Goal: Task Accomplishment & Management: Manage account settings

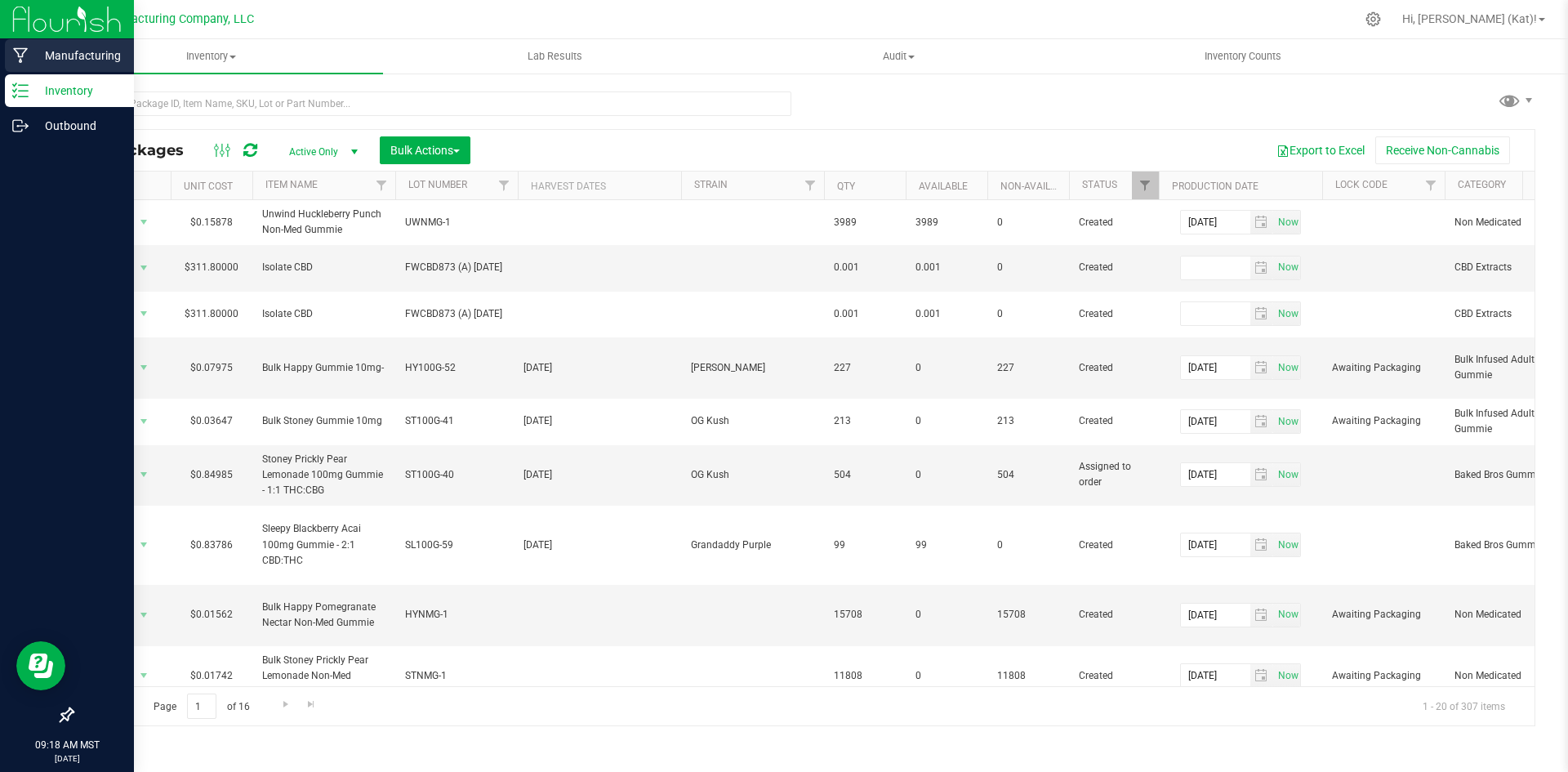
click at [24, 54] on icon at bounding box center [19, 56] width 14 height 15
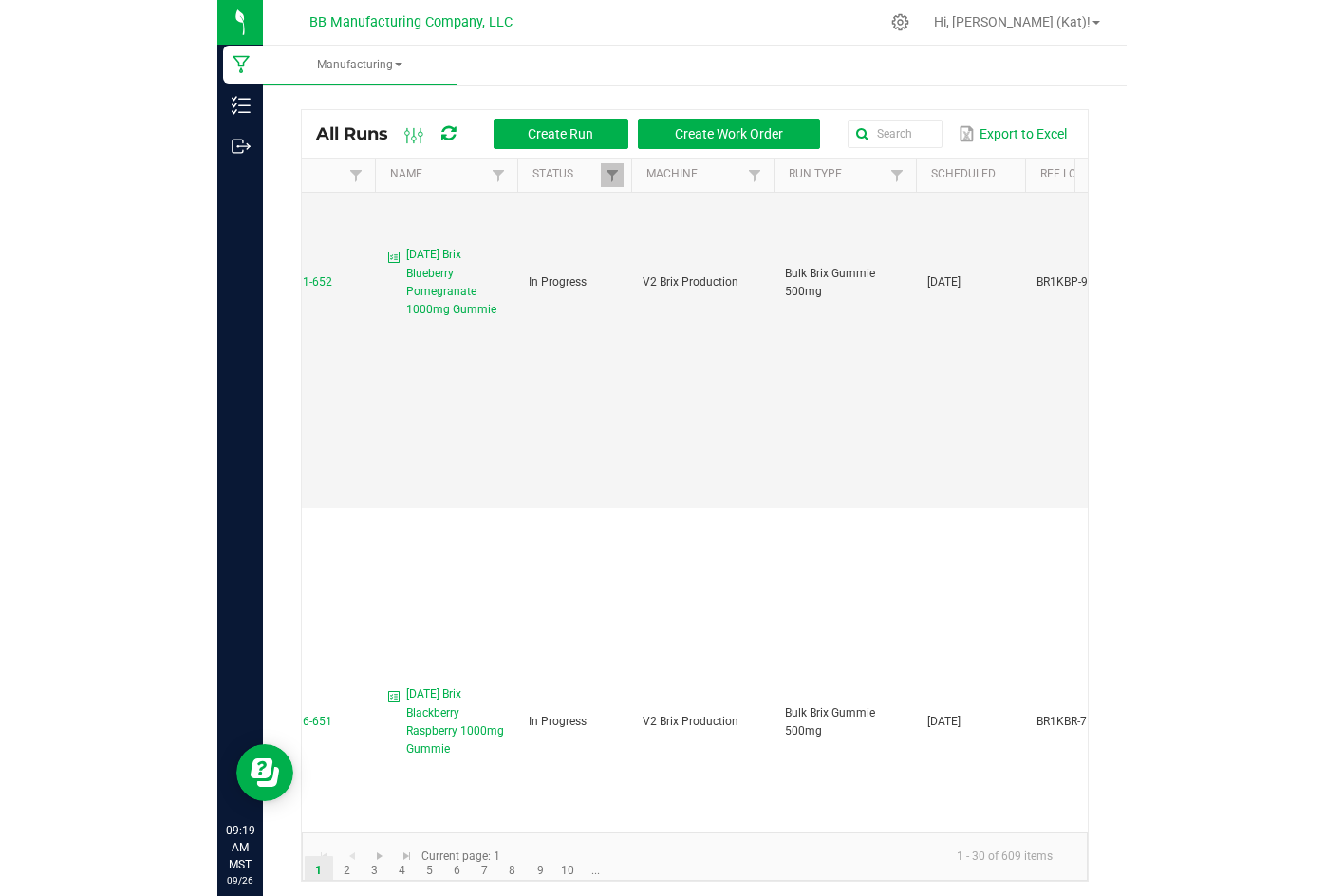
scroll to position [0, 162]
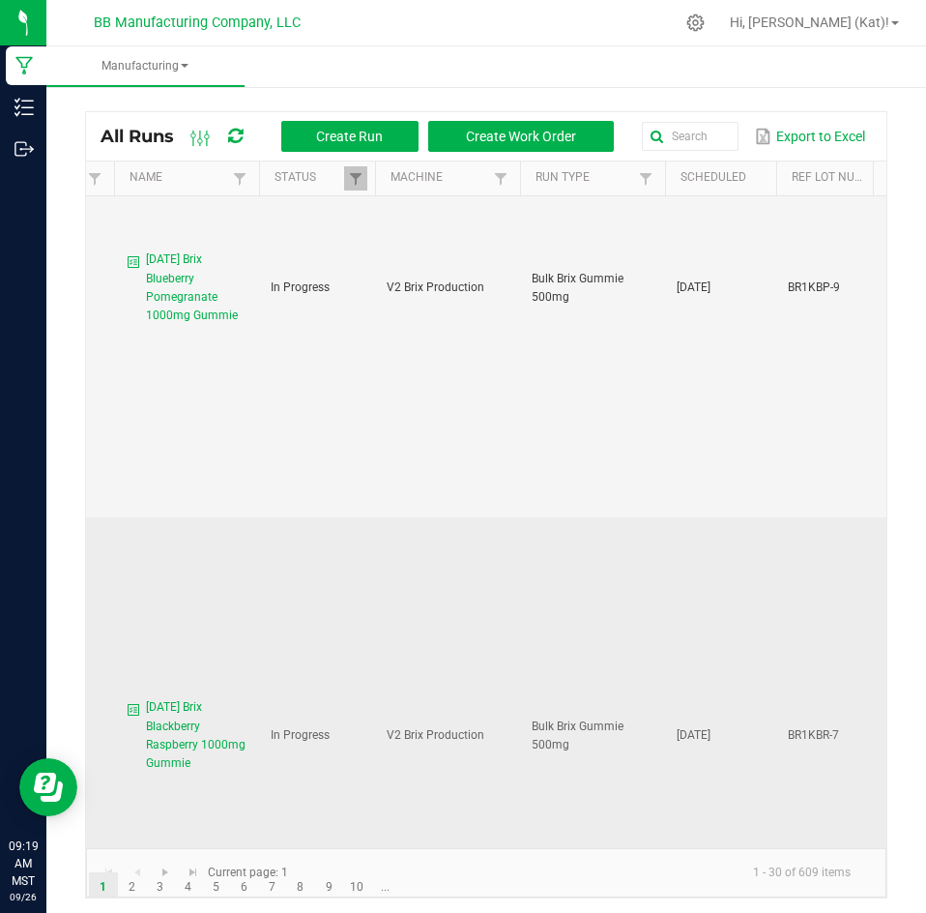
click at [162, 698] on span "[DATE] Brix Blackberry Raspberry 1000mg Gummie" at bounding box center [197, 735] width 102 height 74
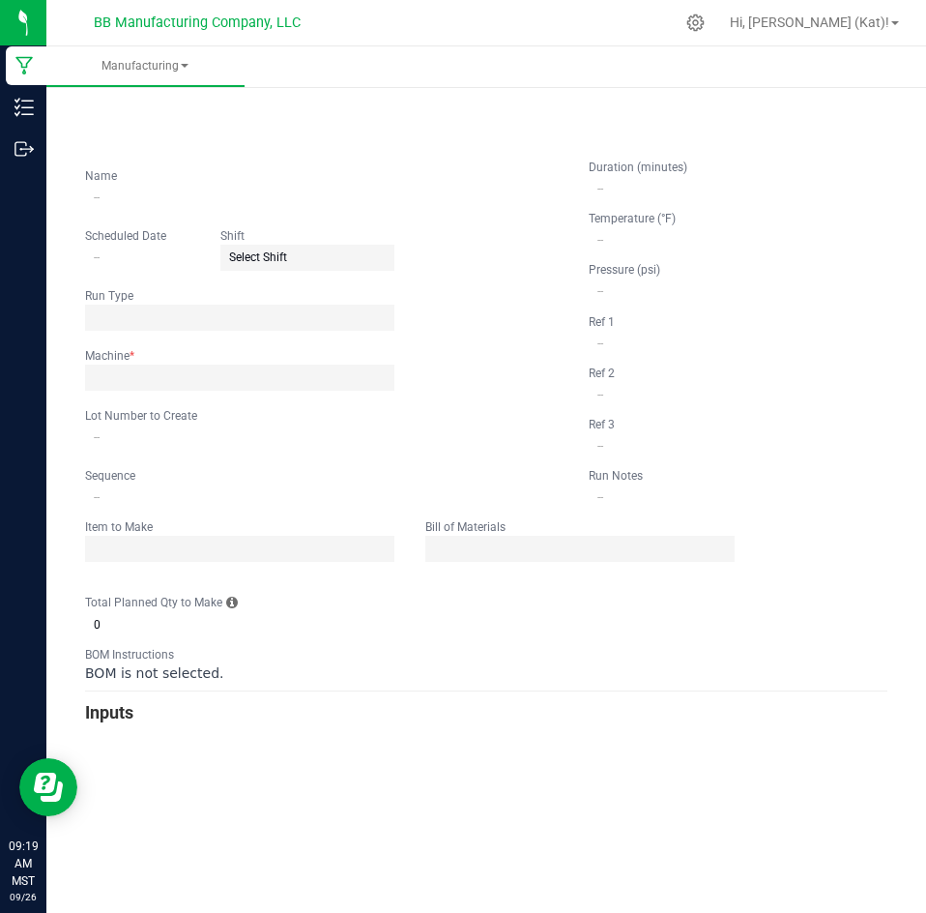
type input "[DATE] Brix Blackberry Raspberry 1000mg Gummie"
type input "[DATE]"
type input "BR1KBR-7"
type input "3"
type input "4"
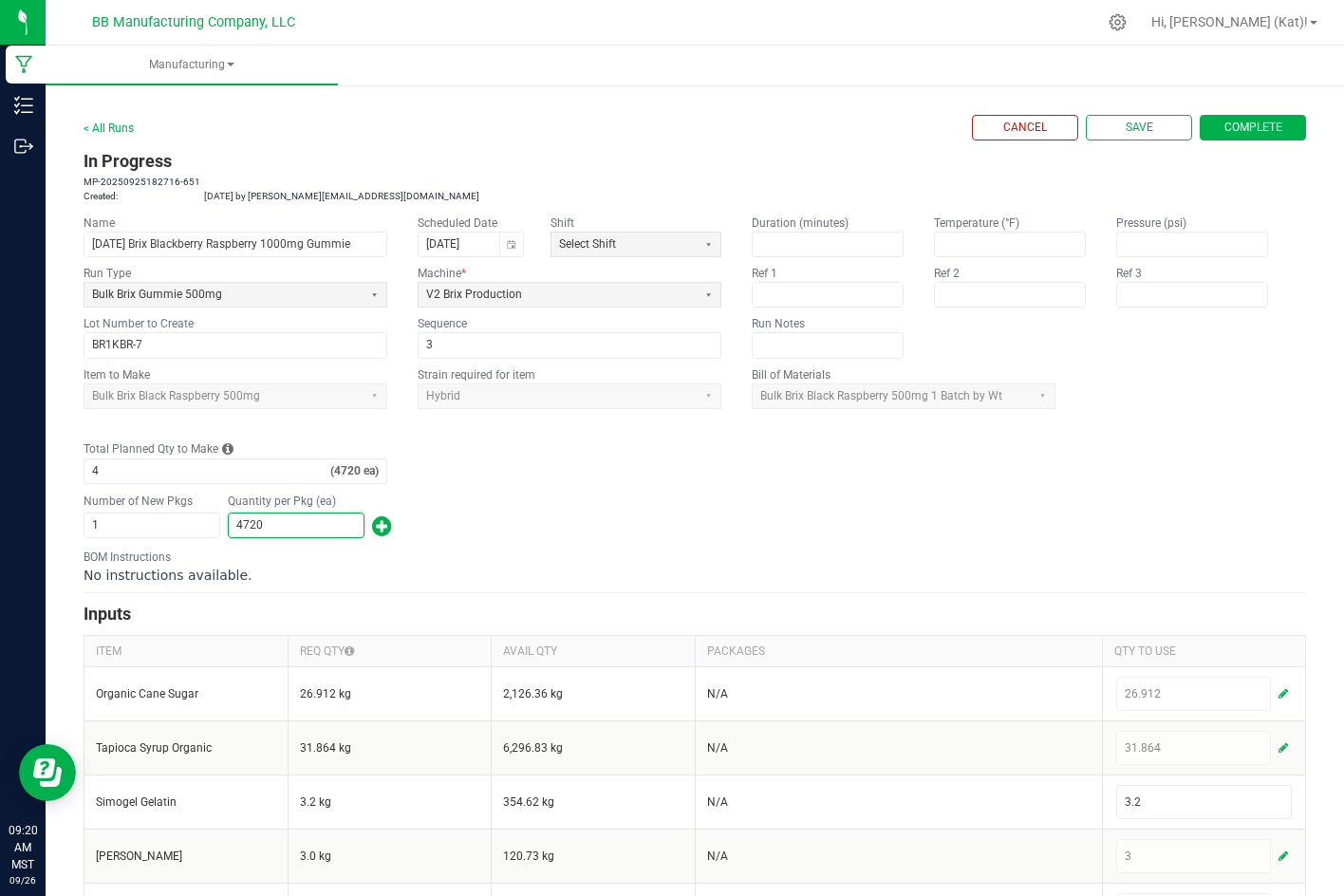
click at [290, 529] on input "4720" at bounding box center [296, 525] width 134 height 24
click at [775, 488] on form "< All Runs Cancel Save Complete In Progress MP-20250925182716-651 Created: [DAT…" at bounding box center [694, 809] width 1222 height 1388
click at [308, 511] on div "Quantity per Pkg (ea) 4,720" at bounding box center [296, 515] width 136 height 44
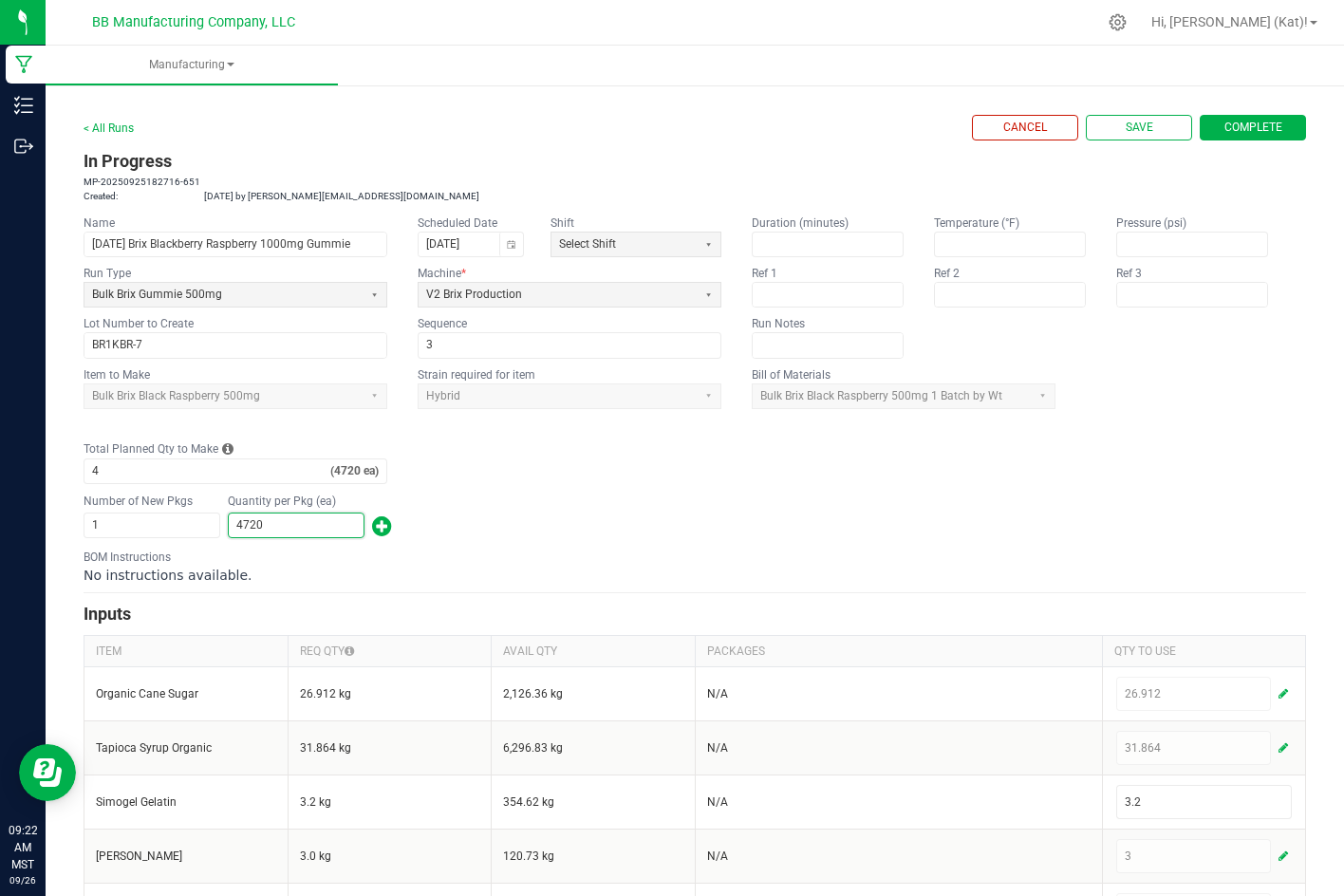
click at [311, 518] on input "4720" at bounding box center [296, 525] width 134 height 24
click at [313, 521] on input "4720" at bounding box center [296, 525] width 134 height 24
click at [319, 526] on input "4720" at bounding box center [296, 525] width 134 height 24
type input "141"
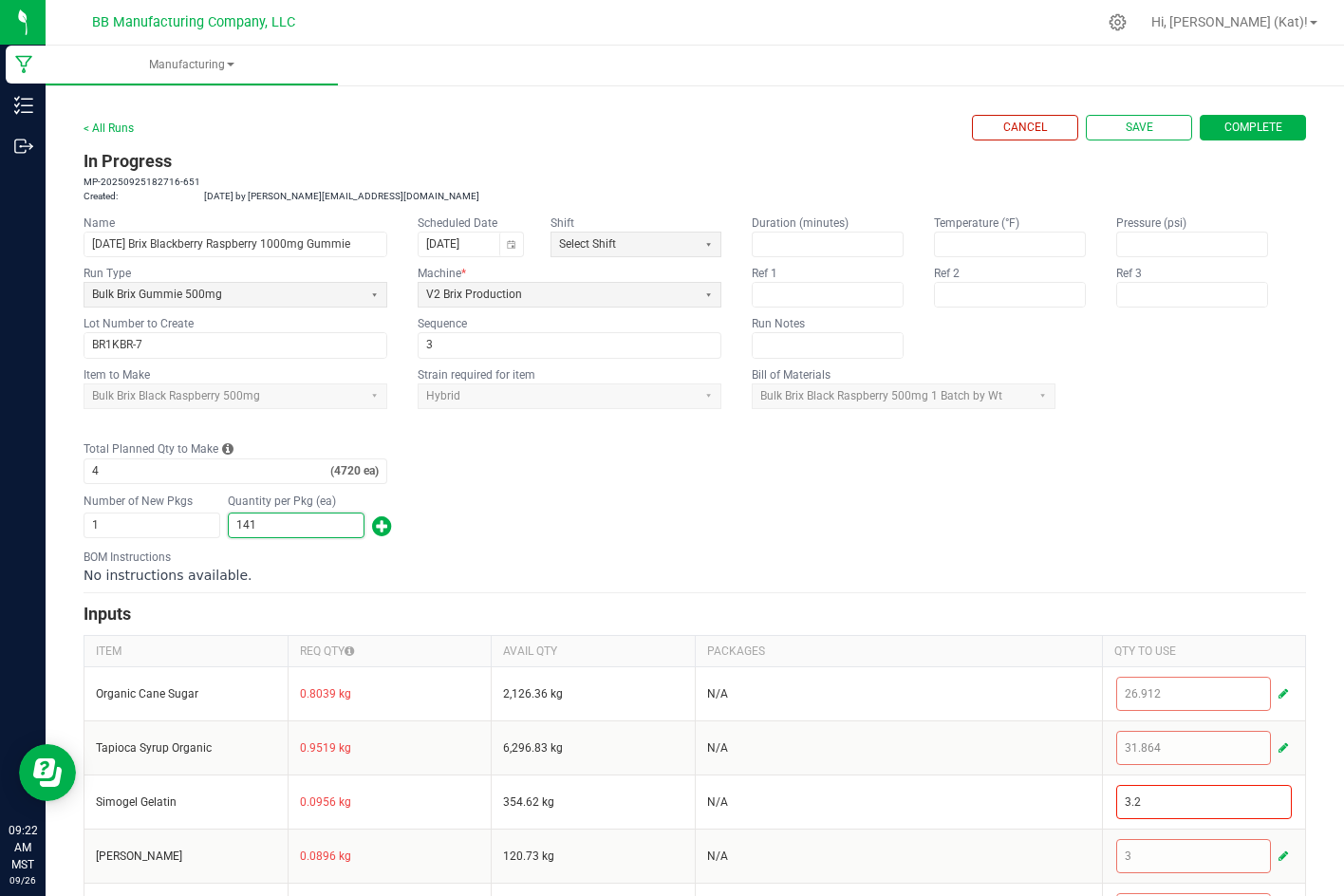
click at [381, 528] on span "button" at bounding box center [382, 525] width 20 height 30
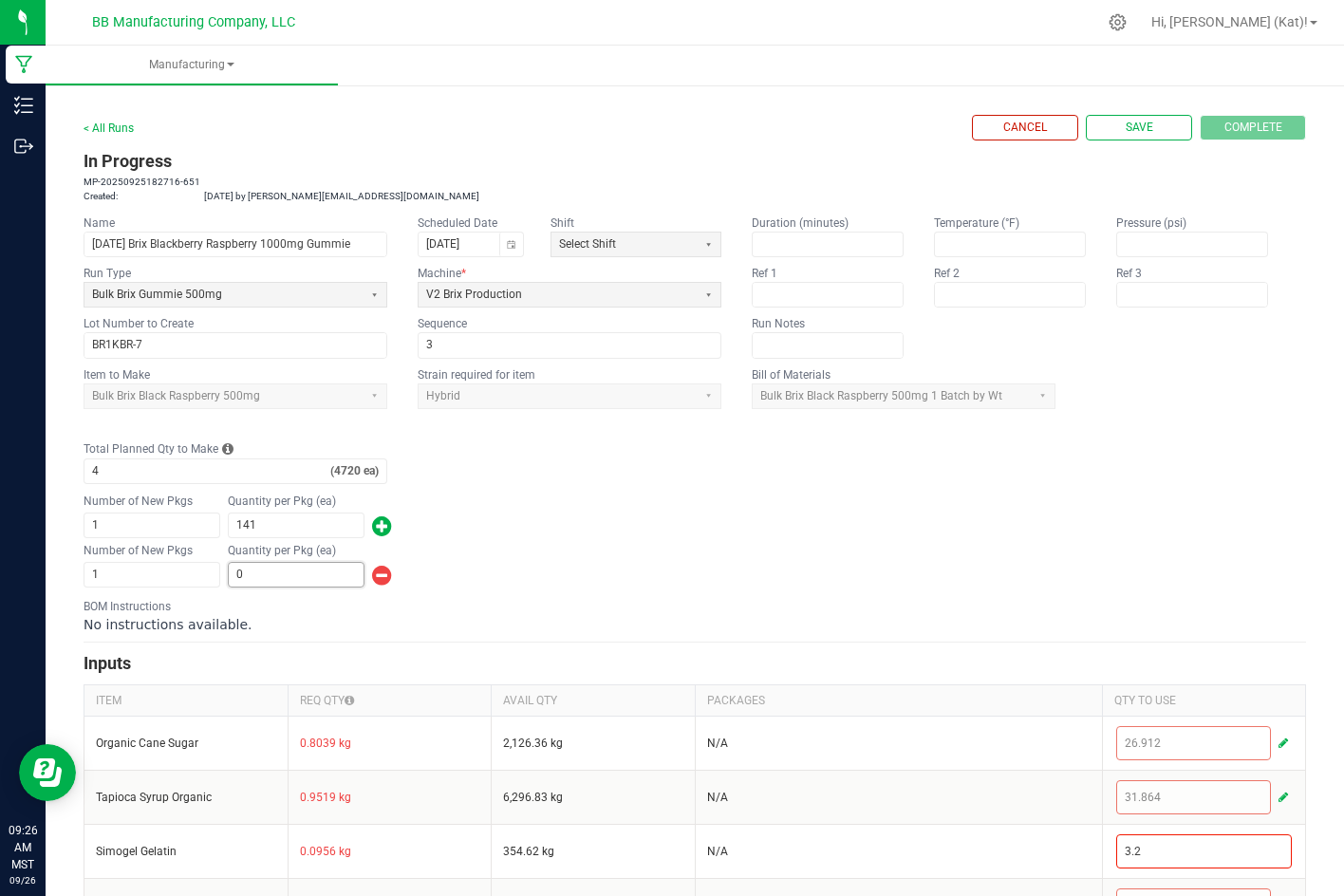
click at [313, 567] on input "0" at bounding box center [296, 574] width 134 height 24
type input "4,431"
click at [578, 576] on div "Number of New Pkgs 1 Quantity per Pkg (ea) 4,431" at bounding box center [694, 565] width 1222 height 49
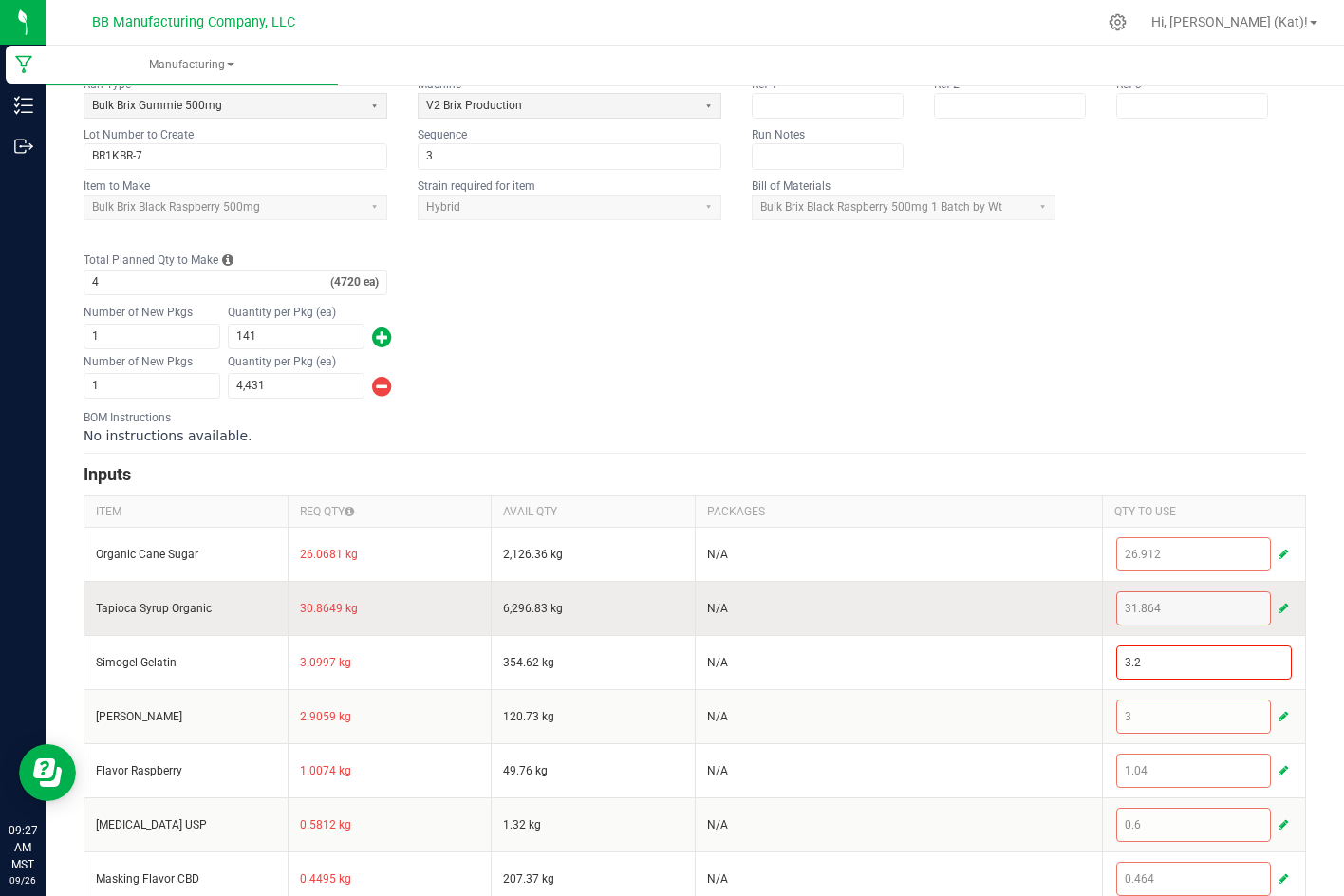
scroll to position [189, 0]
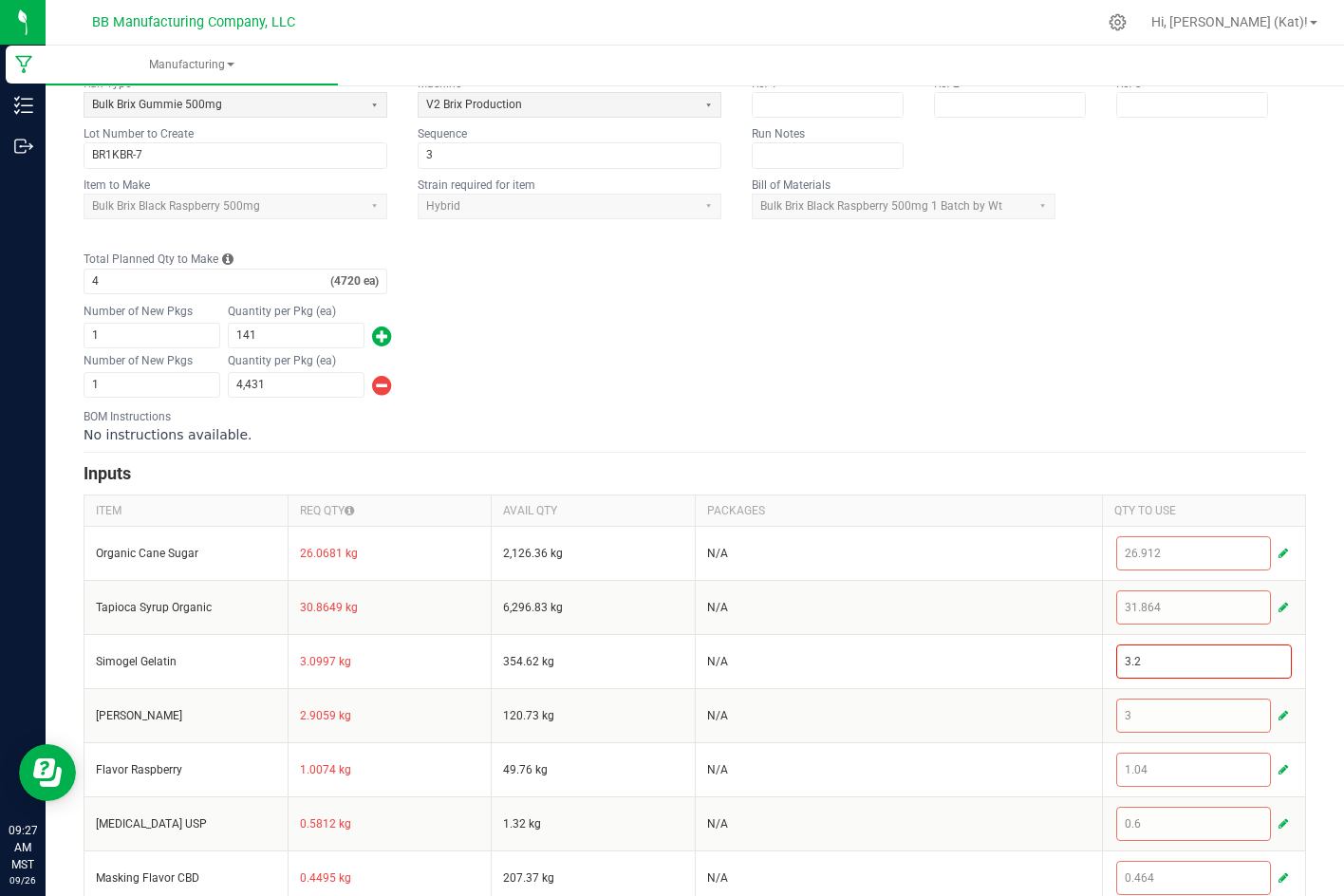
drag, startPoint x: 868, startPoint y: 309, endPoint x: 849, endPoint y: 300, distance: 21.0
click at [864, 303] on div "Number of New Pkgs 1 Quantity per Pkg (ea) 141" at bounding box center [694, 326] width 1222 height 49
click at [907, 305] on div "Number of New Pkgs 1 Quantity per Pkg (ea) 141" at bounding box center [694, 326] width 1222 height 49
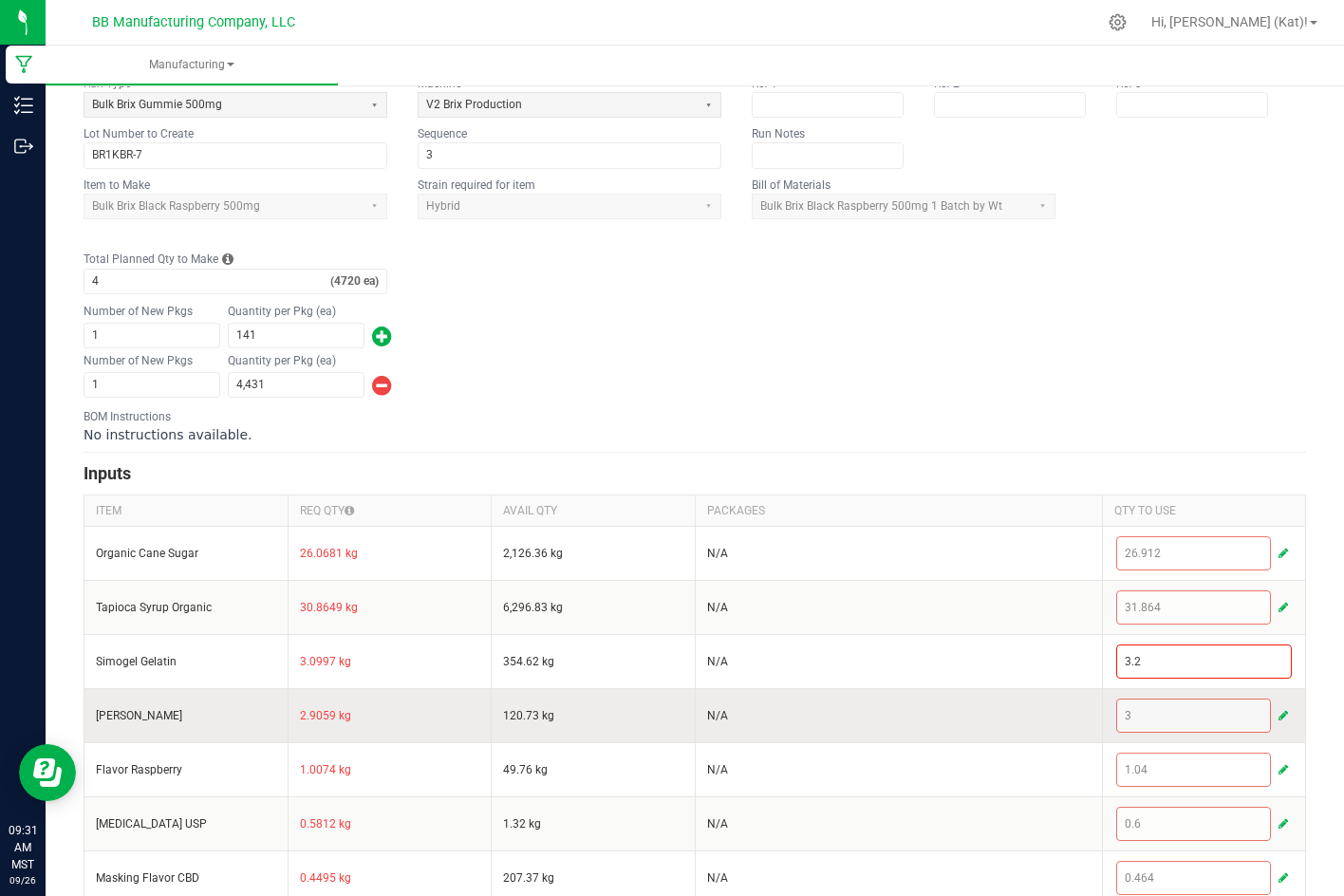
click at [1258, 712] on div "3" at bounding box center [1205, 715] width 177 height 34
click at [1278, 714] on span "button" at bounding box center [1283, 714] width 10 height 15
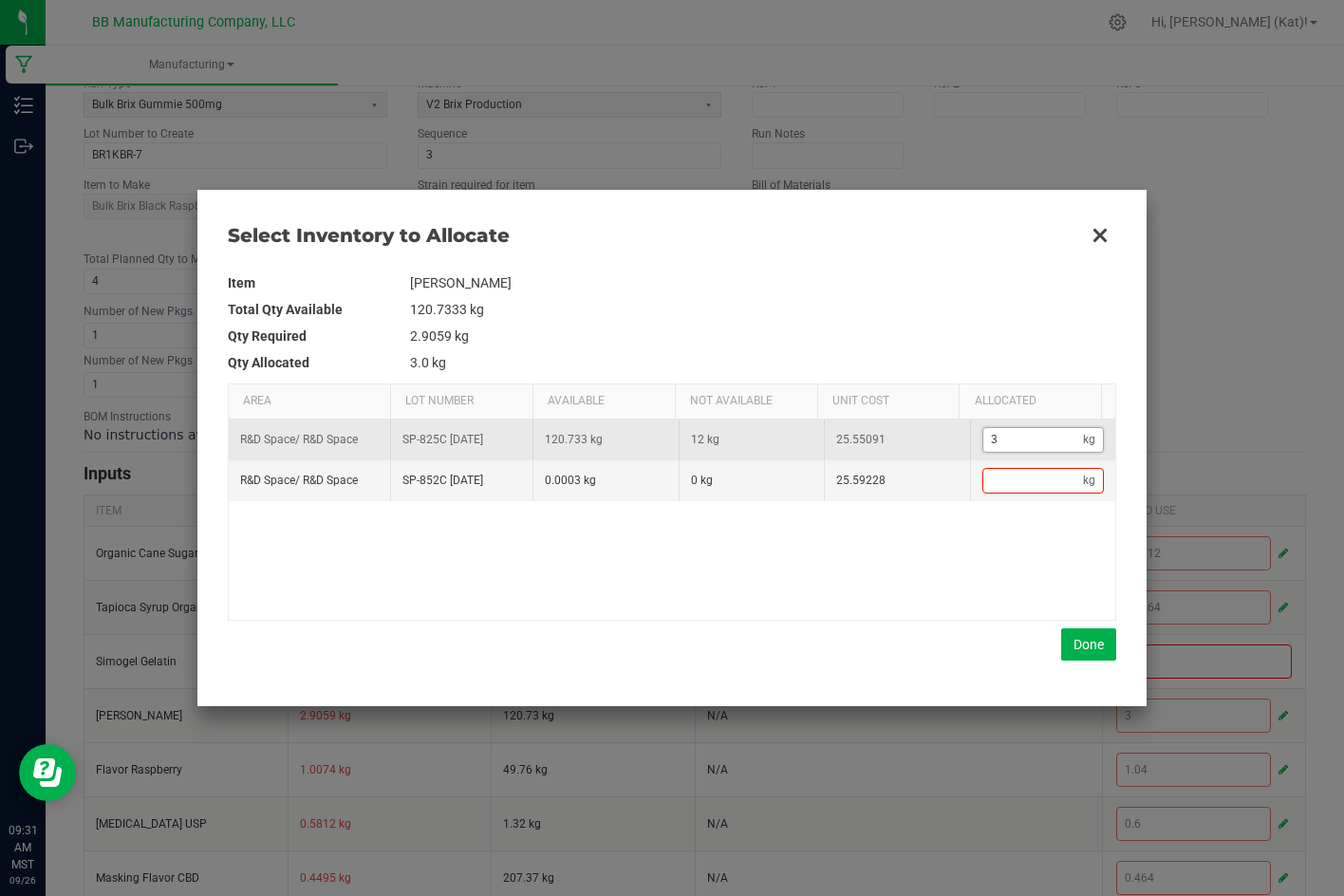
click at [1013, 431] on input "3" at bounding box center [1034, 440] width 100 height 24
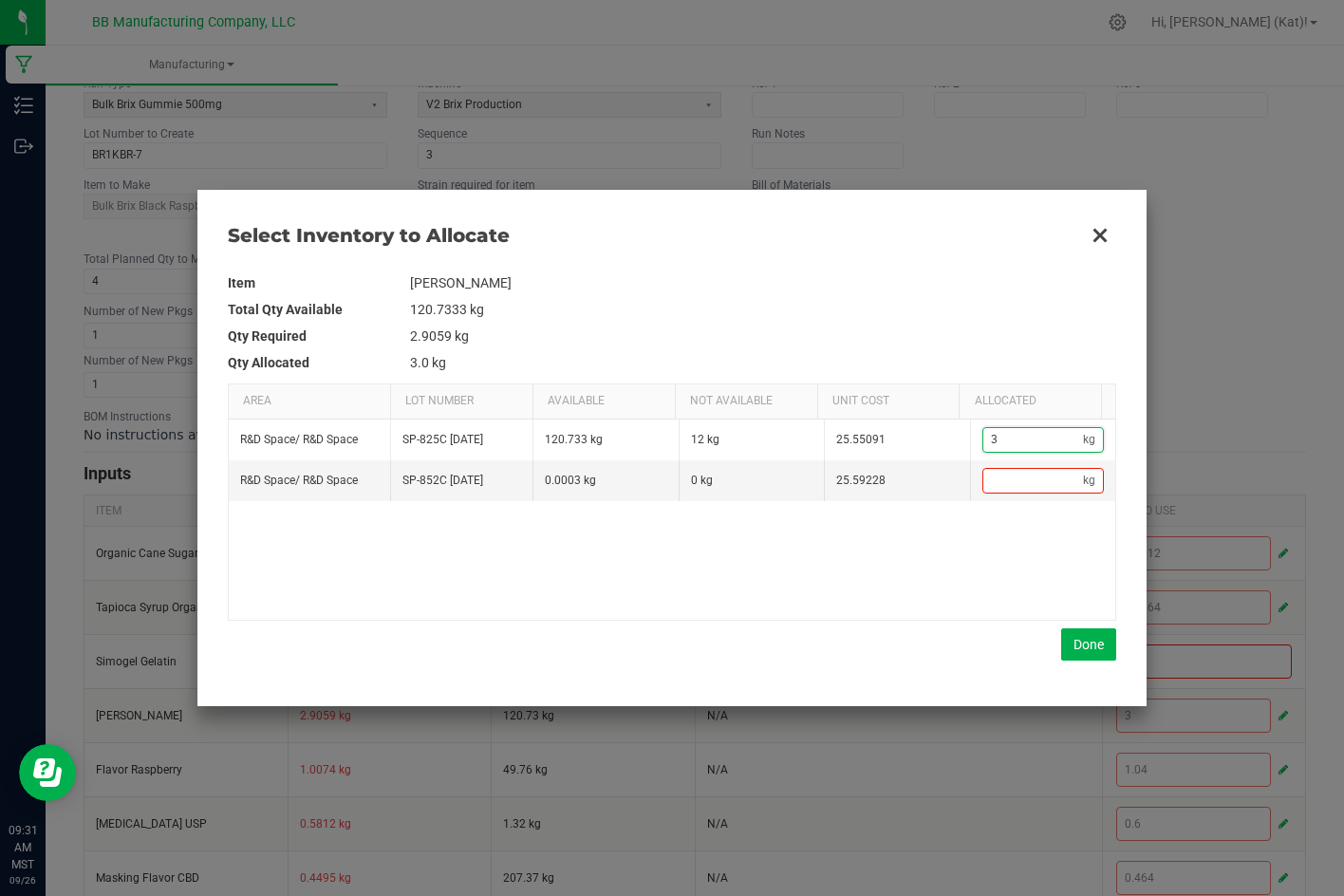
paste input "Data table"
type input "3"
click at [1088, 640] on button "Done" at bounding box center [1089, 644] width 55 height 32
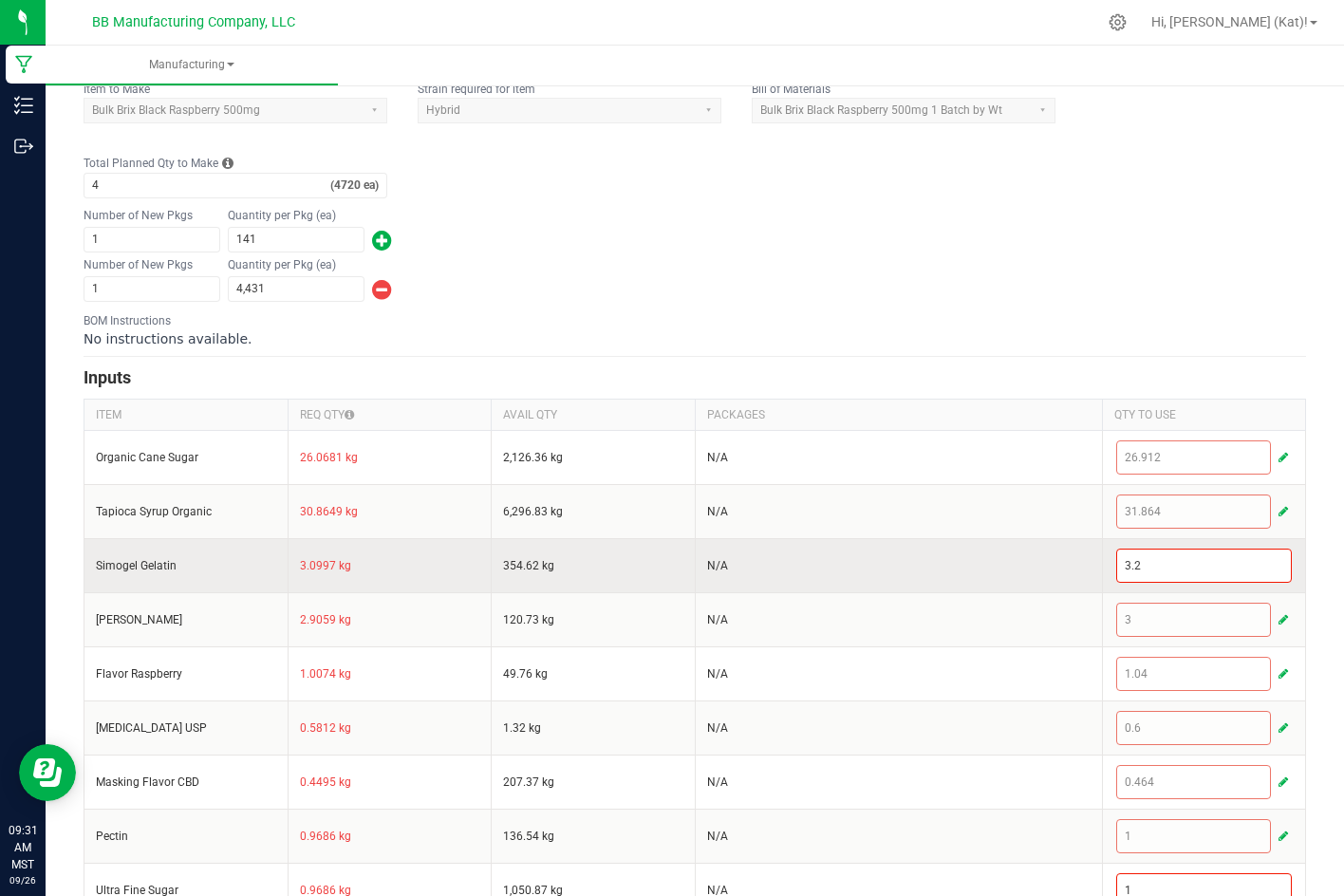
scroll to position [380, 0]
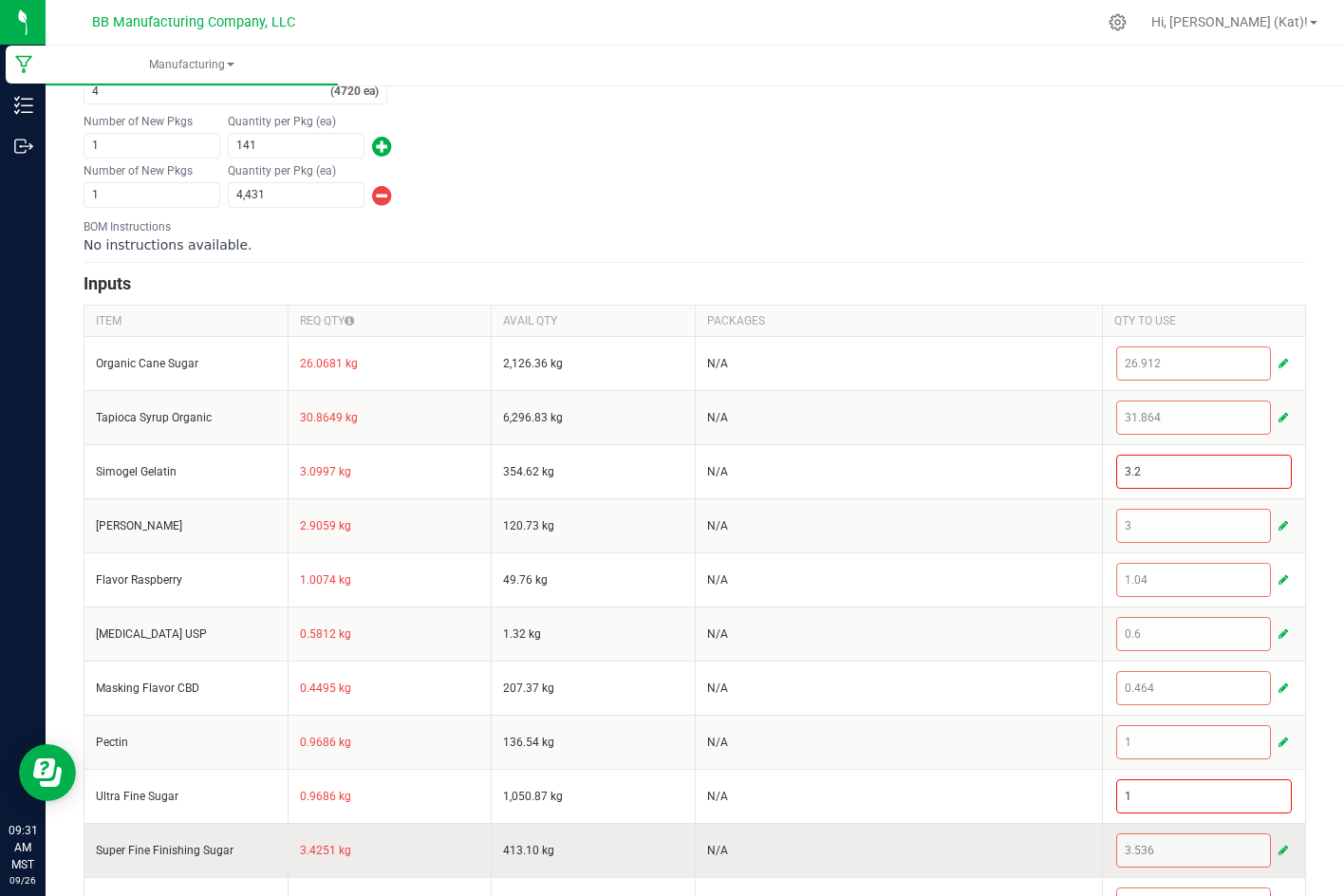
click at [1278, 853] on span "button" at bounding box center [1283, 850] width 10 height 15
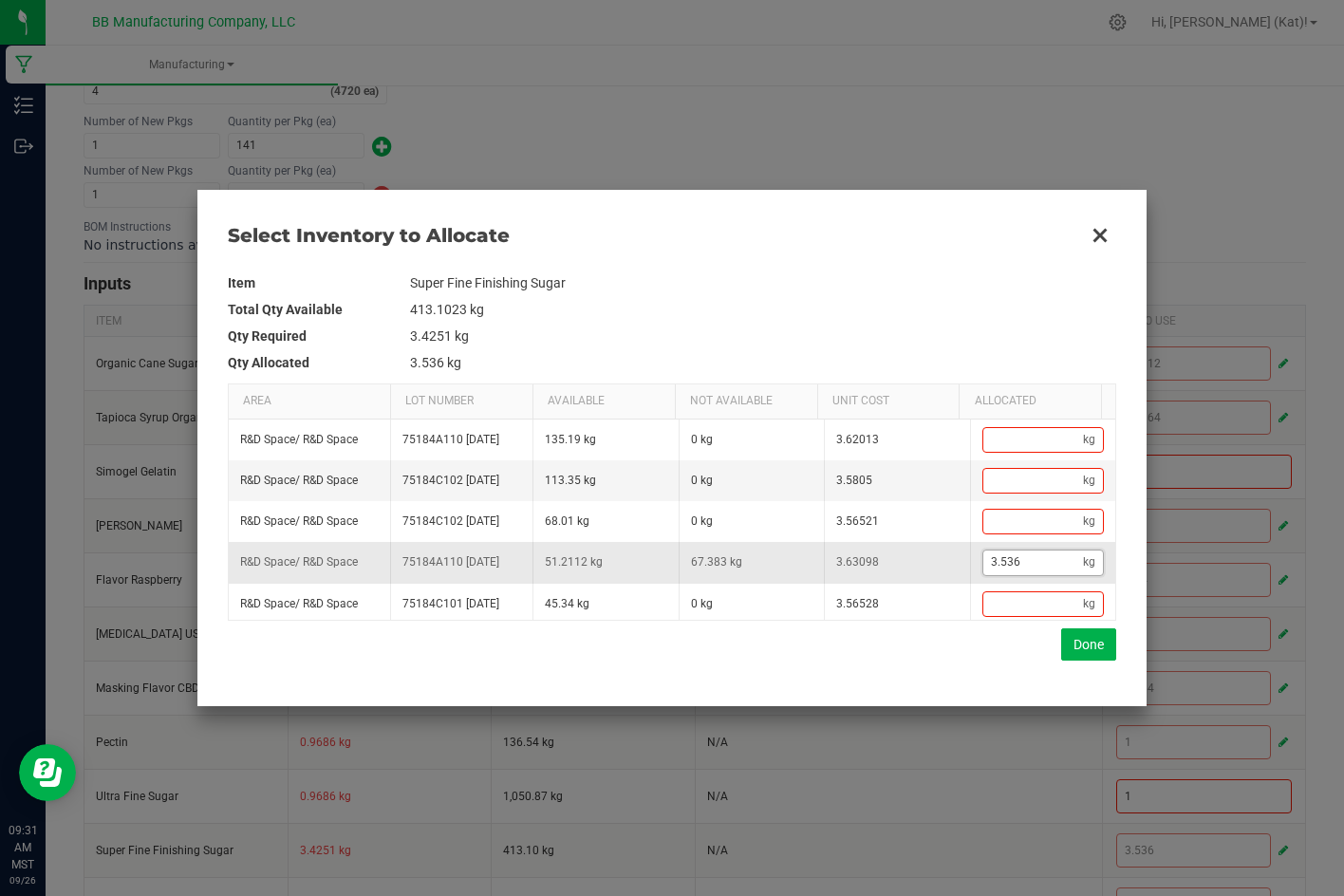
click at [998, 574] on input "3.536" at bounding box center [1034, 562] width 100 height 24
paste input "2.8253"
type input "2.8253"
click at [1112, 644] on button "Done" at bounding box center [1089, 644] width 55 height 32
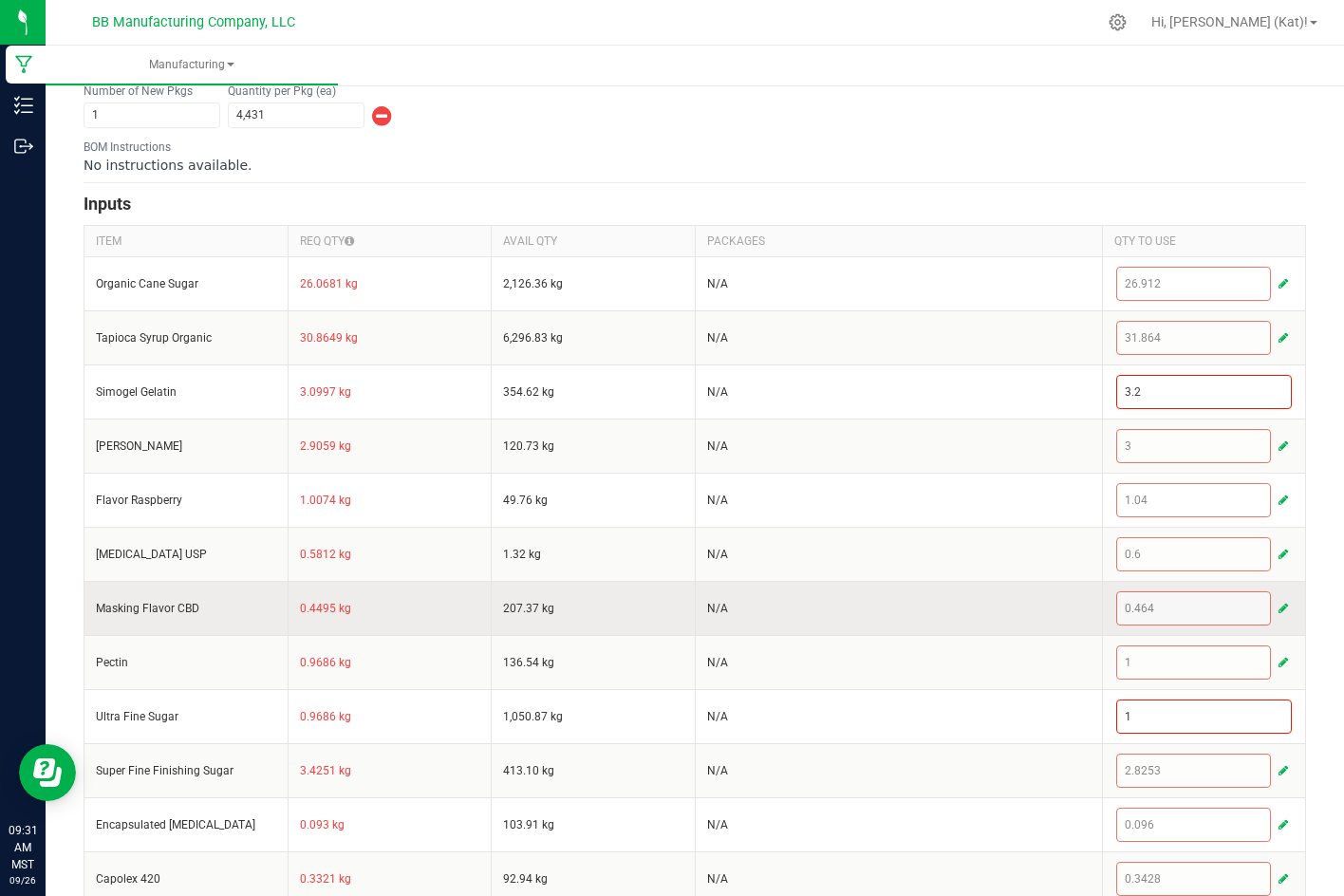
scroll to position [569, 0]
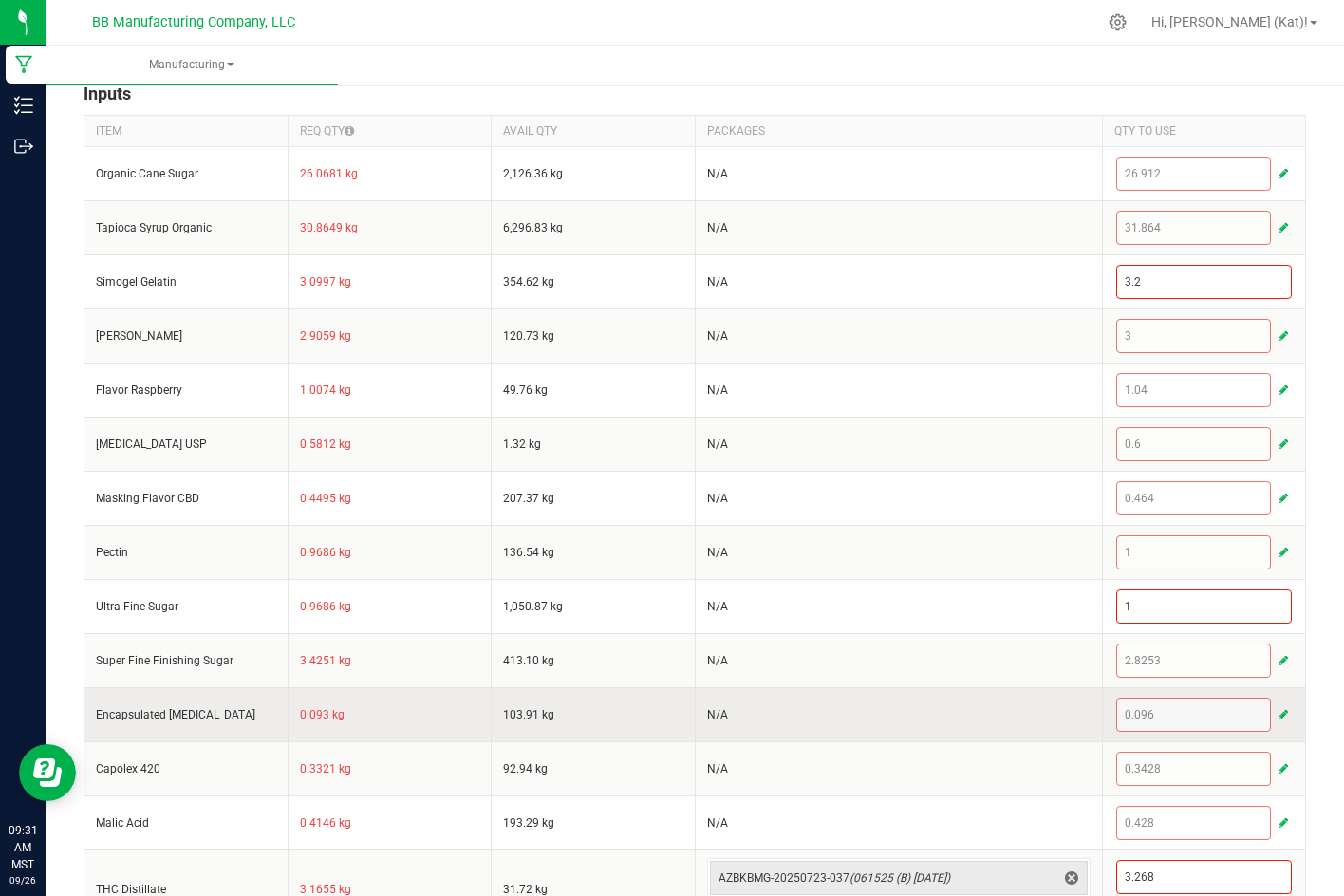
click at [1278, 712] on span "button" at bounding box center [1283, 713] width 10 height 15
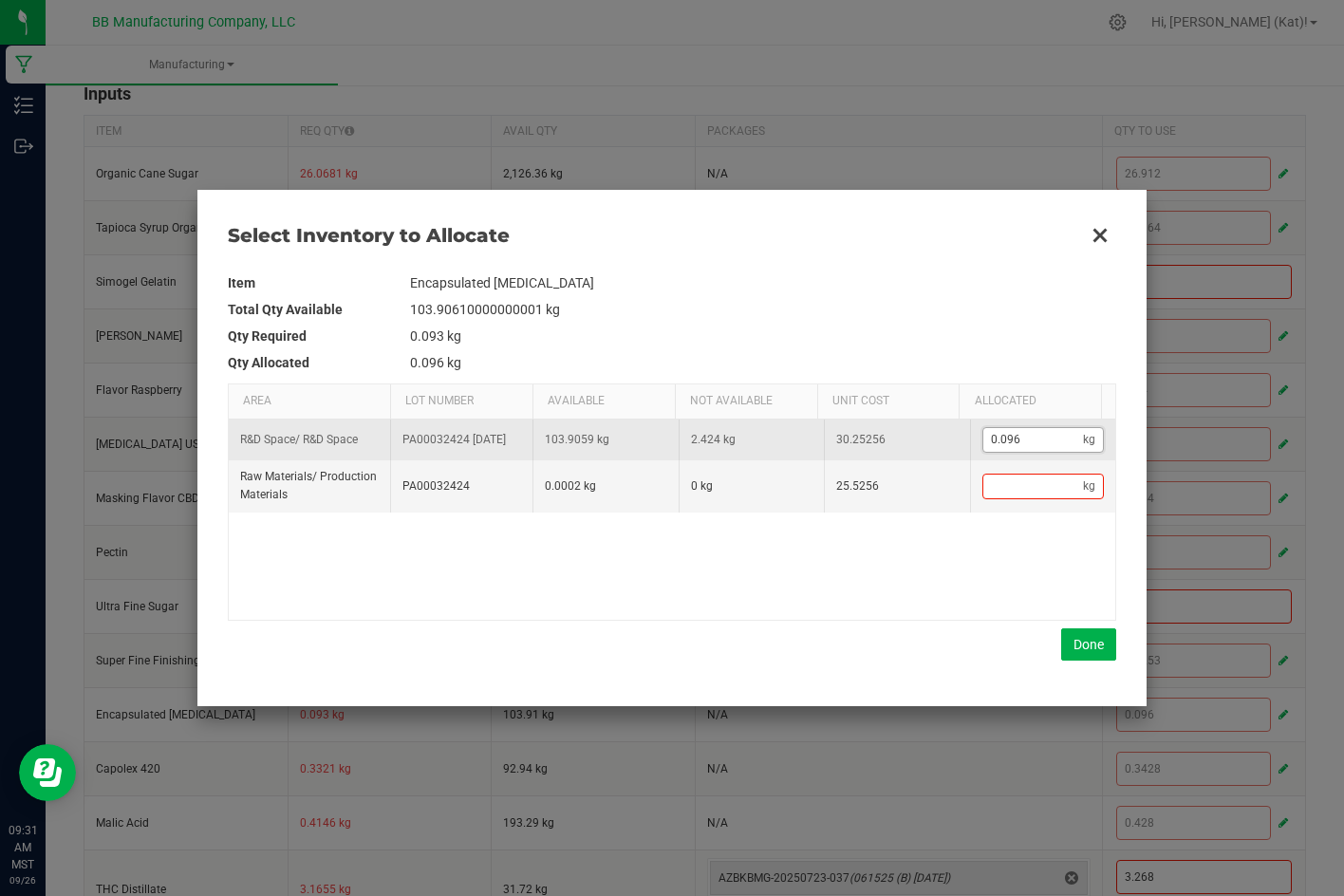
click at [1002, 448] on input "0.096" at bounding box center [1034, 440] width 100 height 24
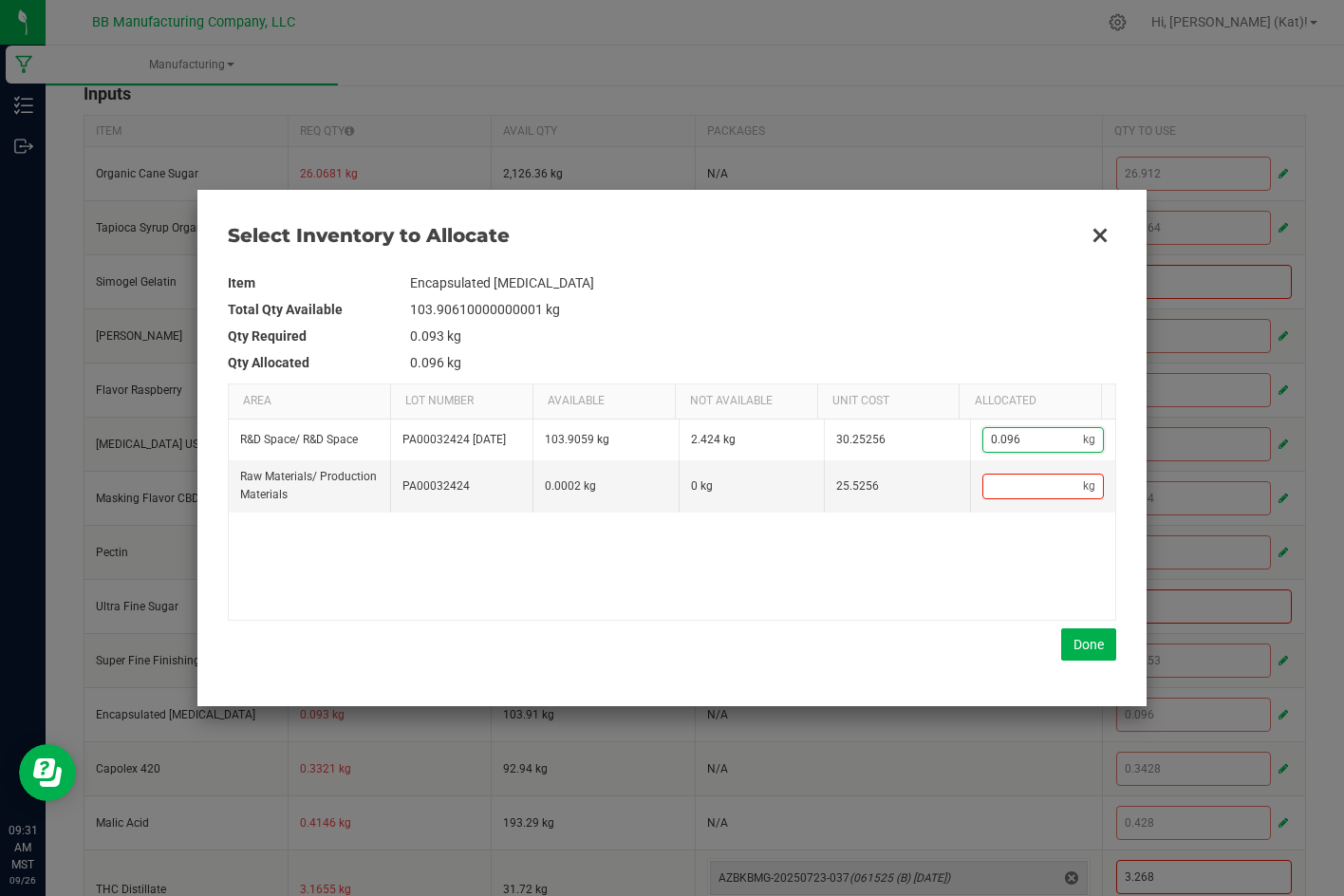
paste input "1487"
type input "0.1487"
click at [1105, 635] on button "Done" at bounding box center [1089, 644] width 55 height 32
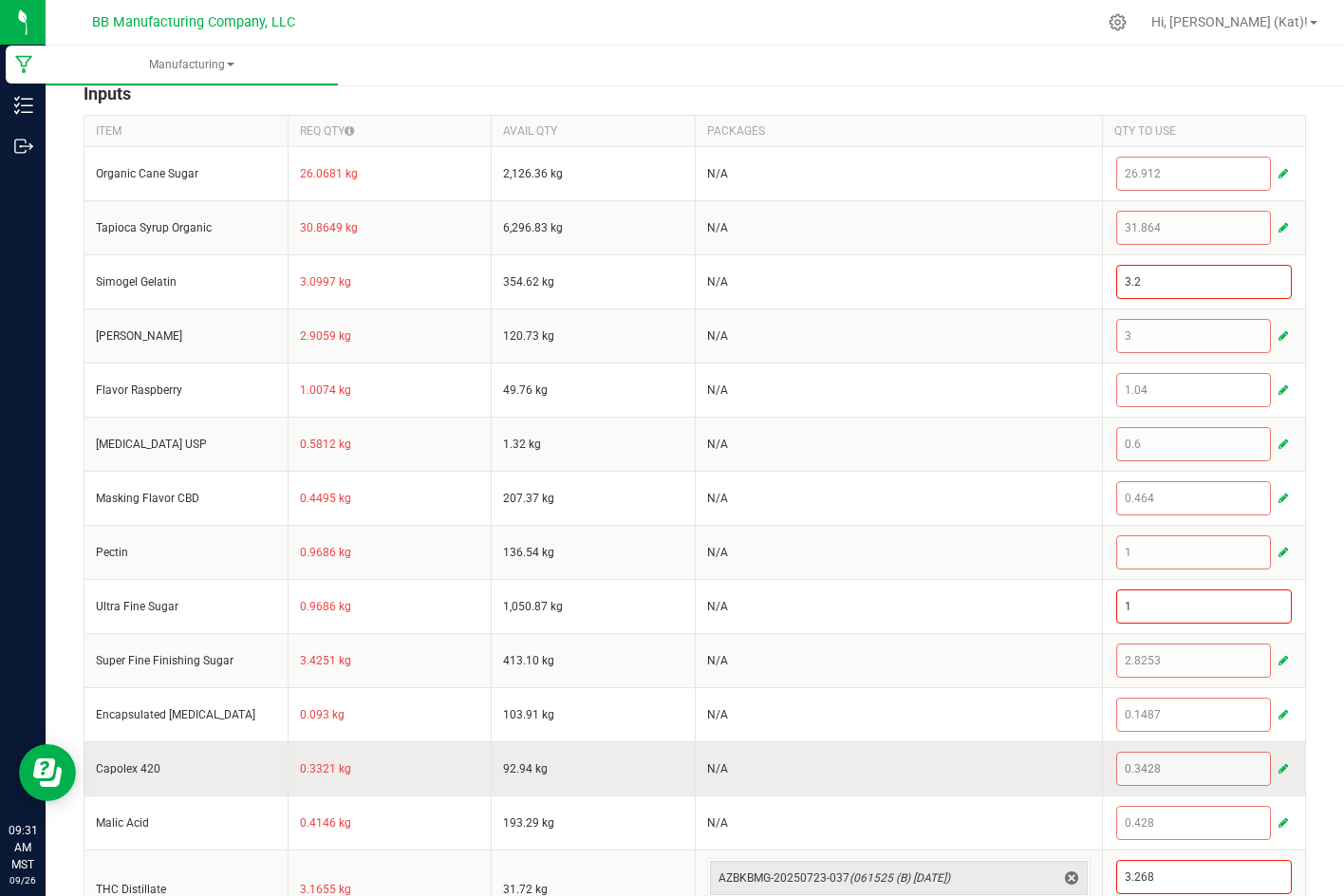
click at [1278, 774] on span "button" at bounding box center [1283, 767] width 10 height 15
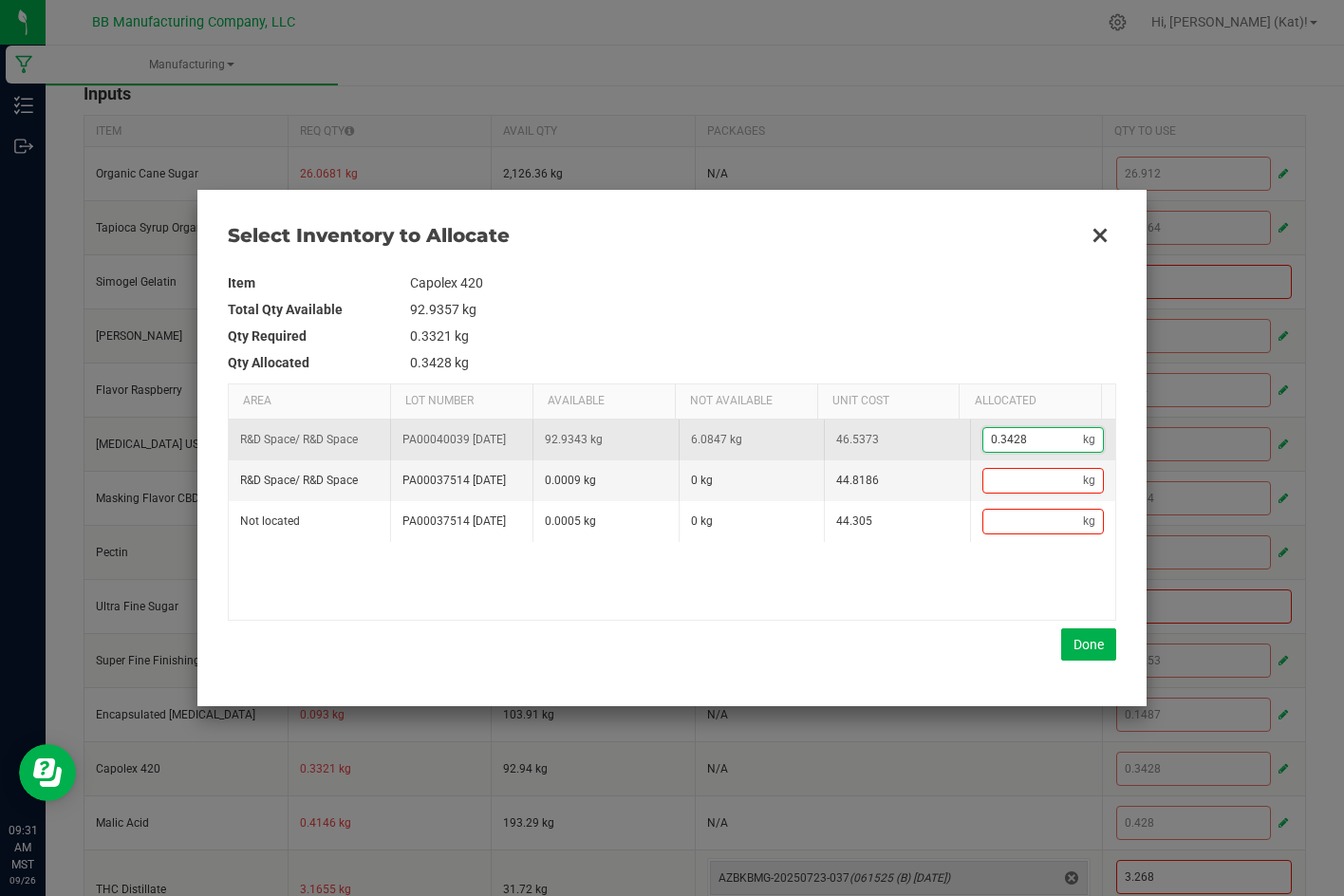
click at [1037, 443] on input "0.3428" at bounding box center [1034, 440] width 100 height 24
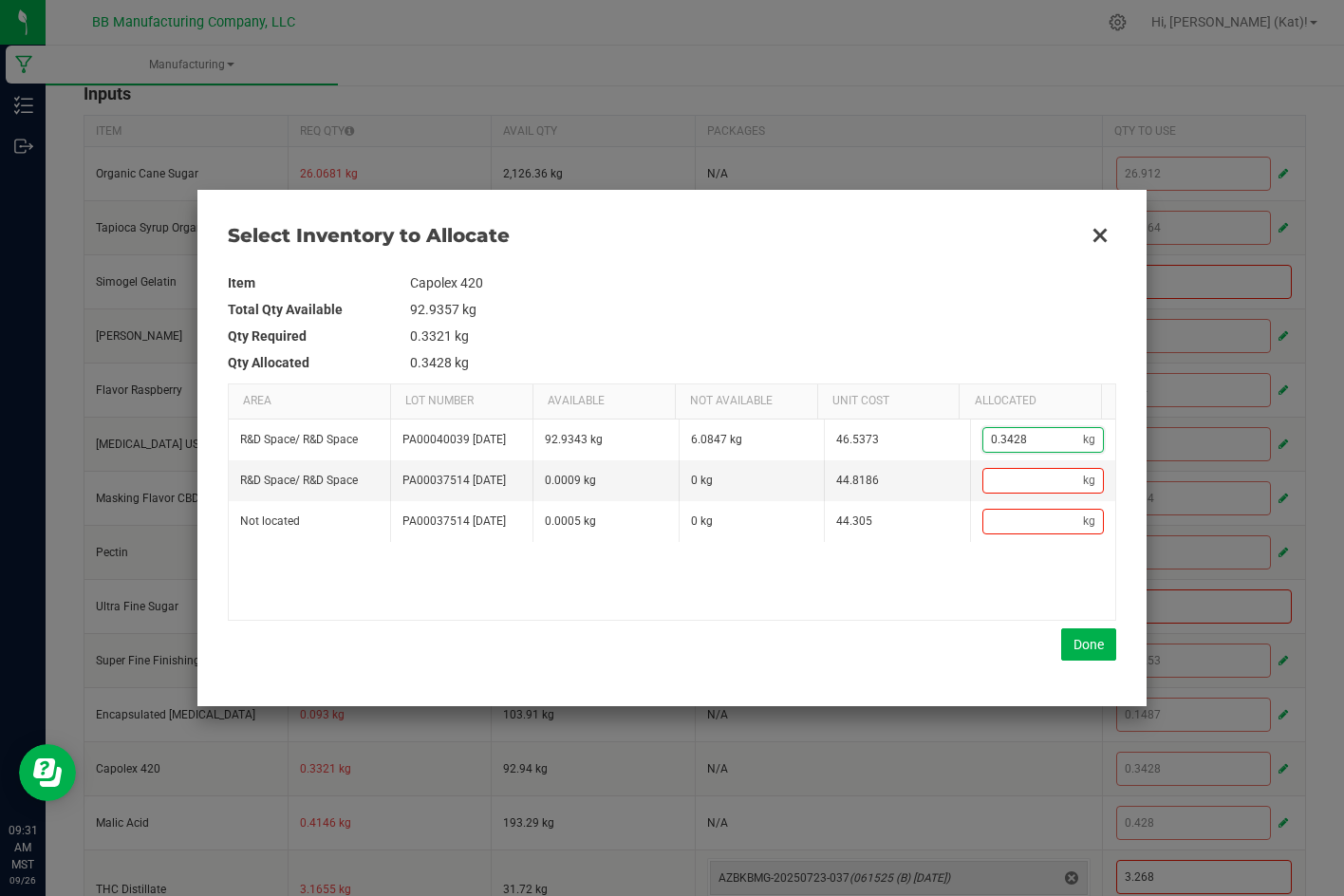
paste input "7"
type input "0.3427"
click at [1082, 654] on button "Done" at bounding box center [1089, 644] width 55 height 32
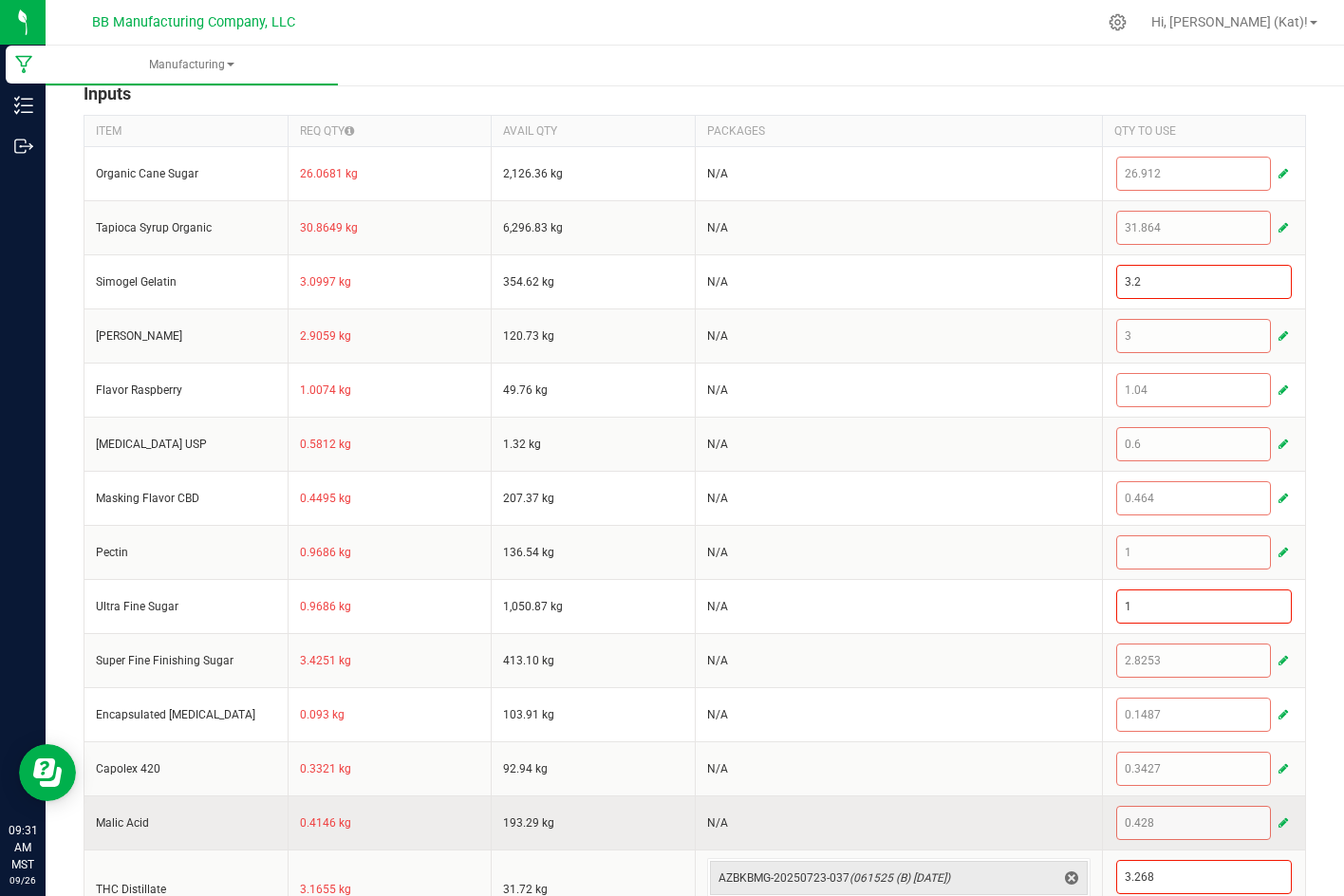
click at [1274, 814] on button "button" at bounding box center [1282, 822] width 17 height 23
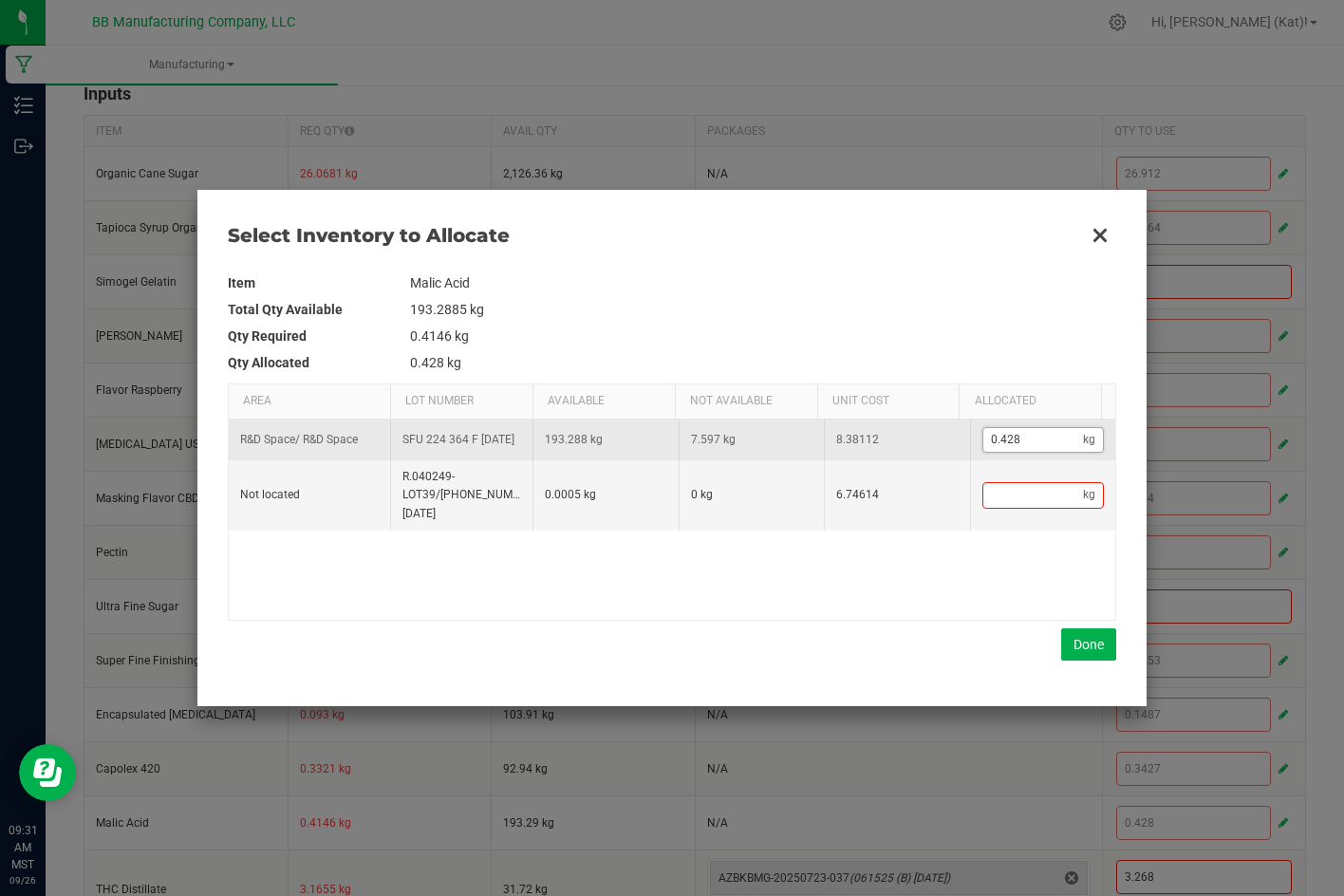
click at [993, 441] on input "0.428" at bounding box center [1034, 440] width 100 height 24
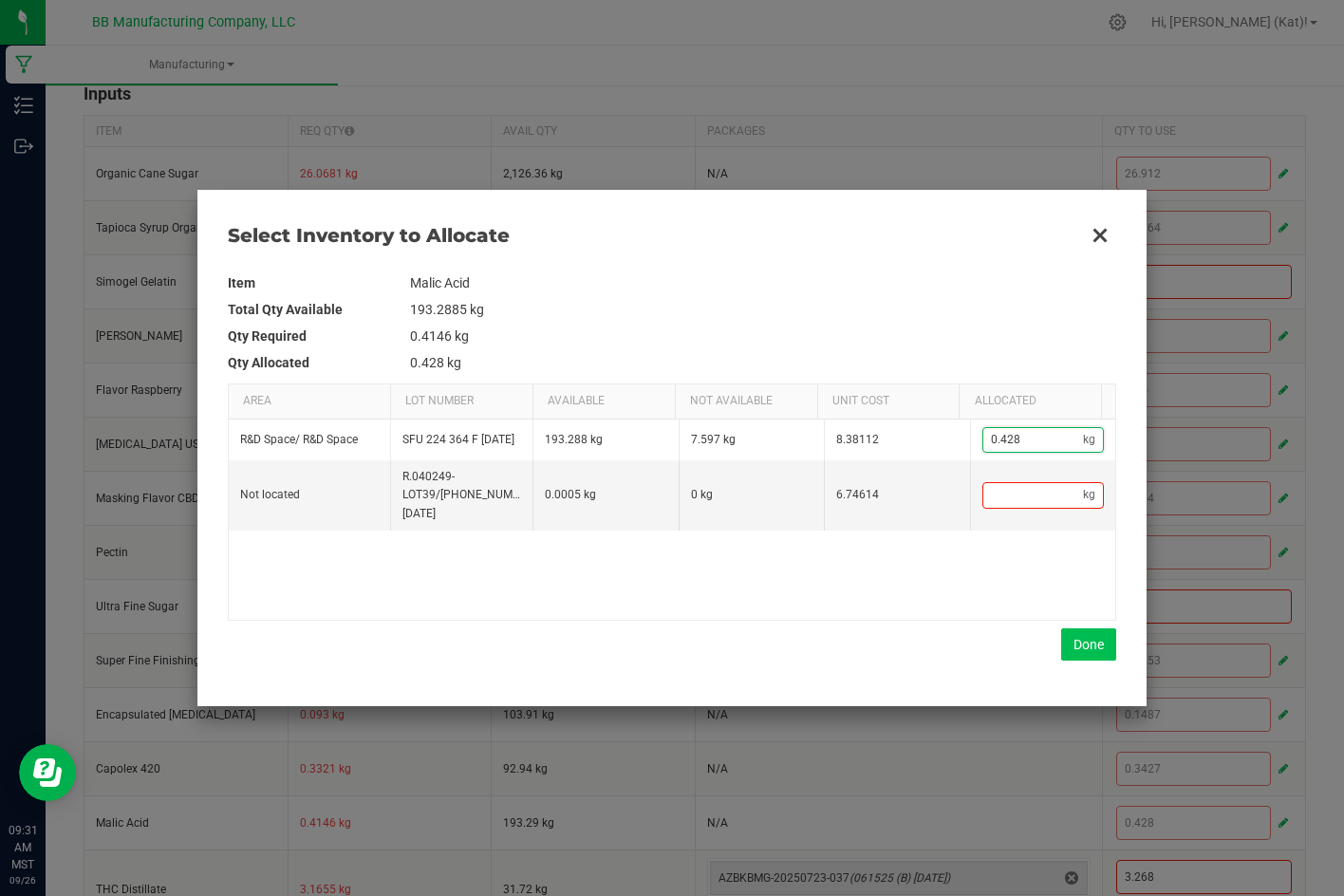
paste input "6"
type input "0.68"
click at [1099, 648] on button "Done" at bounding box center [1089, 644] width 55 height 32
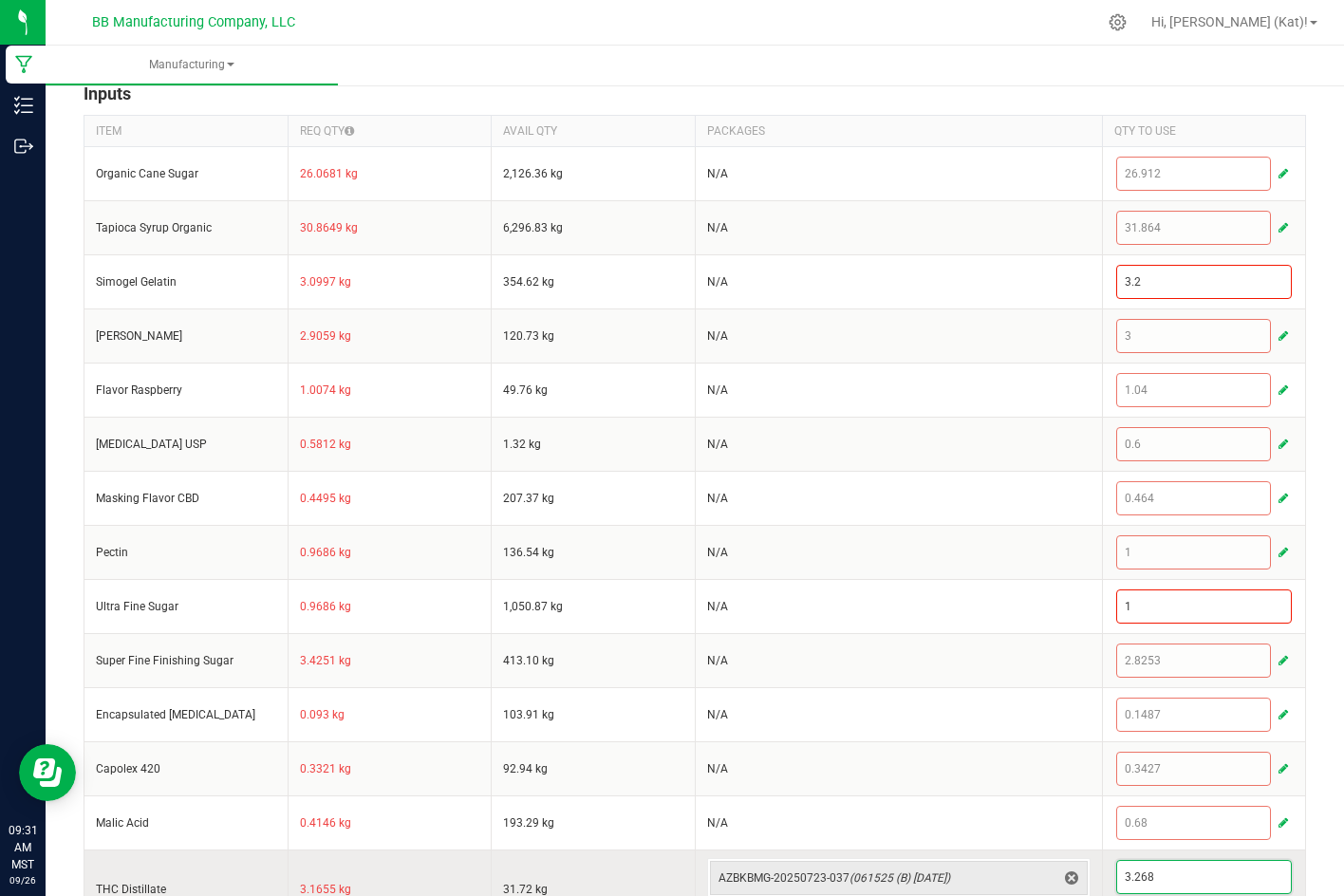
click at [1175, 867] on input "3.268" at bounding box center [1205, 876] width 175 height 32
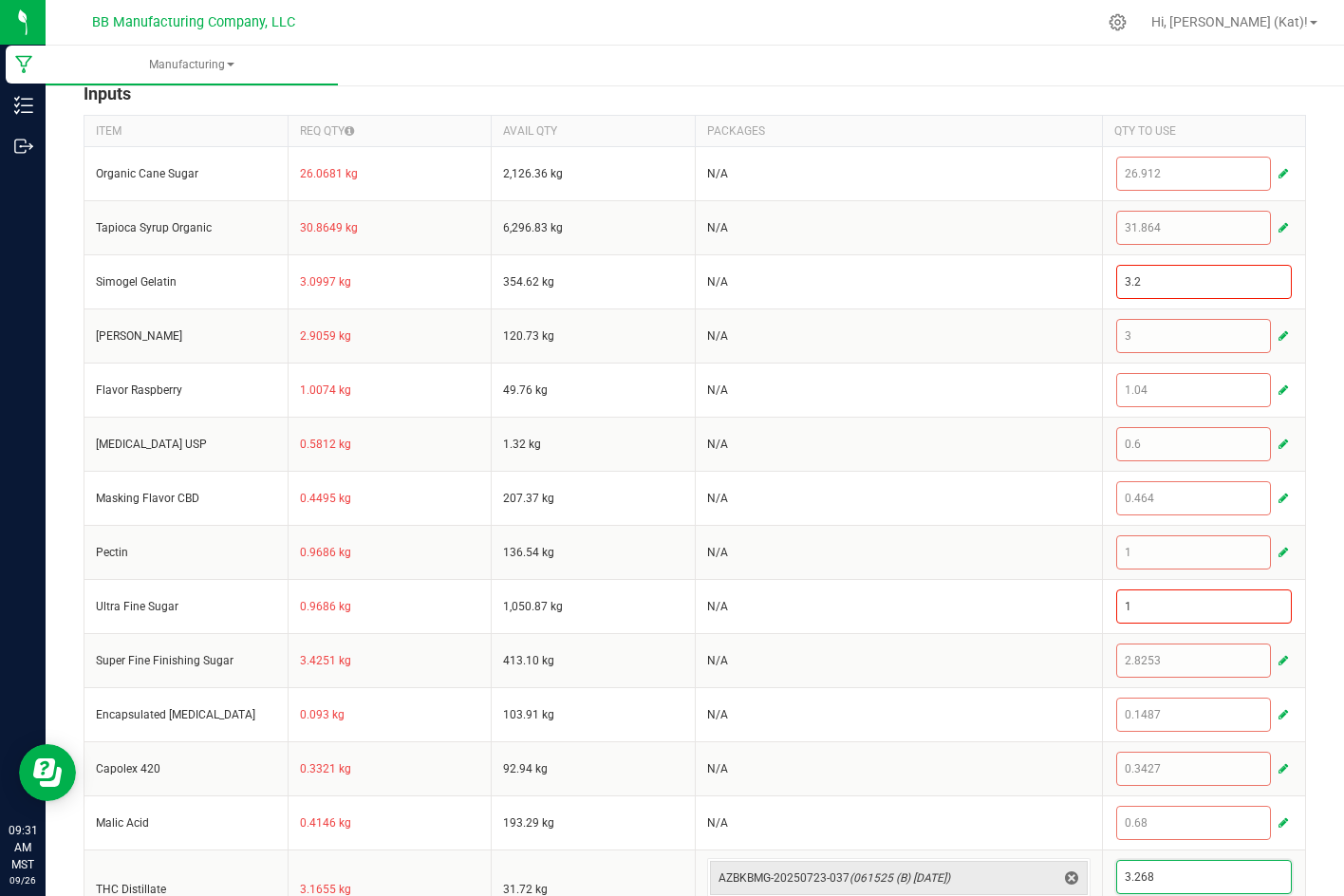
paste input "2.8902"
type input "2.8902"
click at [1312, 818] on div "< All Runs Cancel Save Complete In Progress MP-20250925182716-651 Created: [DAT…" at bounding box center [694, 256] width 1299 height 1491
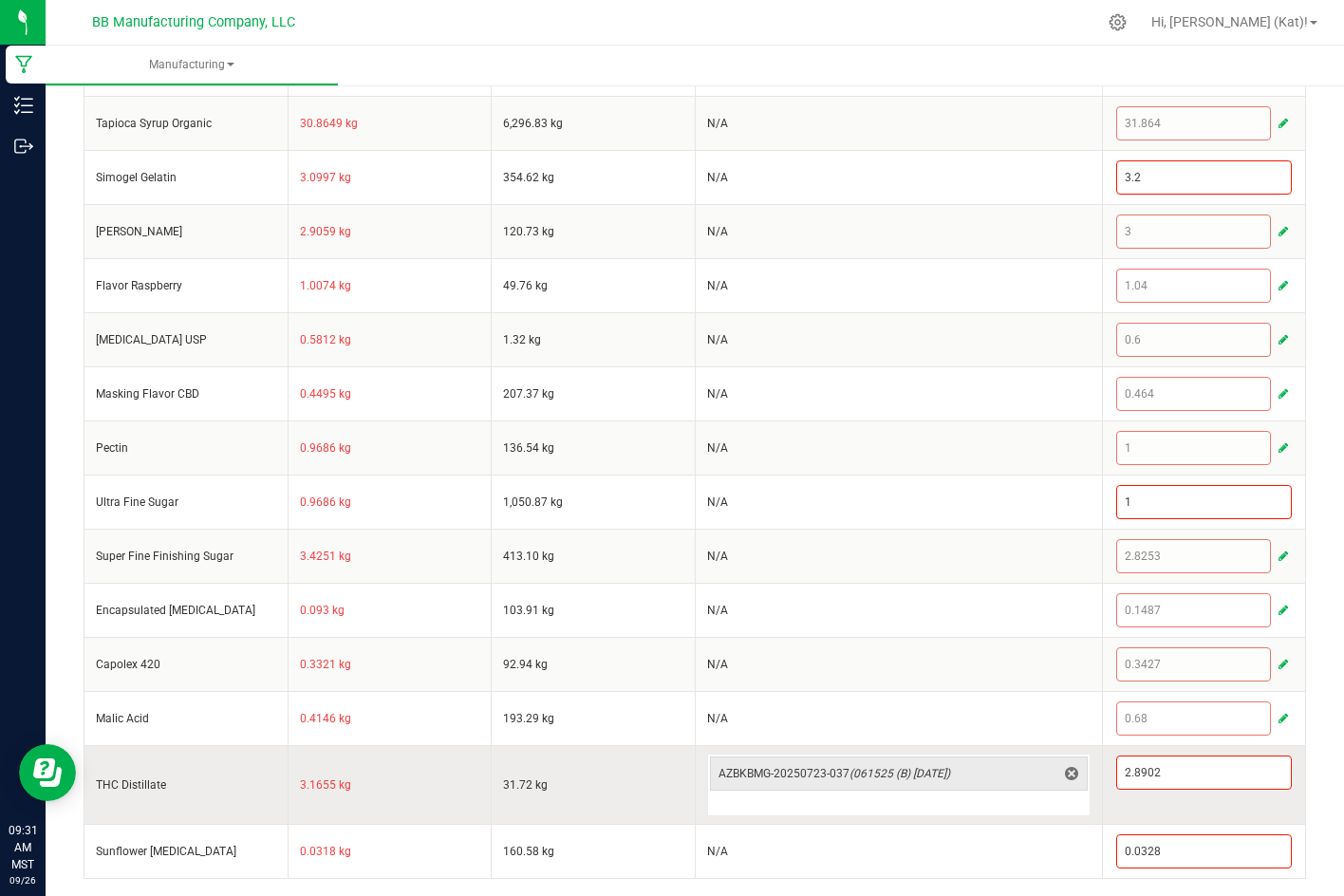
scroll to position [675, 0]
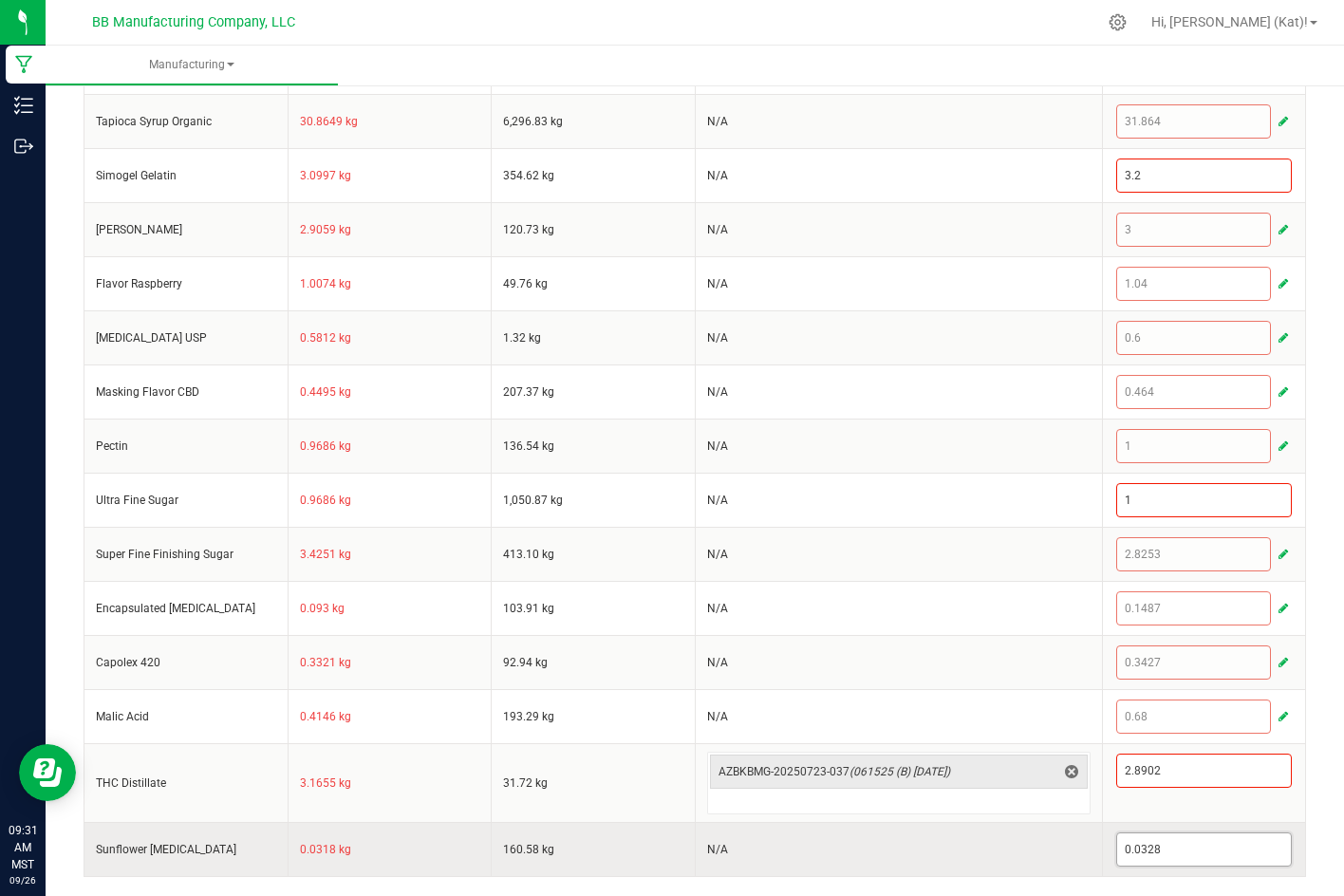
click at [1168, 859] on input "0.0328" at bounding box center [1205, 849] width 175 height 32
paste input "289"
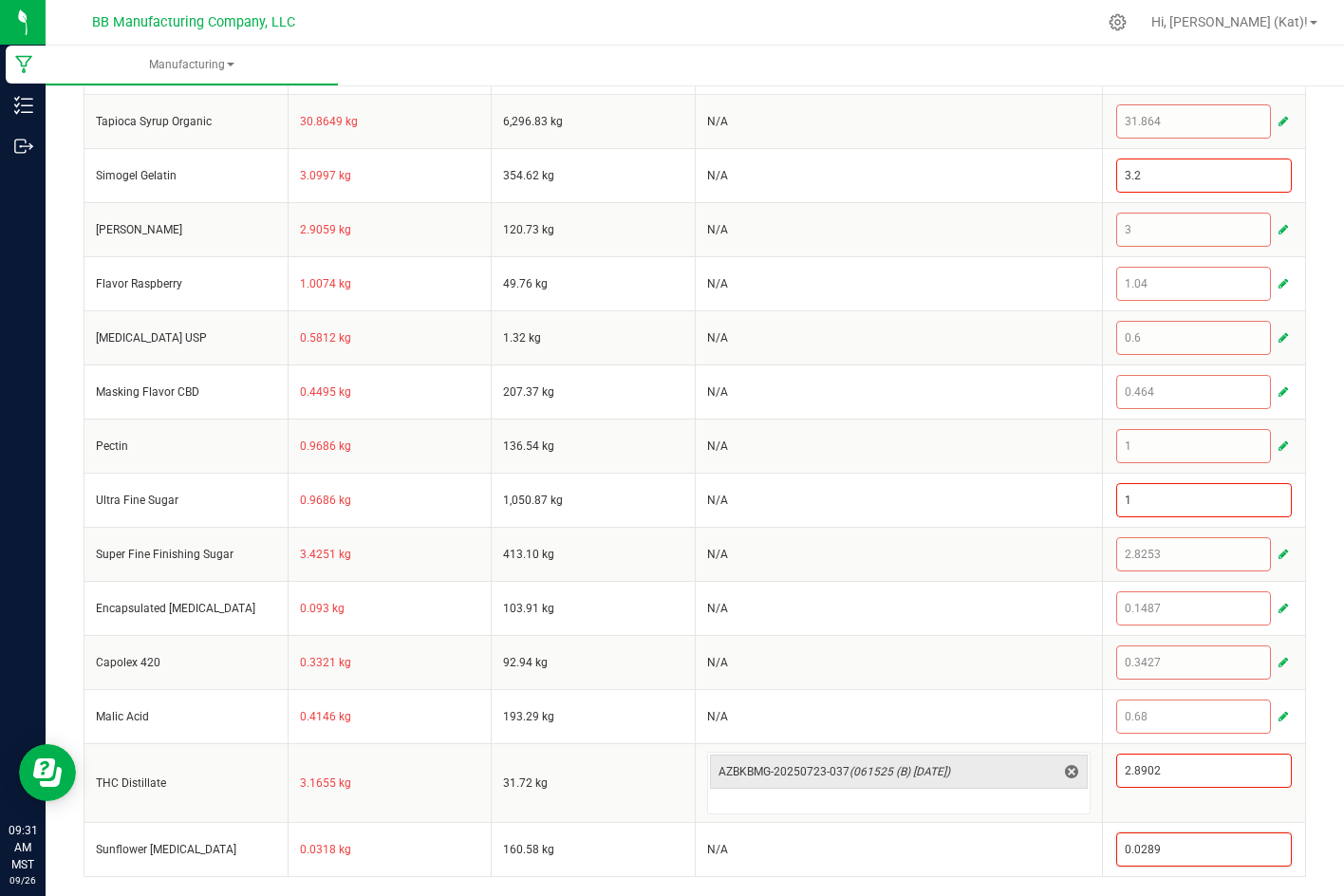
type input "0.0289"
click at [1302, 814] on div "< All Runs Cancel Save Complete In Progress MP-20250925182716-651 Created: [DAT…" at bounding box center [694, 150] width 1299 height 1491
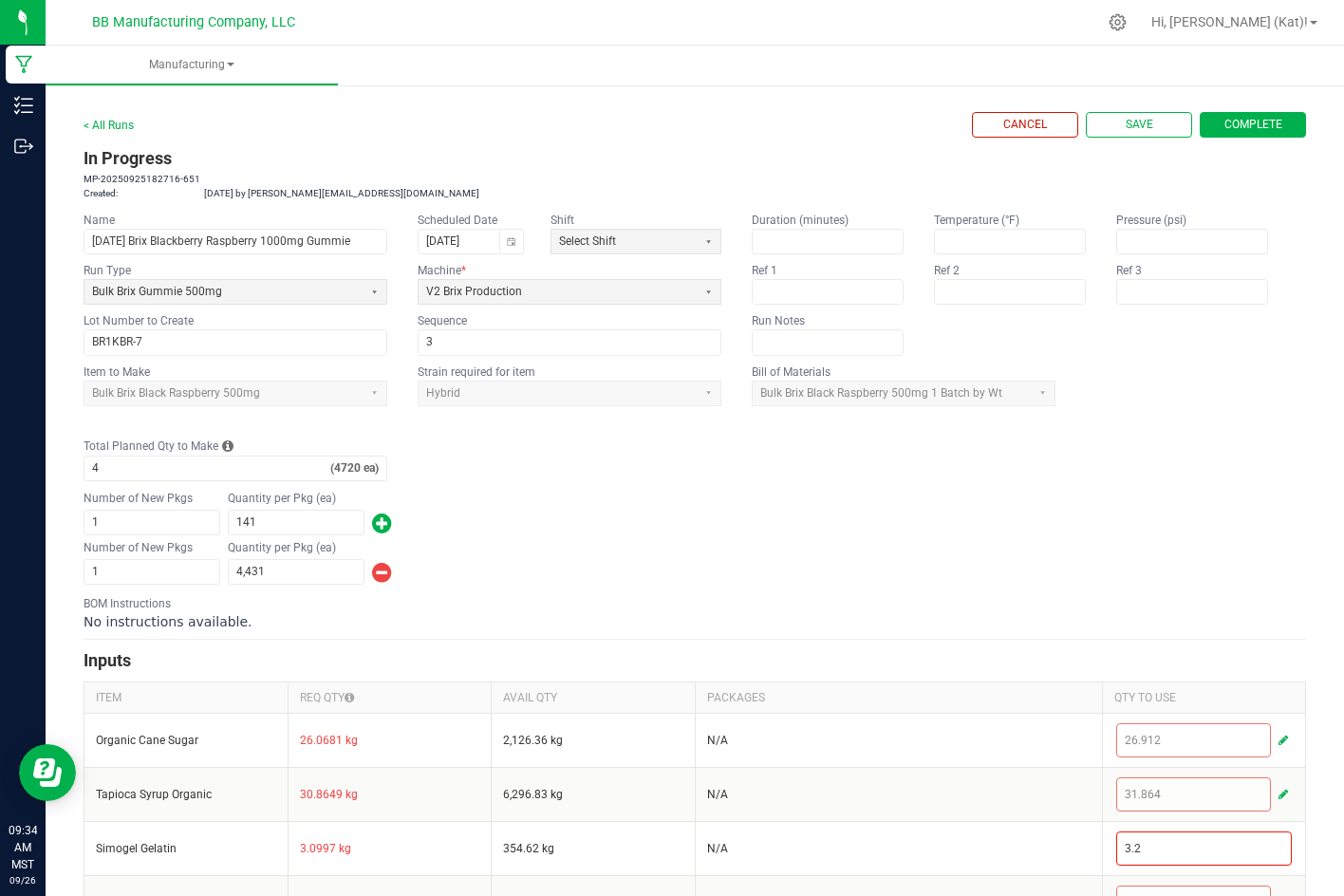
scroll to position [0, 0]
click at [1126, 132] on span "Save" at bounding box center [1140, 128] width 27 height 16
type input "0"
type input "4,720"
type input "0"
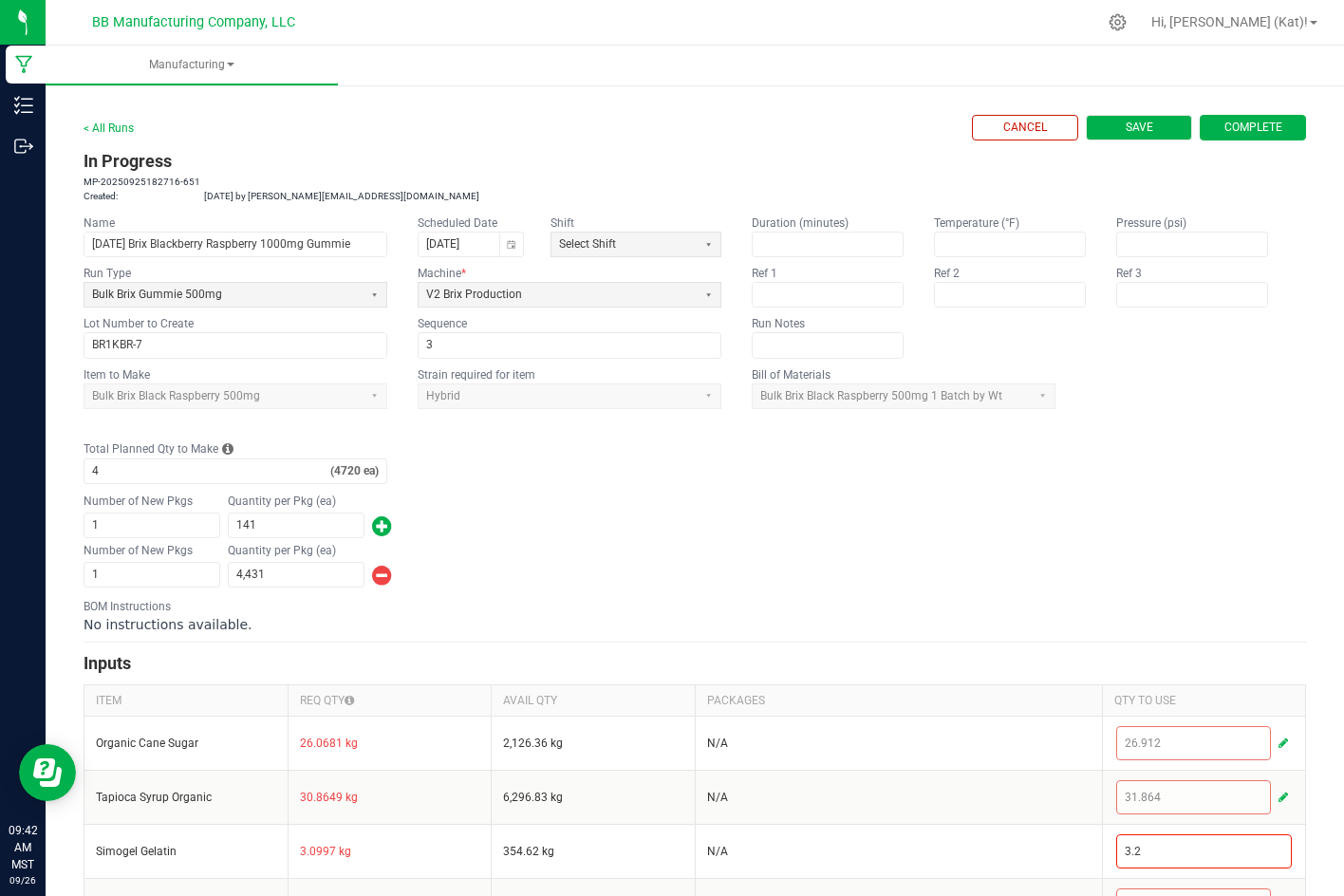
click at [1126, 136] on button "Save" at bounding box center [1139, 128] width 106 height 26
type input "0"
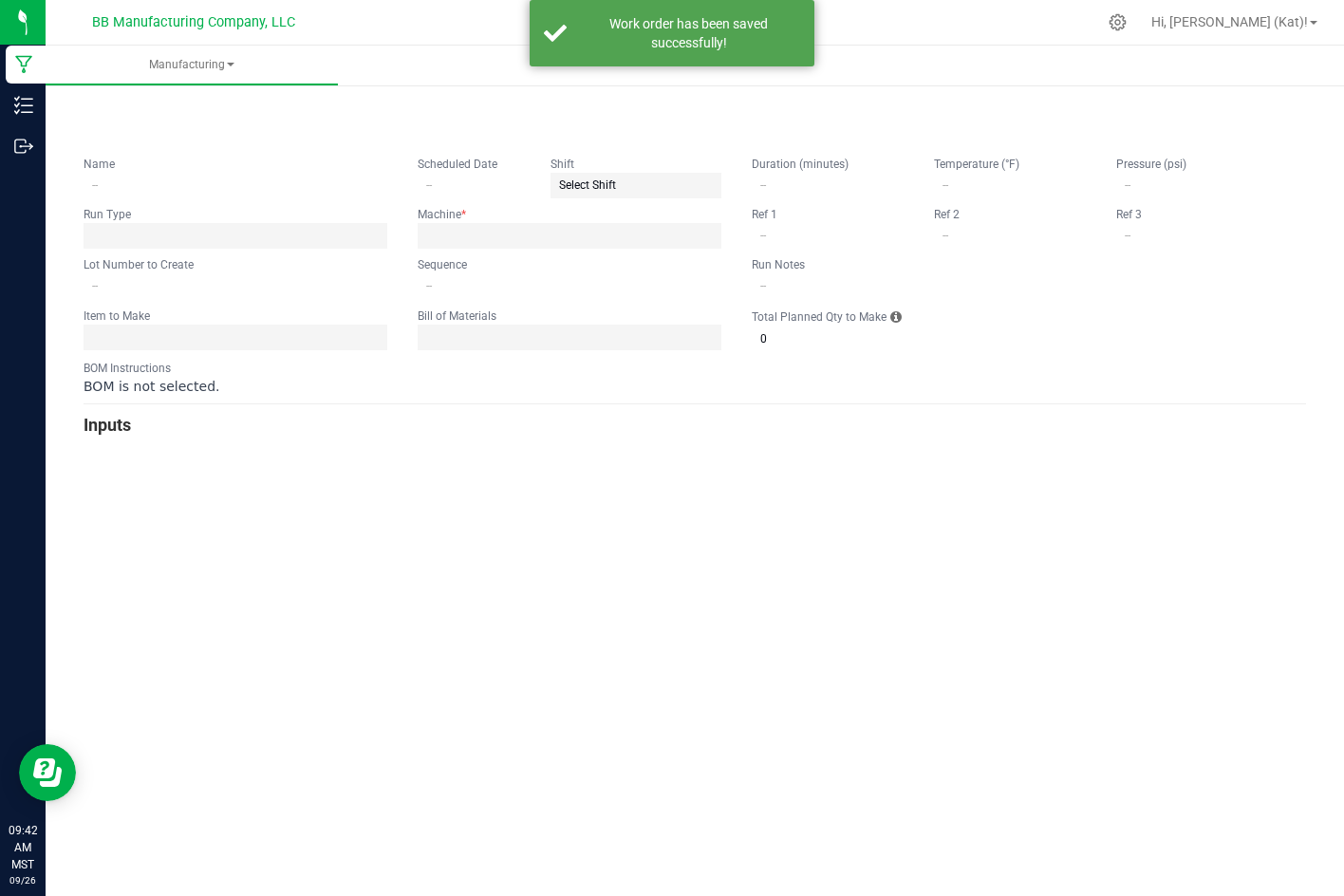
type input "[DATE] Brix Blackberry Raspberry 1000mg Gummie"
type input "[DATE]"
type input "BR1KBR-7"
type input "3"
type input "4"
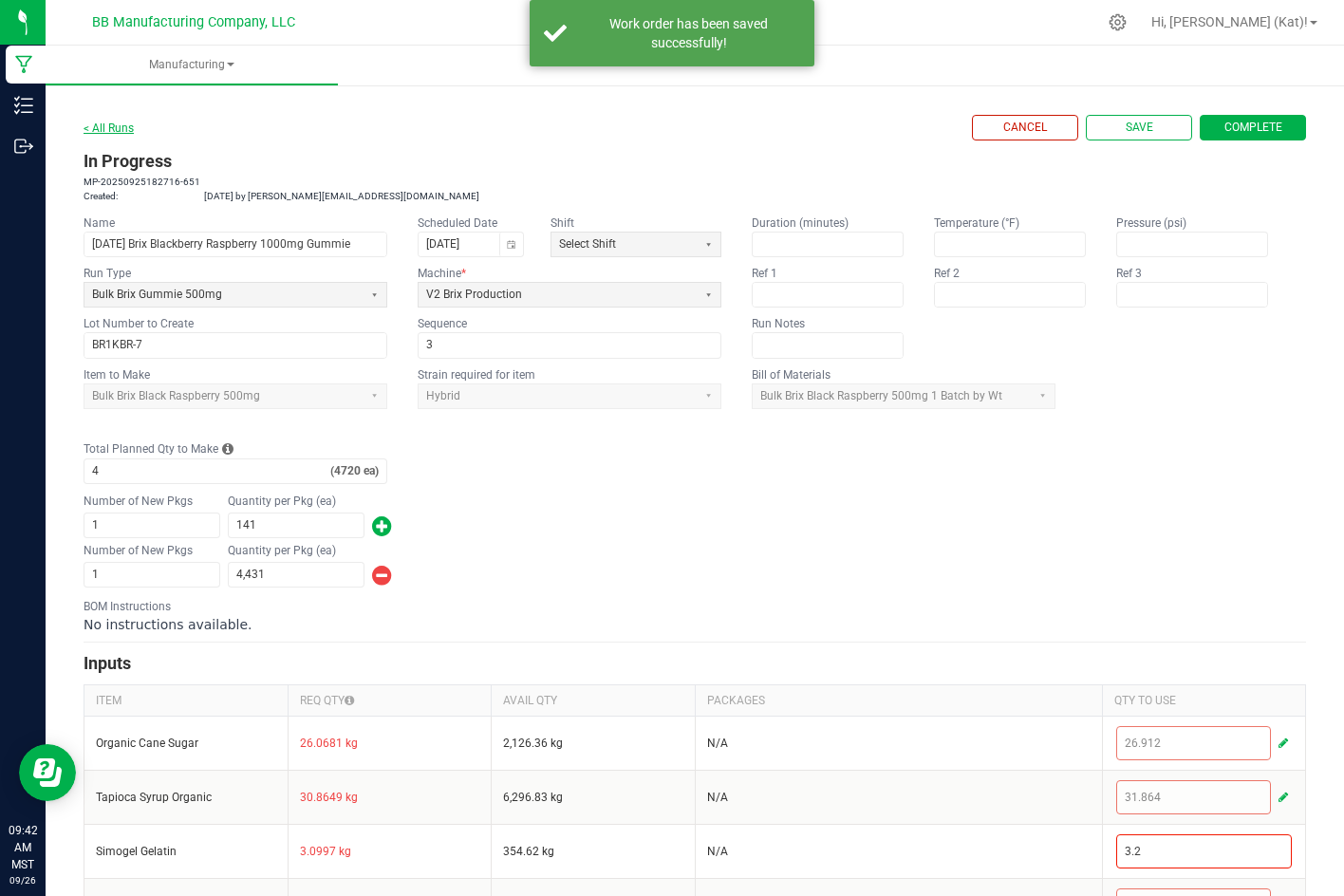
click at [111, 128] on link "< All Runs" at bounding box center [108, 129] width 50 height 14
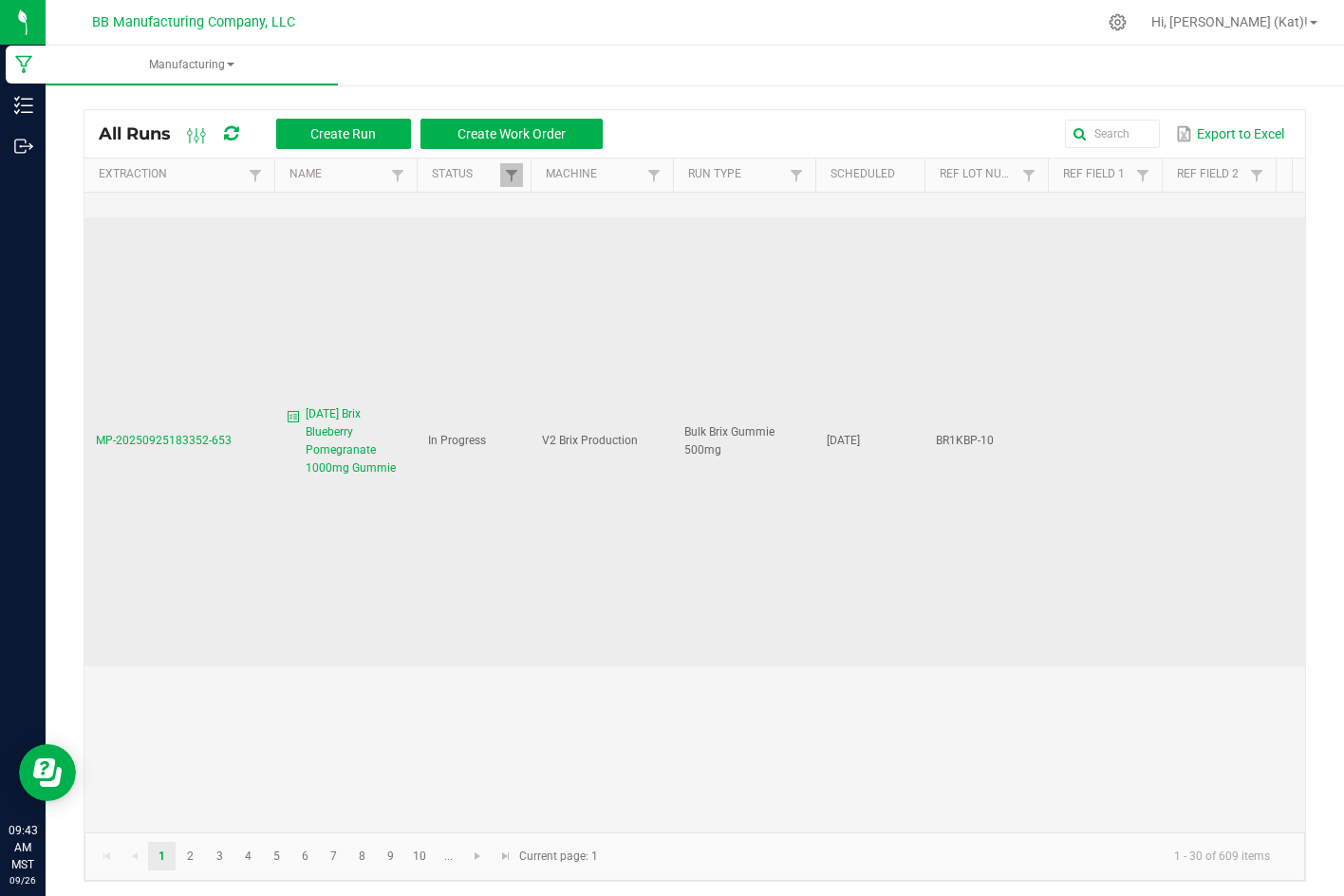
scroll to position [2372, 0]
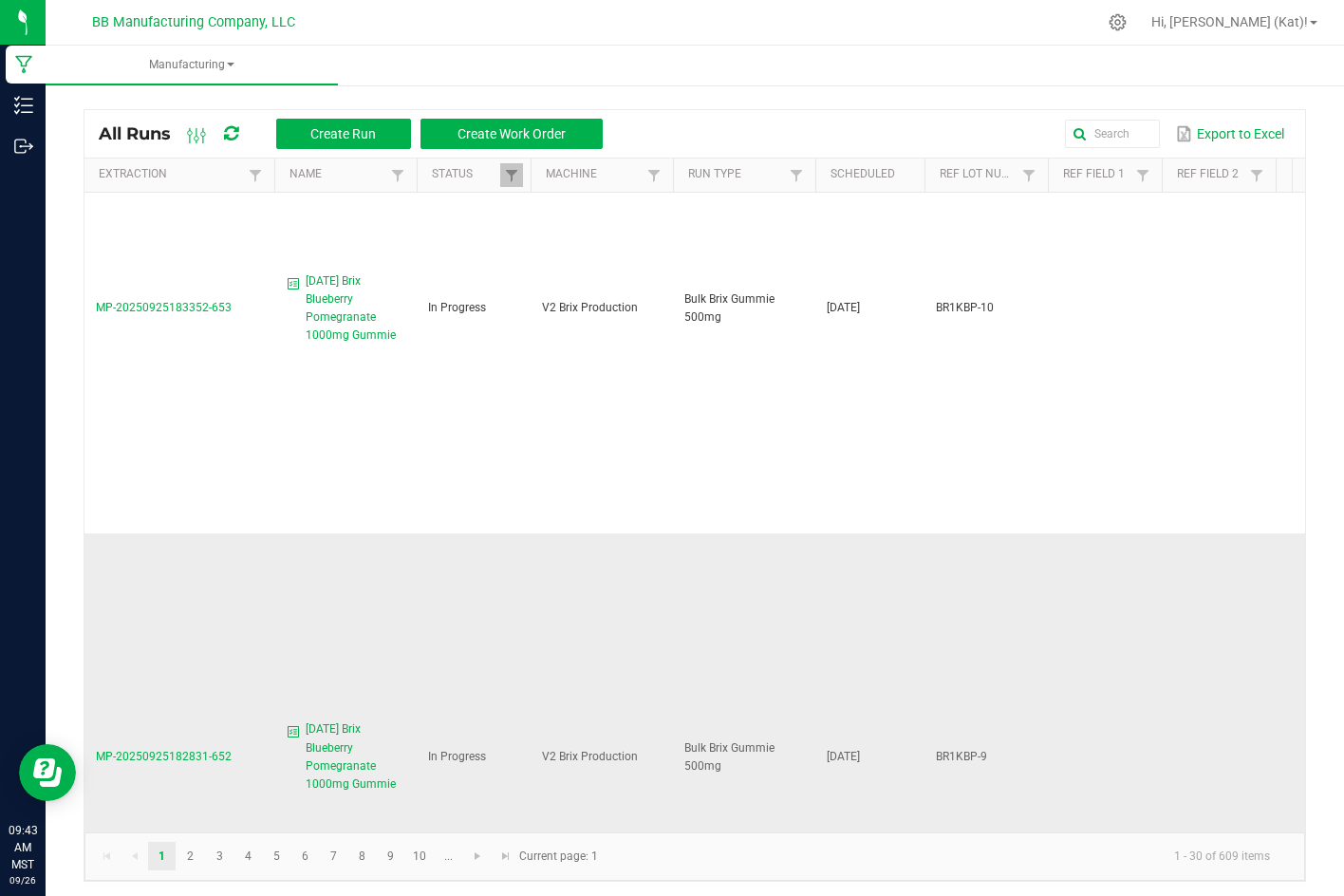
click at [320, 720] on span "[DATE] Brix Blueberry Pomegranate 1000mg Gummie" at bounding box center [355, 757] width 100 height 73
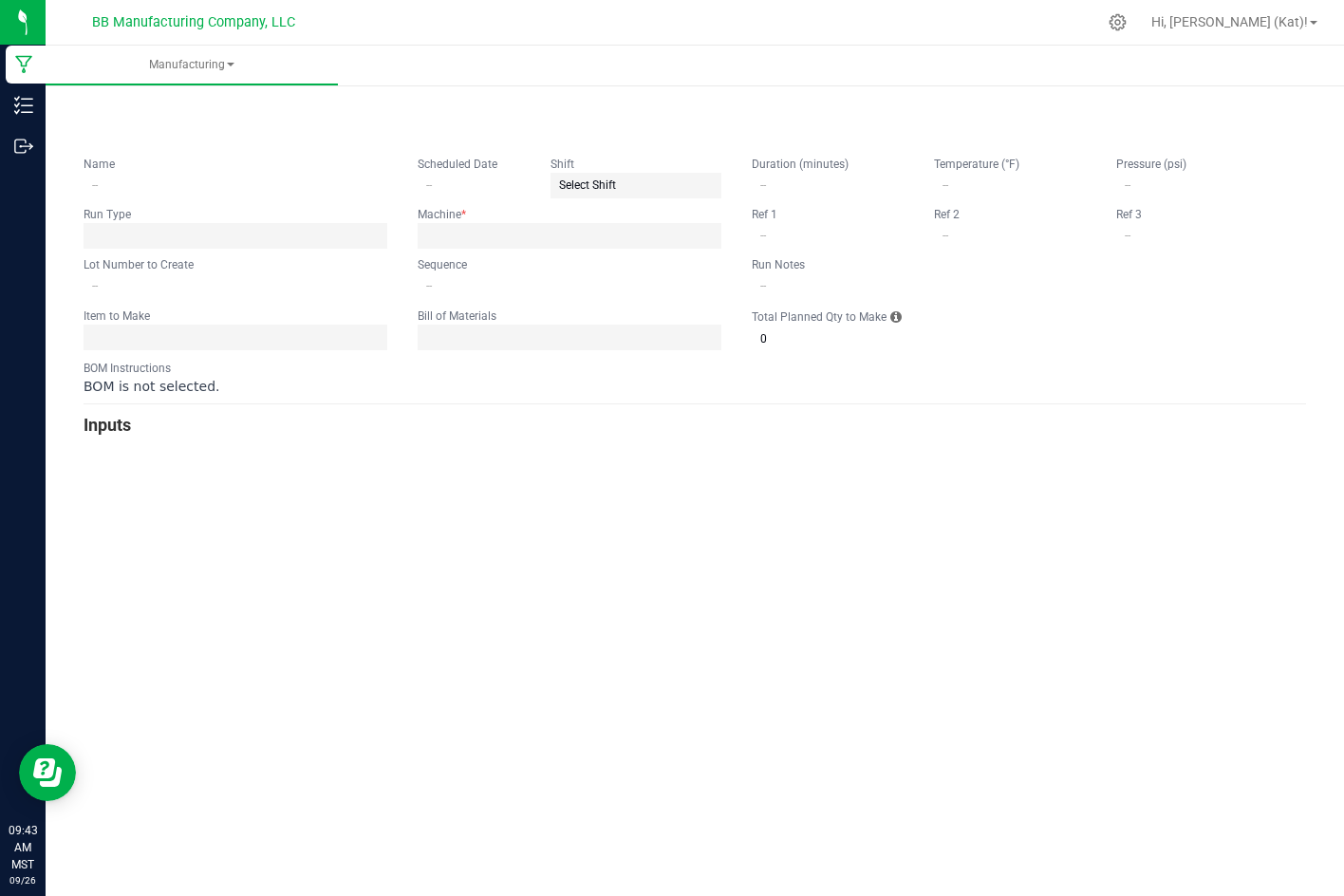
type input "[DATE] Brix Blueberry Pomegranate 1000mg Gummie"
type input "[DATE]"
type input "BR1KBP-9"
type input "3"
type input "2"
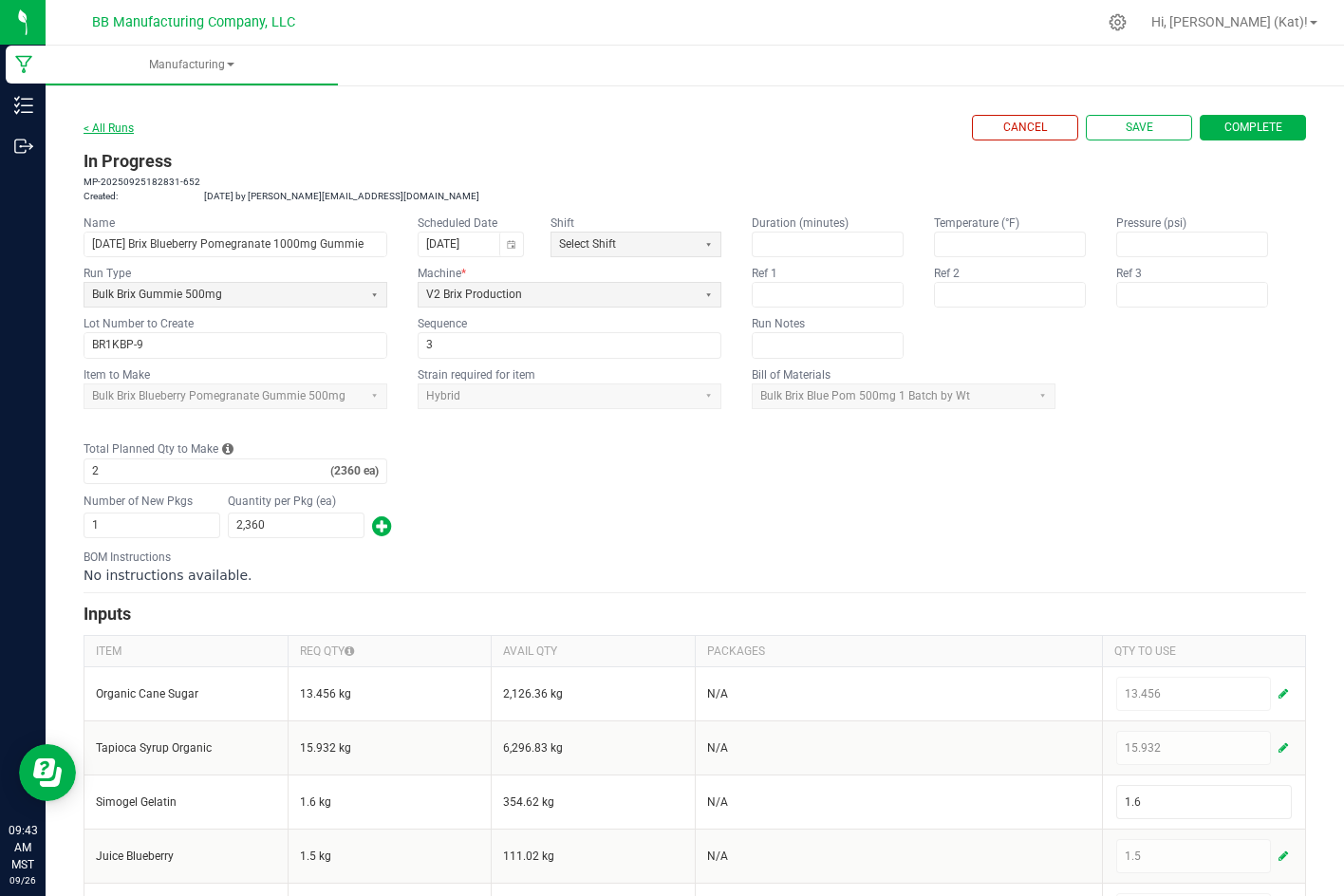
click at [108, 124] on link "< All Runs" at bounding box center [108, 129] width 50 height 14
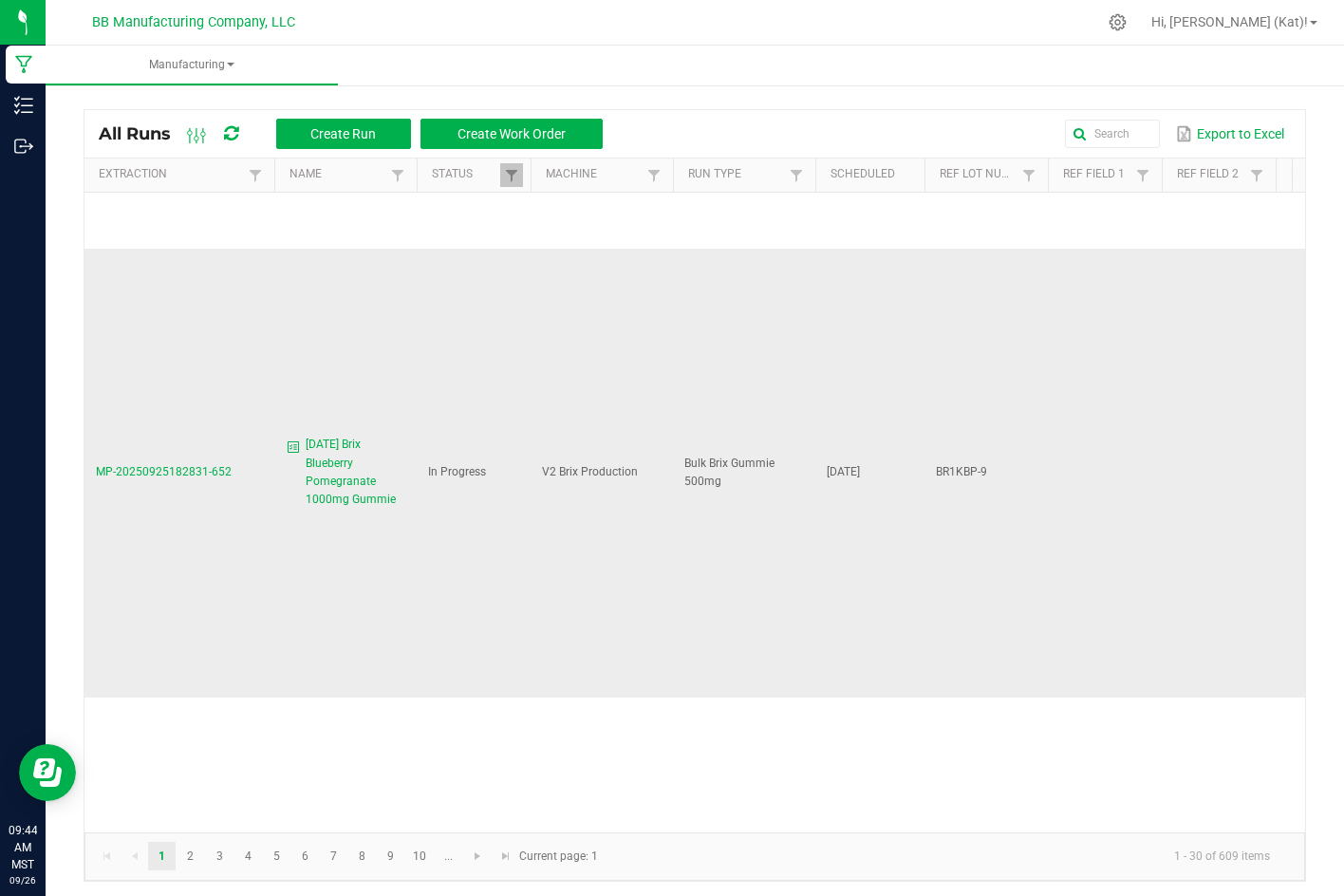
scroll to position [2752, 0]
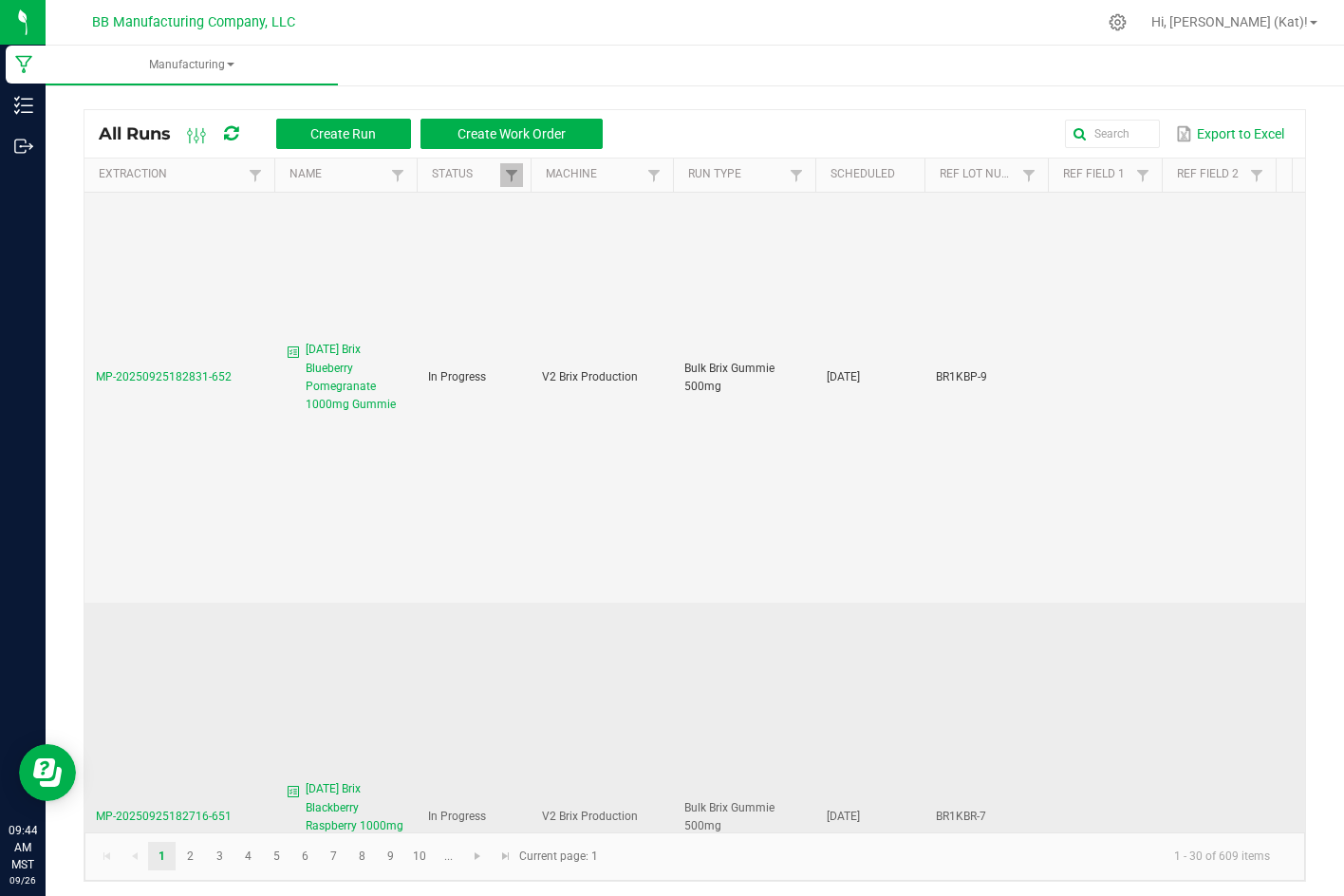
click at [325, 780] on span "[DATE] Brix Blackberry Raspberry 1000mg Gummie" at bounding box center [355, 817] width 100 height 73
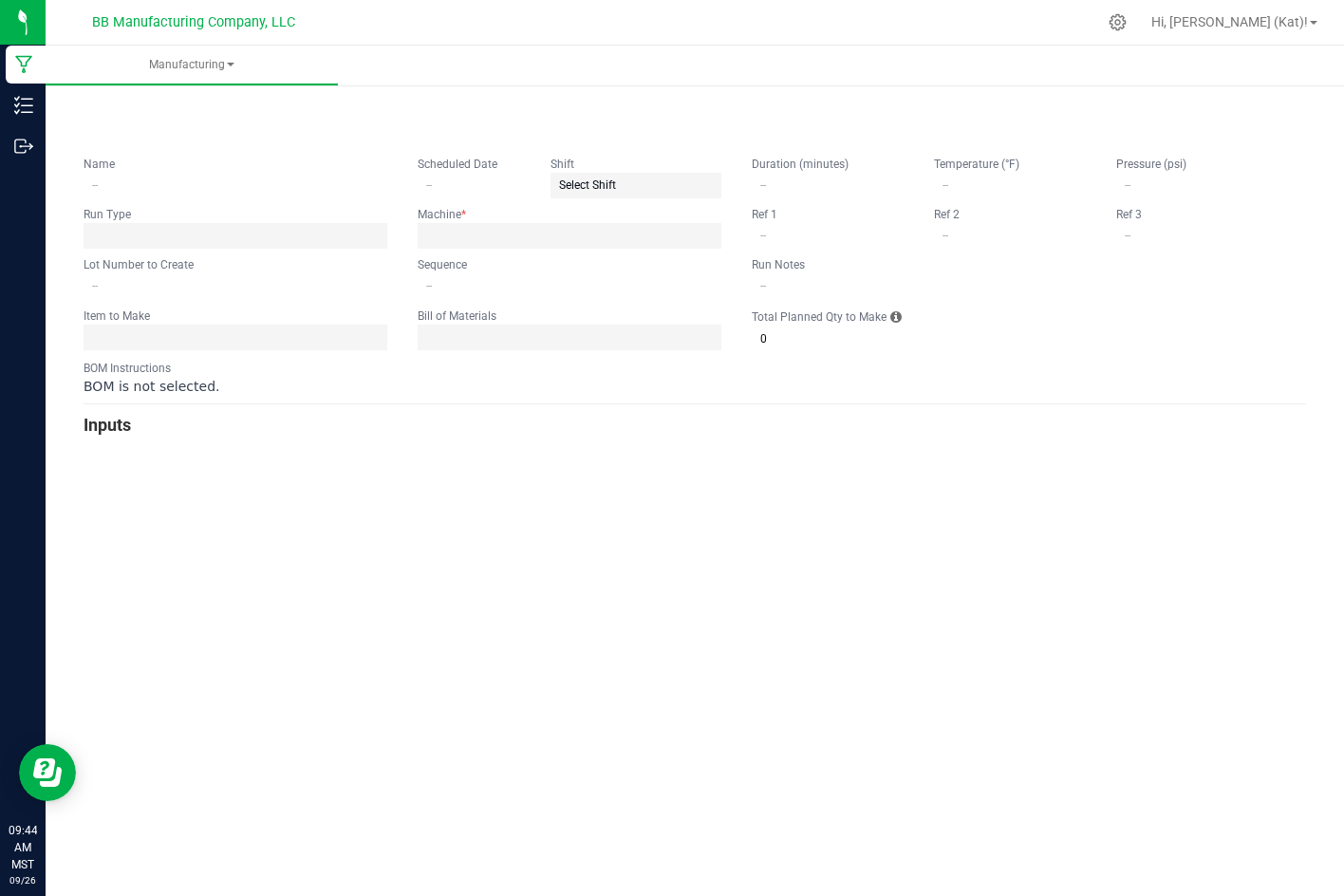
type input "[DATE] Brix Blackberry Raspberry 1000mg Gummie"
type input "[DATE]"
type input "BR1KBR-7"
type input "3"
type input "4"
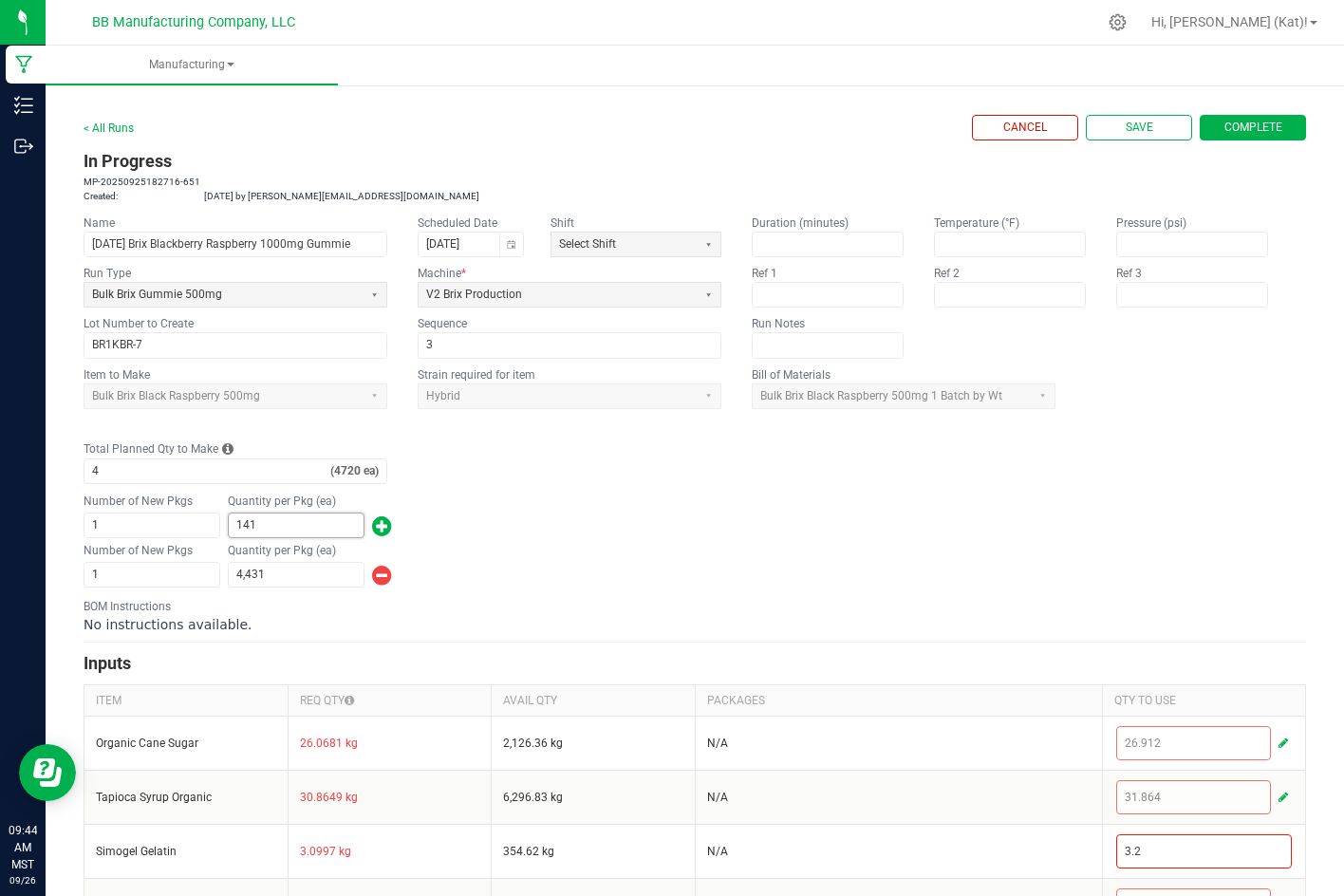
click at [349, 518] on input "141" at bounding box center [296, 525] width 134 height 24
type input "28"
click at [298, 576] on input "4431" at bounding box center [296, 574] width 134 height 24
type input "7"
type input "4,544"
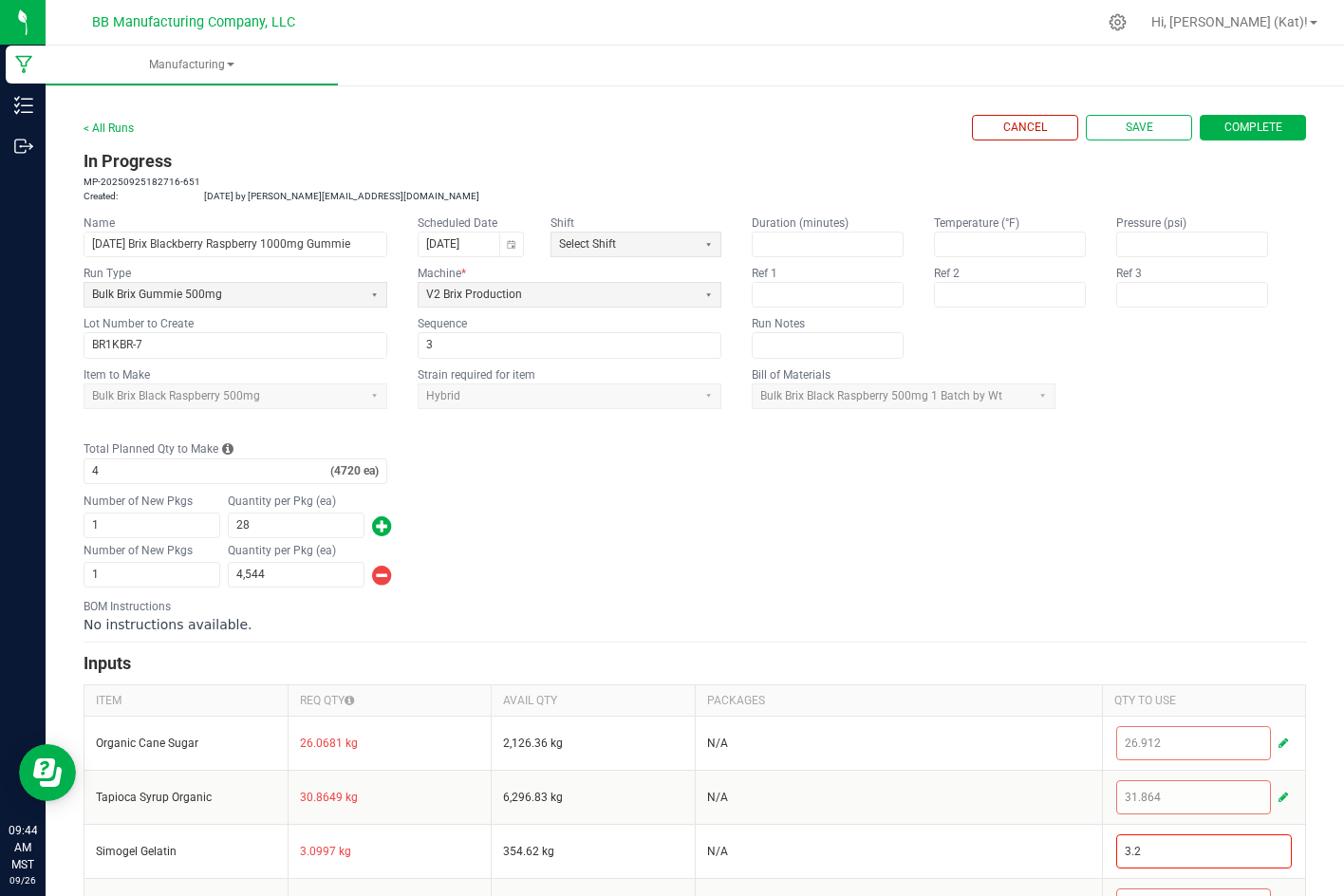
click at [585, 542] on div "Number of New Pkgs 1 Quantity per Pkg (ea) 4,544" at bounding box center [694, 565] width 1222 height 49
click at [1126, 127] on span "Save" at bounding box center [1140, 128] width 27 height 16
type input "0"
type input "141"
type input "4,431"
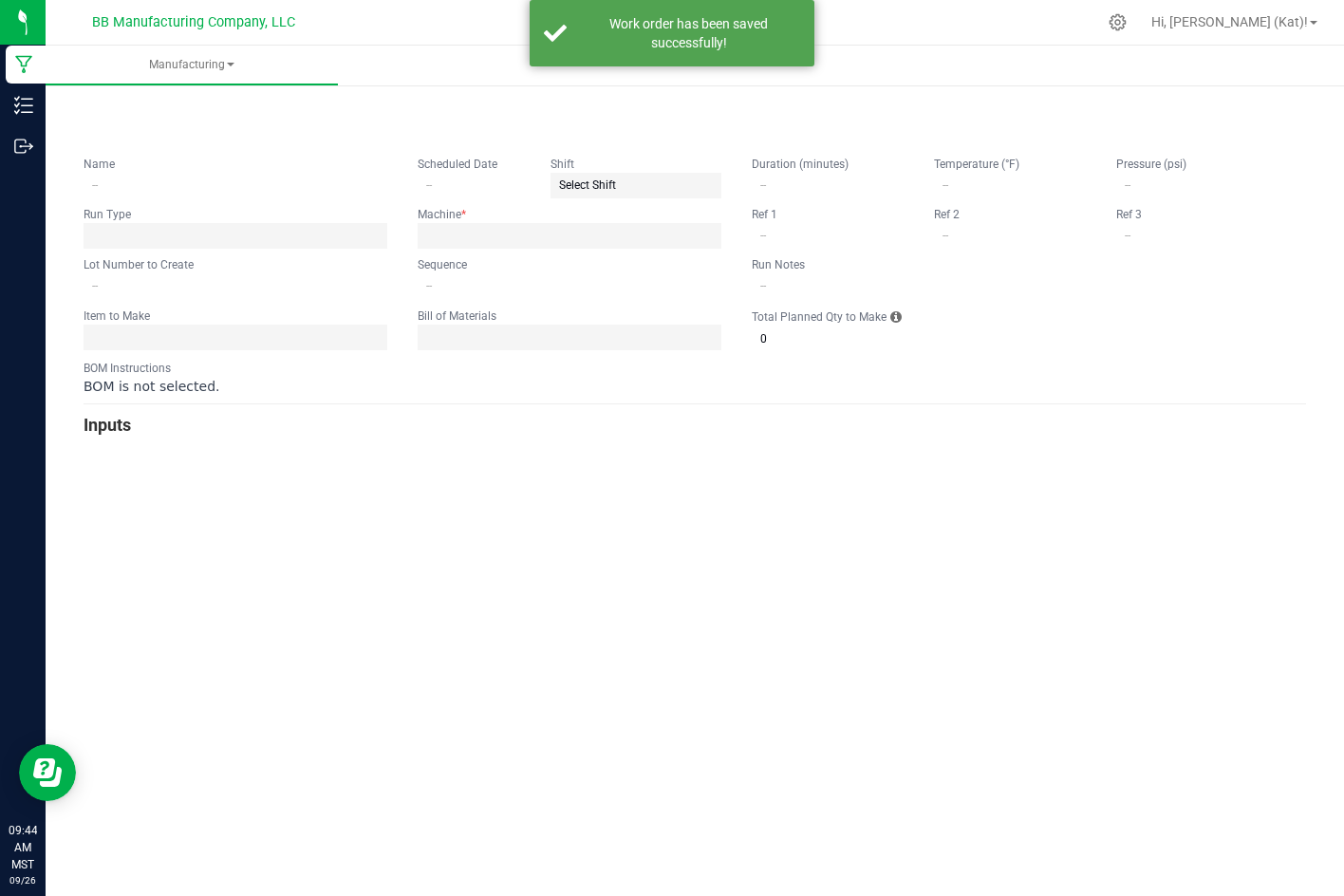
type input "[DATE] Brix Blackberry Raspberry 1000mg Gummie"
type input "[DATE]"
type input "BR1KBR-7"
type input "3"
type input "4"
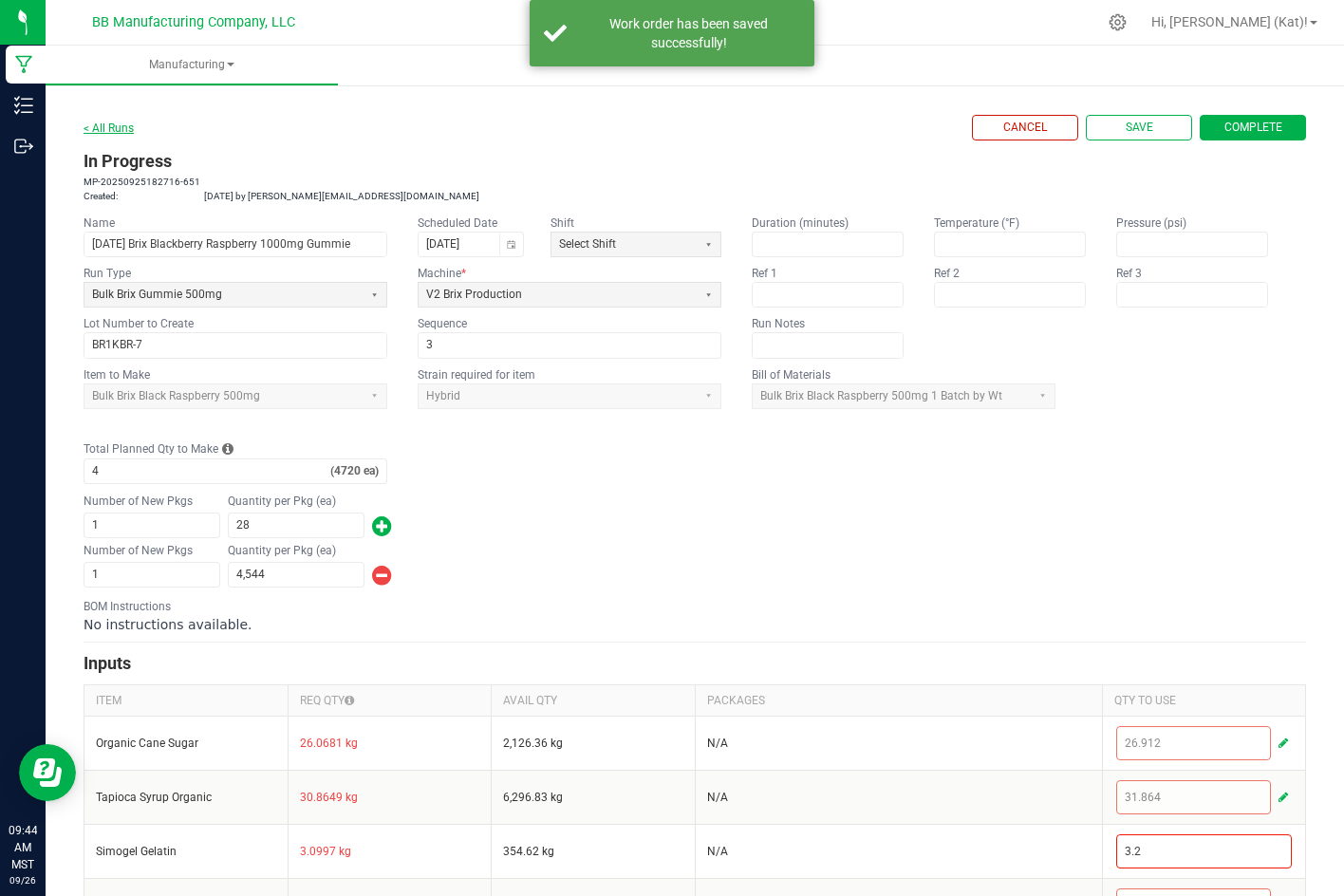
click at [111, 128] on link "< All Runs" at bounding box center [108, 129] width 50 height 14
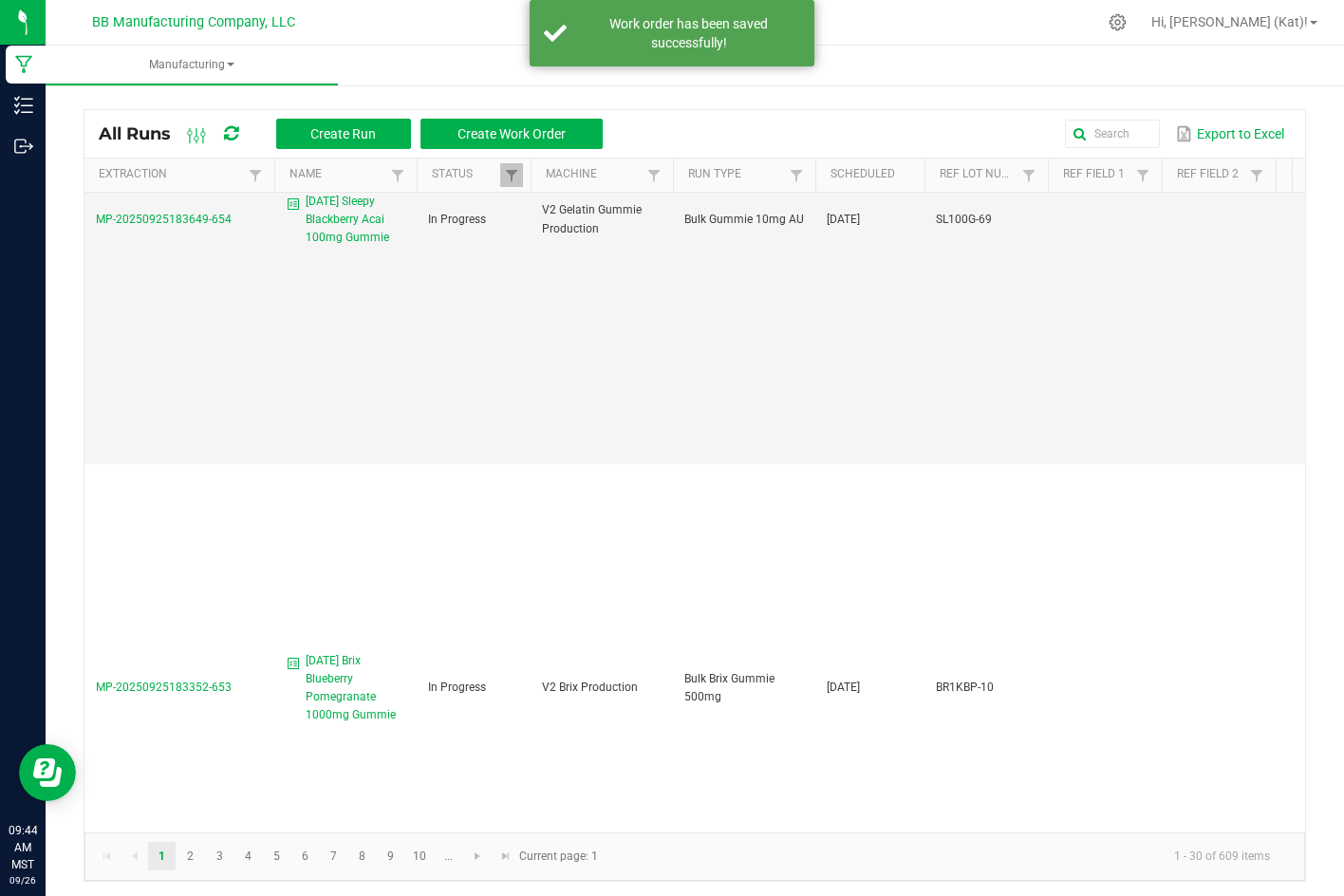
scroll to position [2467, 0]
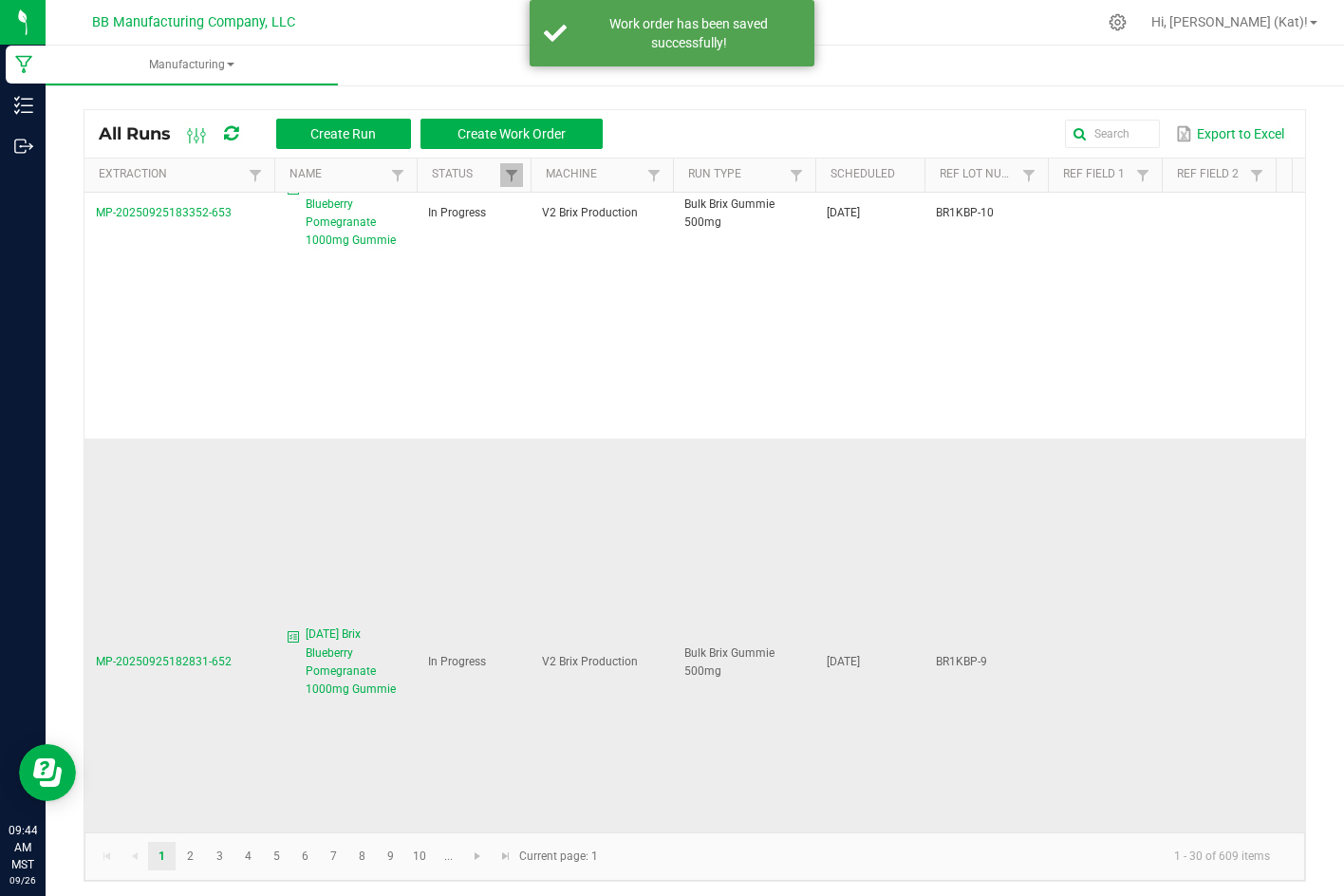
click at [349, 625] on span "[DATE] Brix Blueberry Pomegranate 1000mg Gummie" at bounding box center [355, 661] width 100 height 73
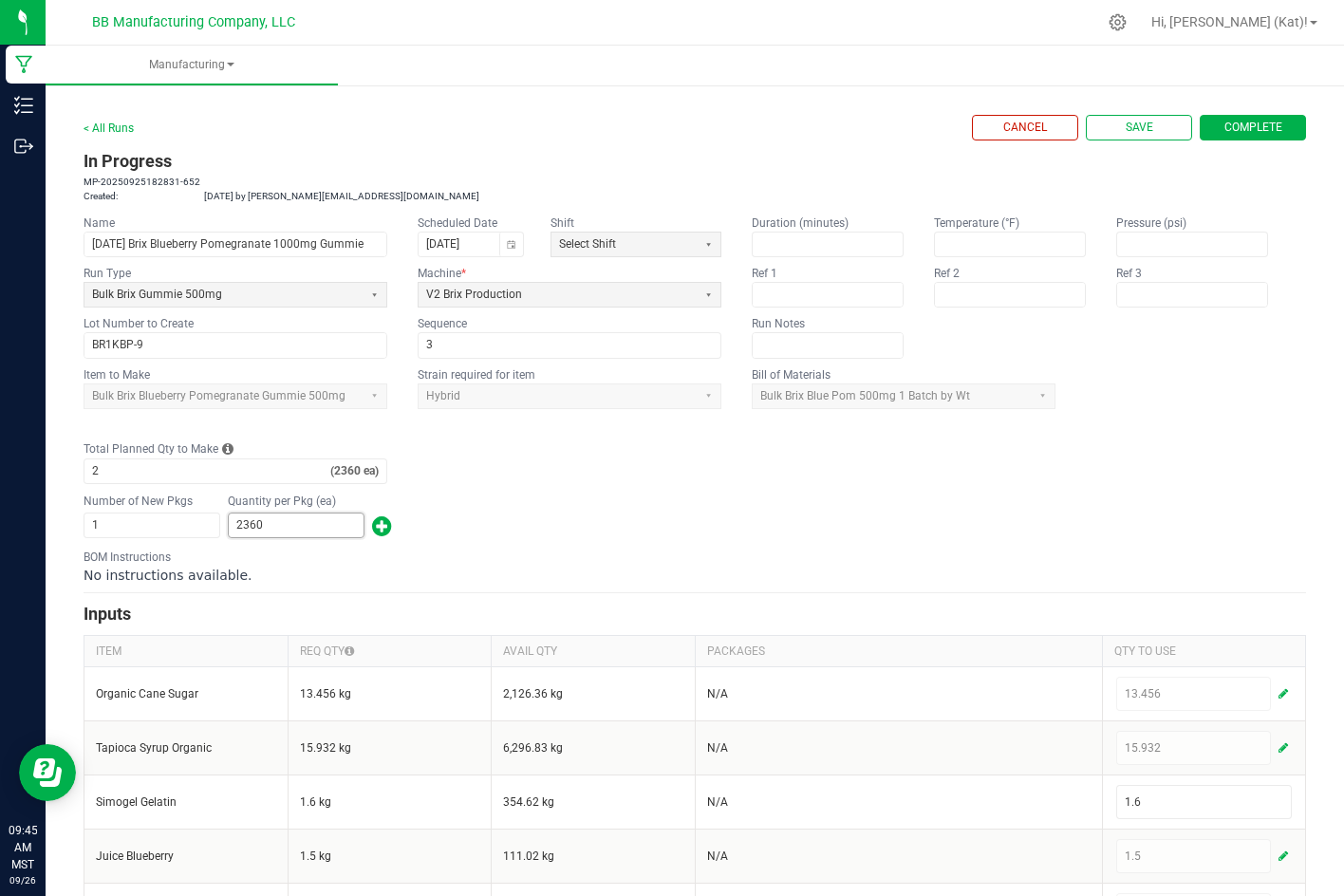
click at [316, 526] on input "2360" at bounding box center [296, 525] width 134 height 24
type input "11"
click at [388, 522] on span "button" at bounding box center [382, 525] width 20 height 30
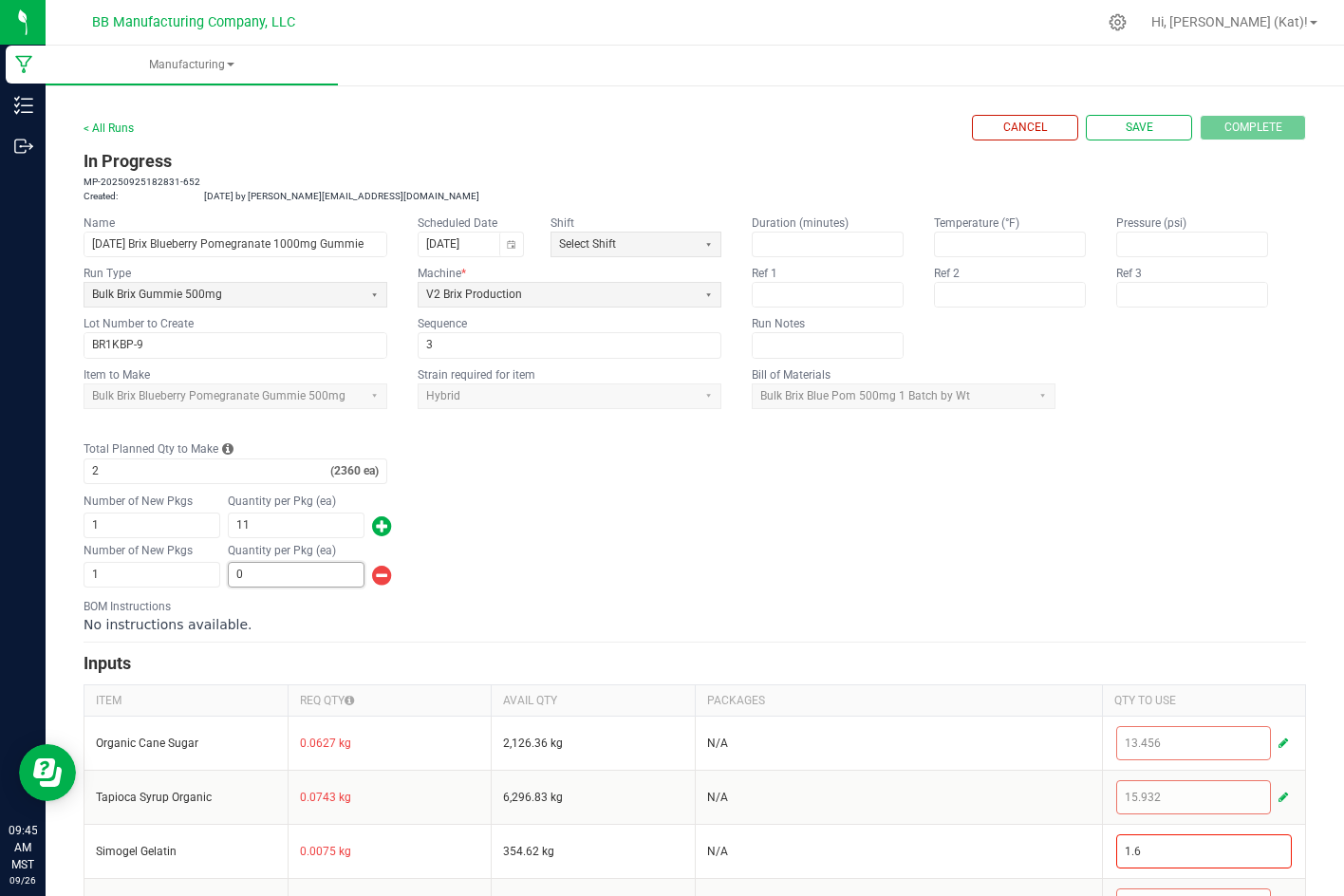
click at [296, 574] on input "0" at bounding box center [296, 574] width 134 height 24
type input "2,242"
click at [651, 517] on div "Number of New Pkgs 1 Quantity per Pkg (ea) 11" at bounding box center [694, 516] width 1222 height 49
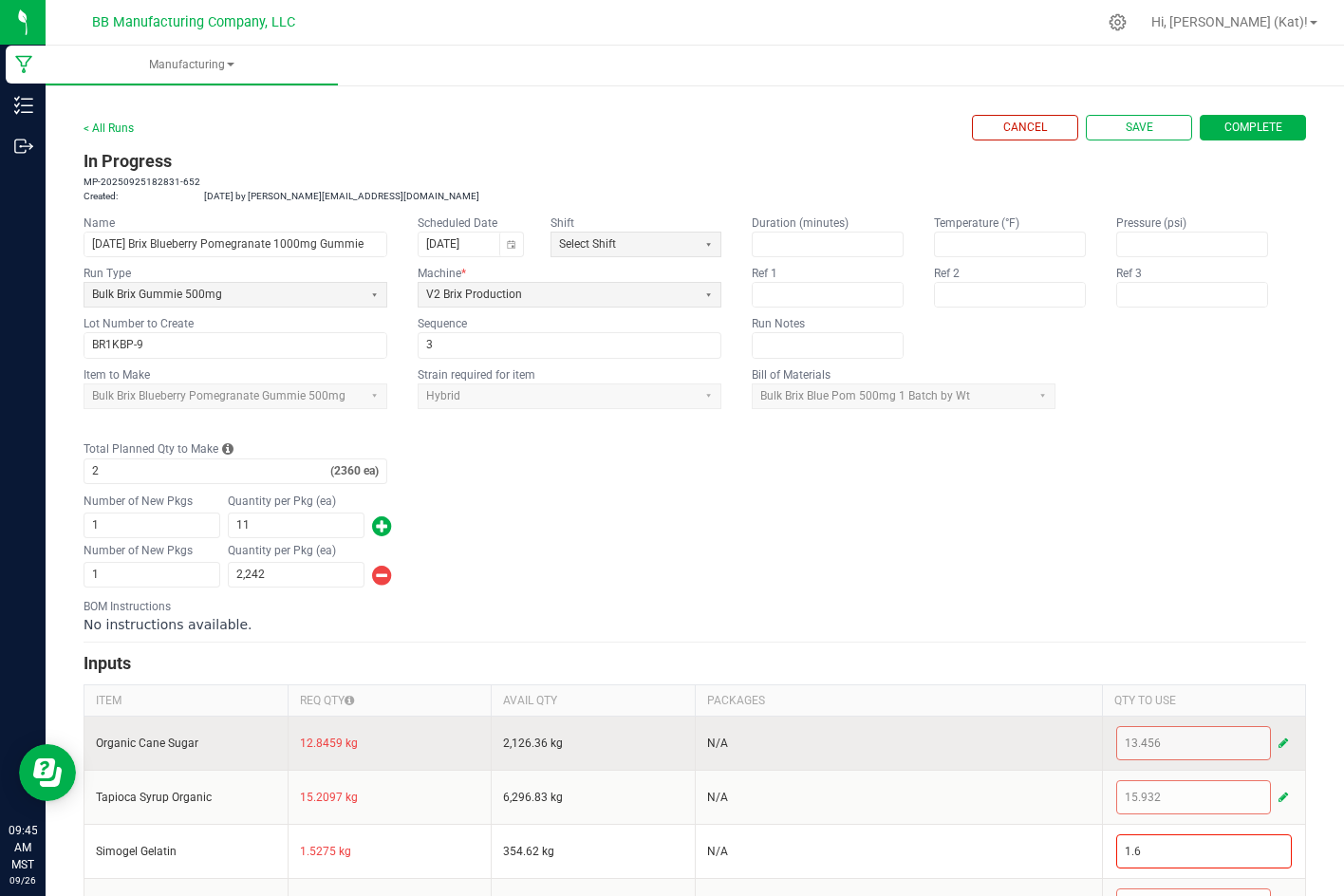
click at [1274, 740] on button "button" at bounding box center [1282, 742] width 17 height 23
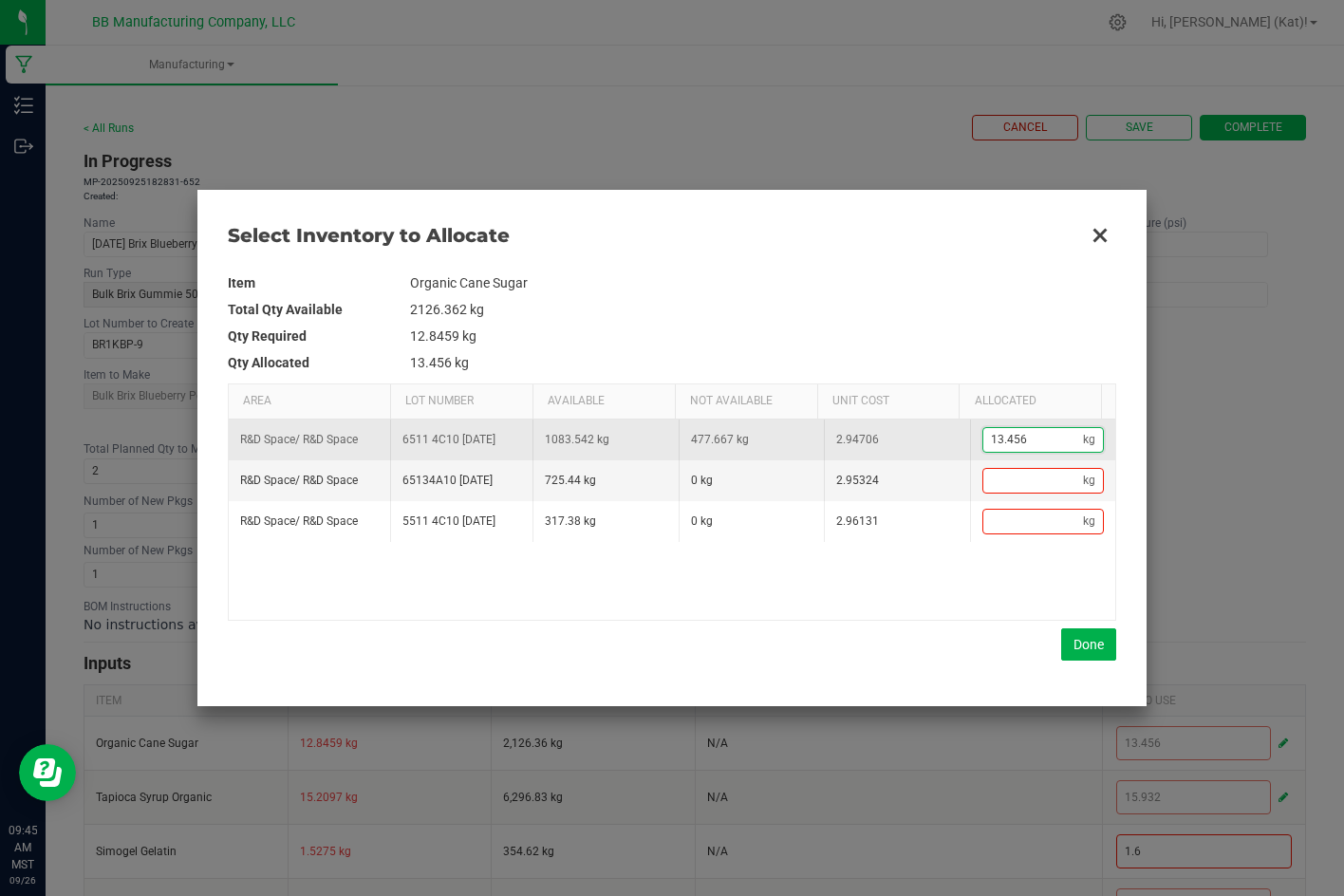
click at [1030, 436] on input "13.456" at bounding box center [1034, 440] width 100 height 24
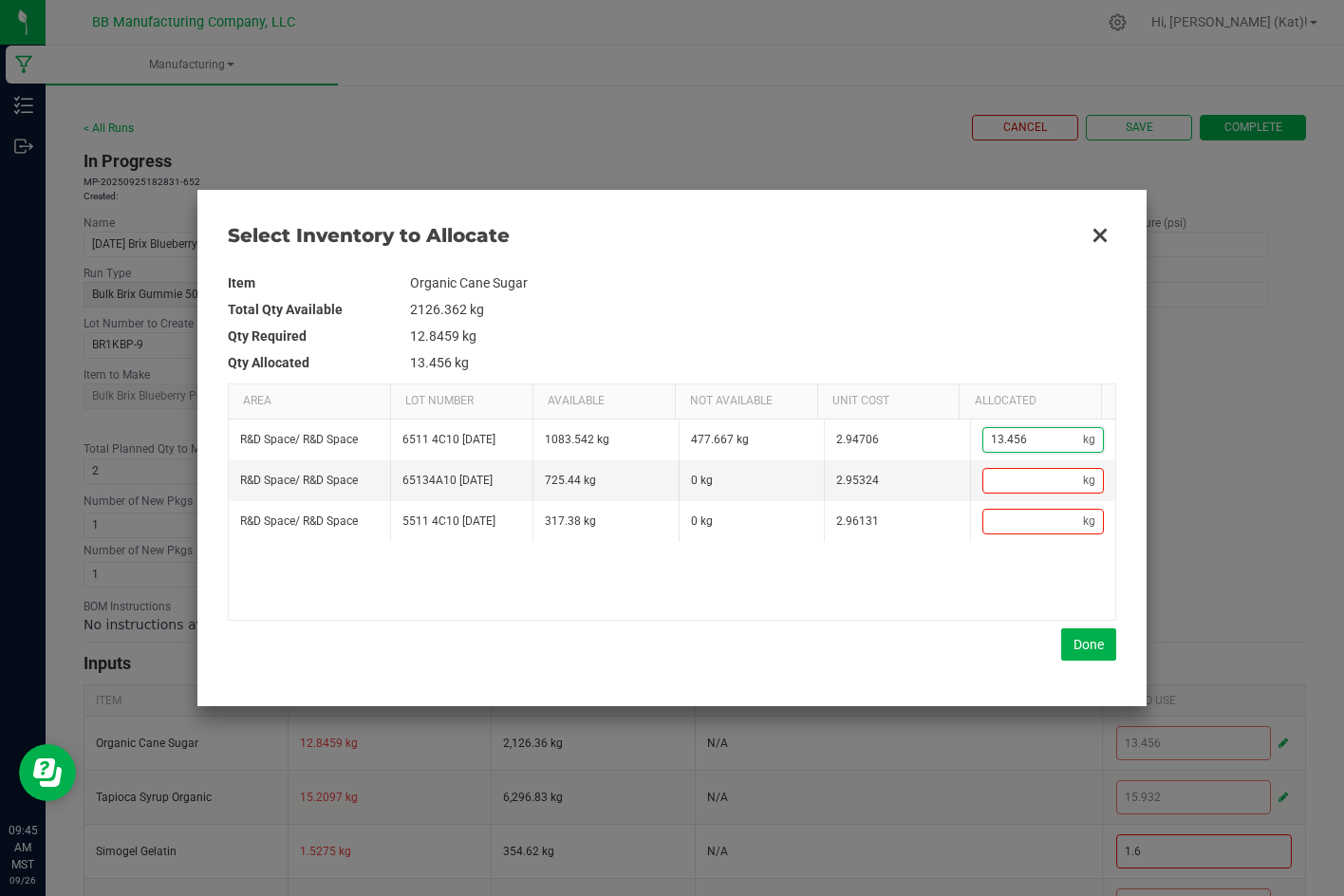
paste input "Data table"
type input "13.456"
click at [1078, 643] on button "Done" at bounding box center [1089, 644] width 55 height 32
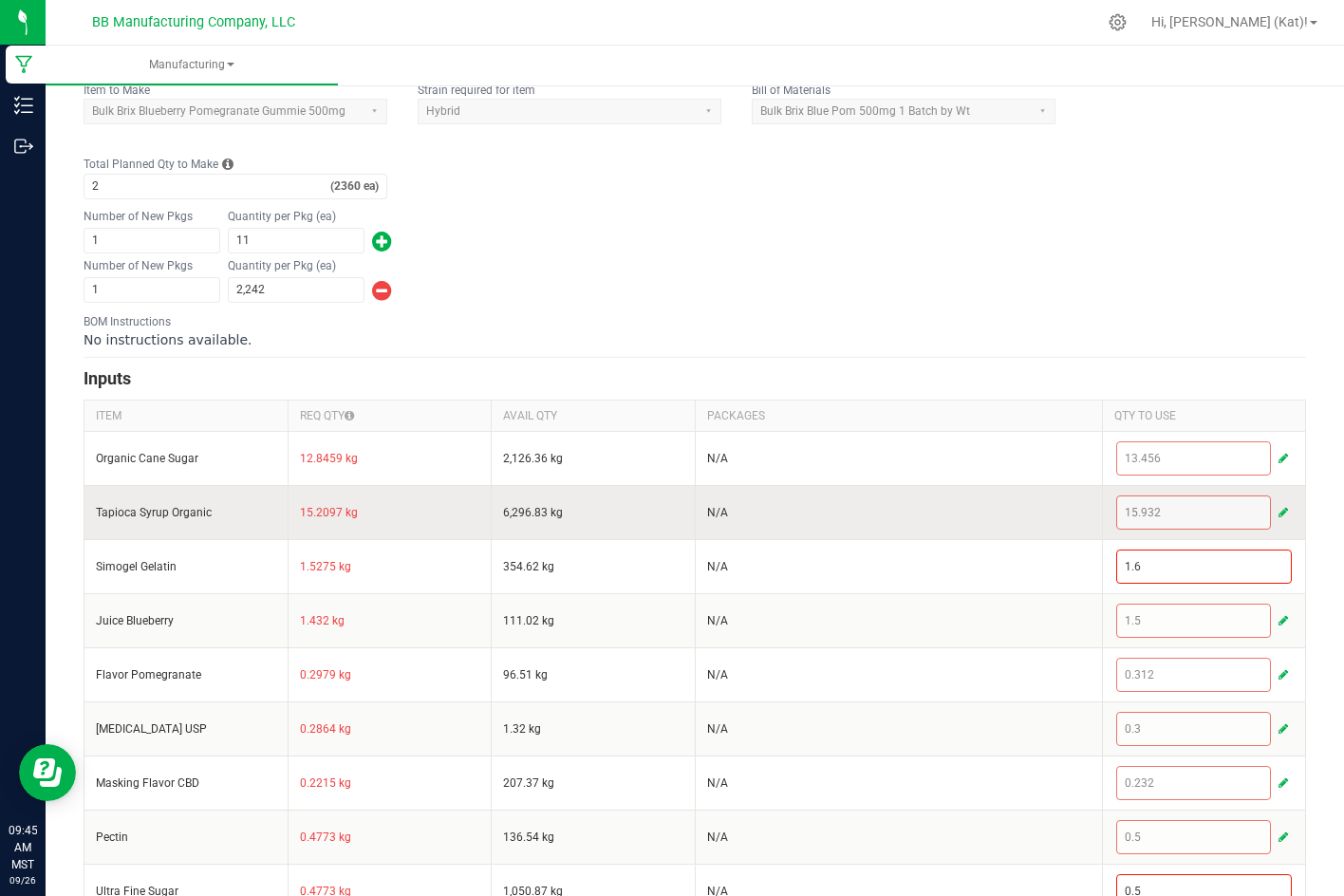
scroll to position [380, 0]
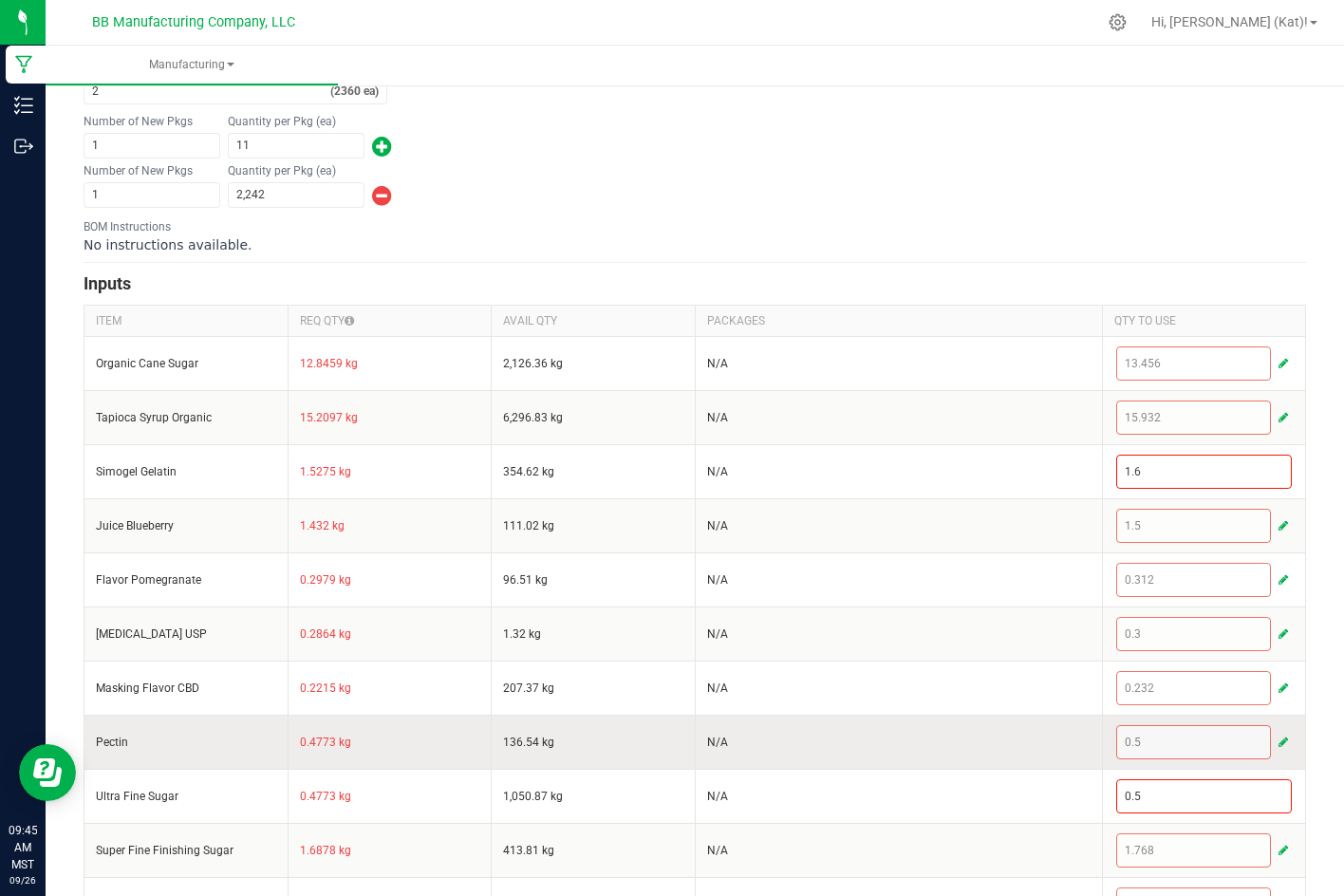
click at [1278, 748] on span "button" at bounding box center [1283, 741] width 10 height 15
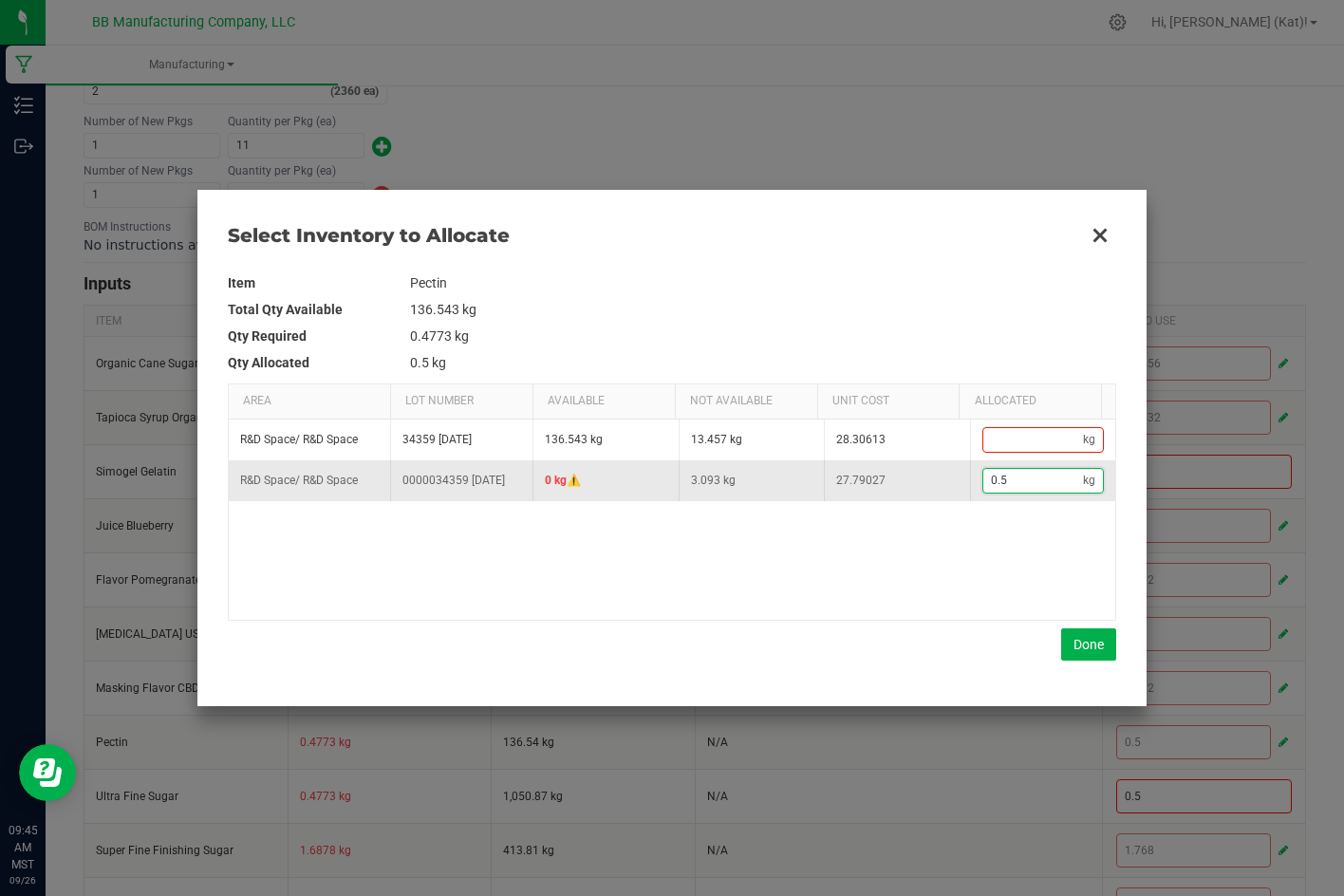
click at [1021, 489] on input "0.5" at bounding box center [1034, 481] width 100 height 24
type input "0"
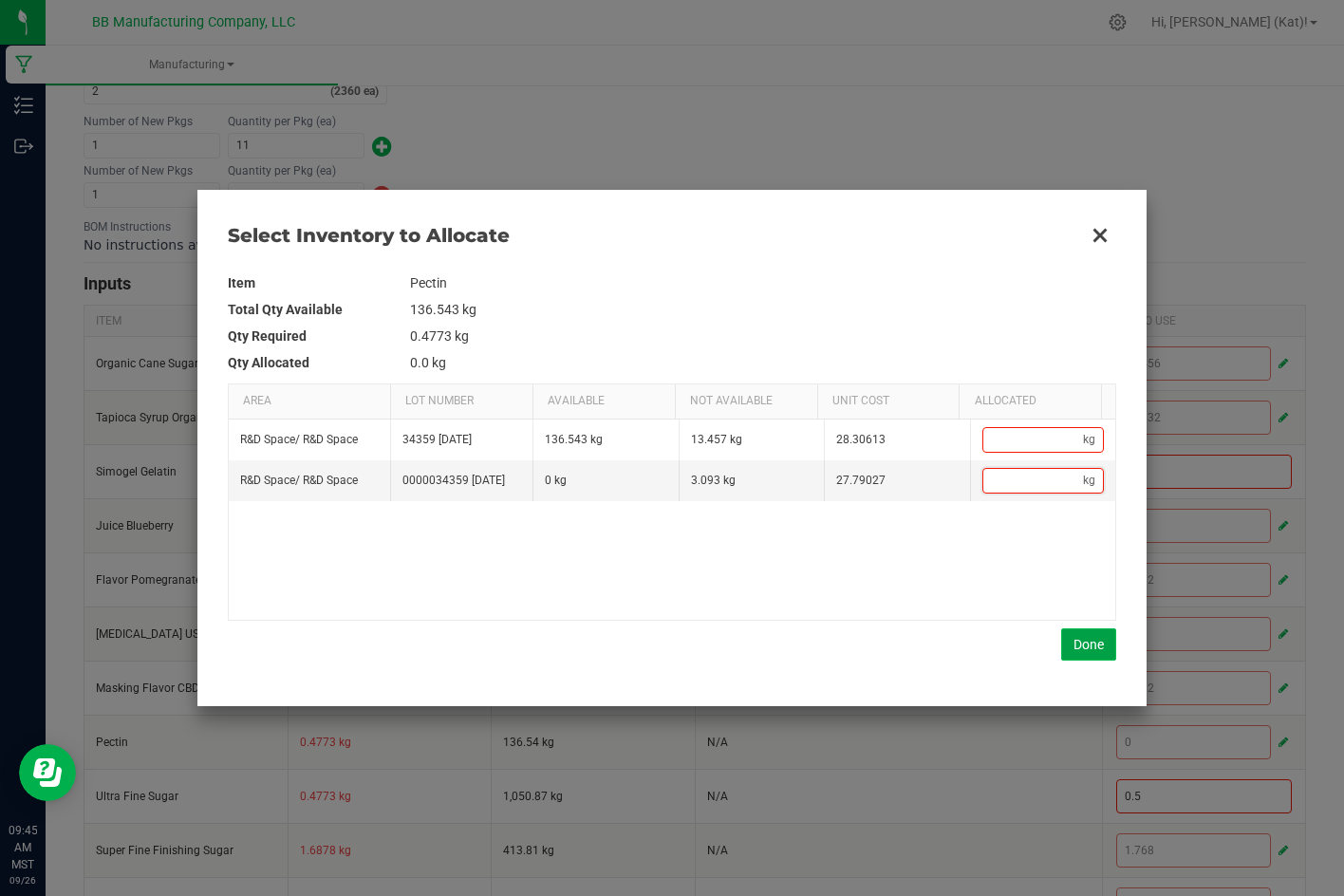
click at [1106, 647] on button "Done" at bounding box center [1089, 644] width 55 height 32
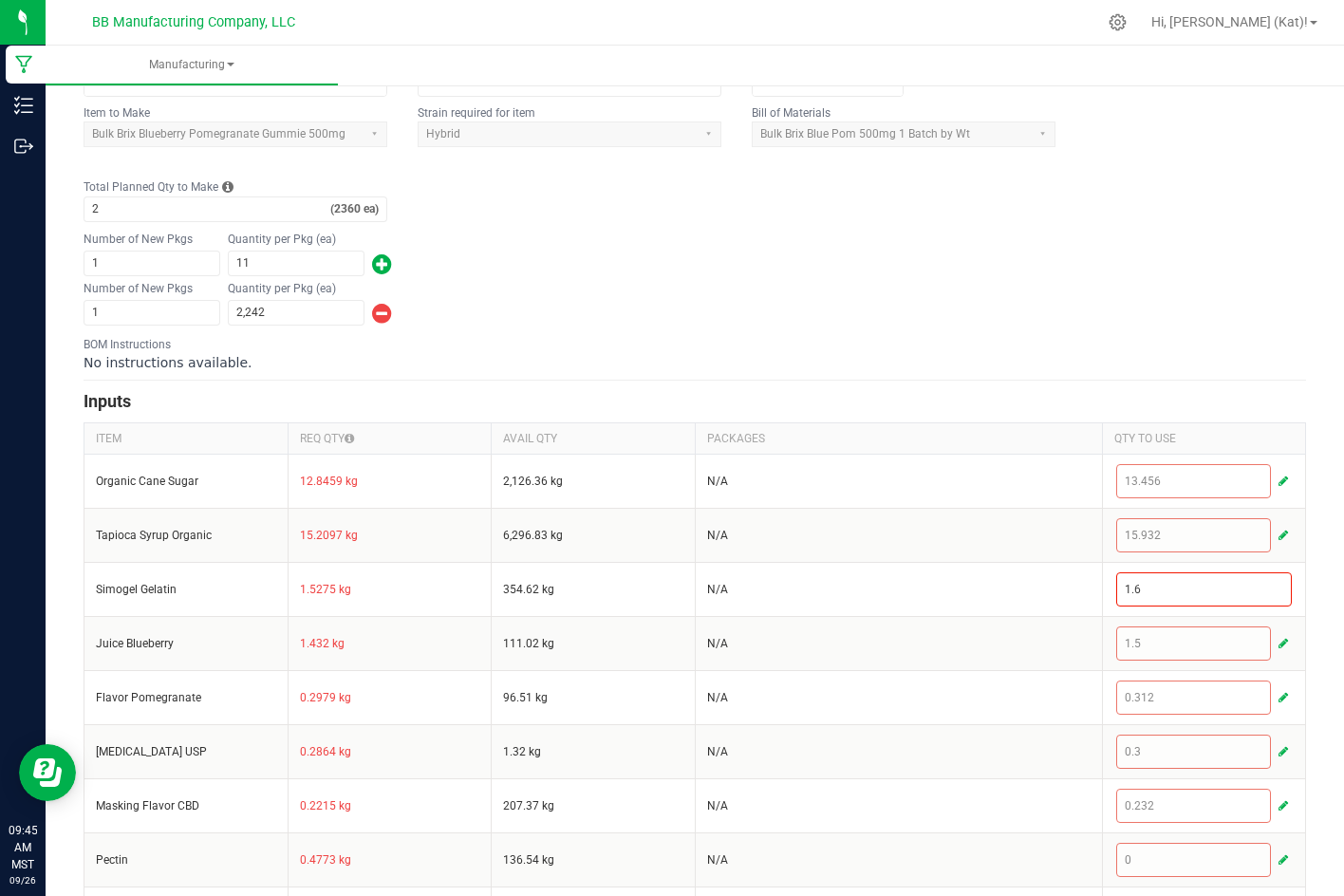
scroll to position [0, 0]
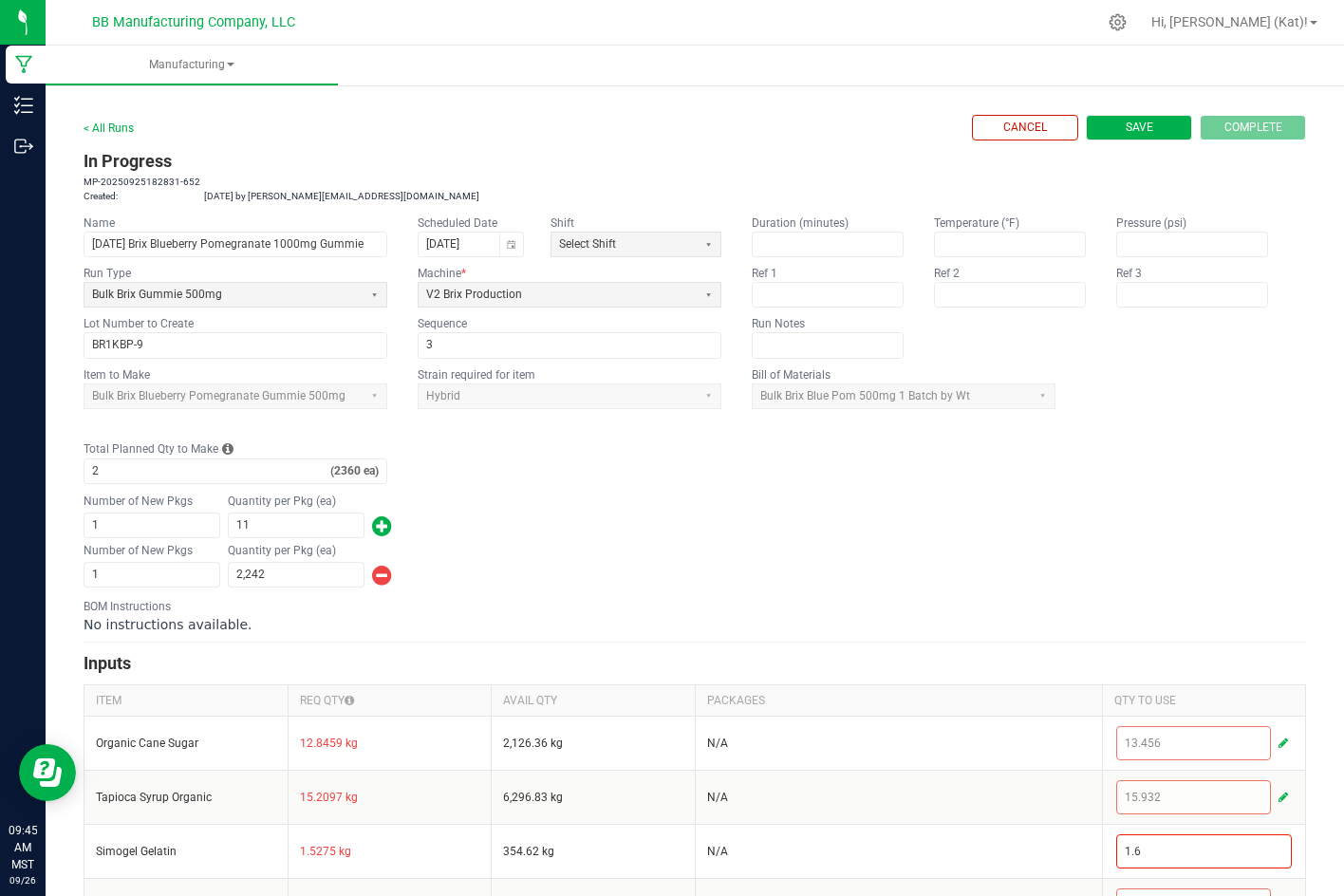
click at [1133, 129] on span "Save" at bounding box center [1140, 128] width 27 height 16
type input "0"
type input "2,360"
type input "0"
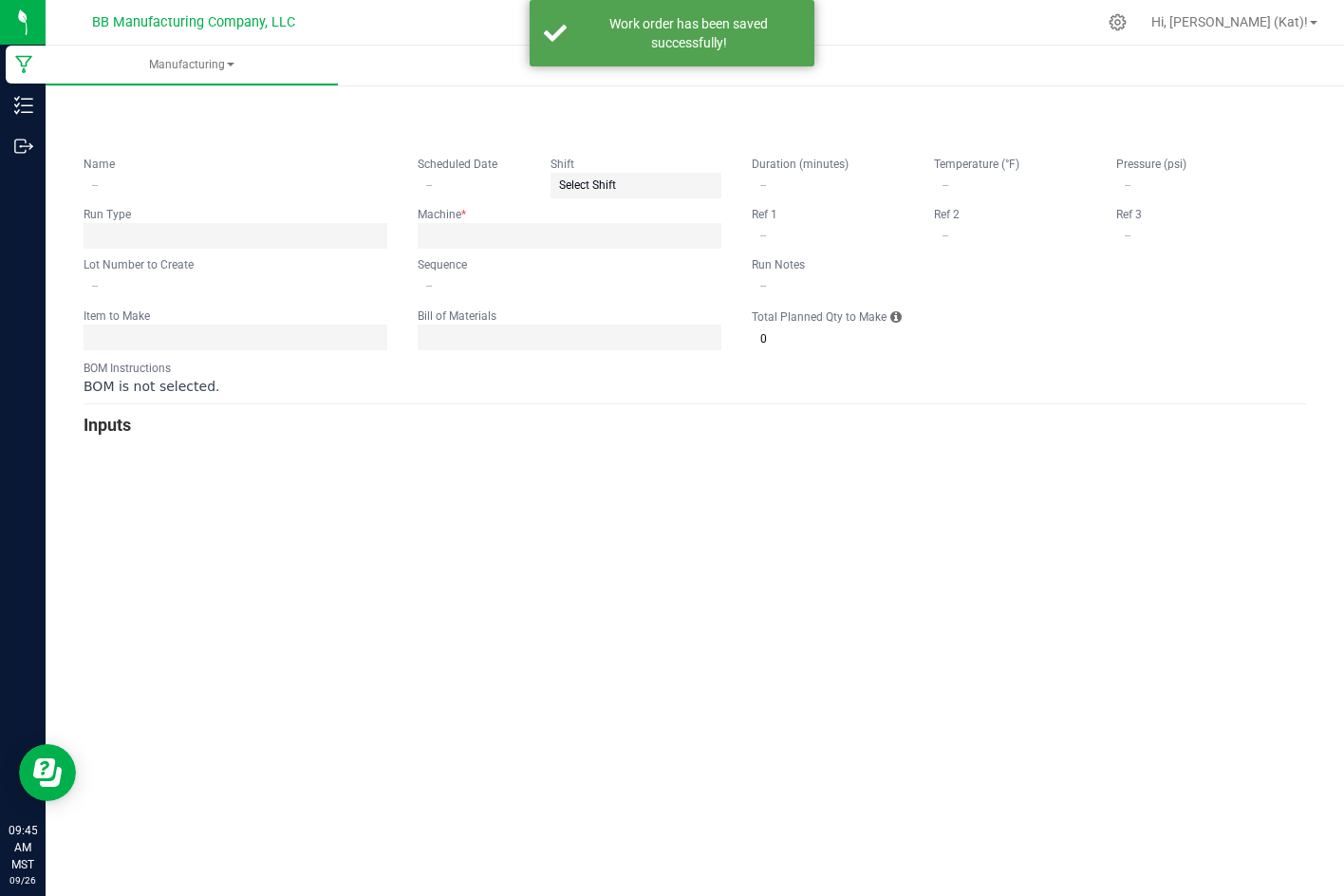
type input "[DATE] Brix Blueberry Pomegranate 1000mg Gummie"
type input "[DATE]"
type input "BR1KBP-9"
type input "3"
type input "2"
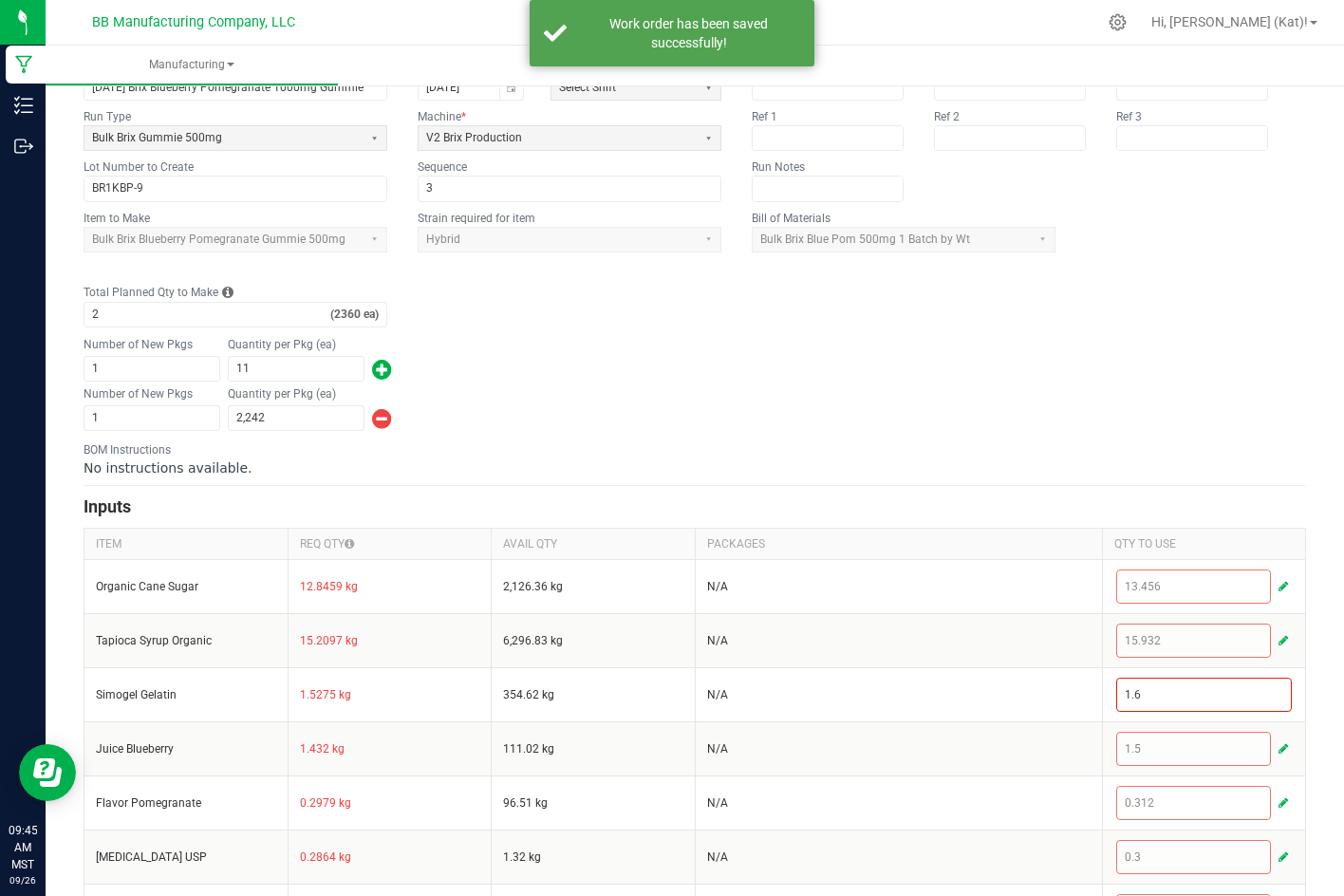
scroll to position [474, 0]
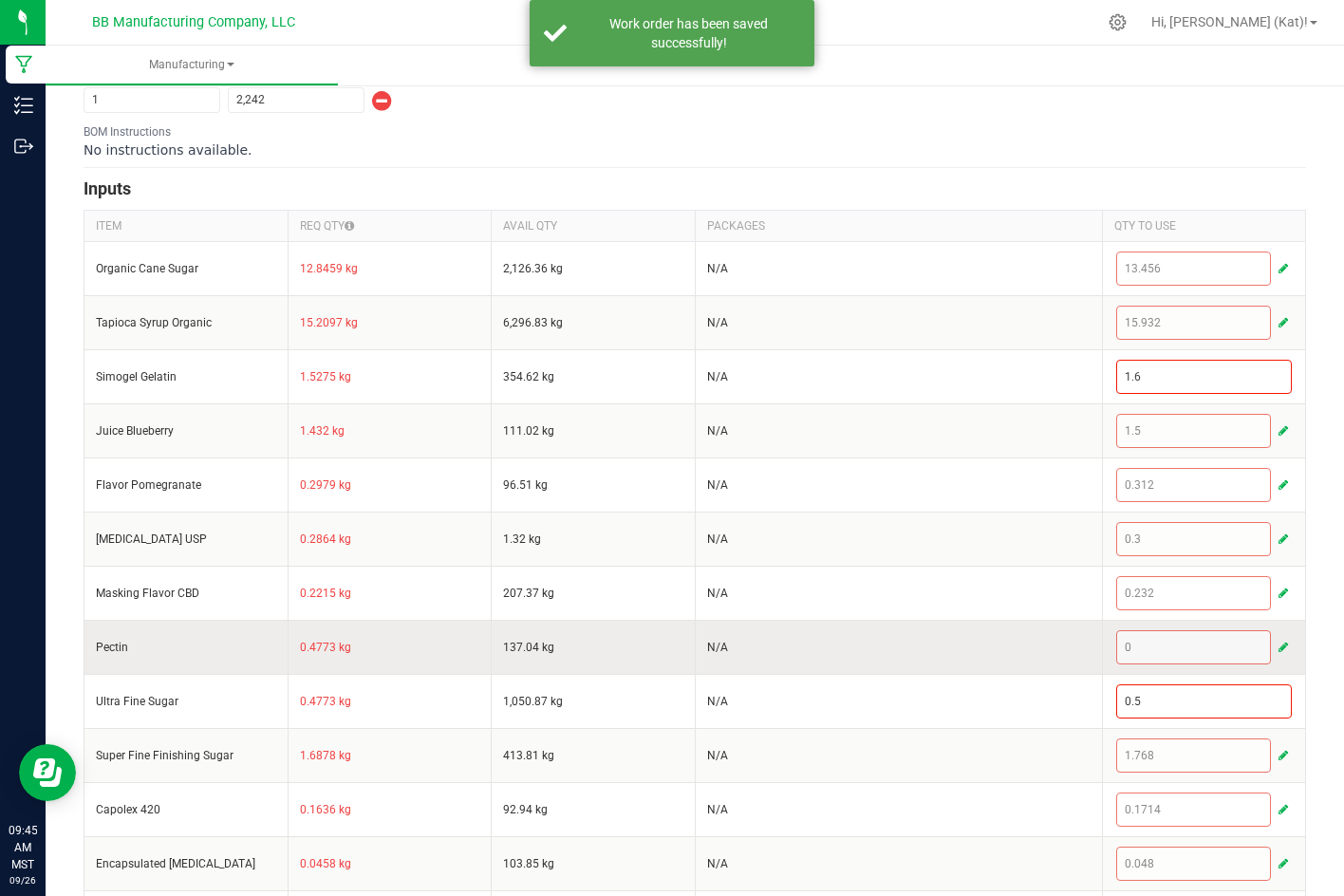
click at [1278, 643] on span "button" at bounding box center [1283, 647] width 10 height 15
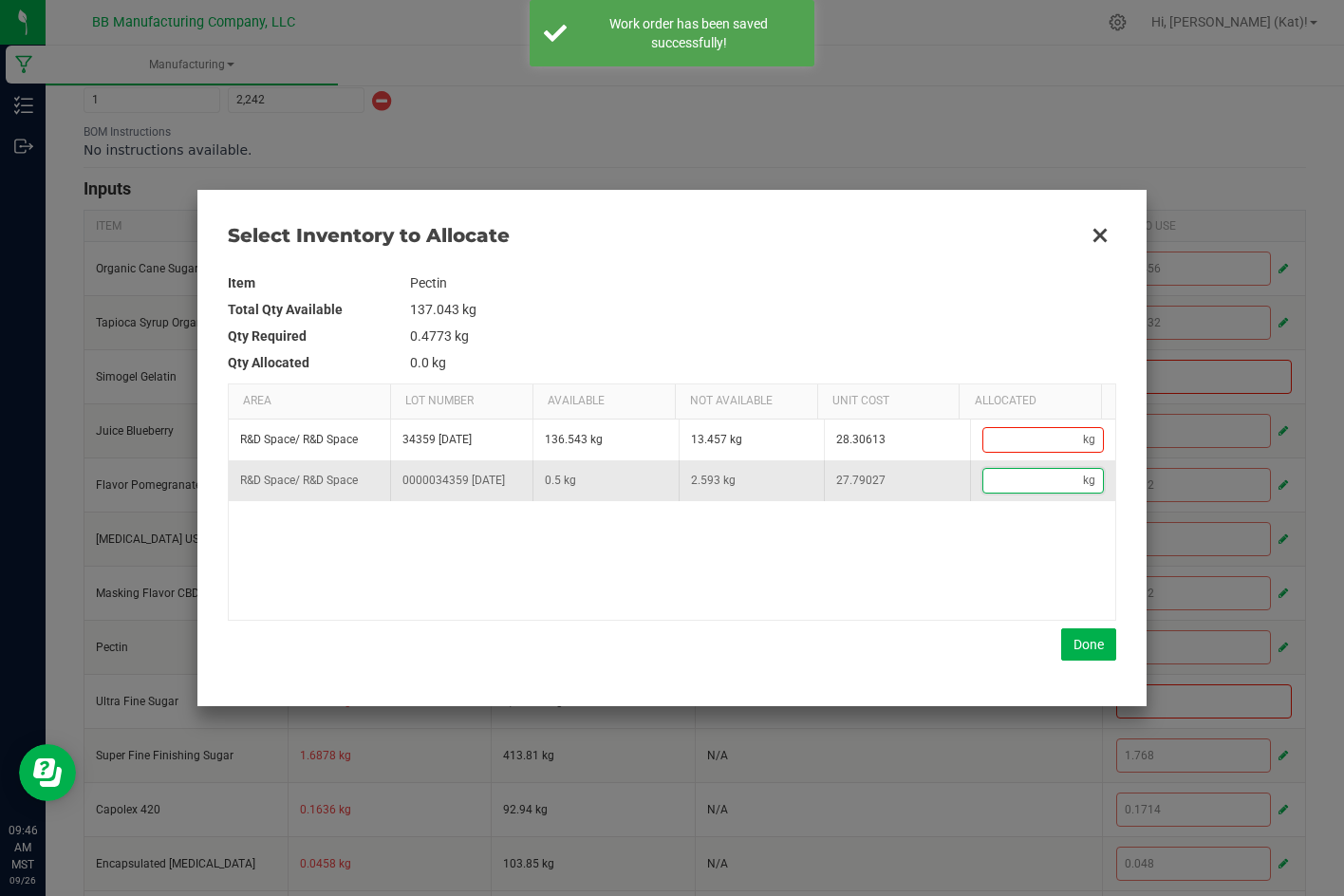
click at [1010, 484] on input "Data table" at bounding box center [1034, 481] width 100 height 24
type input "."
type input "0.5"
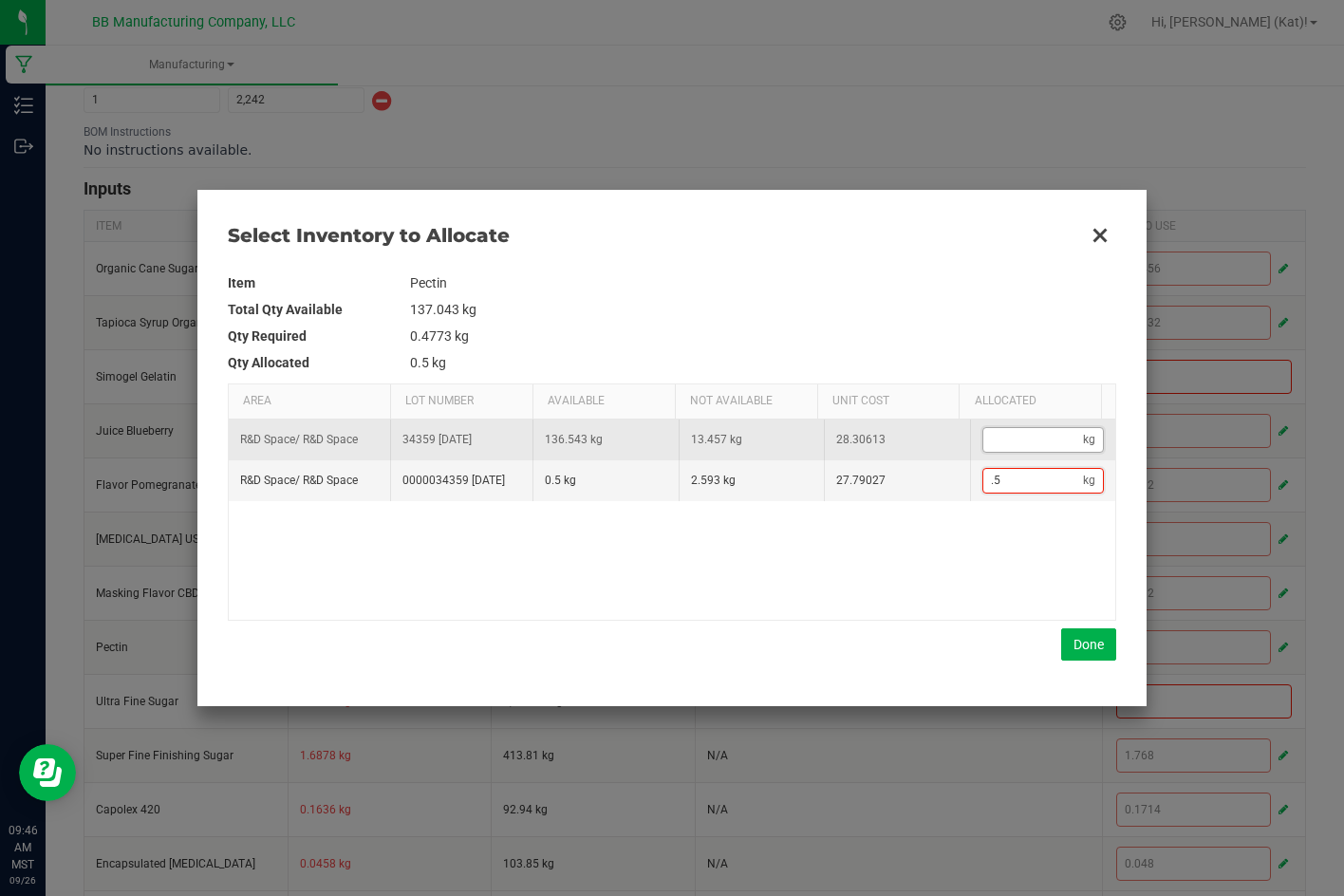
type input "0.5"
click at [1021, 435] on input "Data table" at bounding box center [1034, 440] width 100 height 24
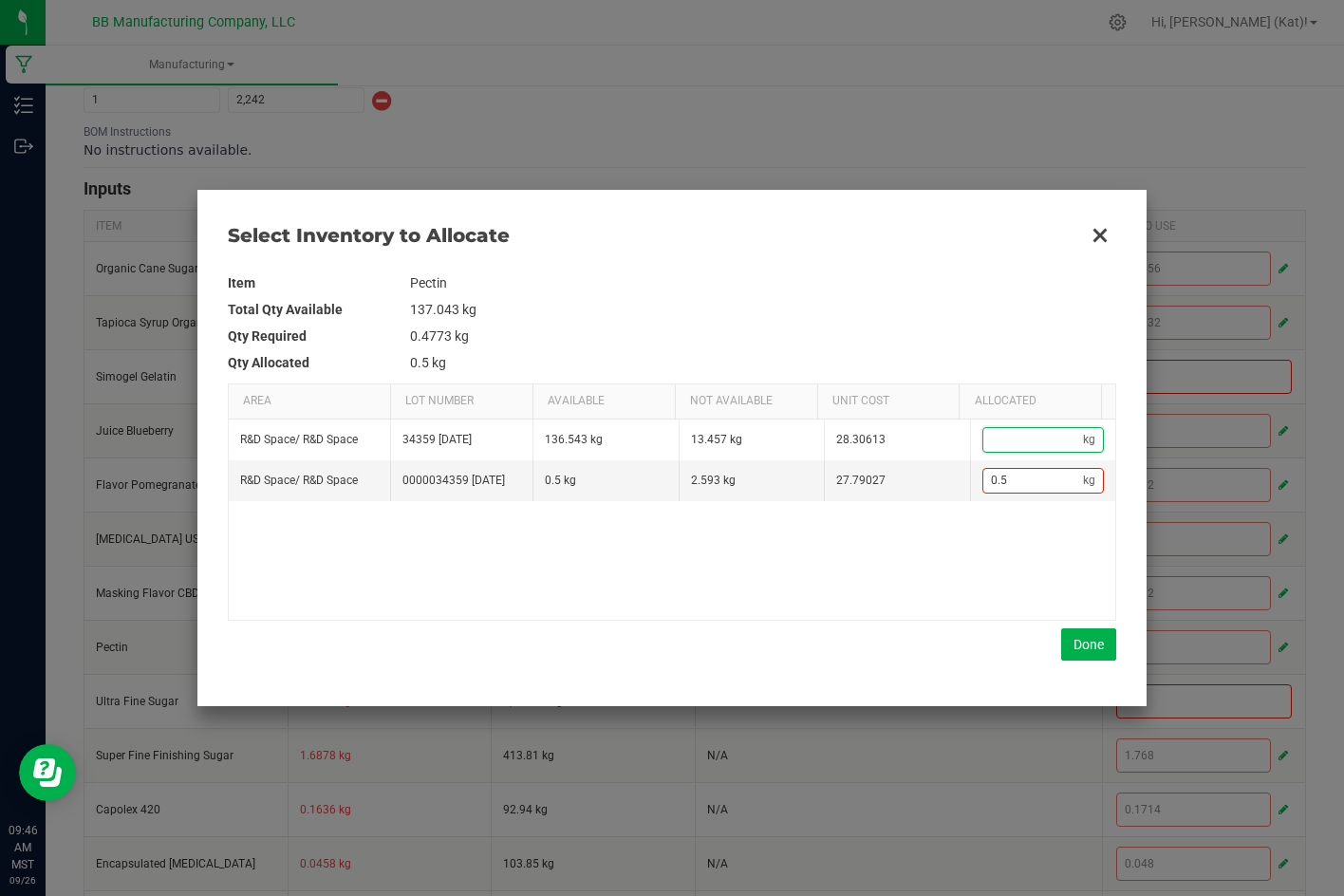
type input "."
type input "1"
type input "0.5"
click at [1095, 633] on button "Done" at bounding box center [1089, 644] width 55 height 32
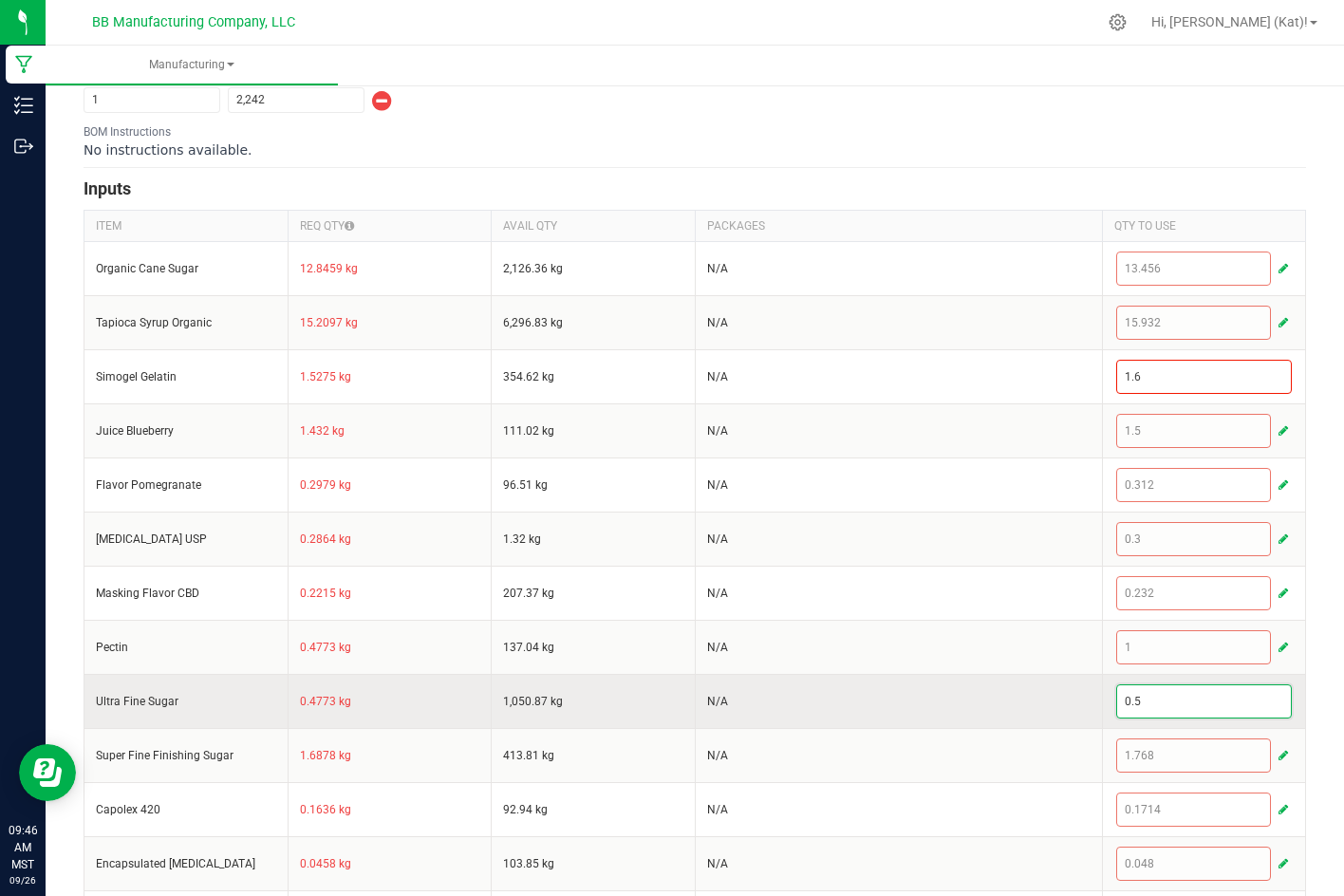
click at [1164, 701] on input "0.5" at bounding box center [1205, 701] width 175 height 32
paste input "1"
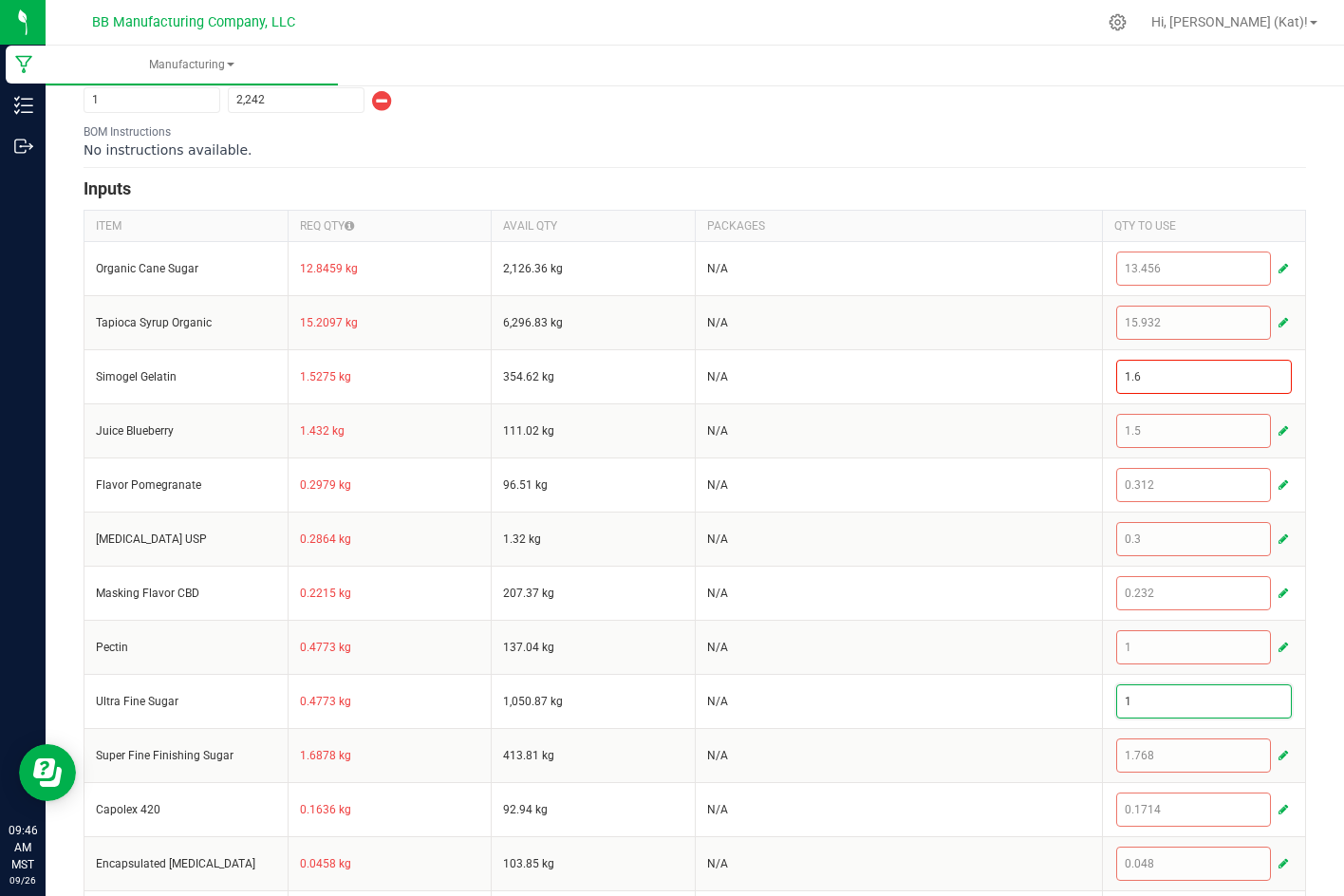
type input "1"
click at [1320, 645] on div "< All Runs Cancel Save Complete In Progress MP-20250925182831-652 Created: [DAT…" at bounding box center [694, 351] width 1299 height 1491
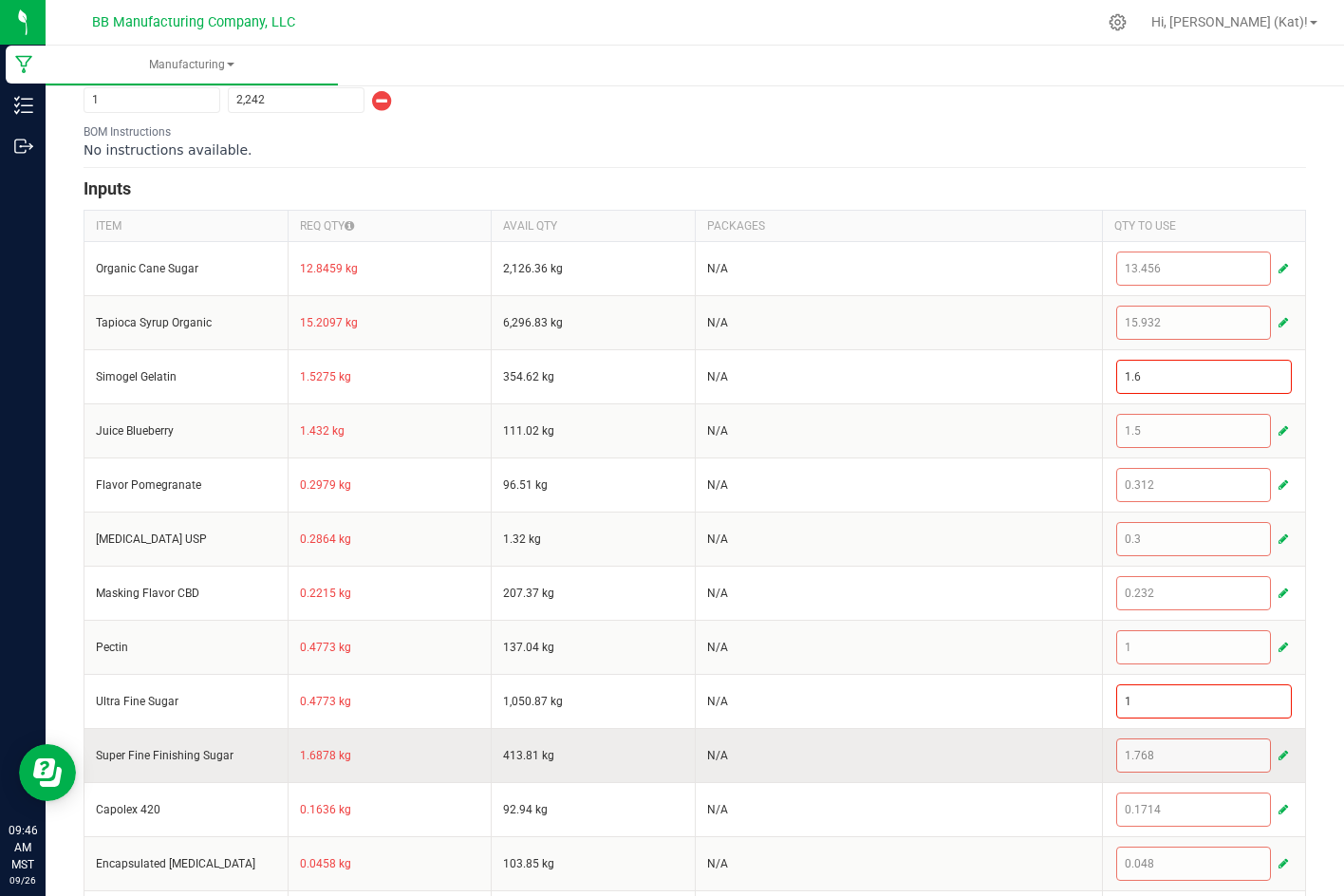
click at [1278, 750] on span "button" at bounding box center [1283, 755] width 10 height 15
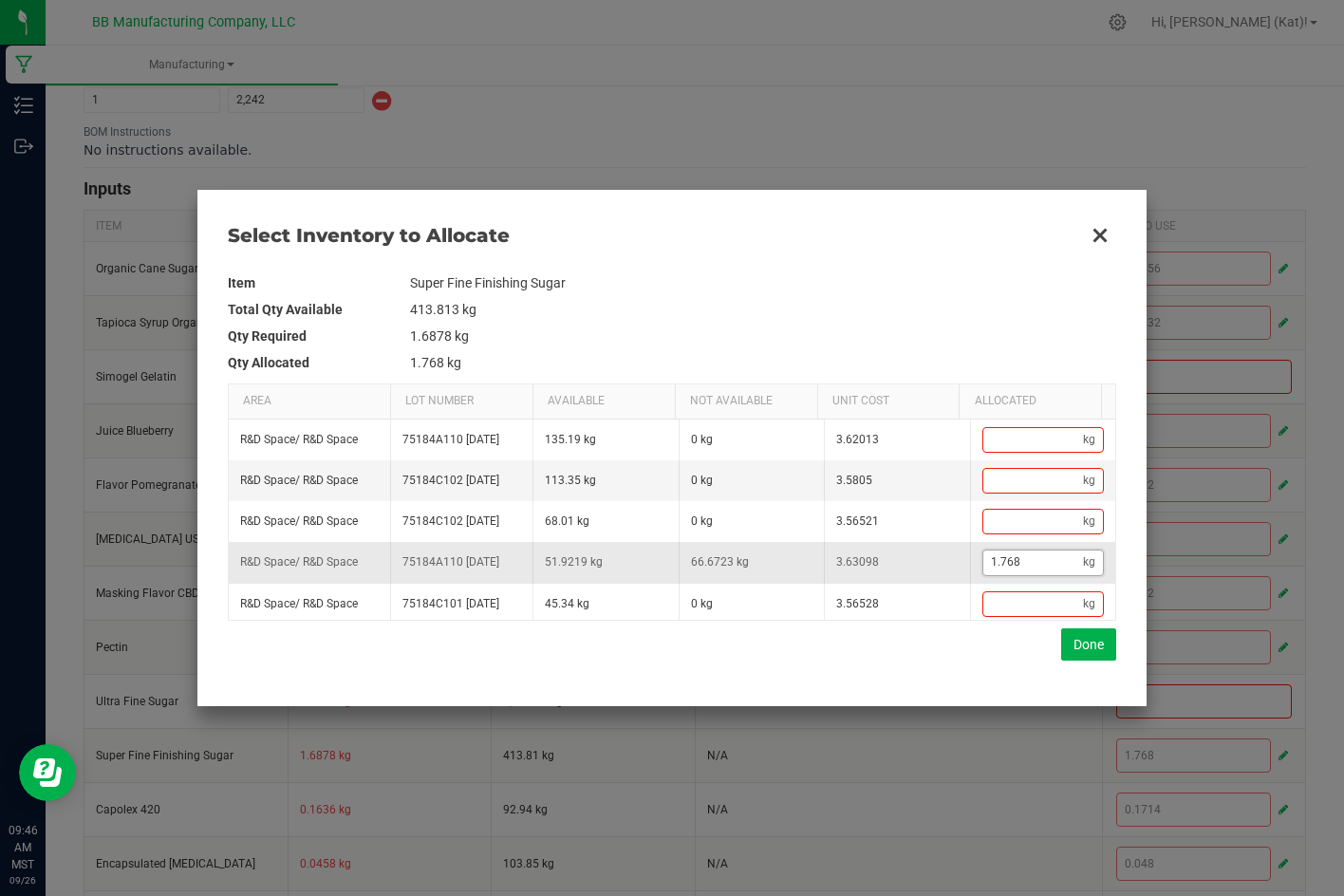
click at [1051, 574] on input "1.768" at bounding box center [1034, 562] width 100 height 24
paste input "0.0744"
type input "0.0744"
click at [1086, 656] on button "Done" at bounding box center [1089, 644] width 55 height 32
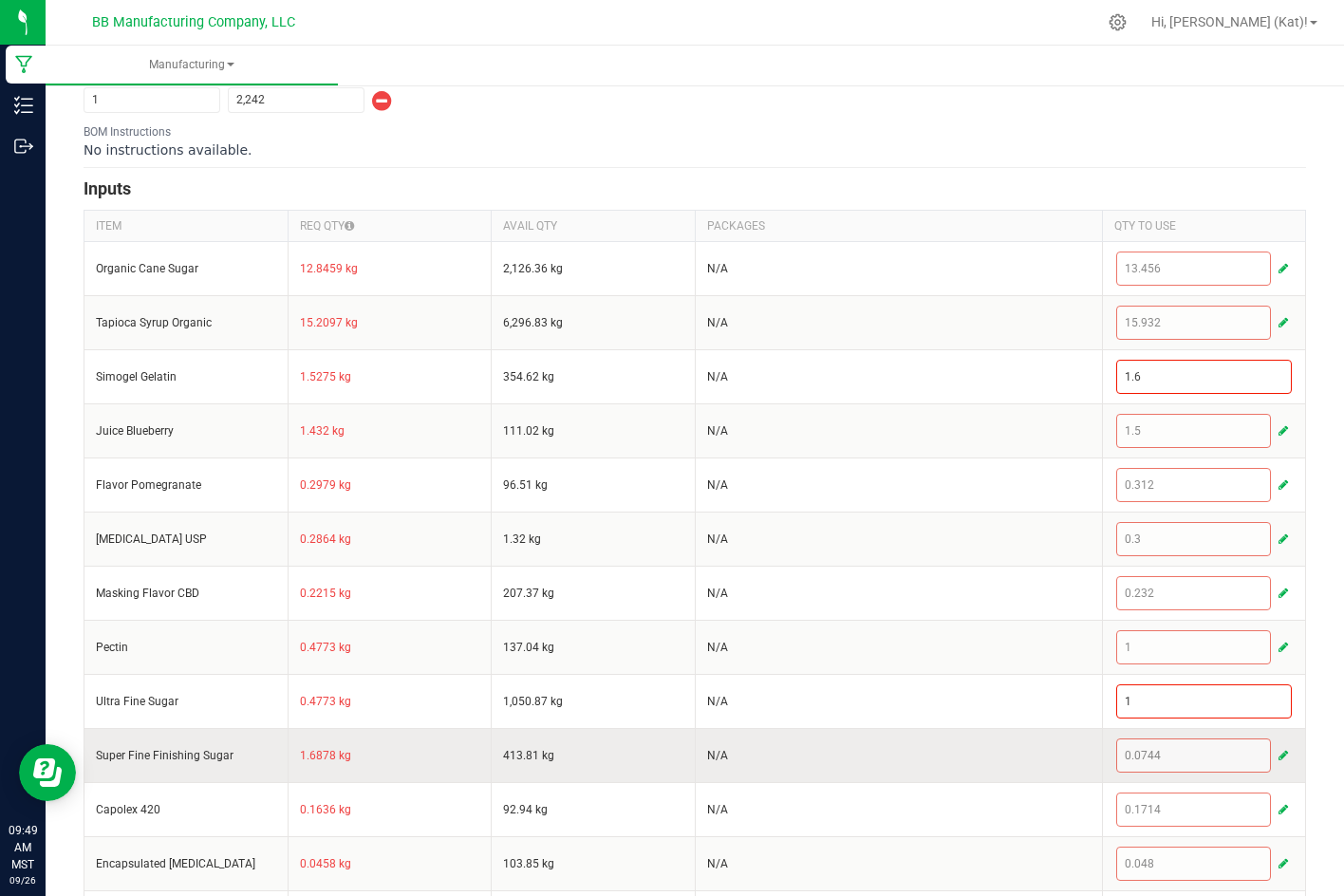
click at [1278, 758] on span "button" at bounding box center [1283, 755] width 10 height 15
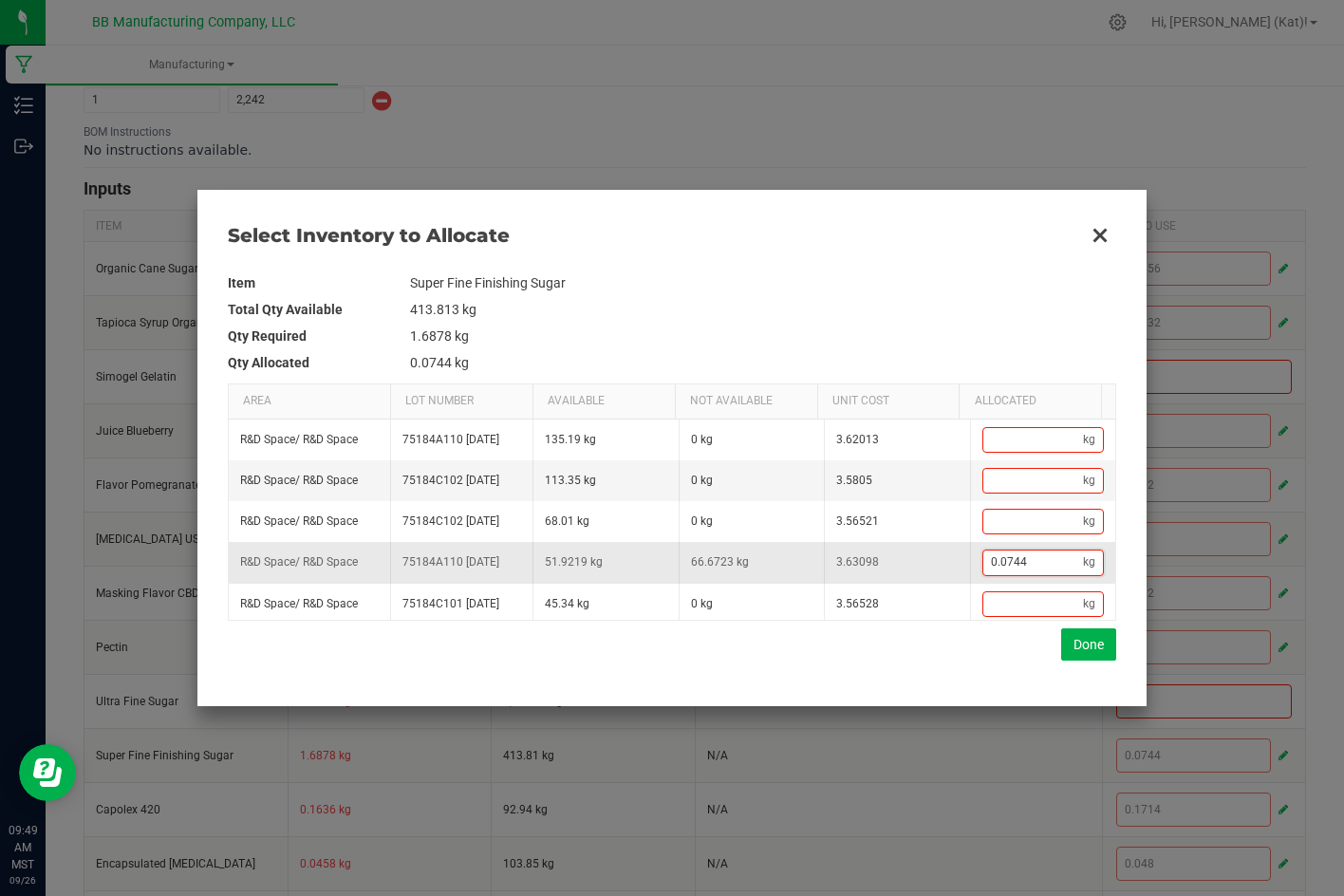
click at [1015, 574] on input "0.0744" at bounding box center [1034, 562] width 100 height 24
paste input "1.4127"
type input "1.4127"
click at [1115, 644] on button "Done" at bounding box center [1089, 644] width 55 height 32
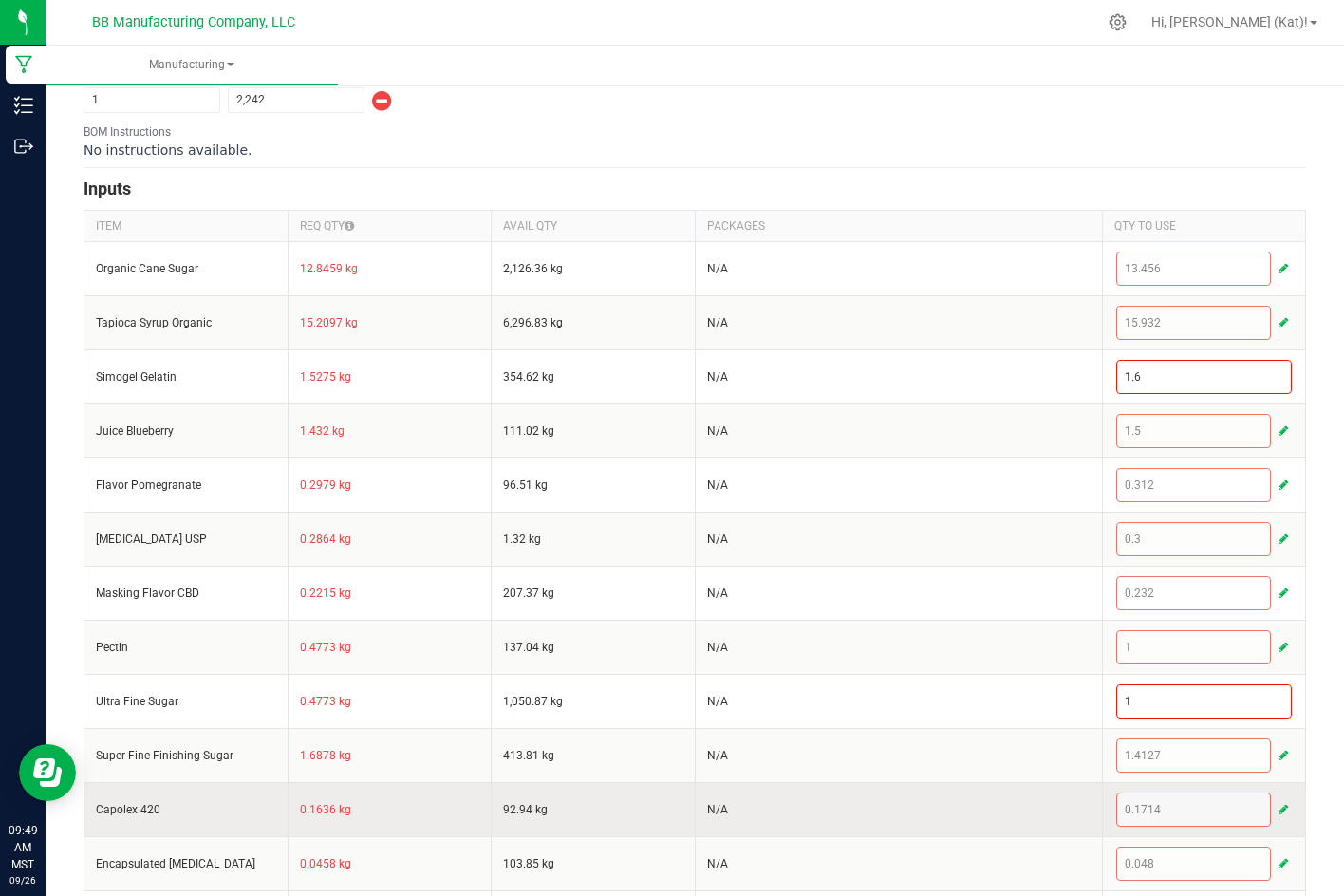
click at [1276, 808] on button "button" at bounding box center [1282, 809] width 17 height 23
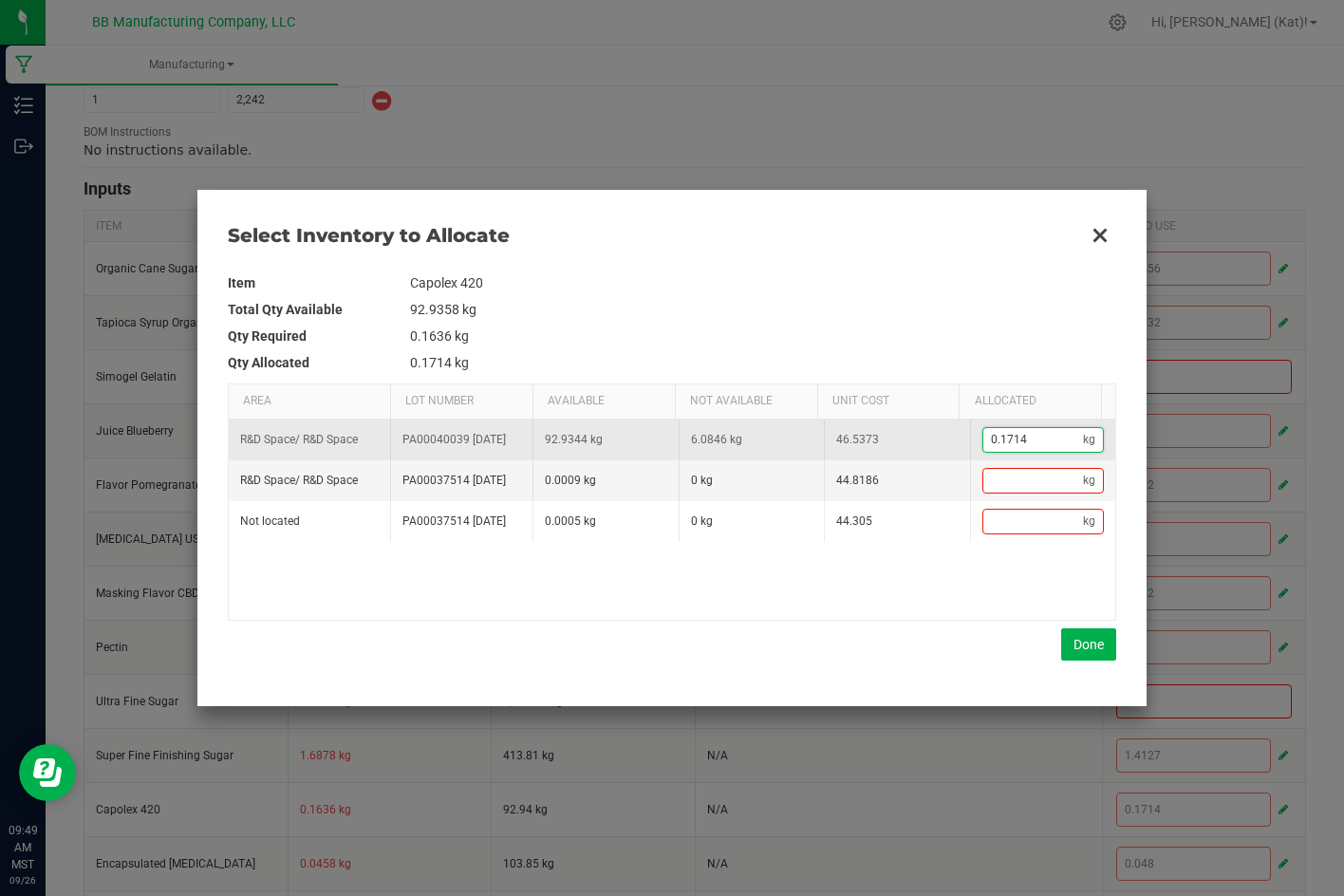
click at [1028, 447] on input "0.1714" at bounding box center [1034, 440] width 100 height 24
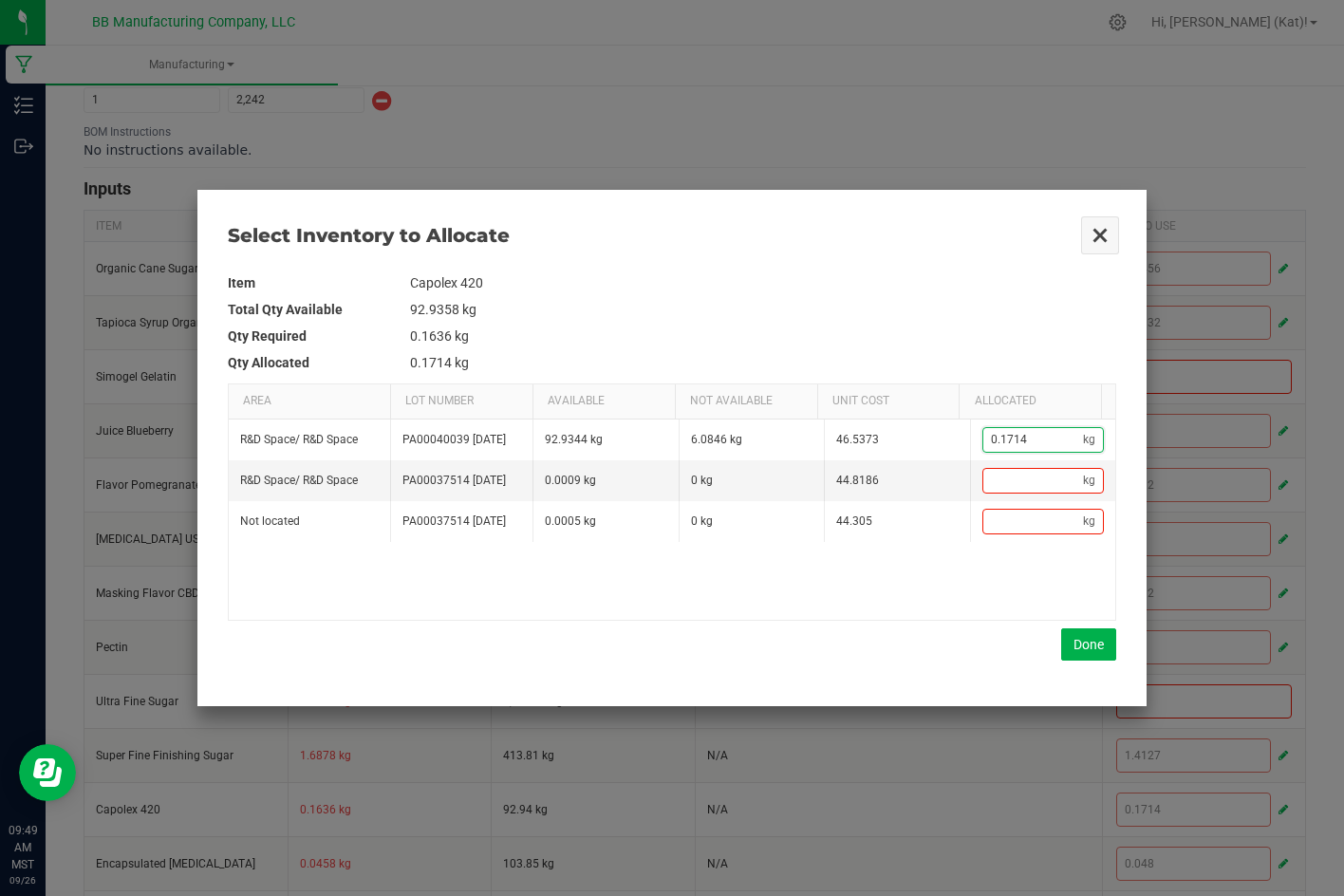
click at [1105, 224] on button "Close" at bounding box center [1100, 235] width 40 height 40
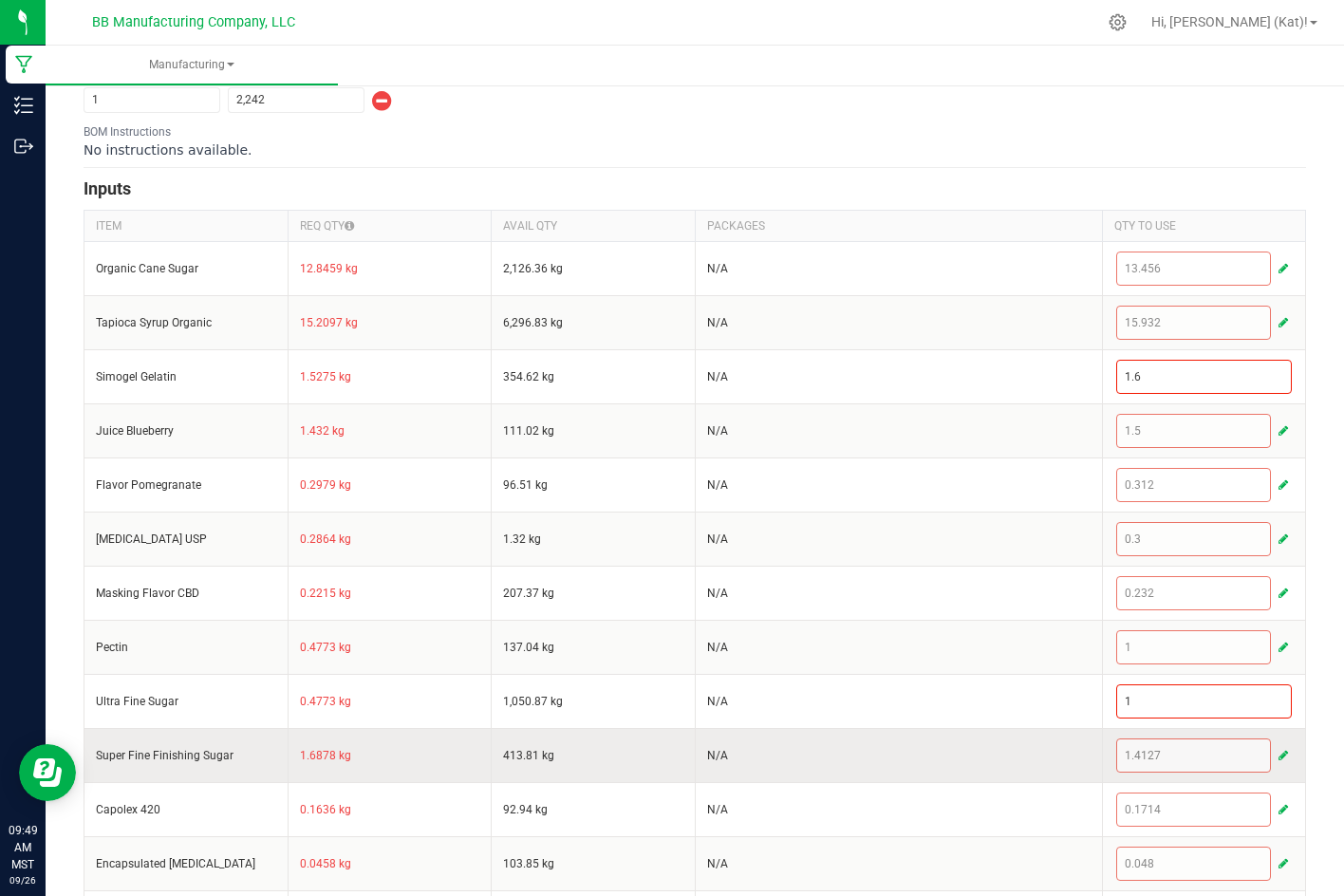
scroll to position [569, 0]
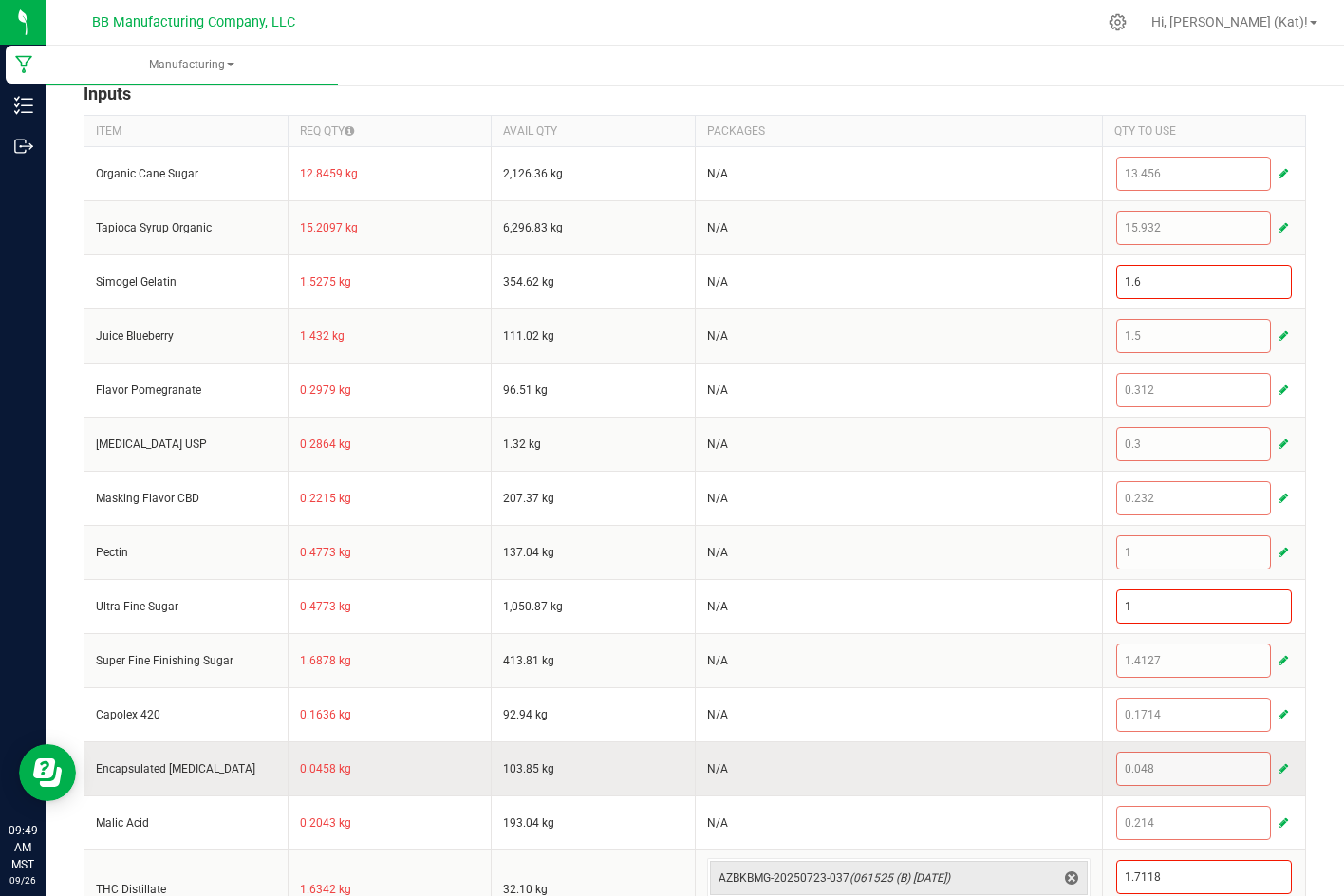
click at [1274, 762] on button "button" at bounding box center [1282, 768] width 17 height 23
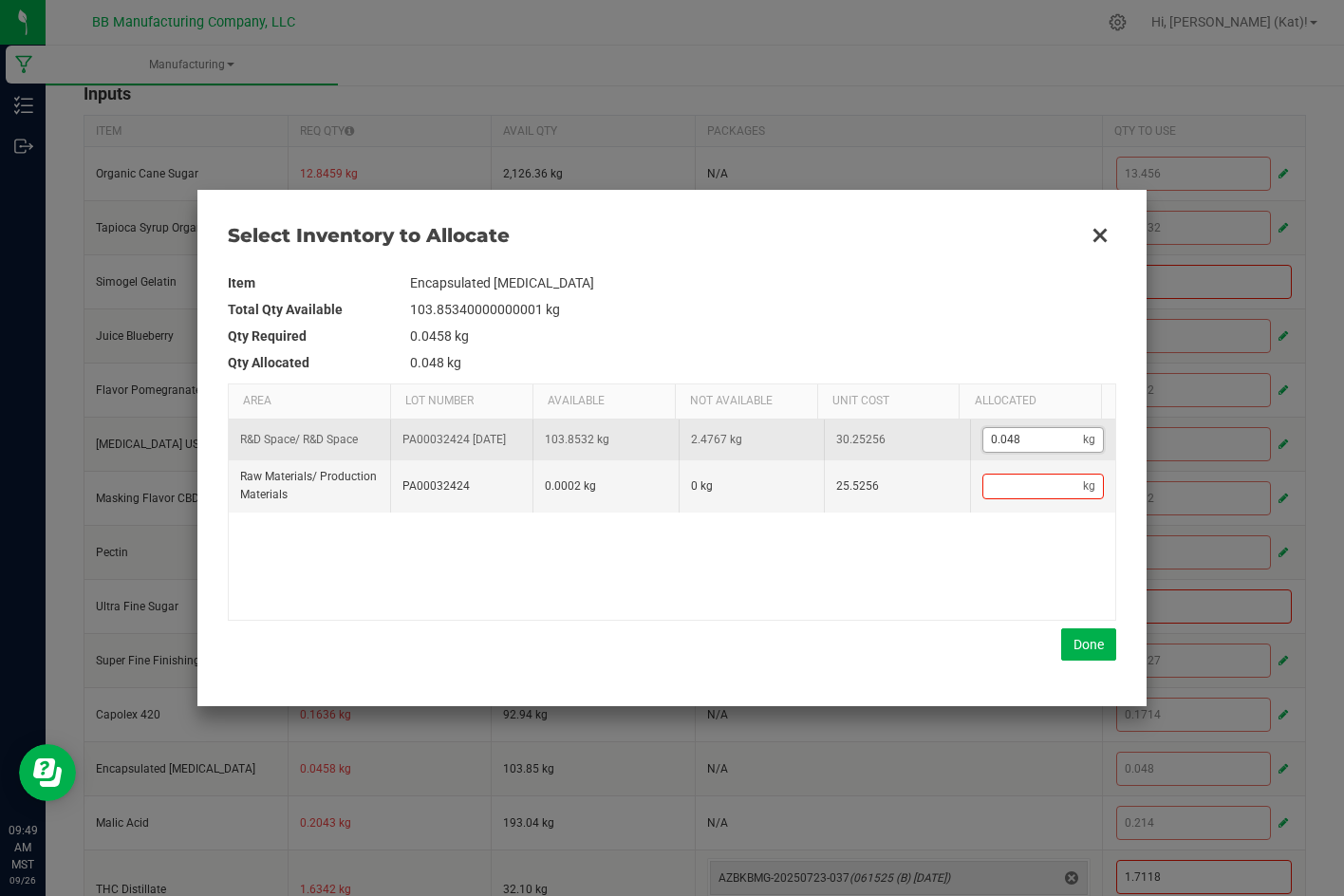
click at [997, 444] on input "0.048" at bounding box center [1034, 440] width 100 height 24
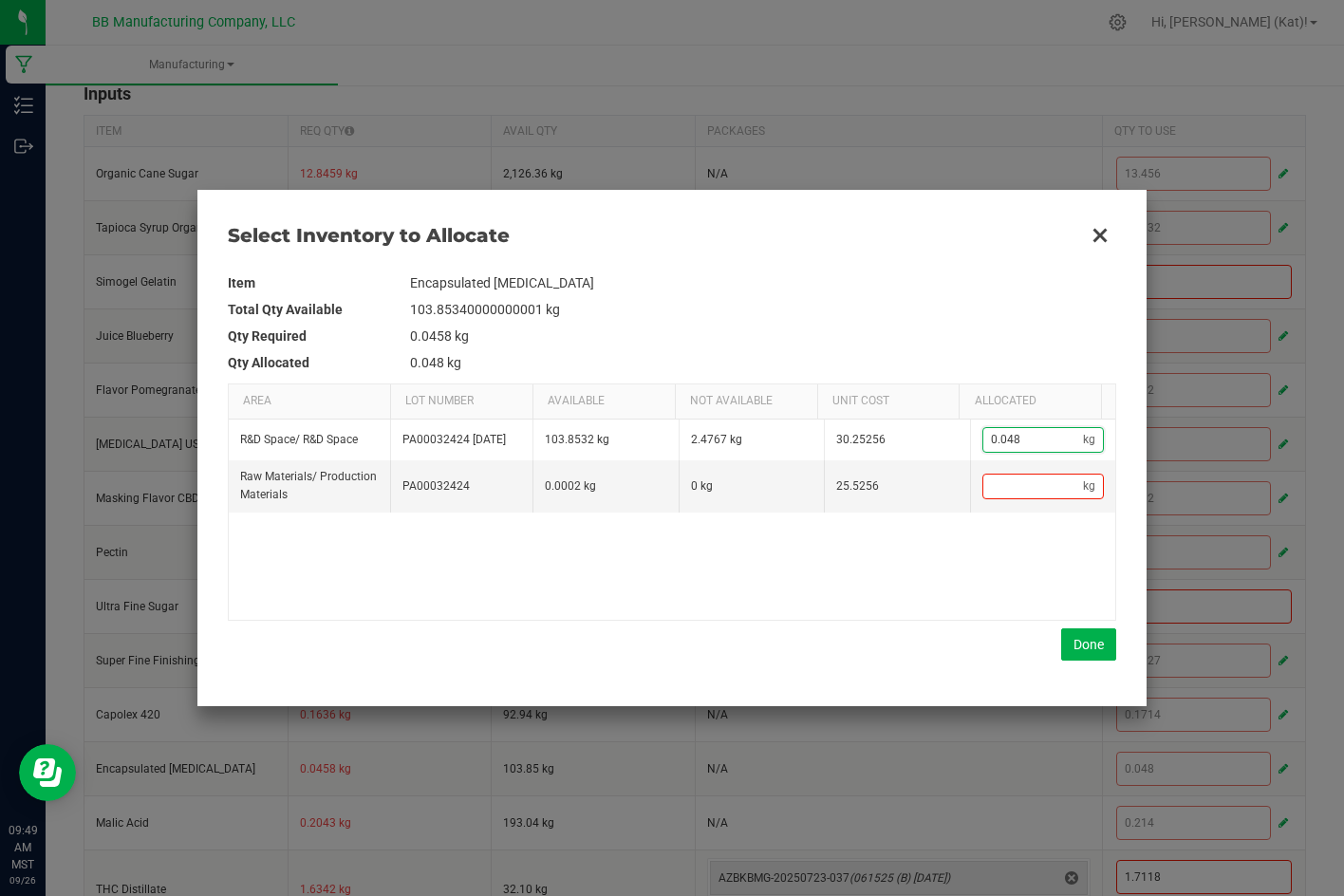
paste input "744"
type input "0.0744"
click at [1092, 654] on button "Done" at bounding box center [1089, 644] width 55 height 32
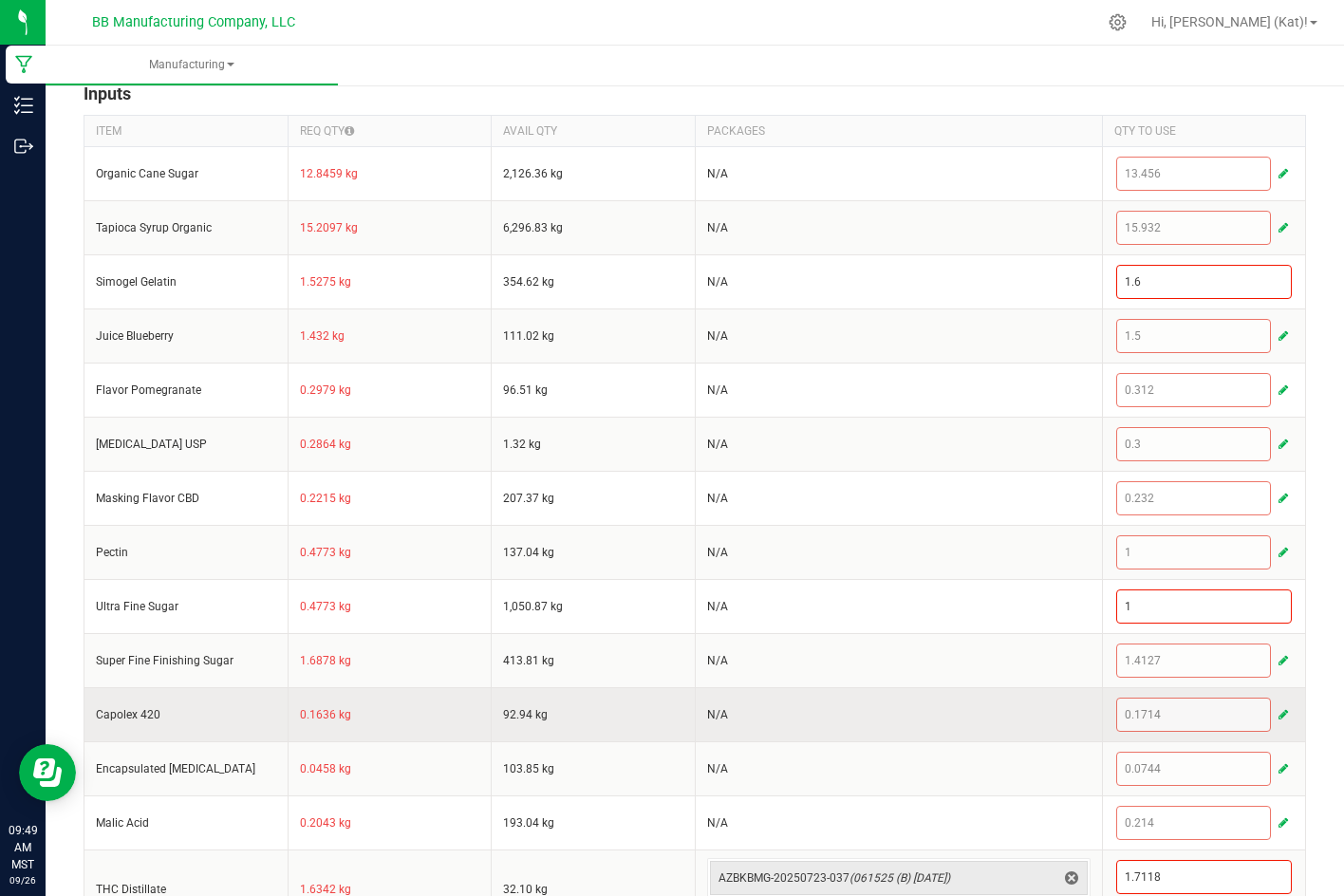
click at [1278, 714] on span "button" at bounding box center [1283, 713] width 10 height 15
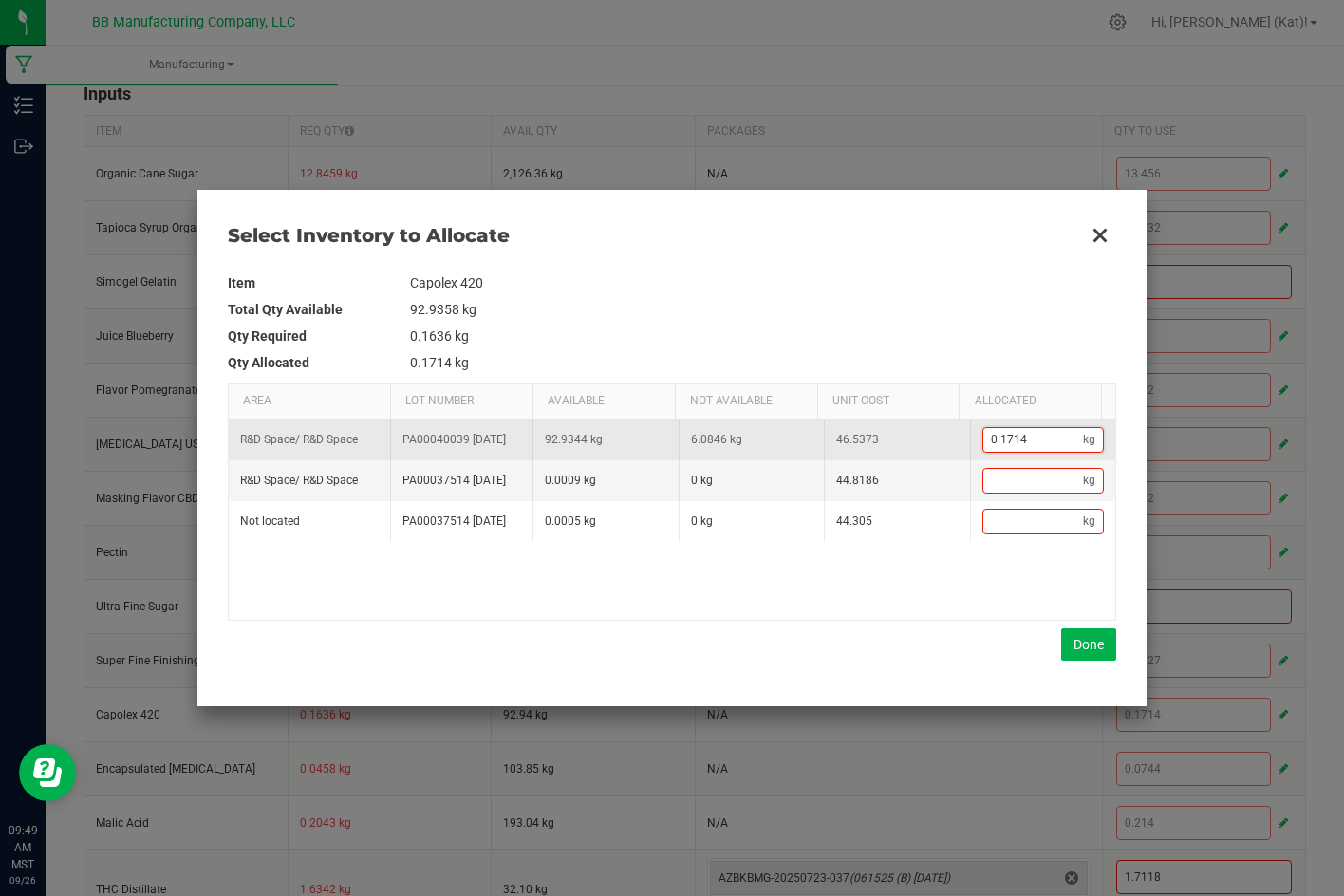
click at [1030, 440] on input "0.1714" at bounding box center [1034, 440] width 100 height 24
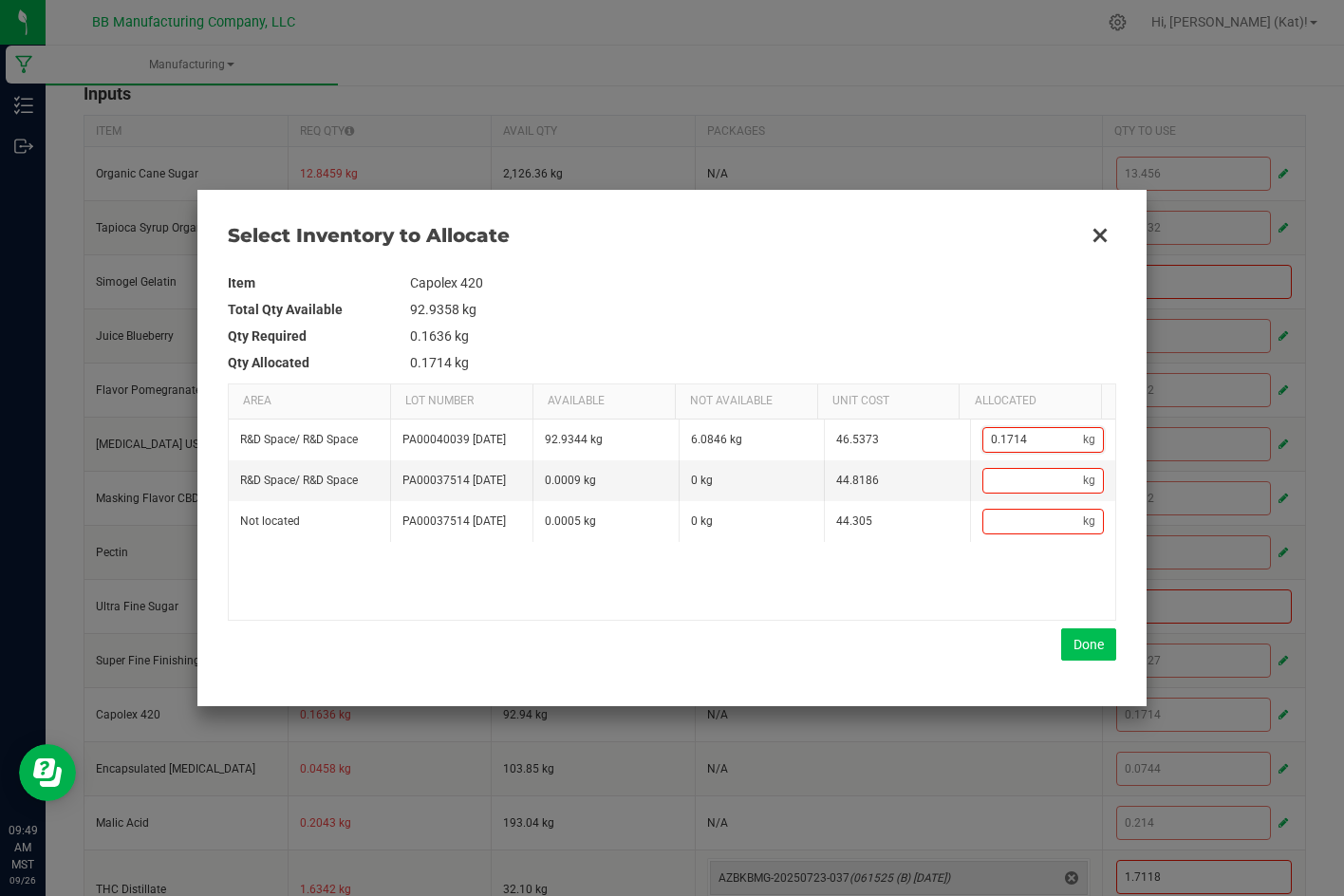
paste input "3"
type input "0.1713"
click at [1071, 656] on button "Done" at bounding box center [1089, 644] width 55 height 32
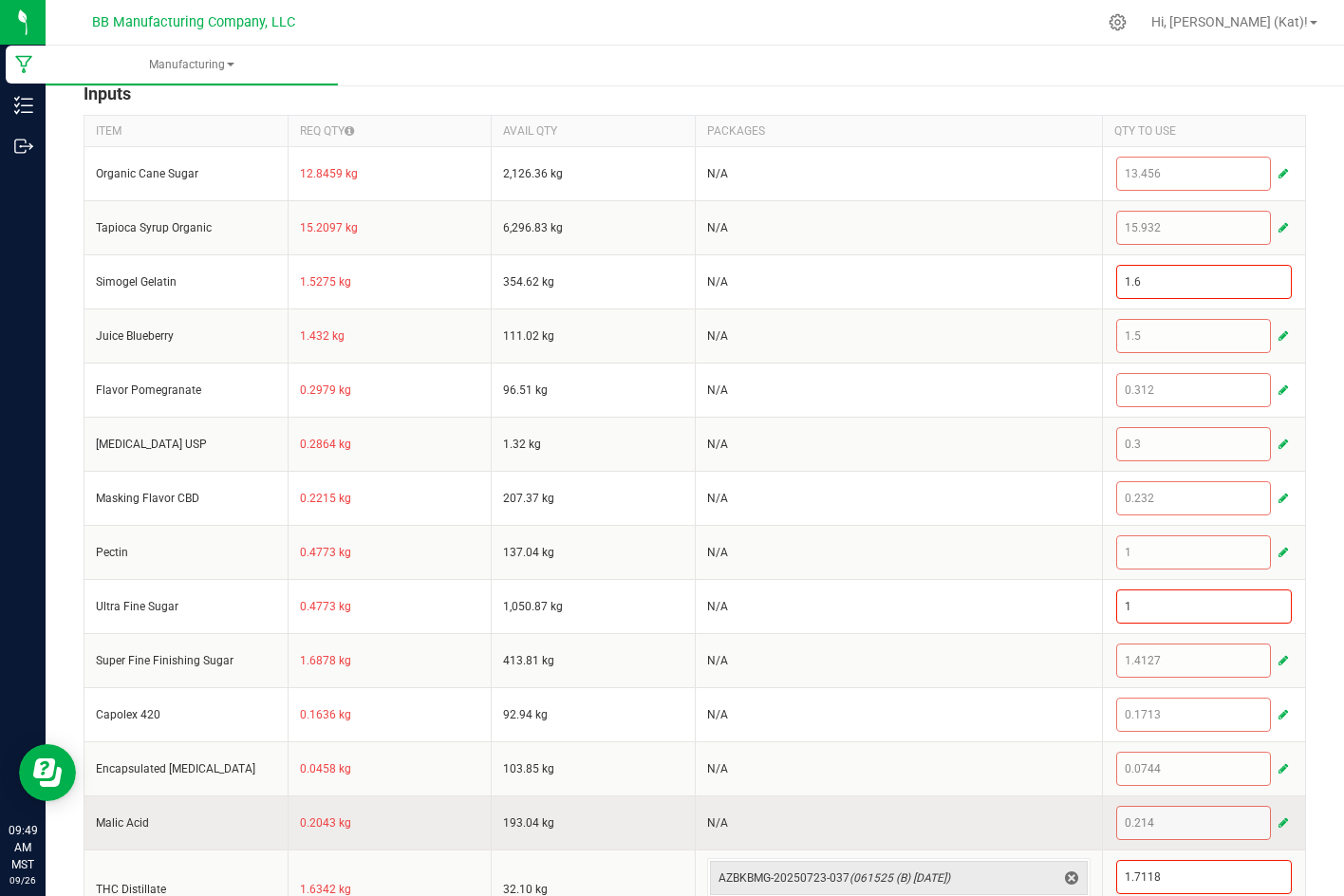
click at [1278, 816] on span "button" at bounding box center [1283, 821] width 10 height 15
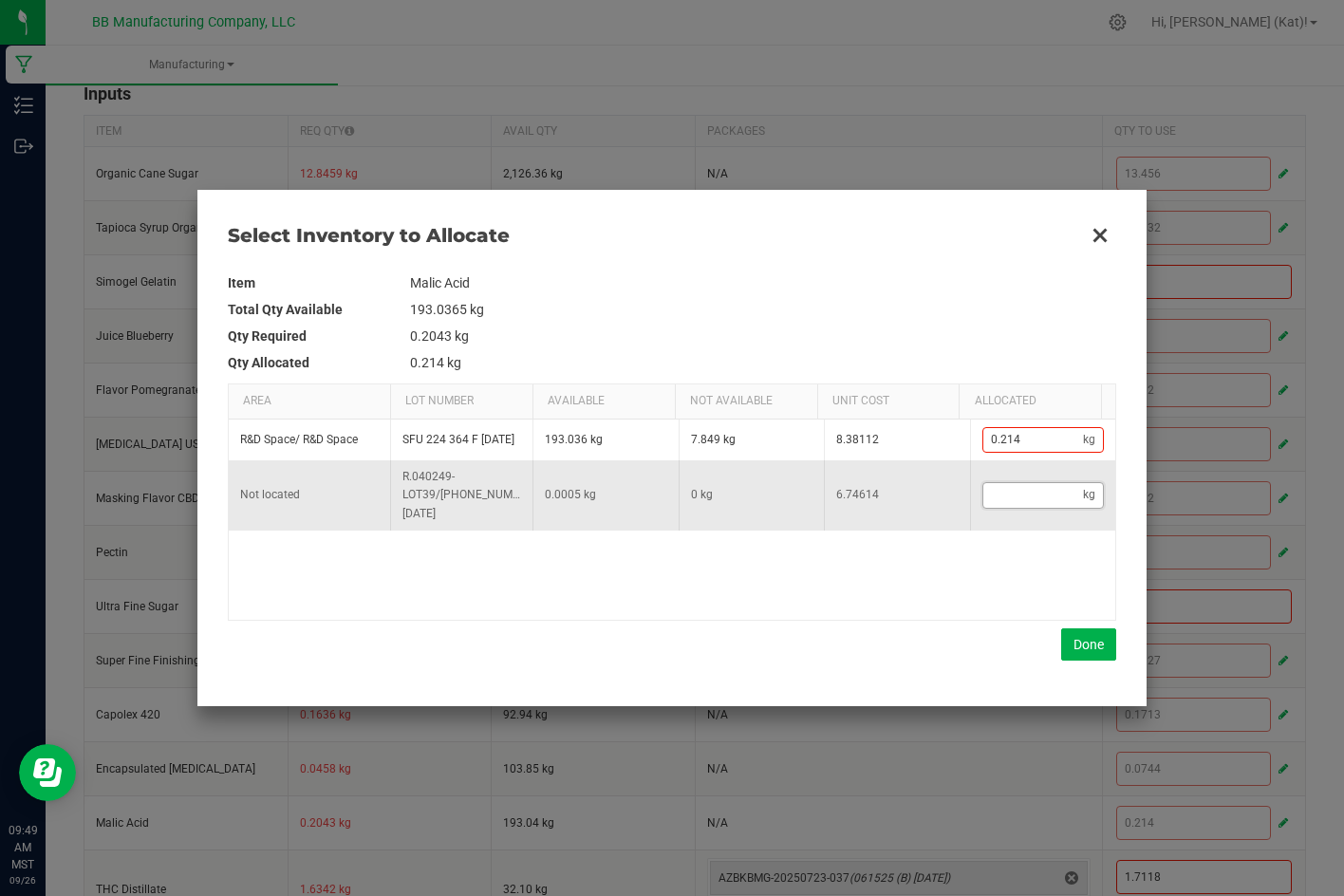
click at [1053, 486] on input "Data table" at bounding box center [1034, 495] width 100 height 24
type input ".000"
type input "0.2145"
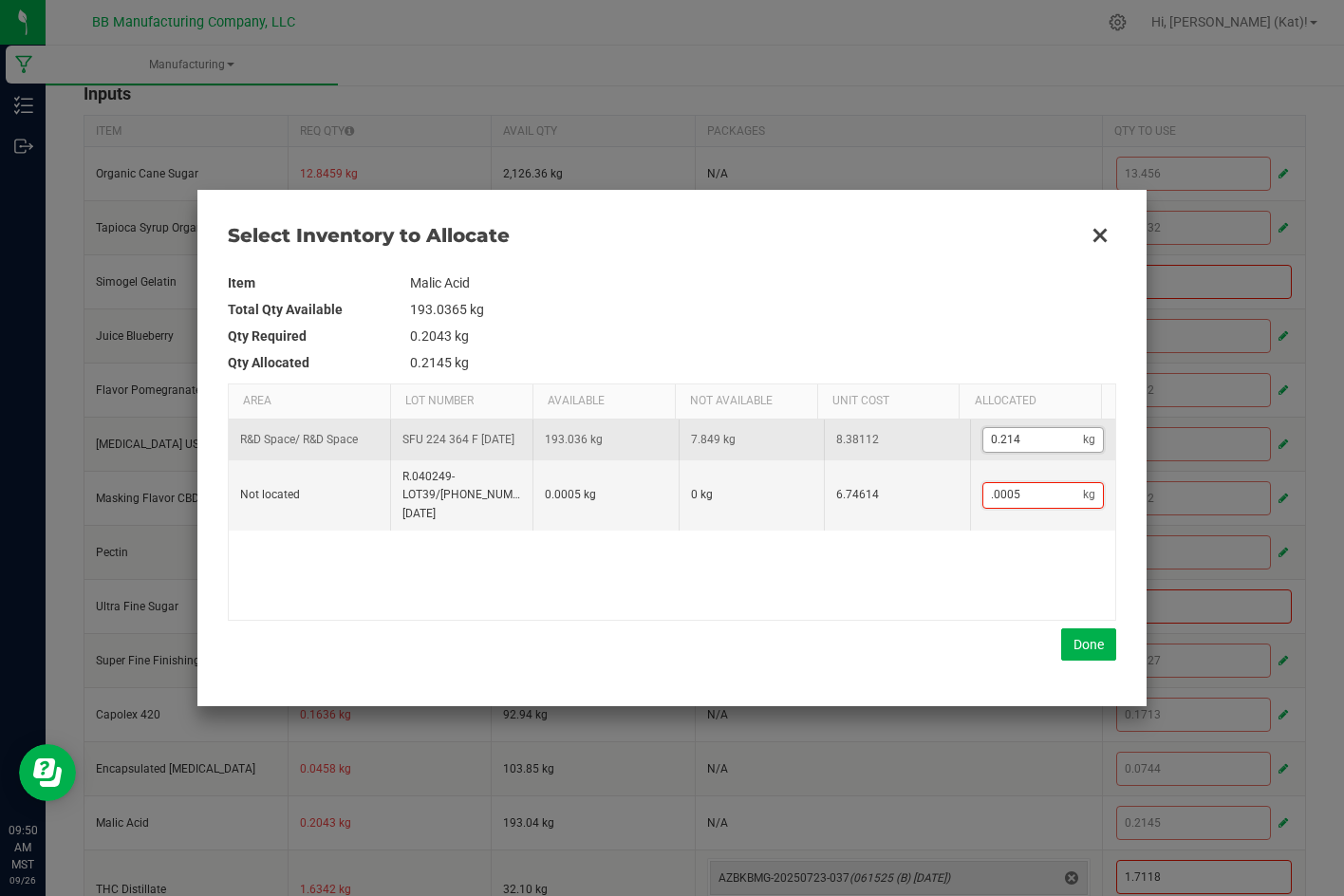
type input "0.0005"
click at [1066, 437] on input "0.214" at bounding box center [1034, 440] width 100 height 24
type input "0.0005"
type input "."
type input "0.2005"
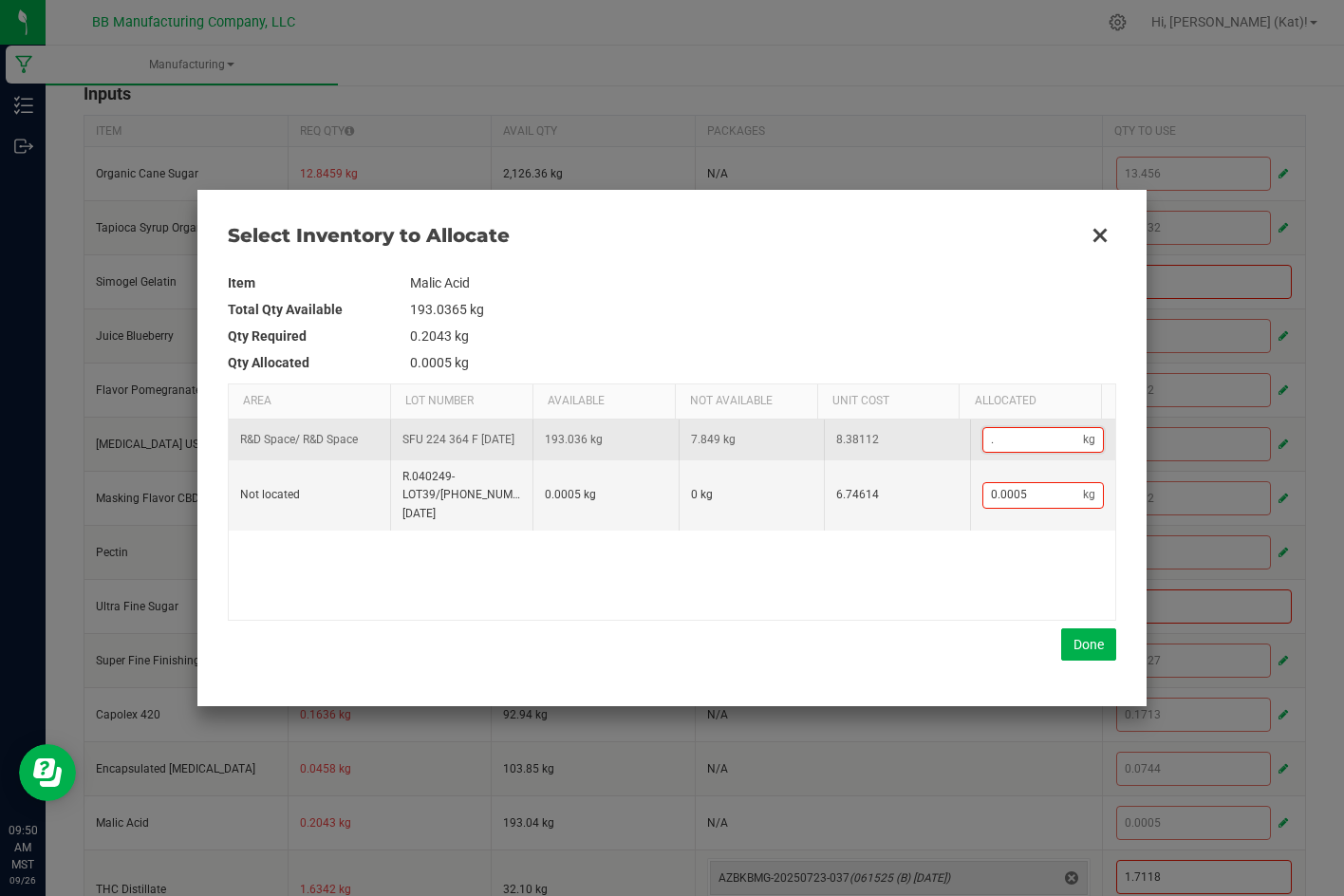
type input ".2"
type input "0.2105"
type input ".21"
type input "0.2135"
type input ".213"
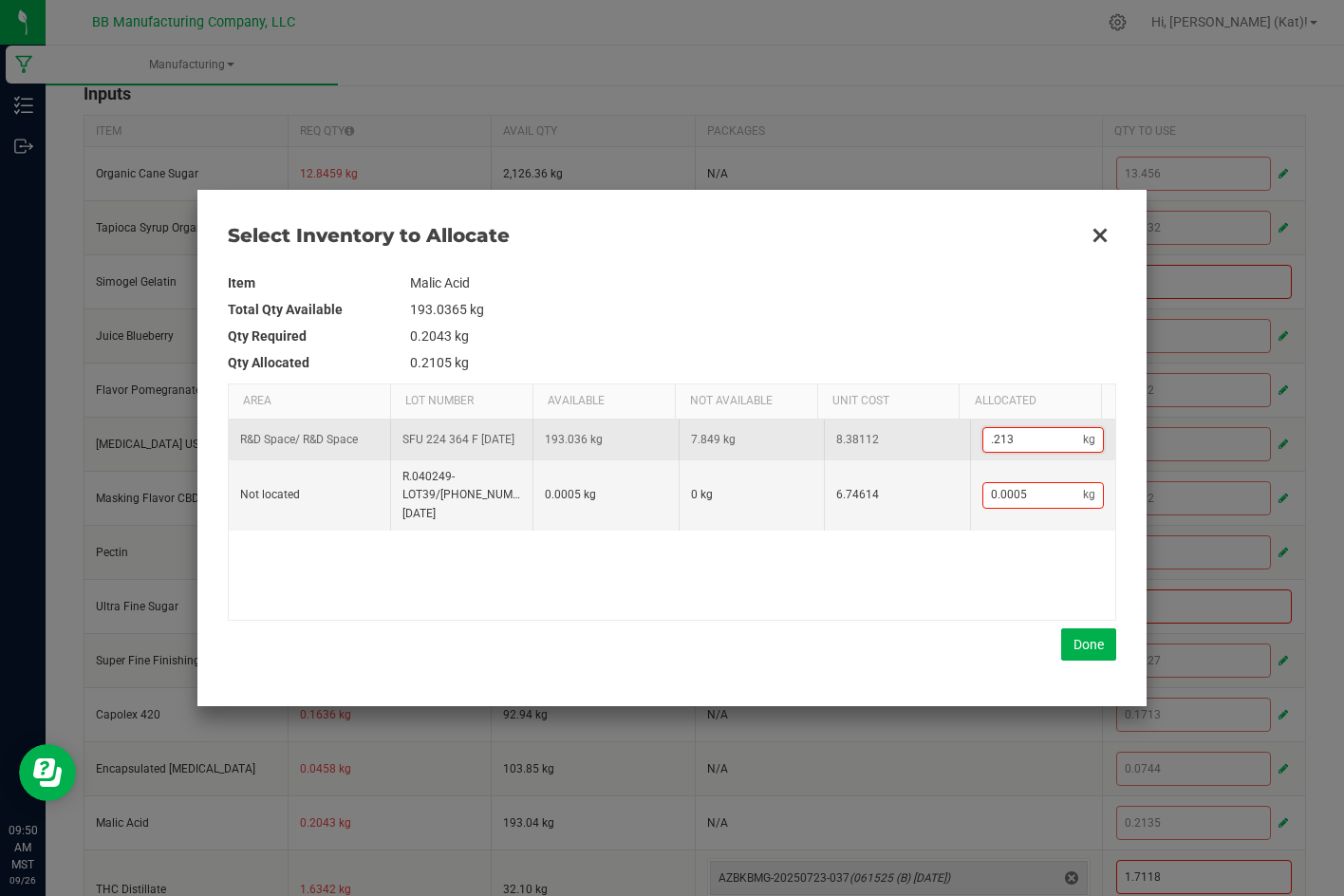
type input "0.214"
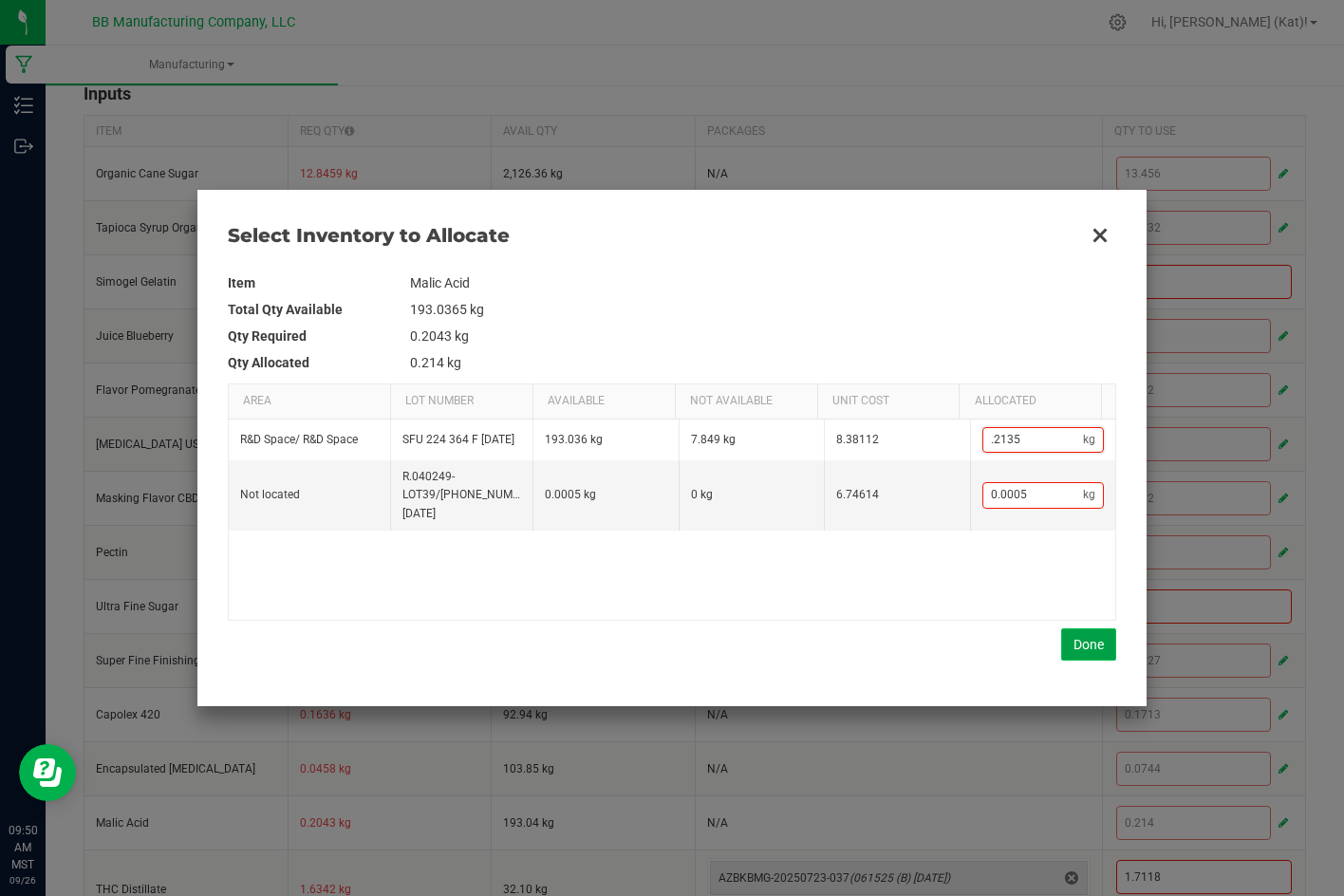
type input "0.2135"
click at [1087, 654] on button "Done" at bounding box center [1089, 644] width 55 height 32
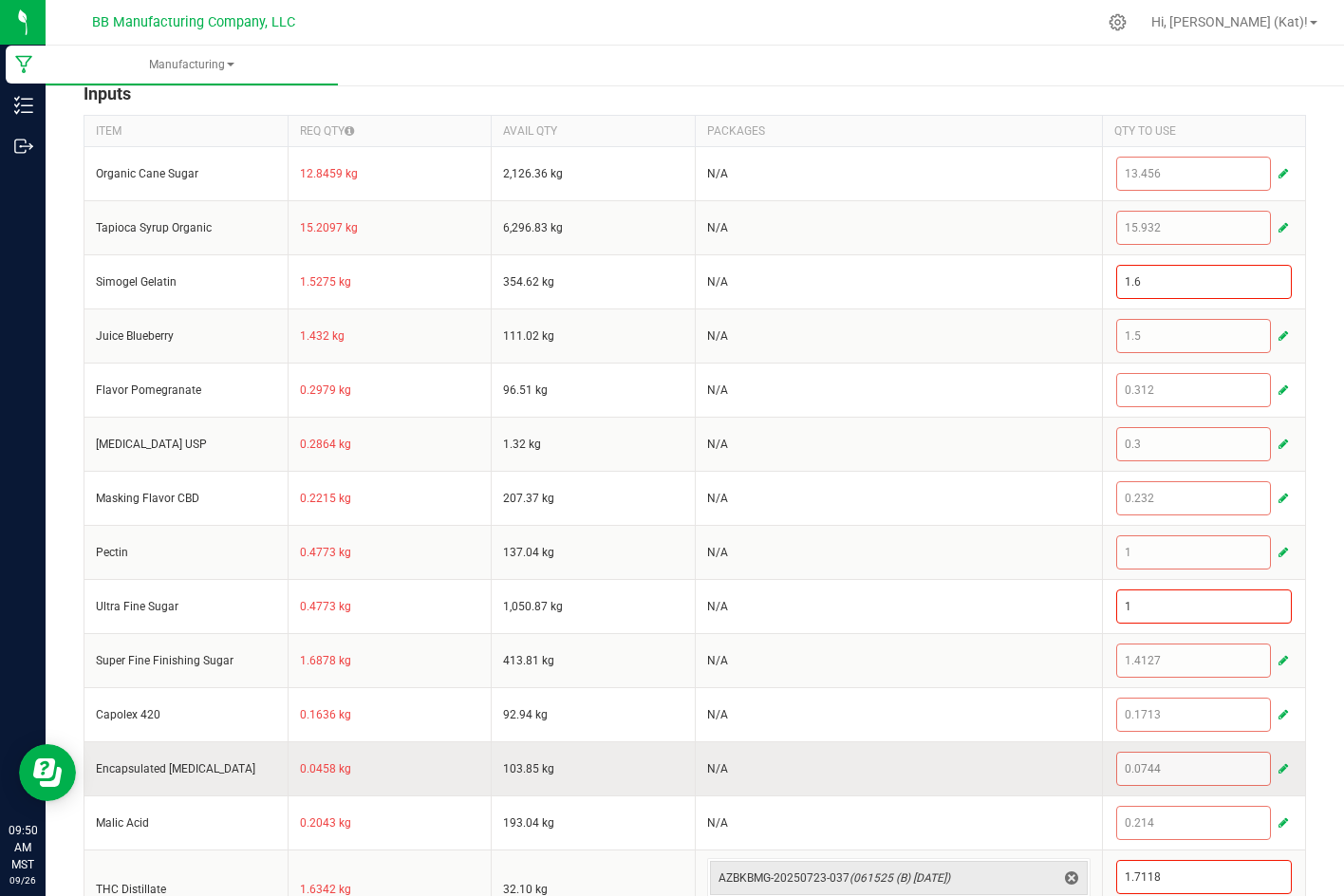
click at [1278, 766] on span "button" at bounding box center [1283, 767] width 10 height 15
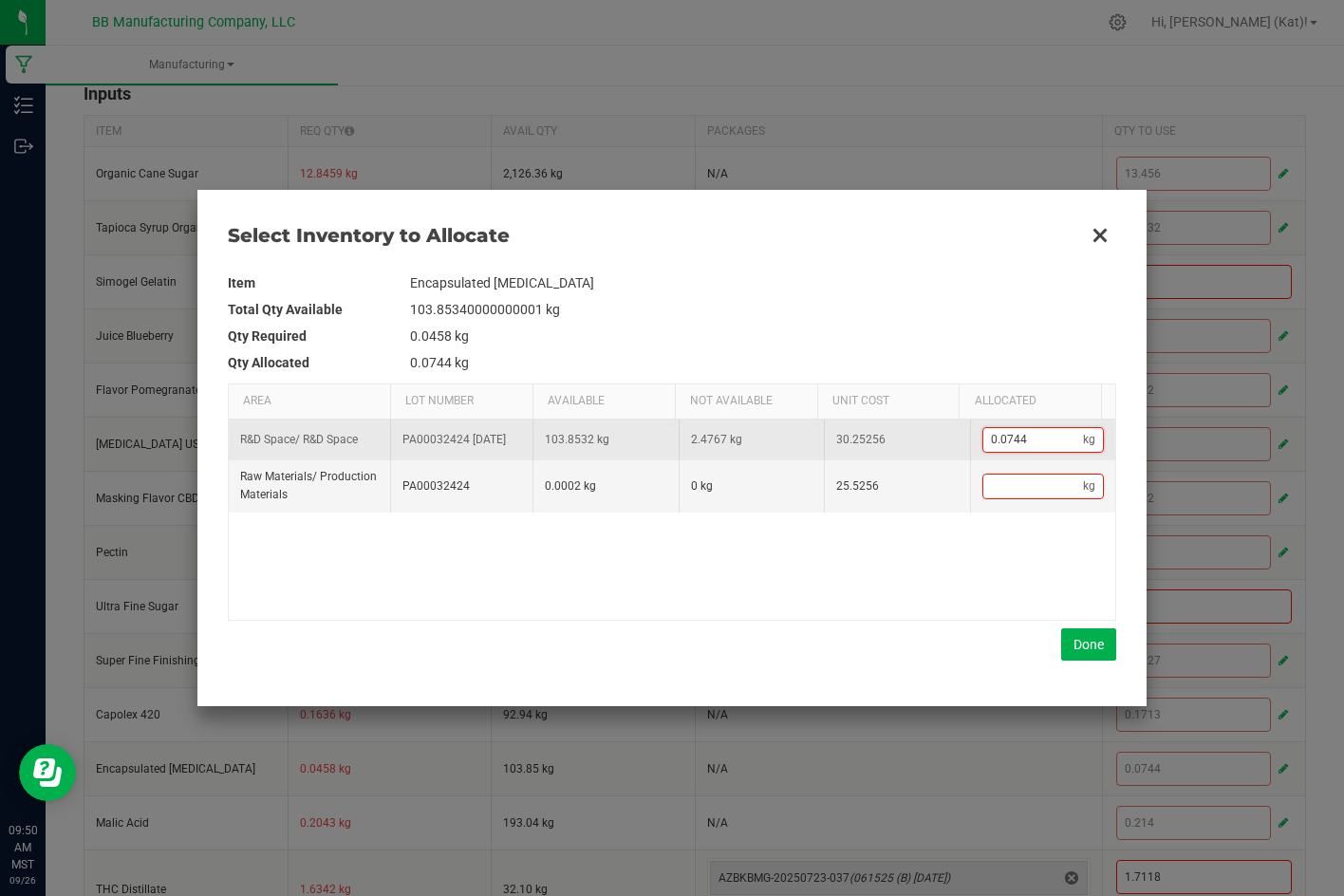
click at [1047, 445] on input "0.0744" at bounding box center [1034, 440] width 100 height 24
type input "0"
type input ".0"
type input "0.07"
type input ".07"
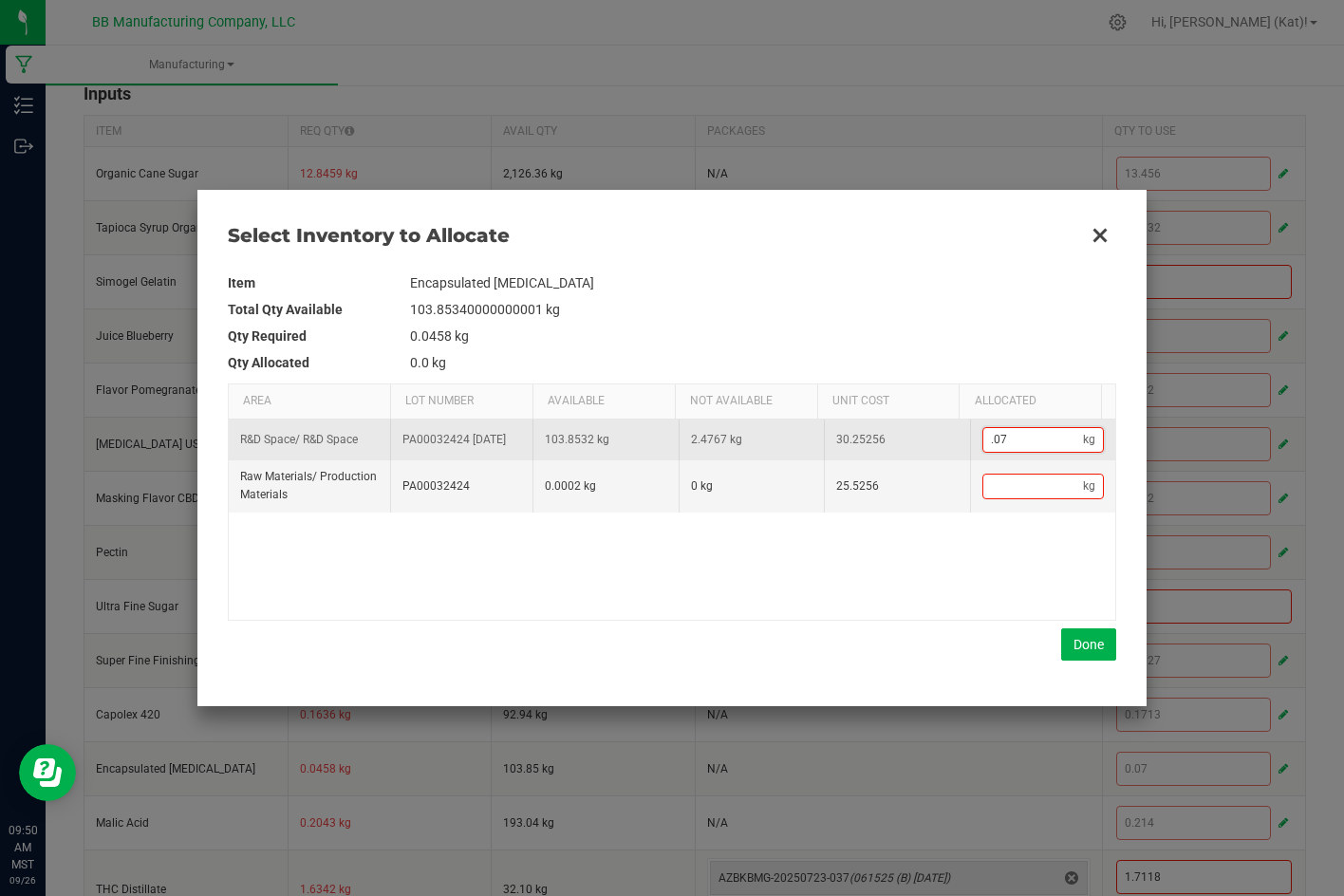
type input "0.074"
type input ".074"
type input "0.0742"
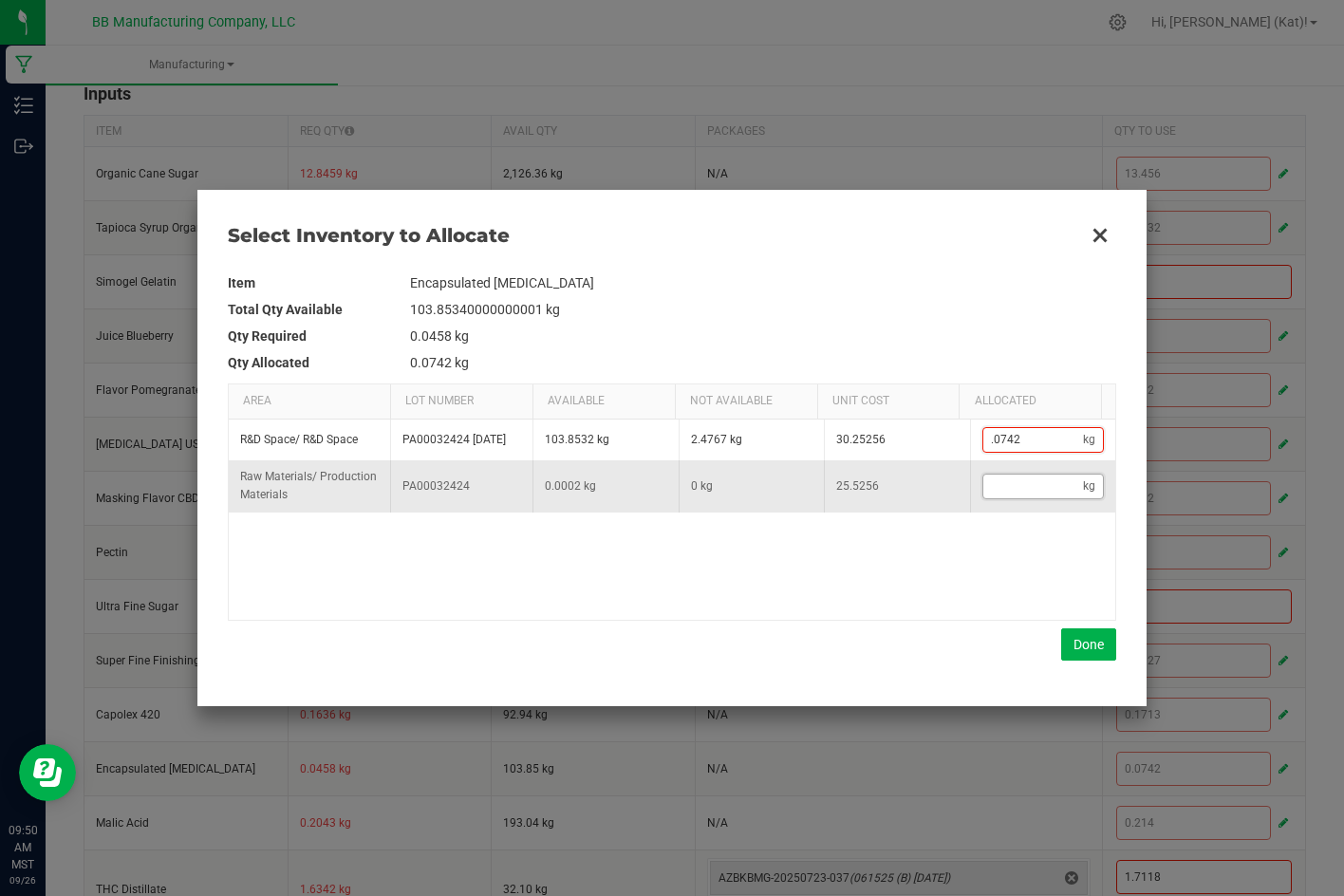
type input "0.0742"
click at [1044, 496] on input "Data table" at bounding box center [1034, 486] width 100 height 24
type input ".000"
type input "0.0744"
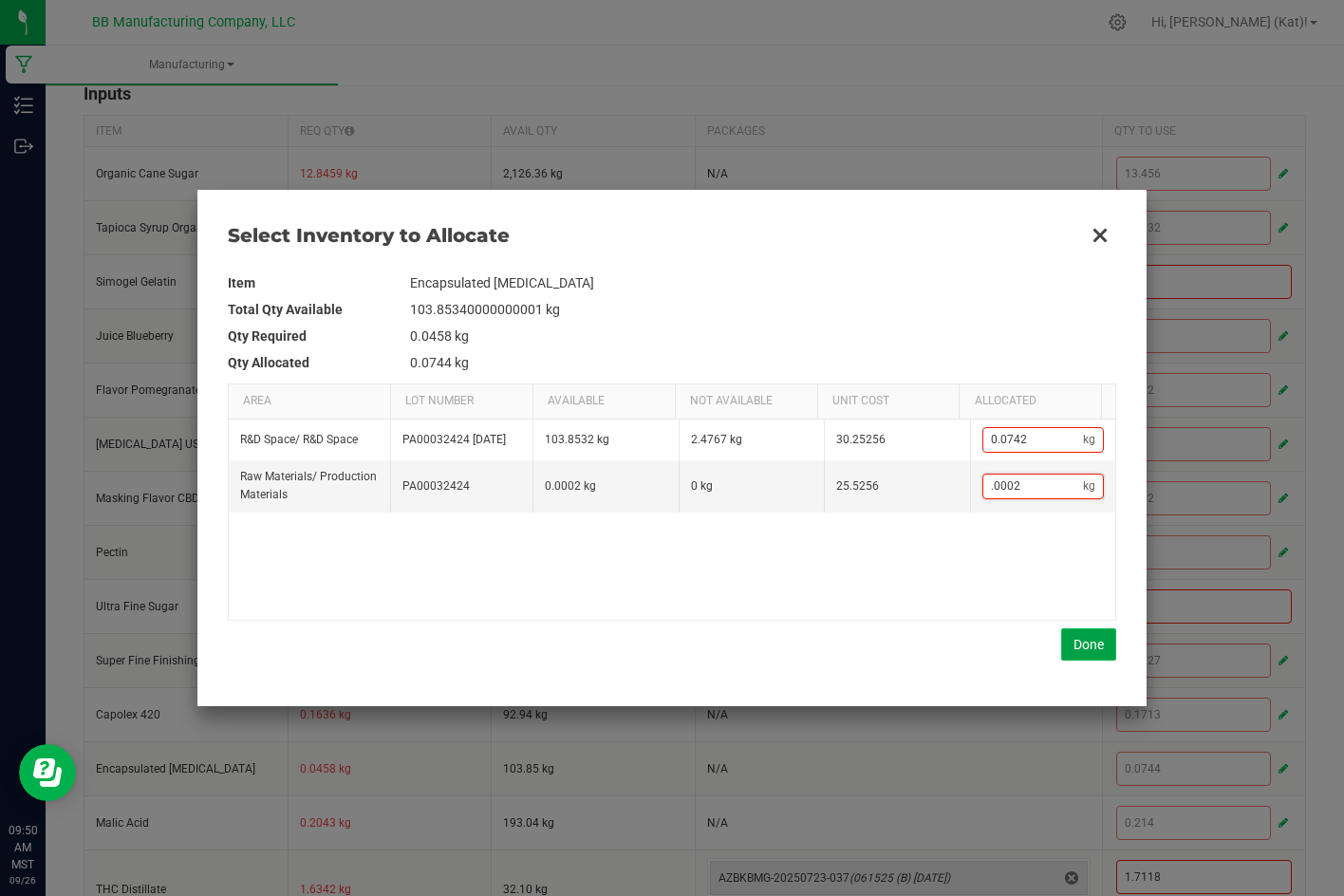
type input "0.0002"
click at [1071, 647] on button "Done" at bounding box center [1089, 644] width 55 height 32
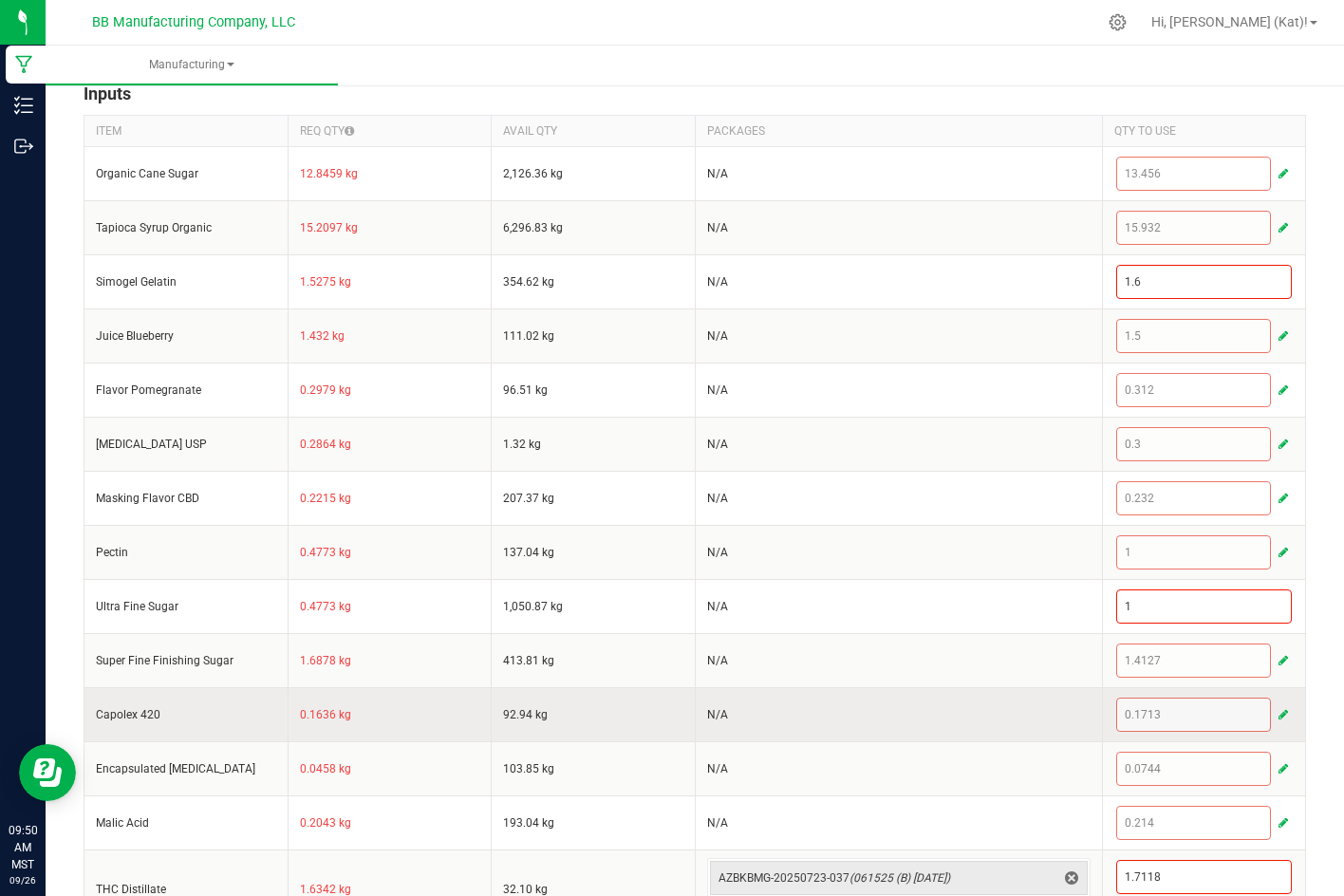
click at [1275, 715] on button "button" at bounding box center [1282, 713] width 17 height 23
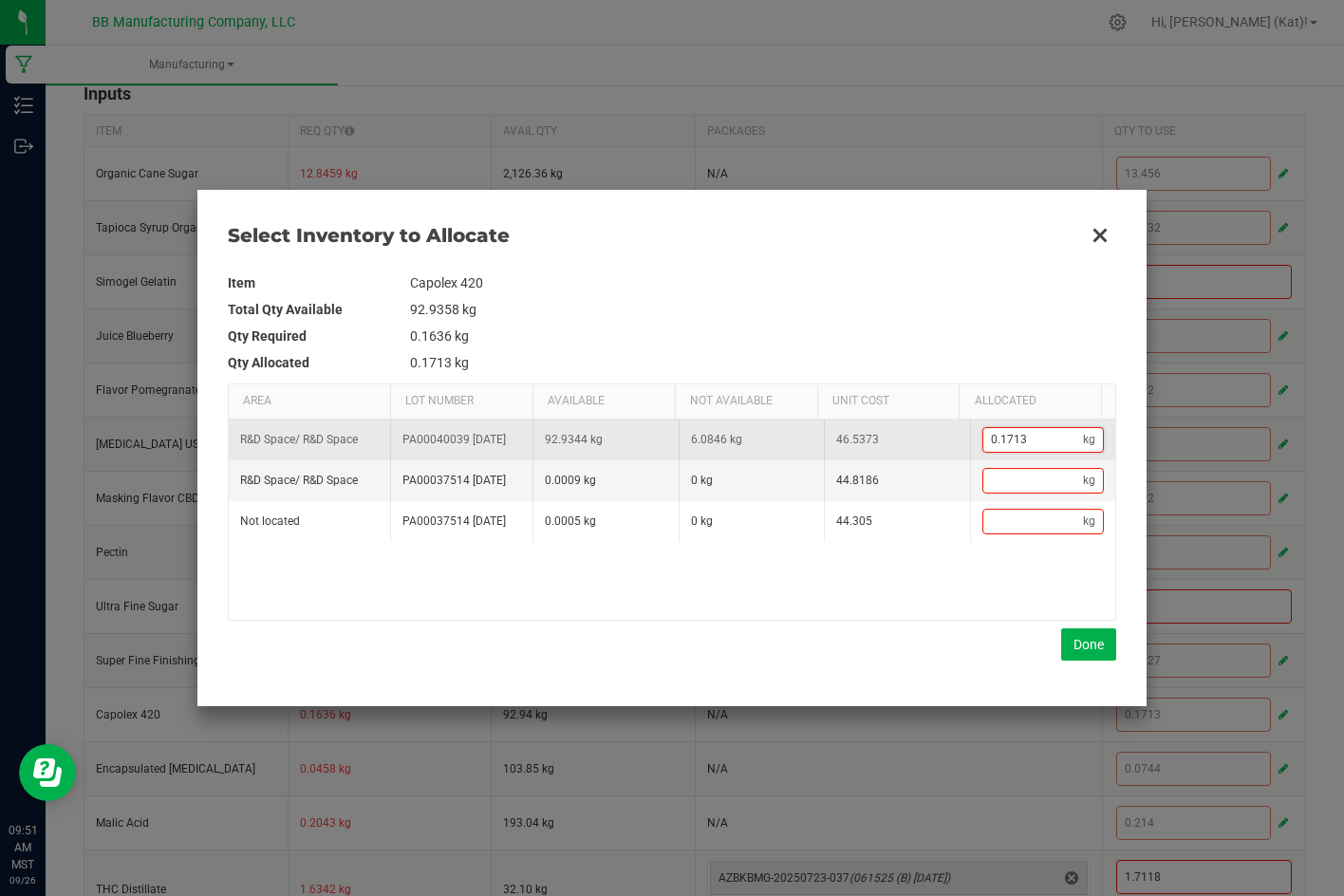
click at [1055, 446] on input "0.1713" at bounding box center [1034, 440] width 100 height 24
type input "0"
type input "."
type input "0.1"
type input ".1"
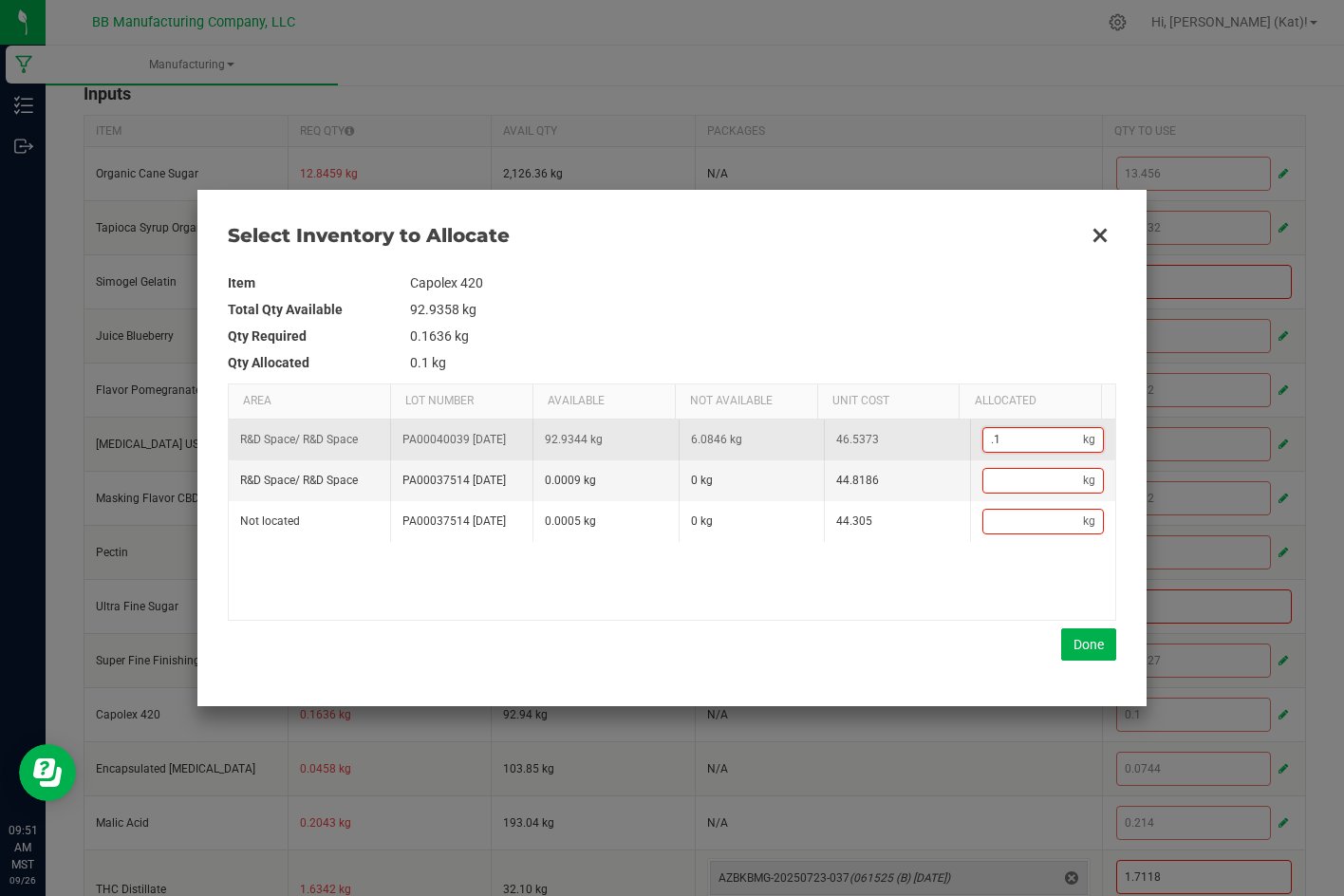
type input "0.16"
type input ".16"
type input "0.169"
type input ".169"
type input "0.1699"
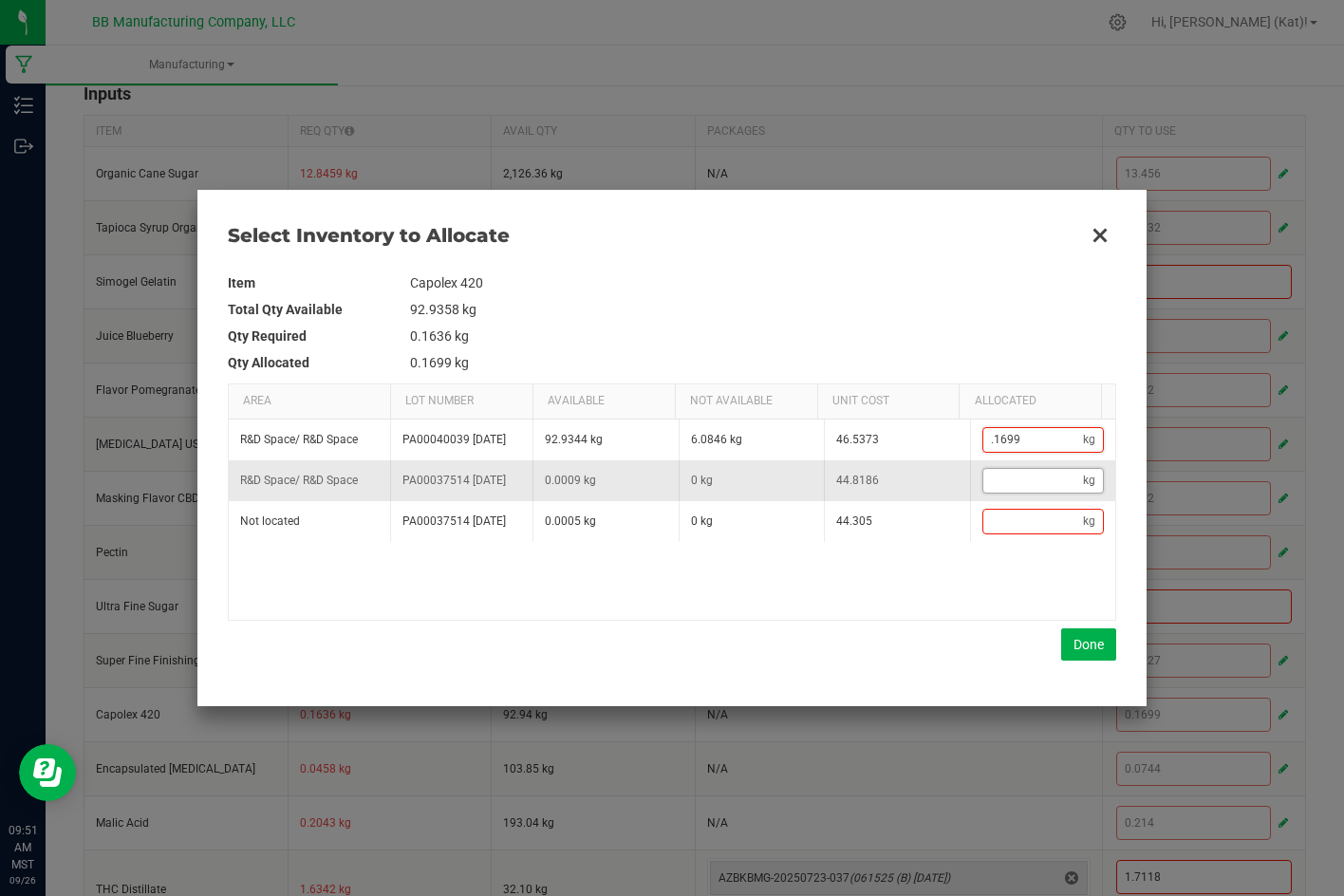
type input "0.1699"
click at [1020, 493] on input "Data table" at bounding box center [1034, 481] width 100 height 24
type input ".000"
type input "0.1708"
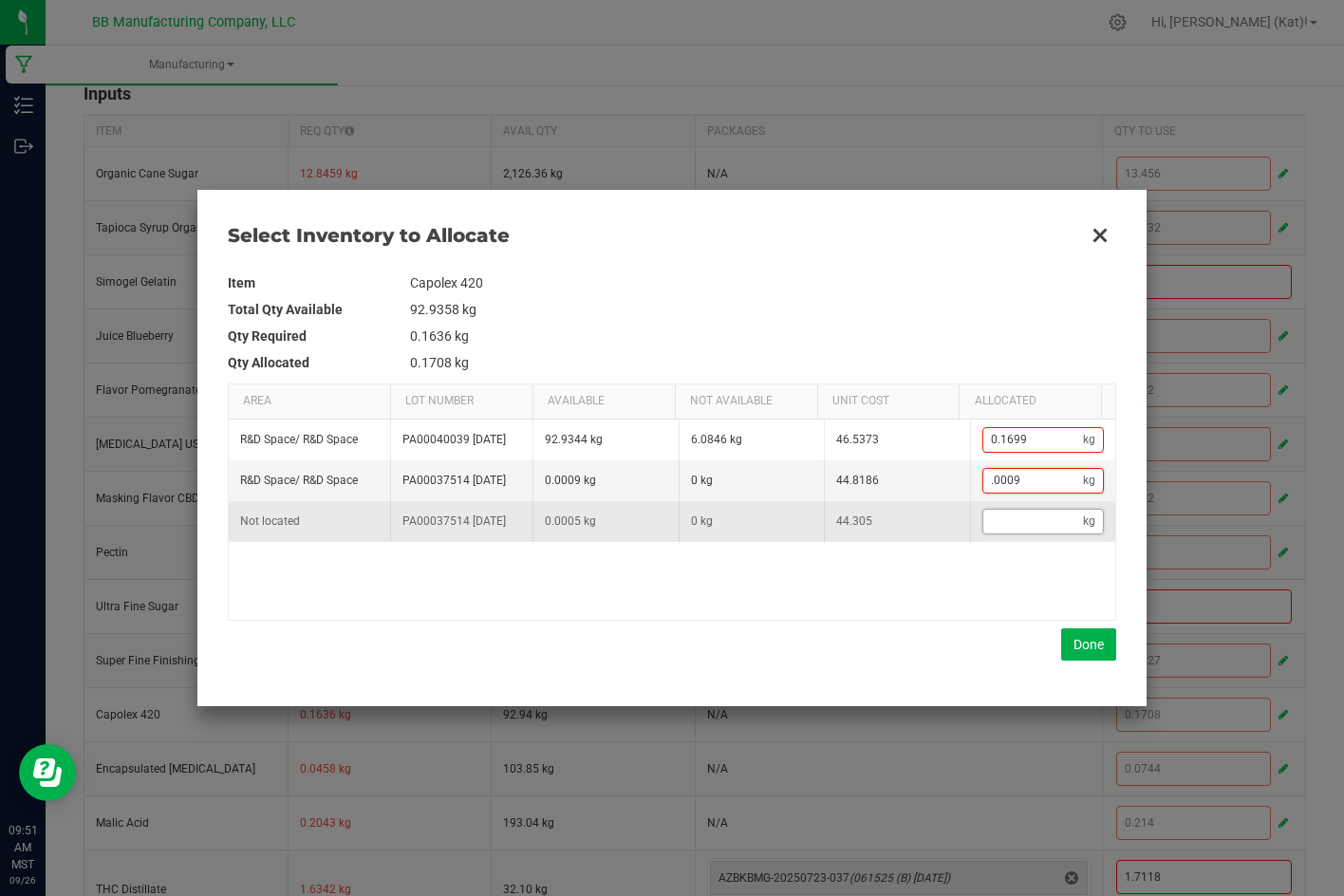
type input "0.0009"
click at [1036, 533] on input "Data table" at bounding box center [1034, 521] width 100 height 24
type input ".000"
type input "0.1713"
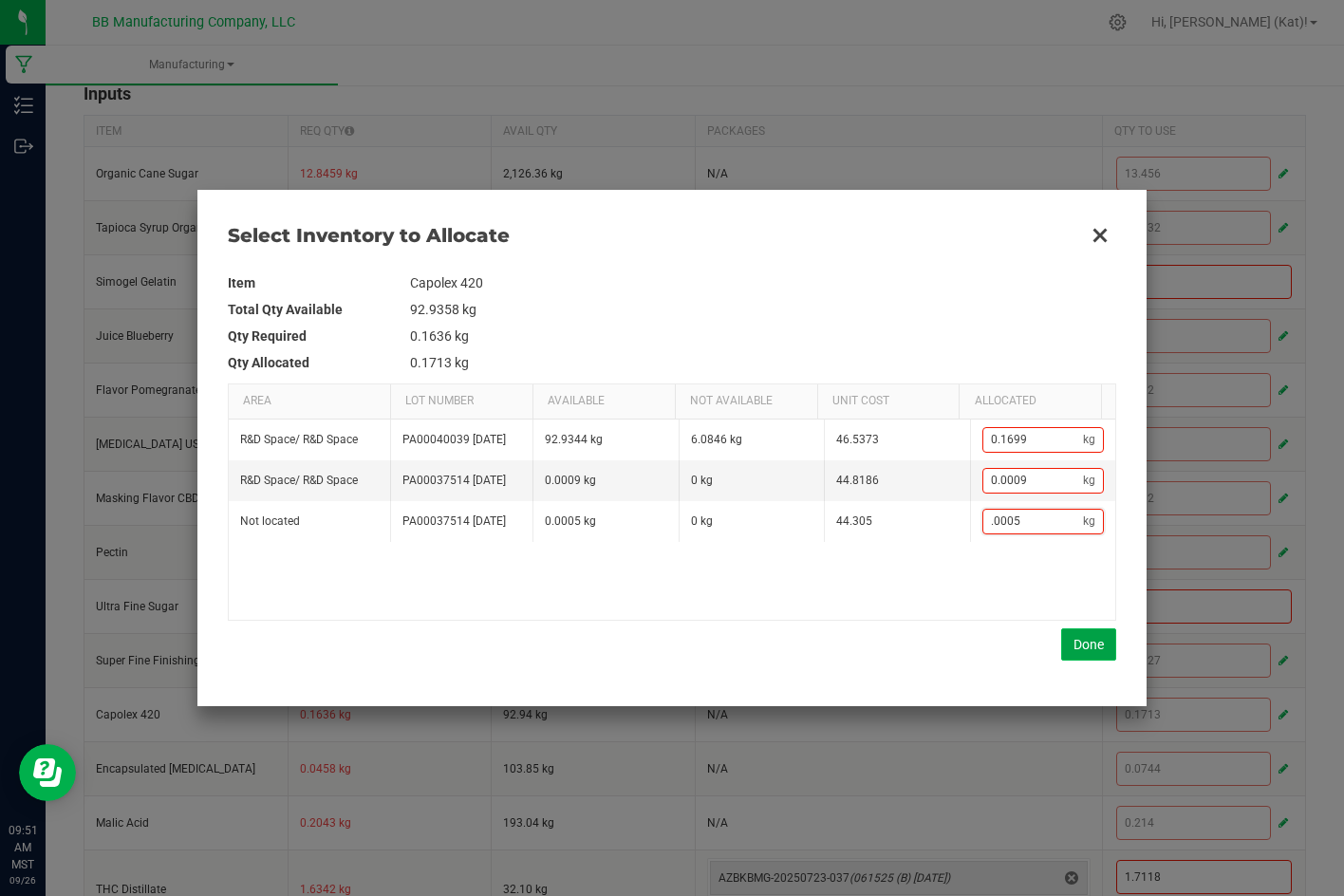
type input "0.0005"
click at [1075, 634] on button "Done" at bounding box center [1089, 644] width 55 height 32
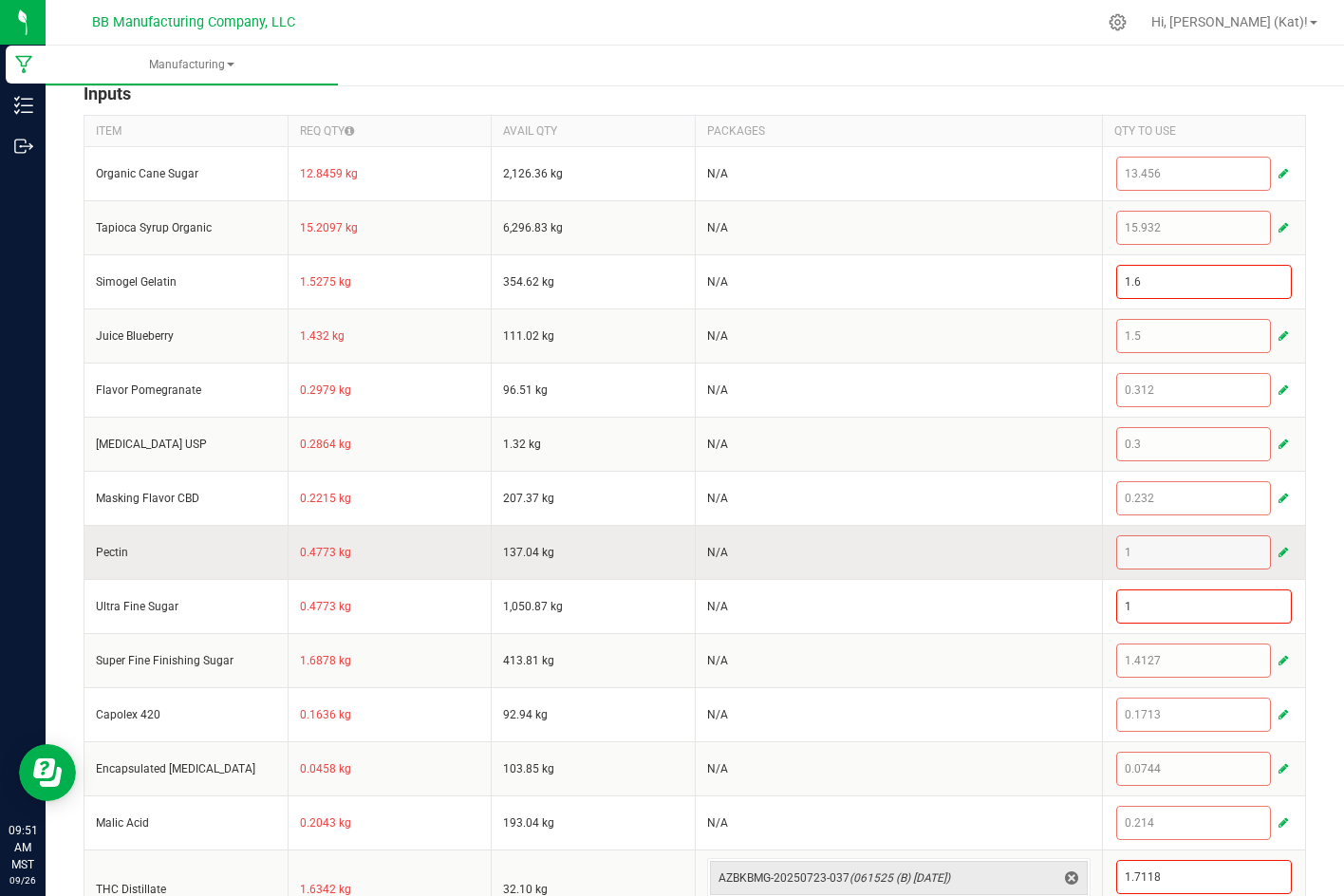
click at [1278, 549] on span "button" at bounding box center [1283, 552] width 10 height 15
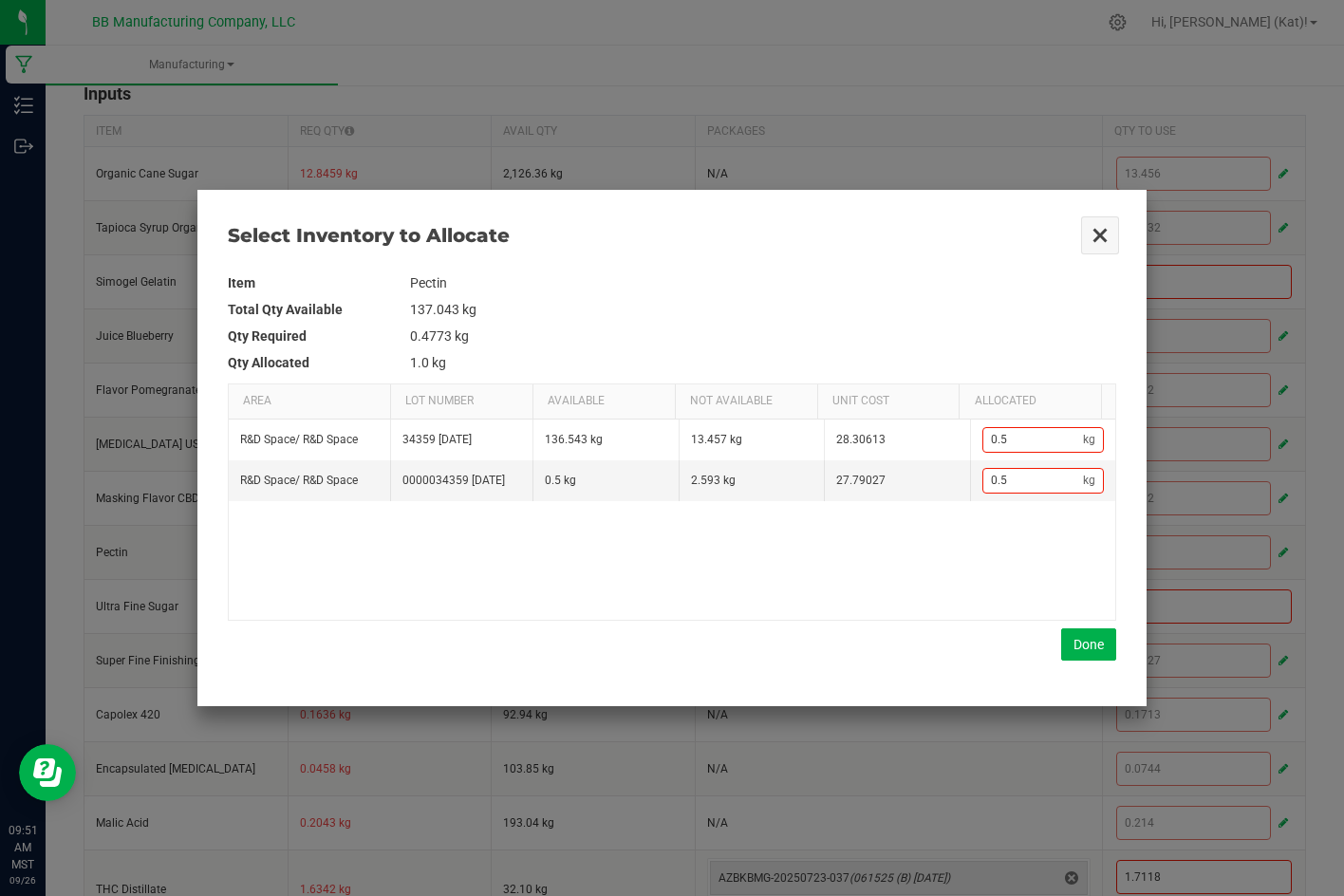
click at [1102, 243] on button "Close" at bounding box center [1100, 235] width 40 height 40
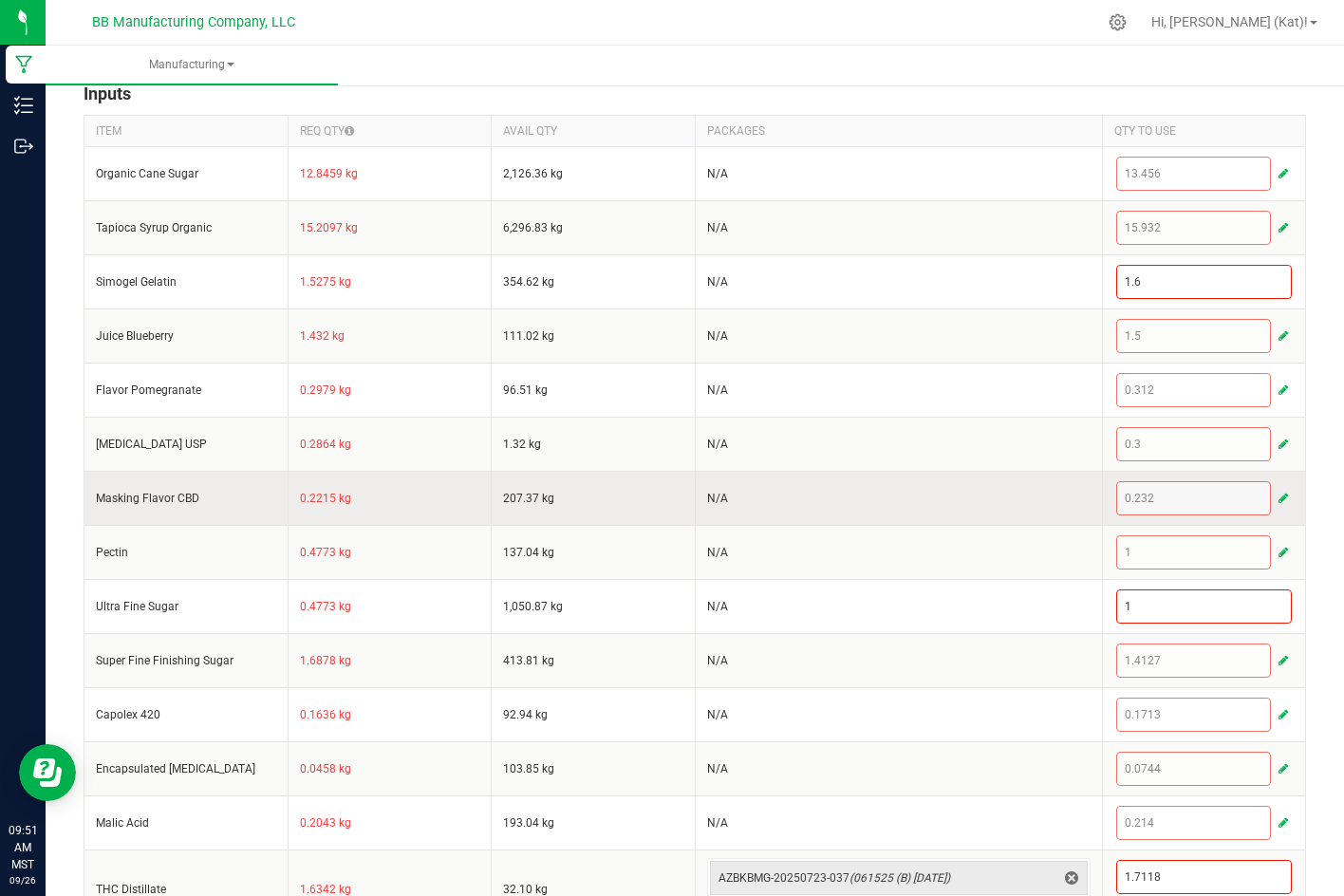
click at [1278, 495] on span "button" at bounding box center [1283, 498] width 10 height 15
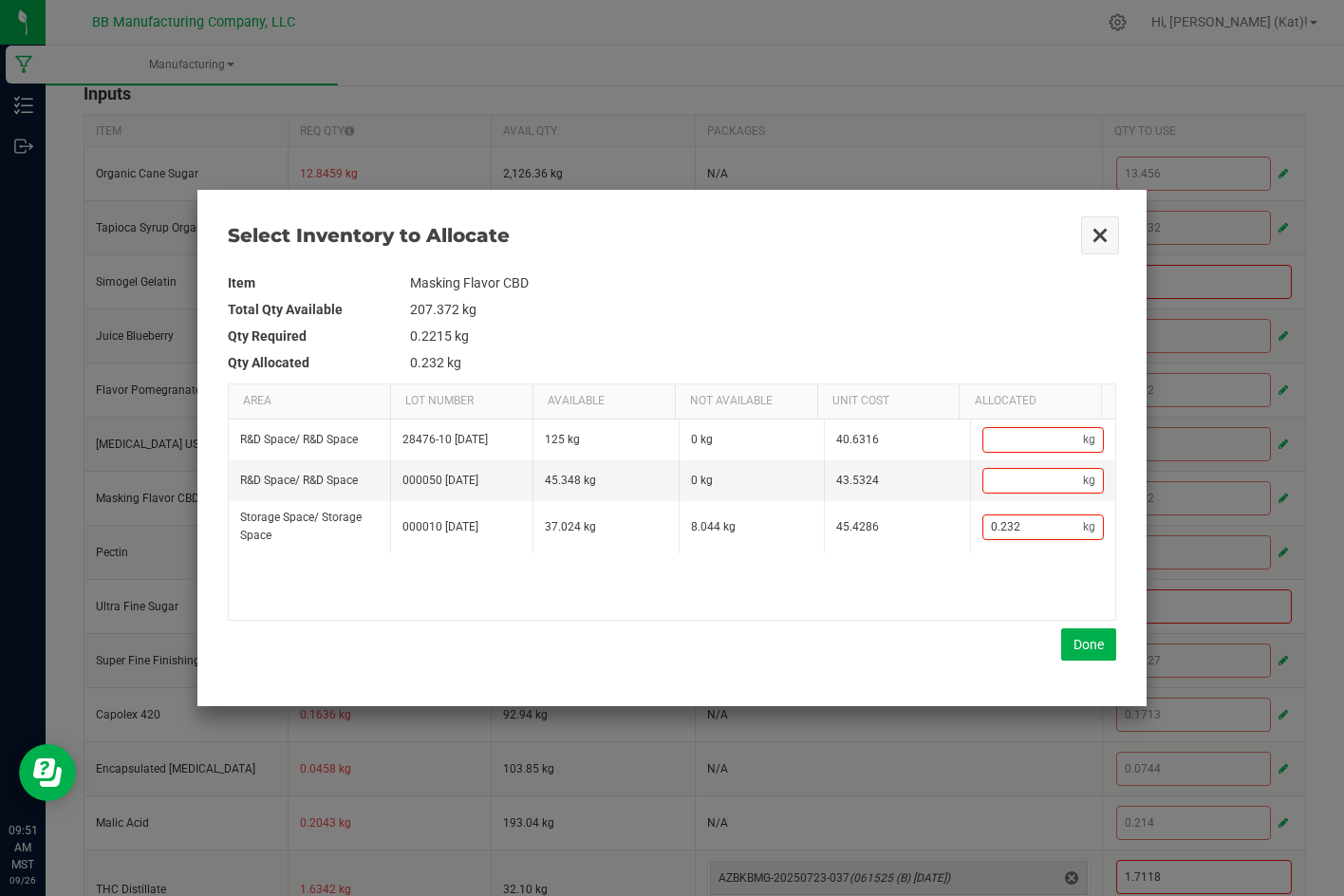
click at [1100, 234] on button "Close" at bounding box center [1100, 235] width 40 height 40
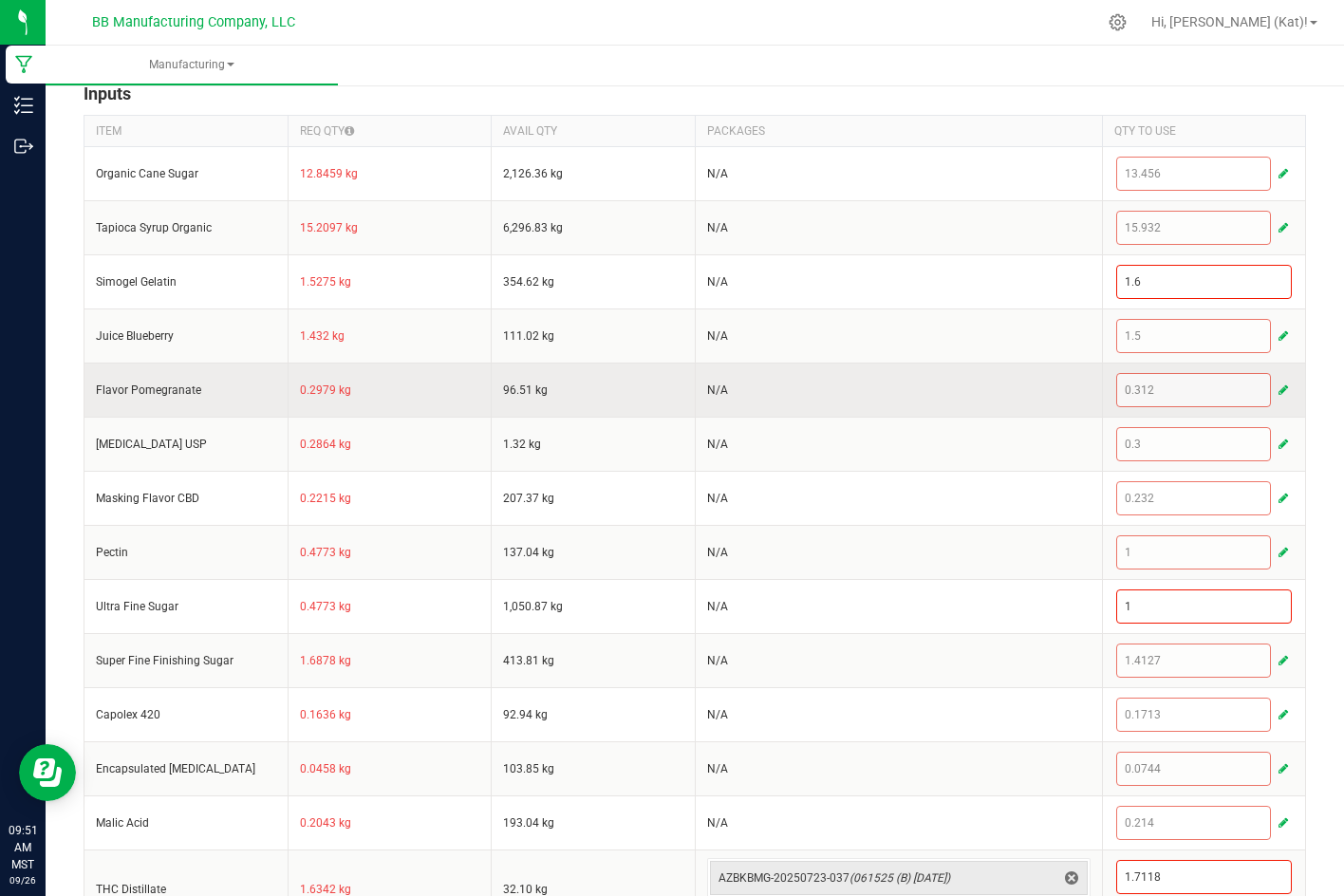
click at [1278, 389] on span "button" at bounding box center [1283, 390] width 10 height 15
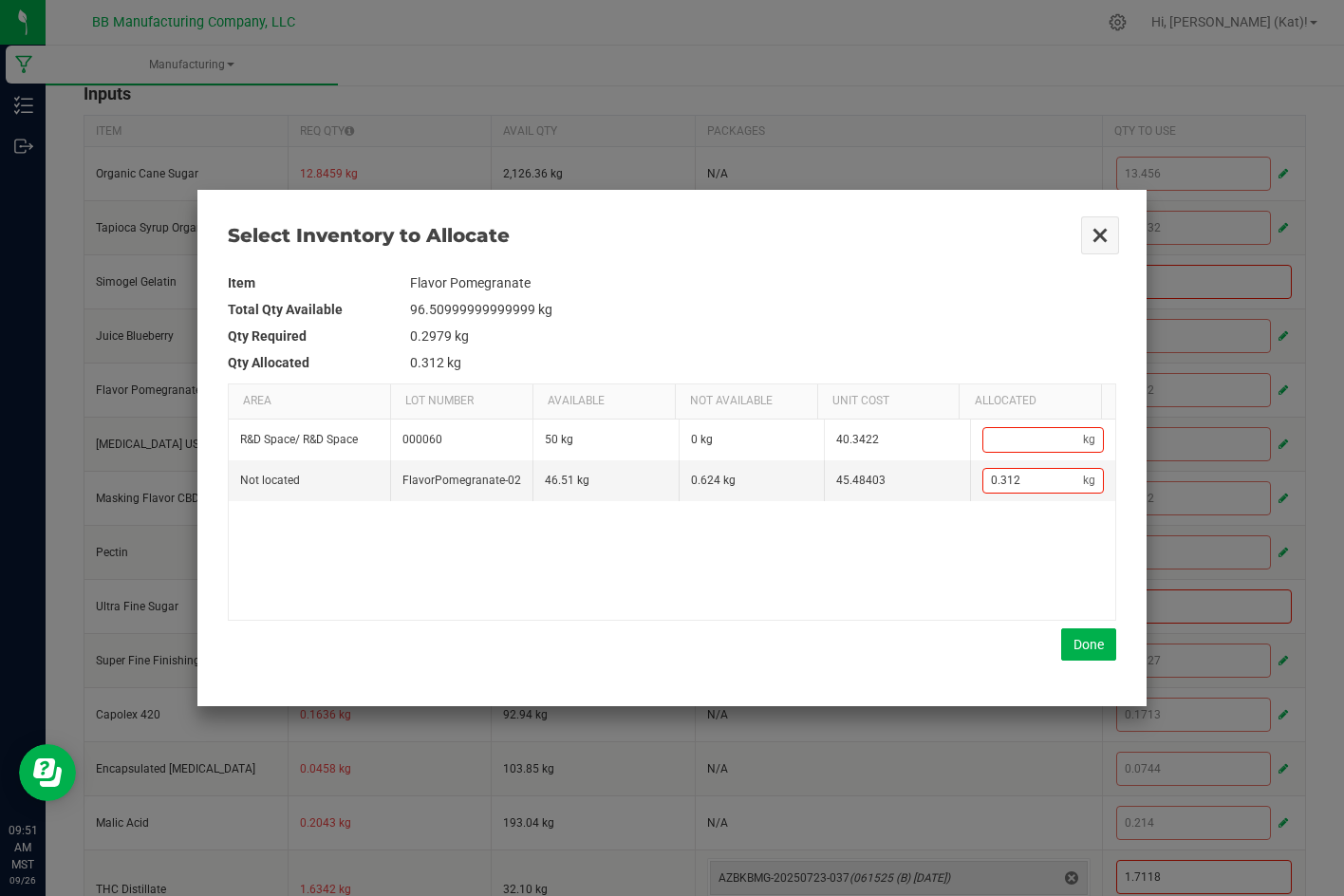
click at [1102, 238] on button "Close" at bounding box center [1100, 235] width 40 height 40
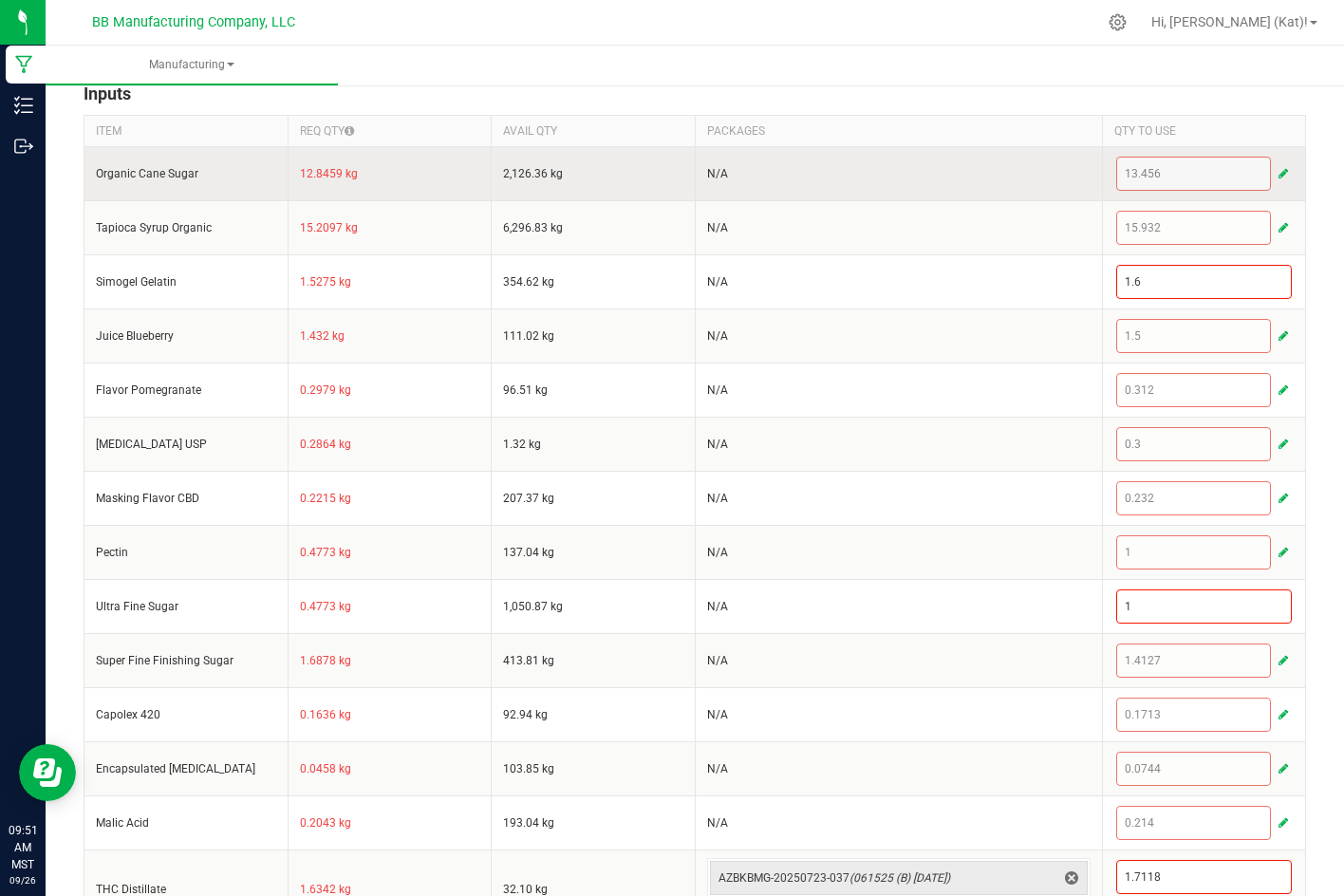
click at [1274, 172] on button "button" at bounding box center [1282, 173] width 17 height 23
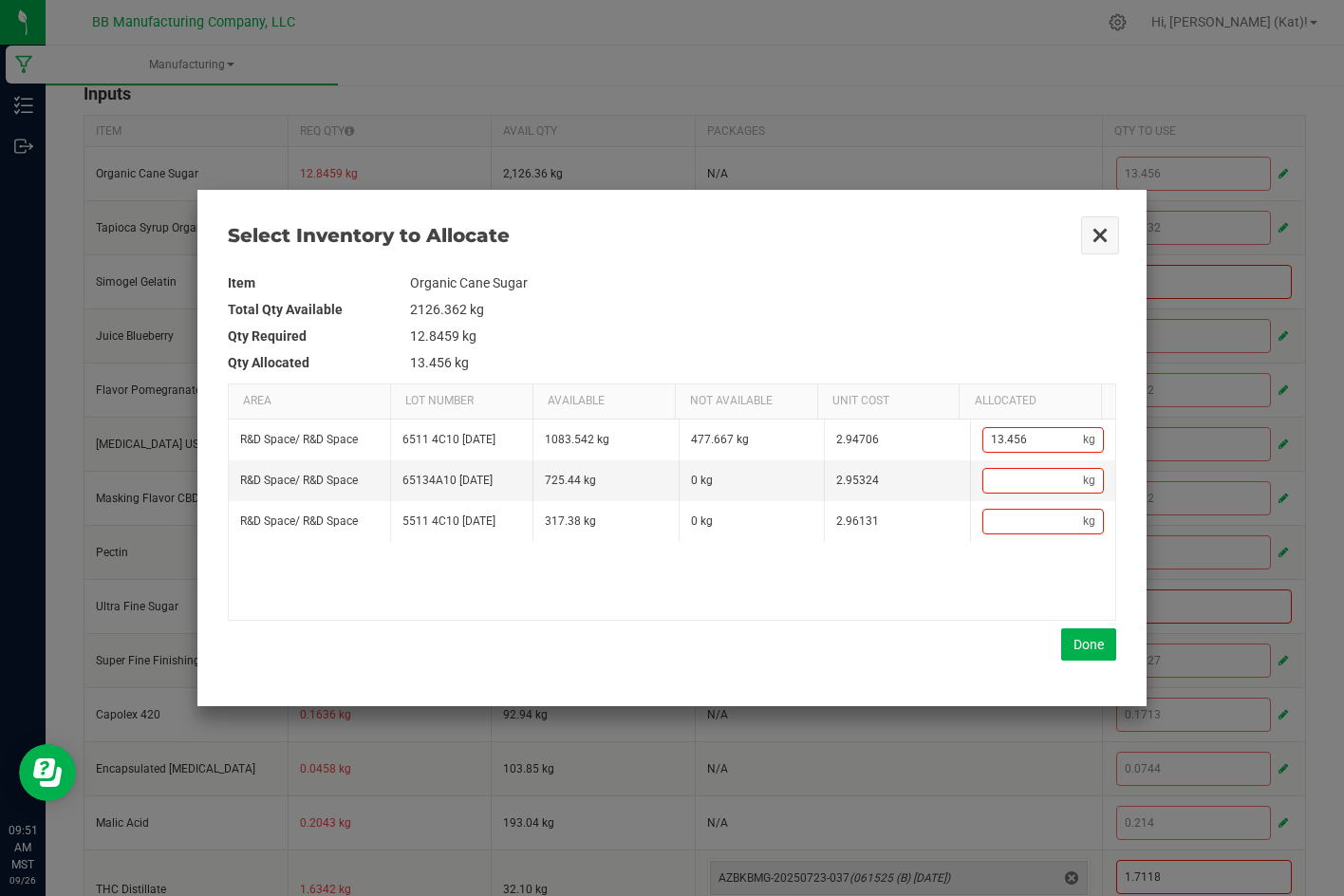
click at [1112, 228] on button "Close" at bounding box center [1100, 235] width 40 height 40
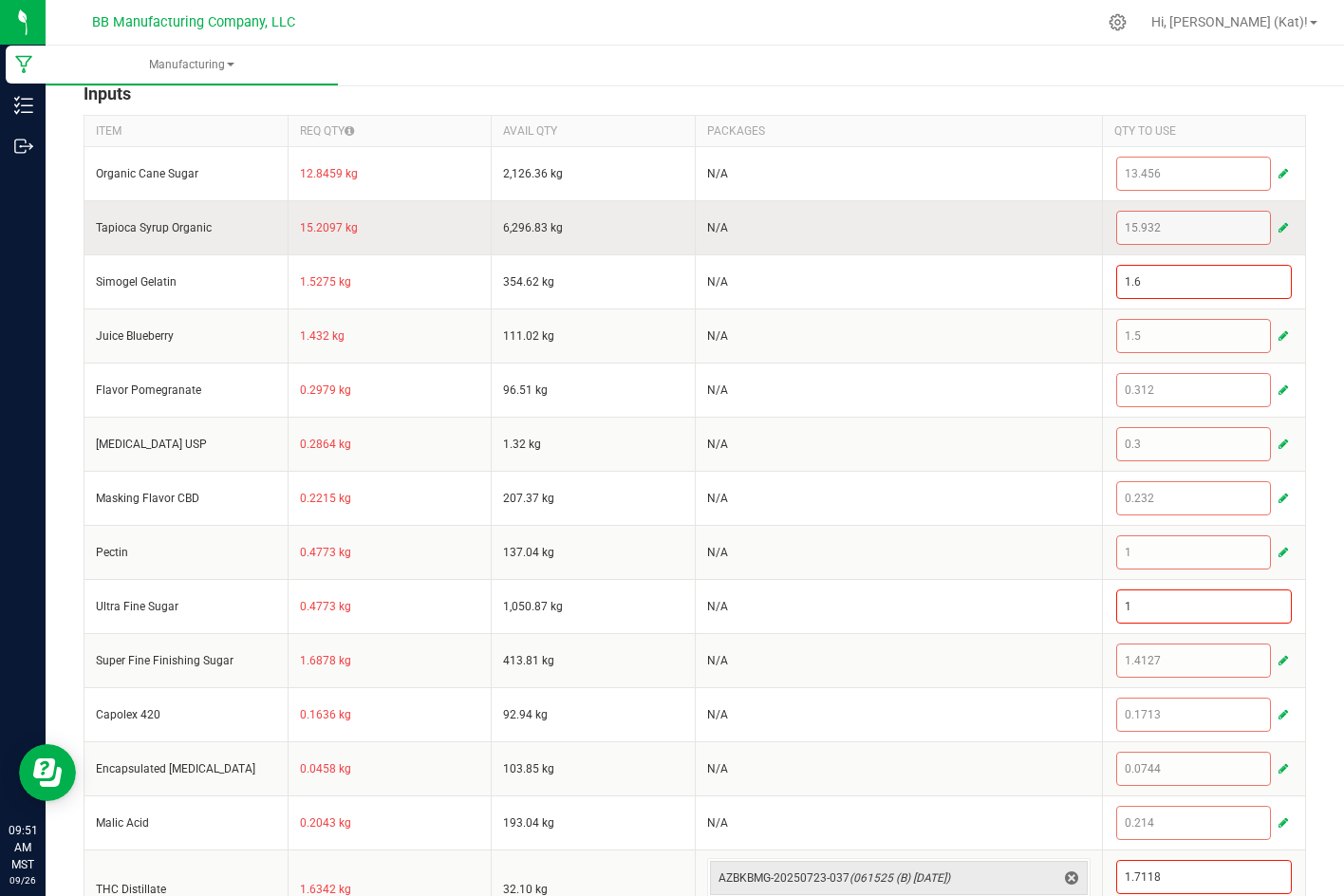
click at [1278, 225] on span "button" at bounding box center [1283, 227] width 10 height 15
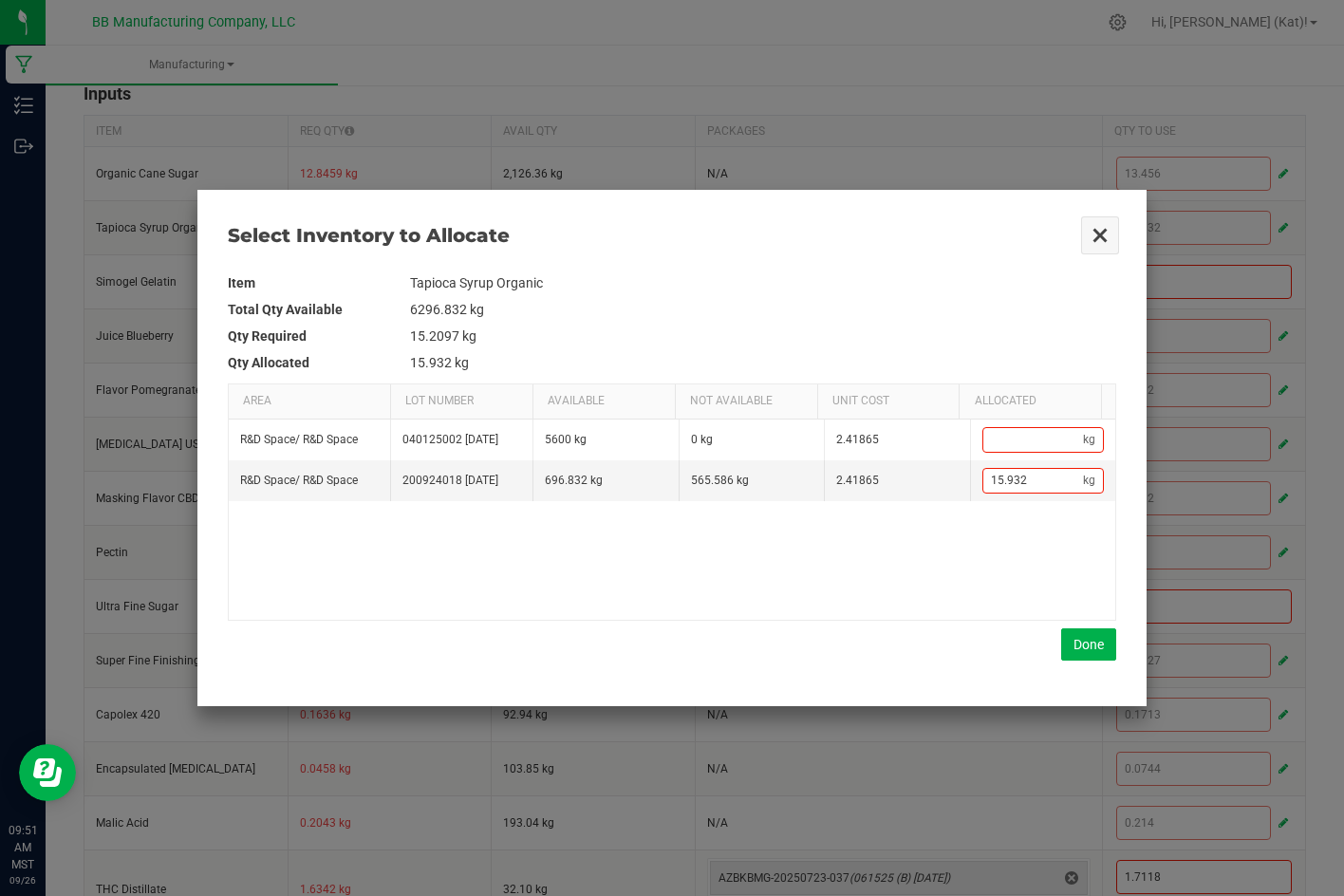
click at [1100, 231] on button "Close" at bounding box center [1100, 235] width 40 height 40
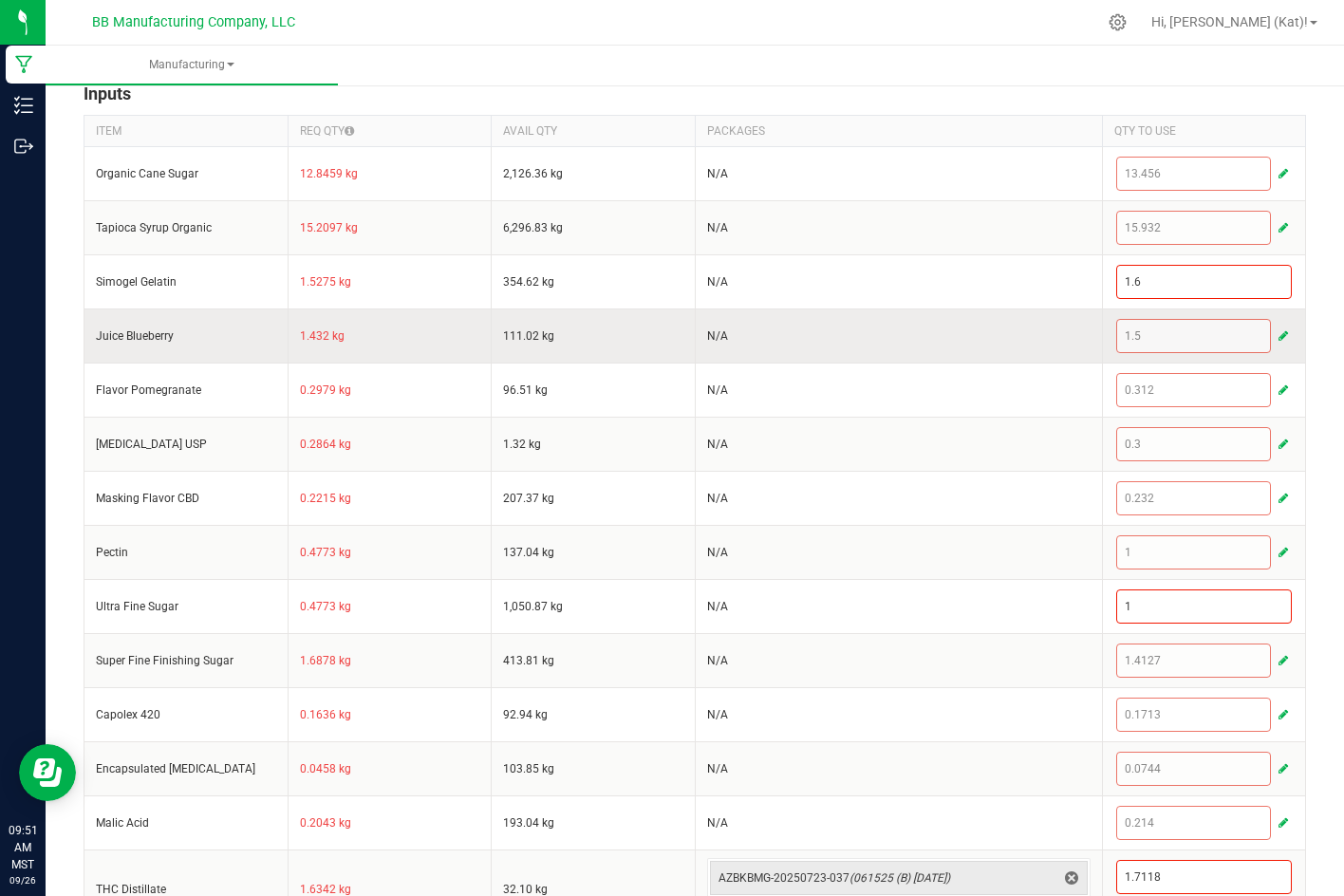
click at [1278, 334] on span "button" at bounding box center [1283, 336] width 10 height 15
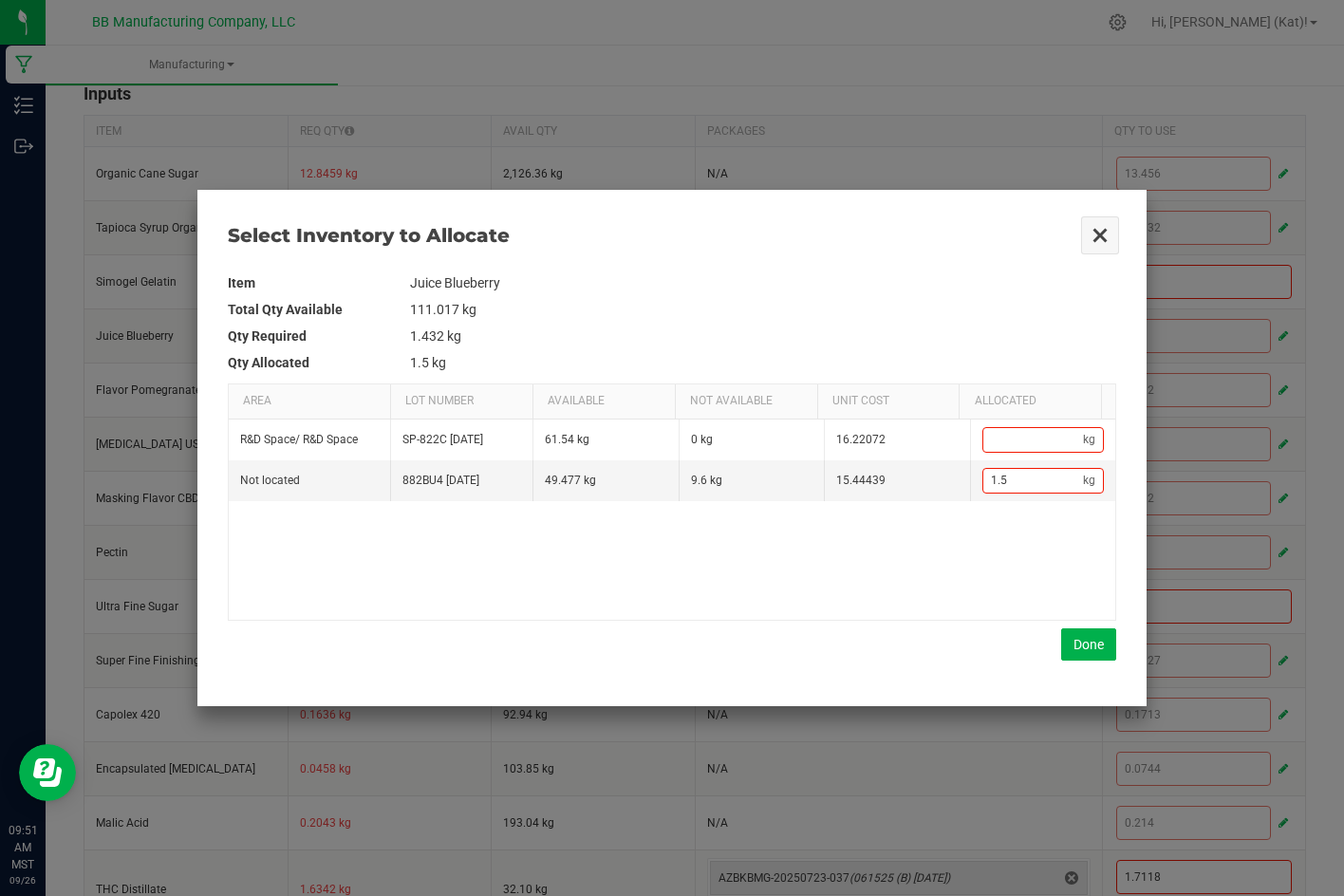
click at [1102, 231] on button "Close" at bounding box center [1100, 235] width 40 height 40
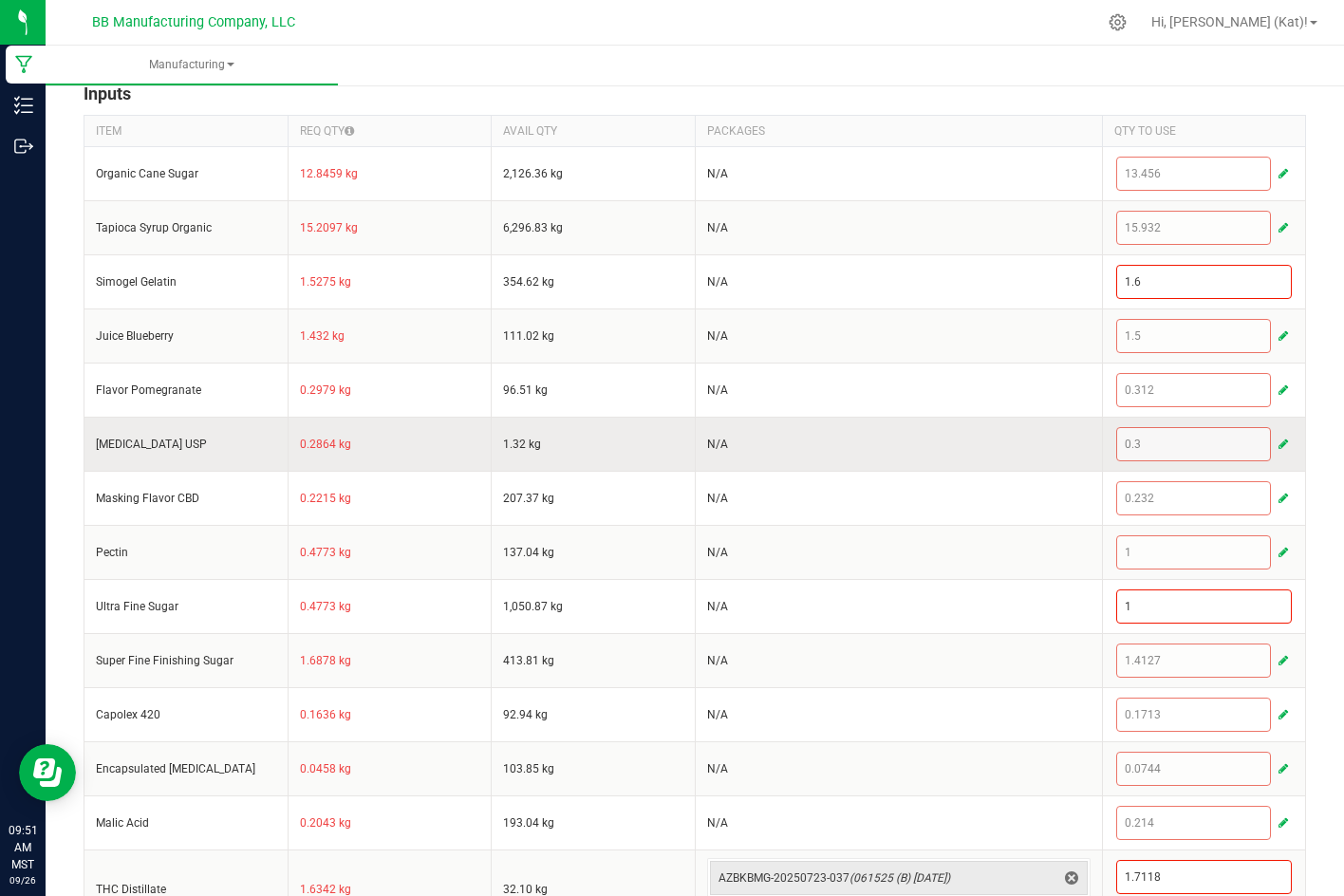
click at [1278, 443] on span "button" at bounding box center [1283, 444] width 10 height 15
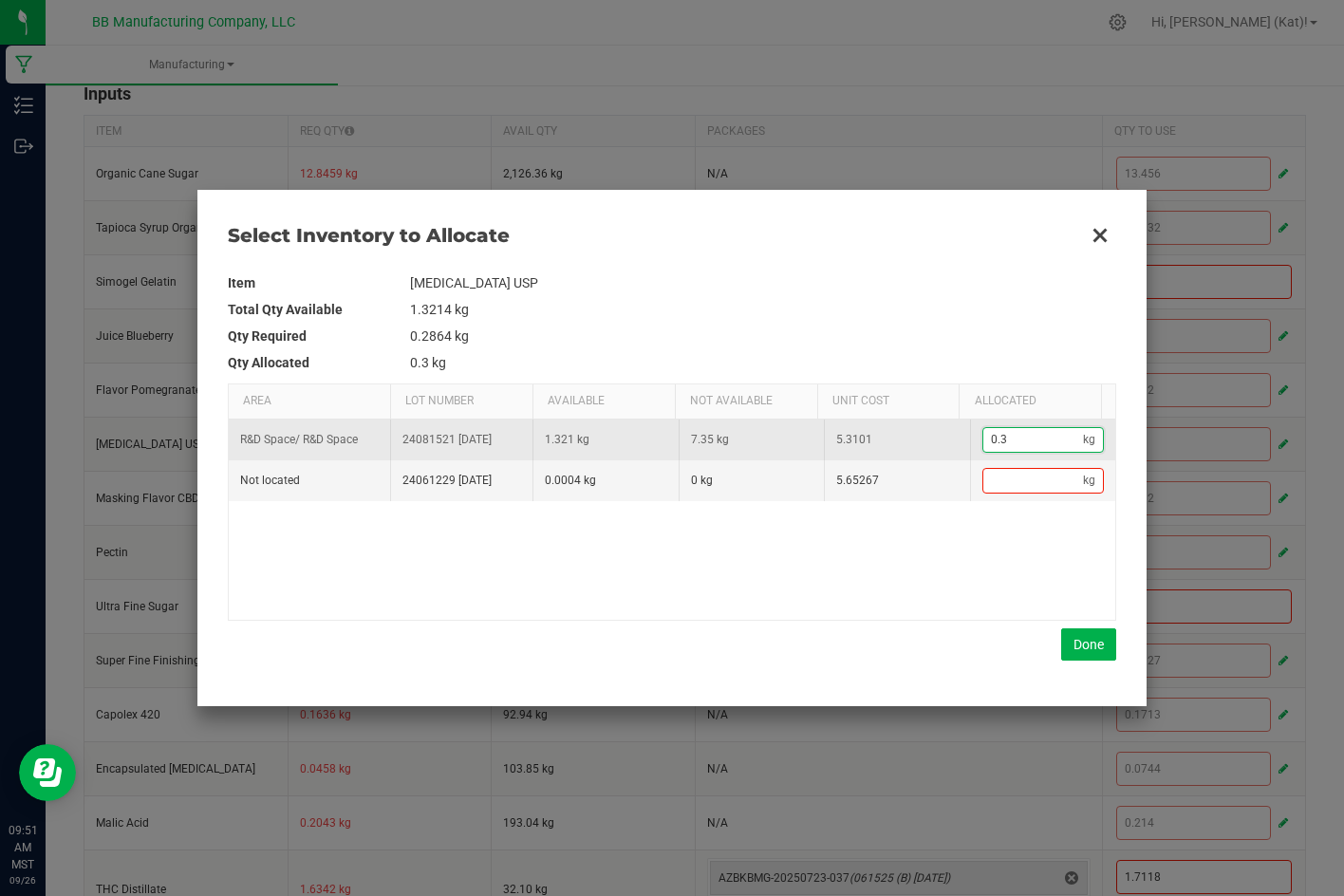
click at [1053, 434] on input "0.3" at bounding box center [1034, 440] width 100 height 24
type input "0"
type input "."
type input "0.2"
type input ".2"
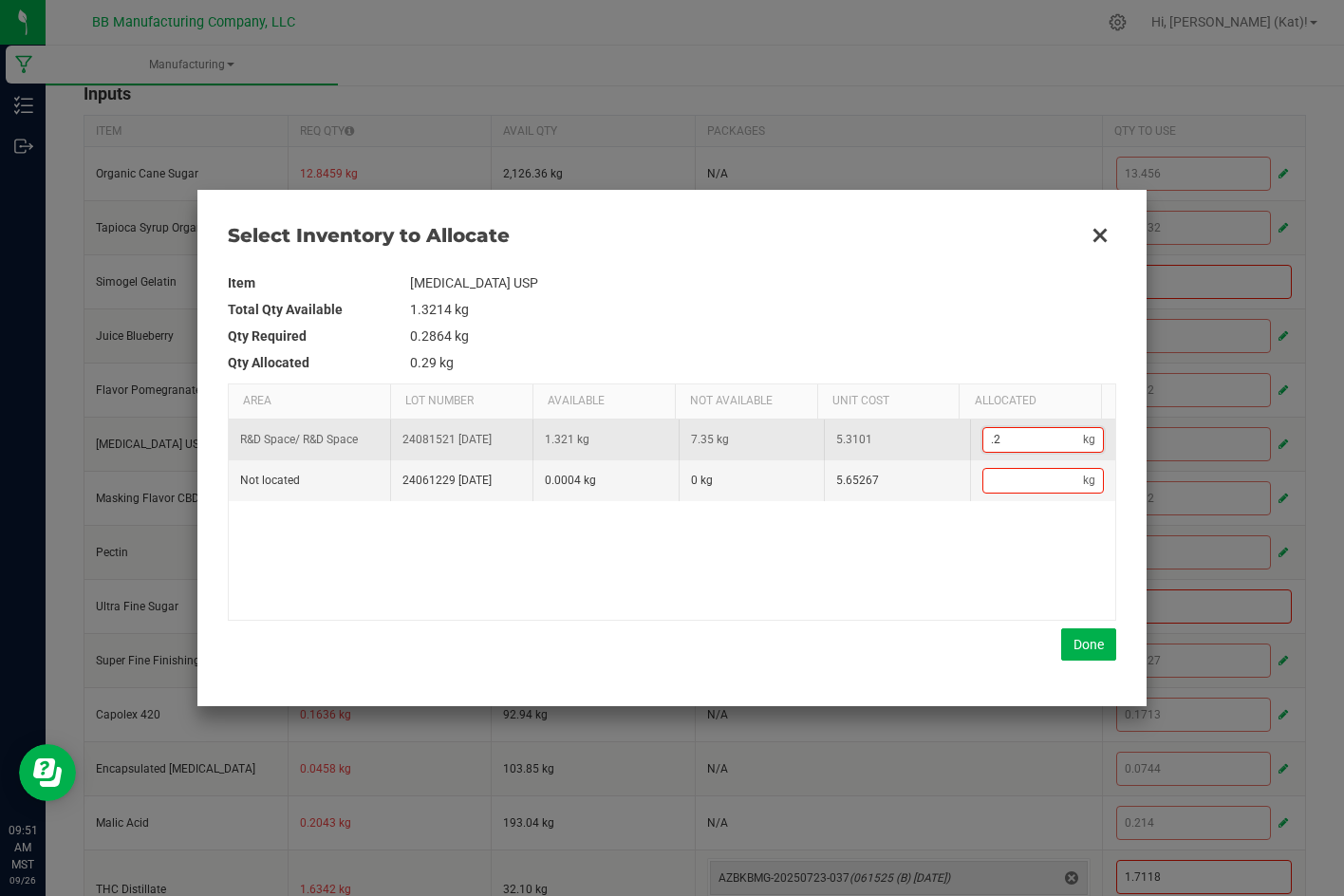
type input "0.29"
type input ".29"
type input "0.299"
type input ".299"
type input "0.2996"
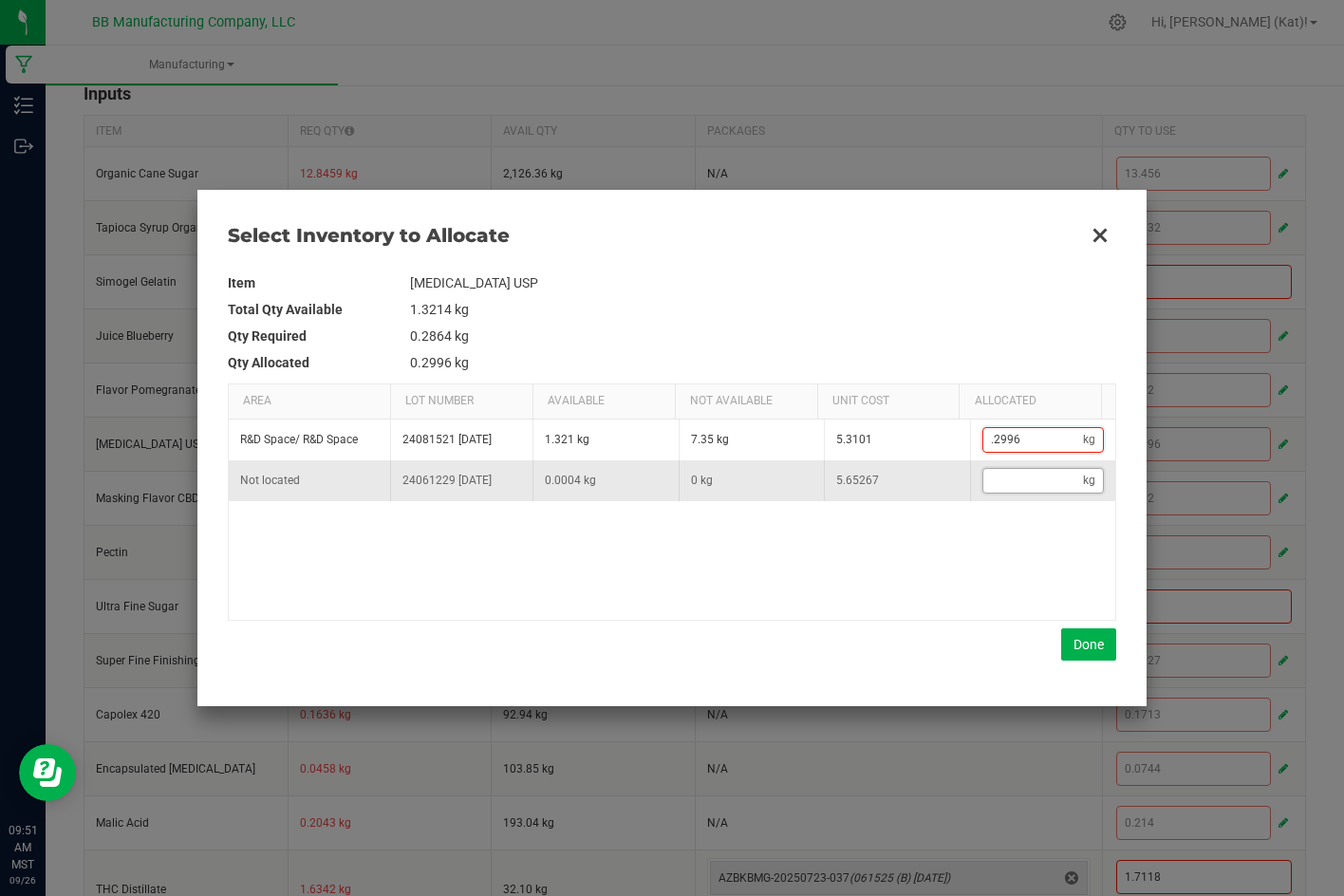
type input "0.2996"
click at [1030, 483] on input "Data table" at bounding box center [1034, 481] width 100 height 24
type input ".000"
type input "0.3"
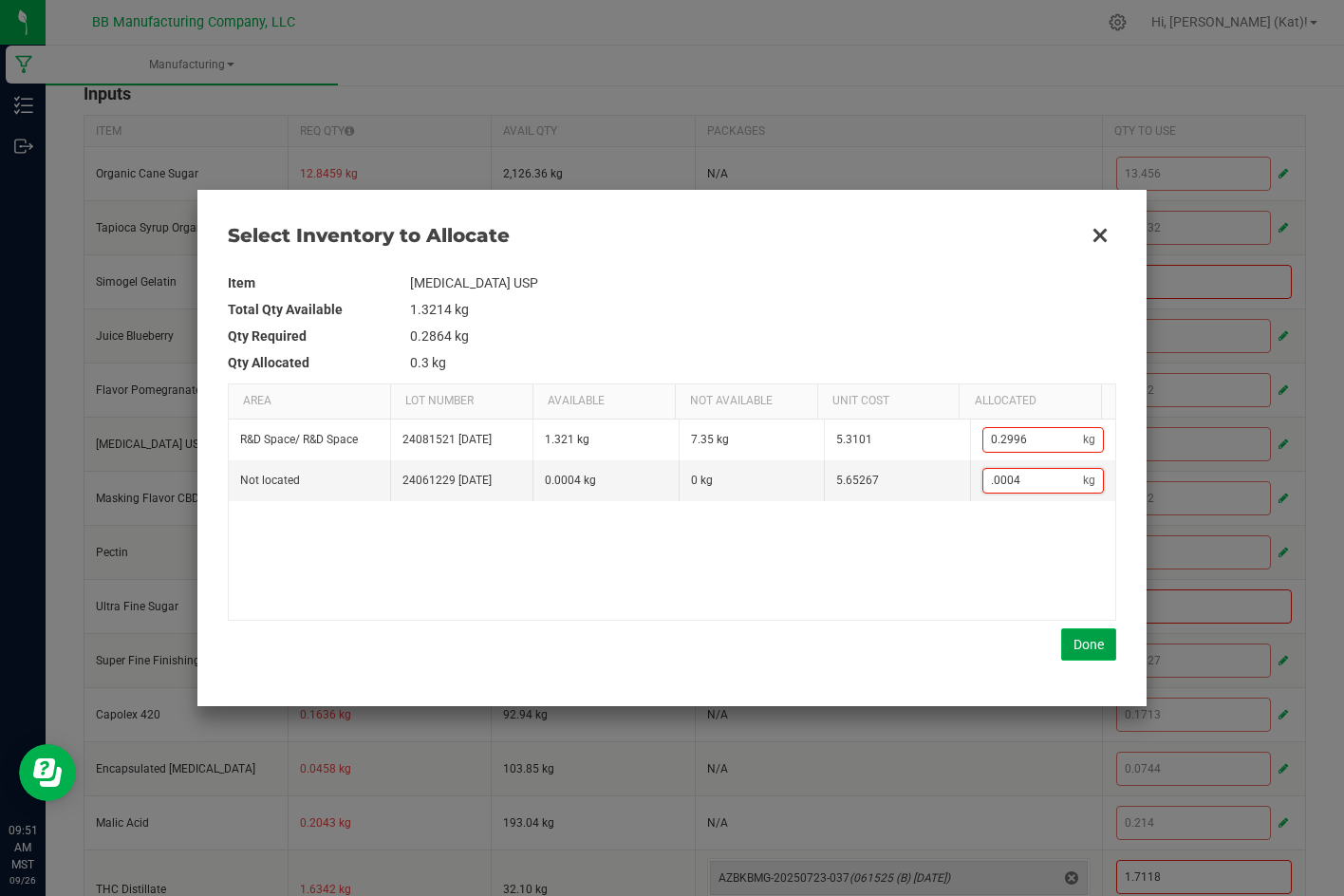
type input "0.0004"
click at [1081, 649] on button "Done" at bounding box center [1089, 644] width 55 height 32
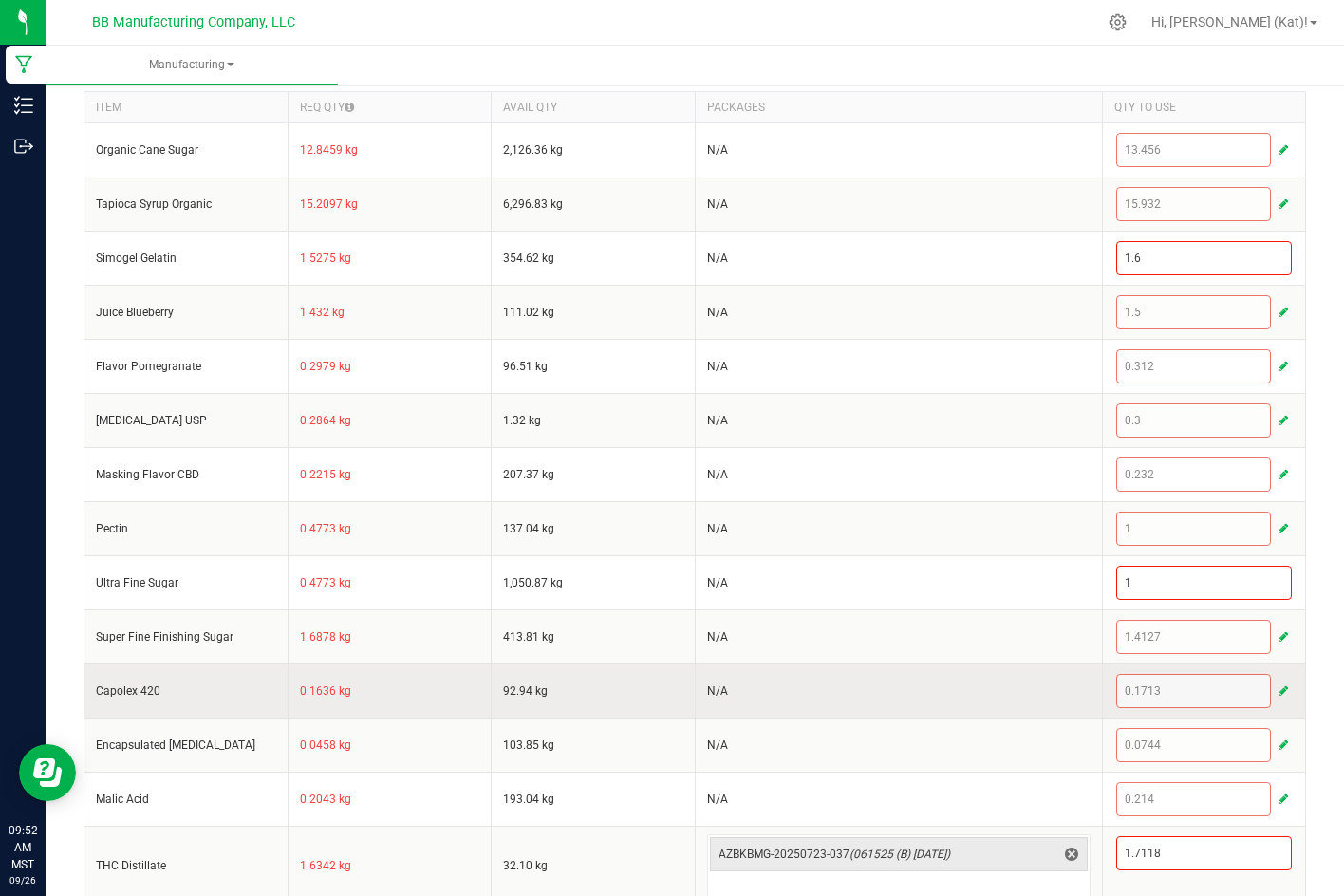
scroll to position [675, 0]
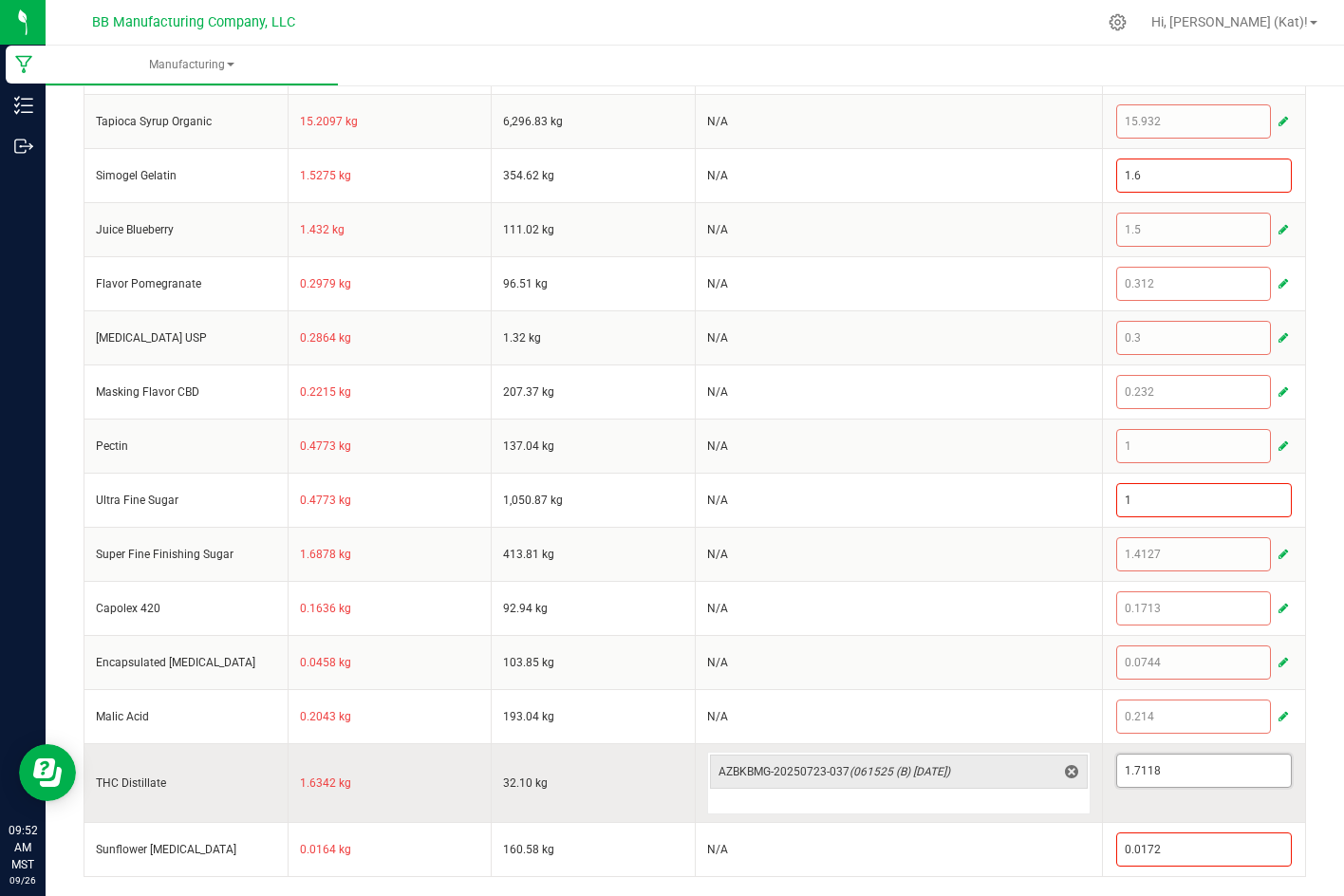
click at [1158, 765] on input "1.7118" at bounding box center [1205, 770] width 175 height 32
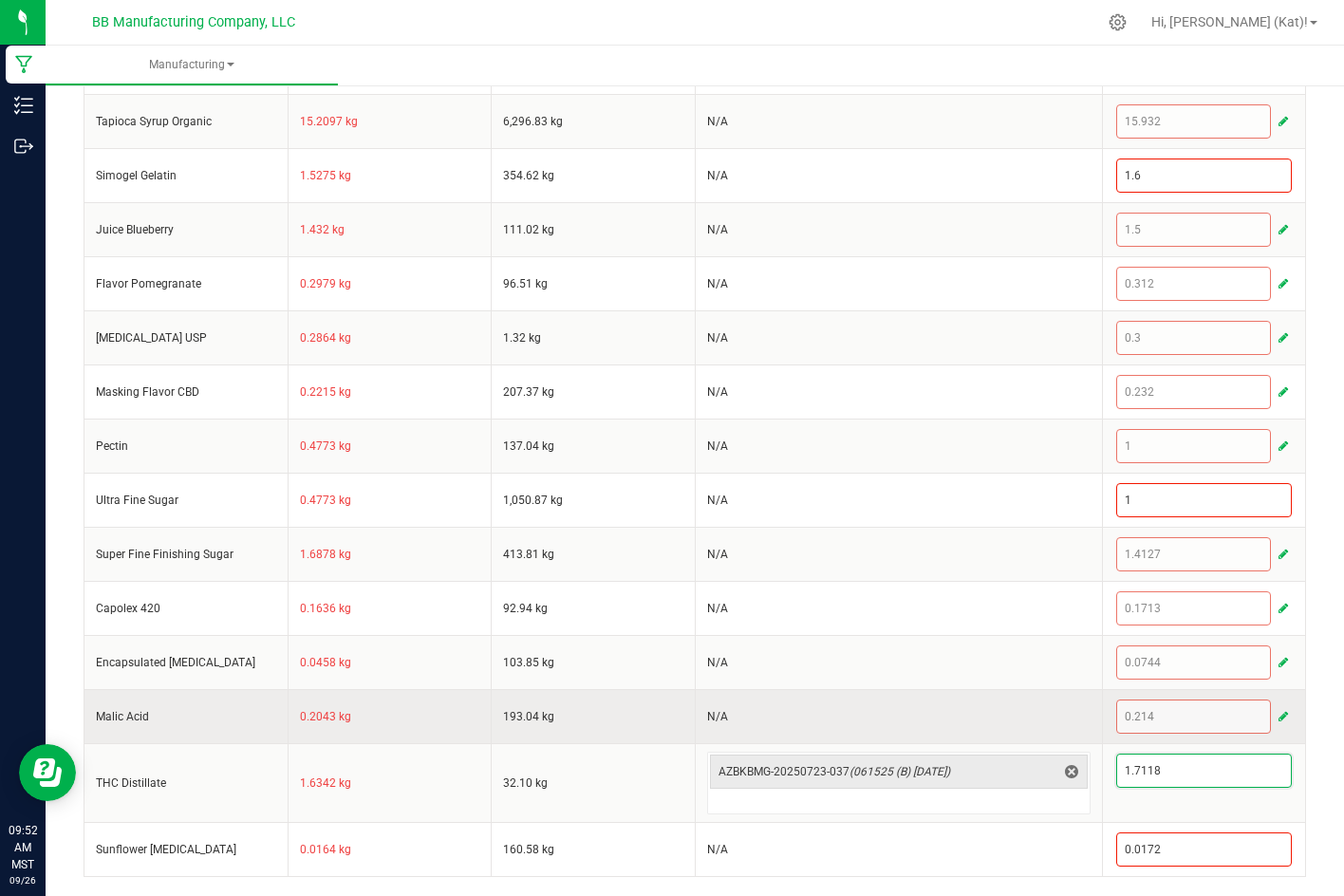
paste input "4451"
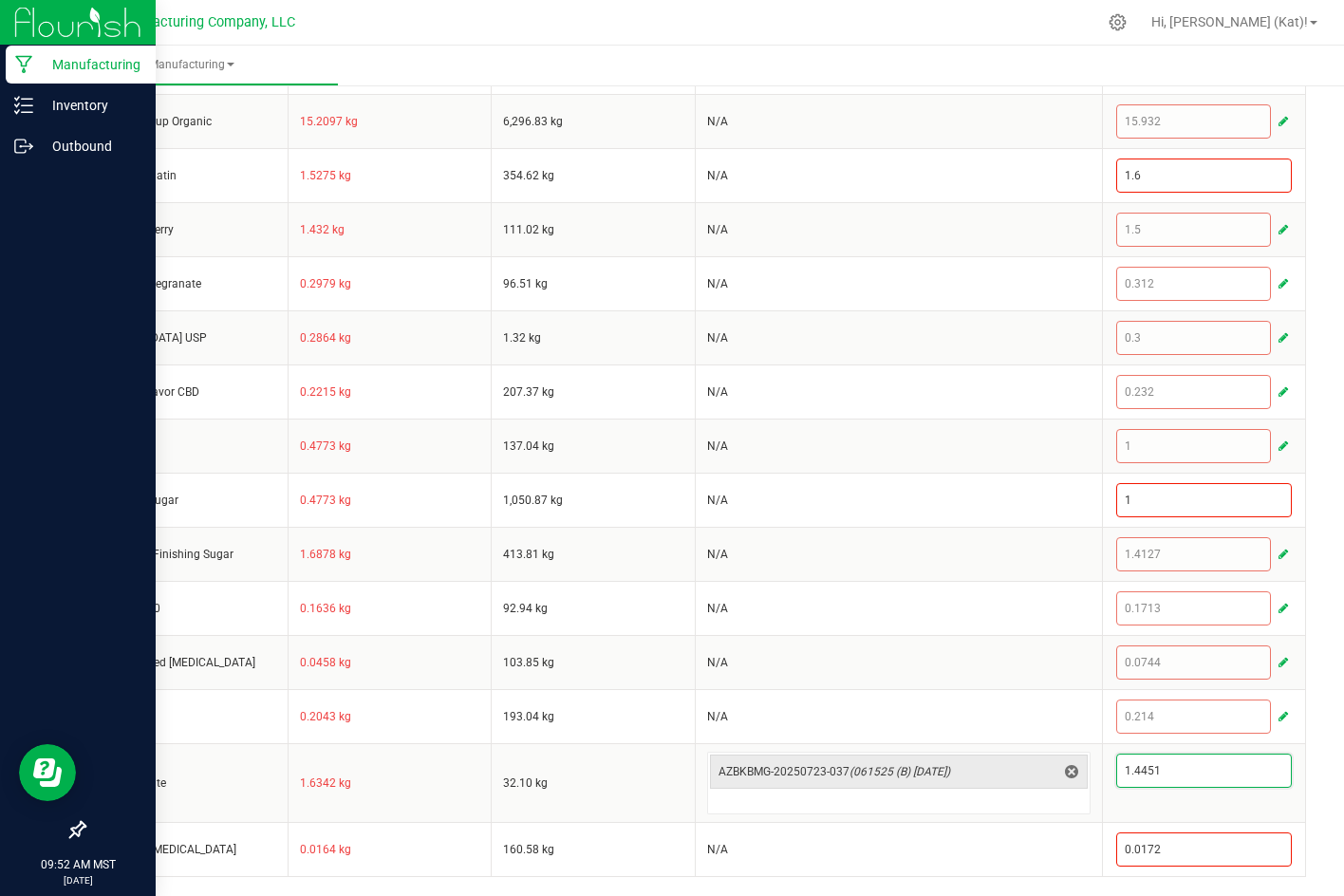
type input "1.4451"
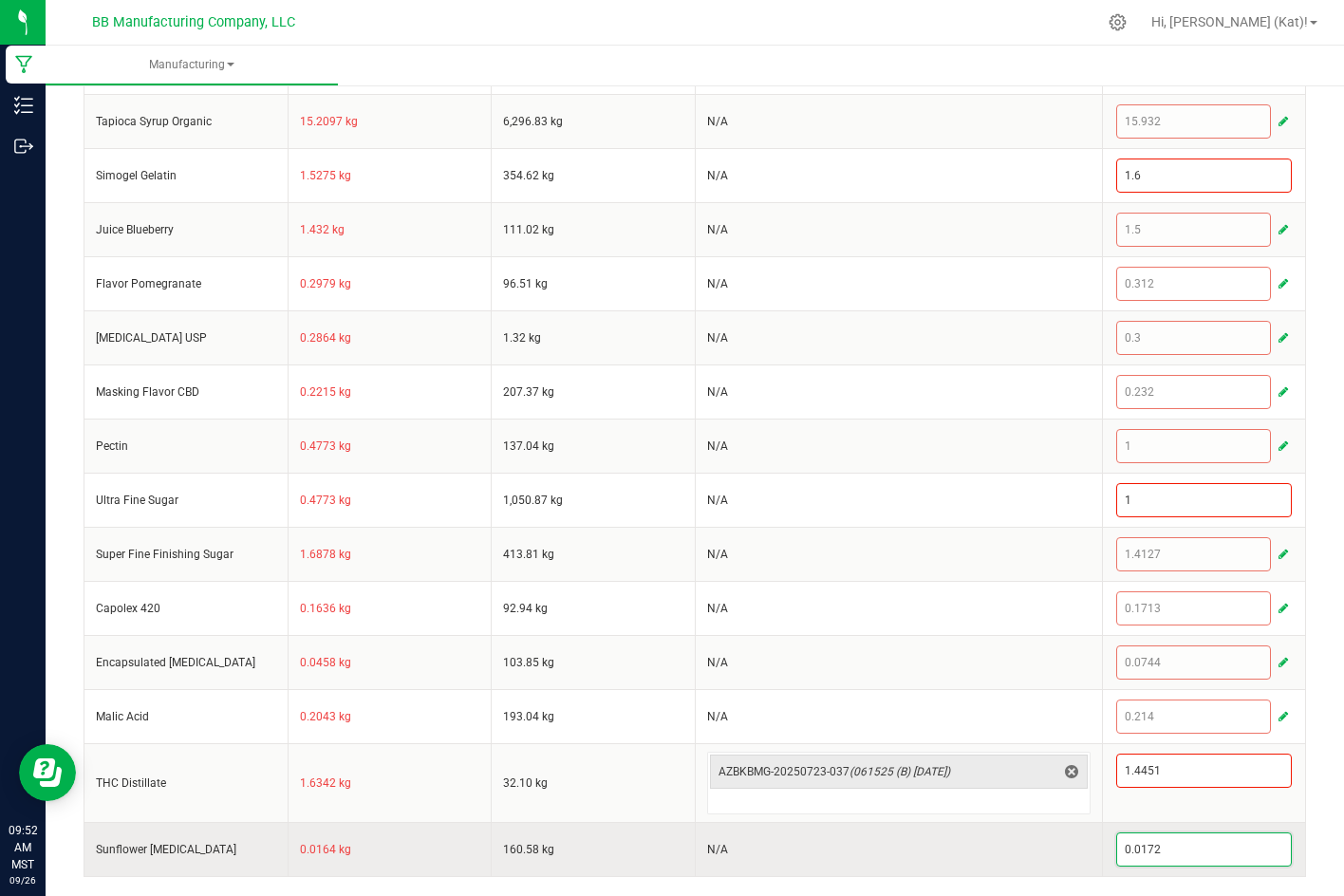
click at [1156, 854] on input "0.0172" at bounding box center [1205, 849] width 175 height 32
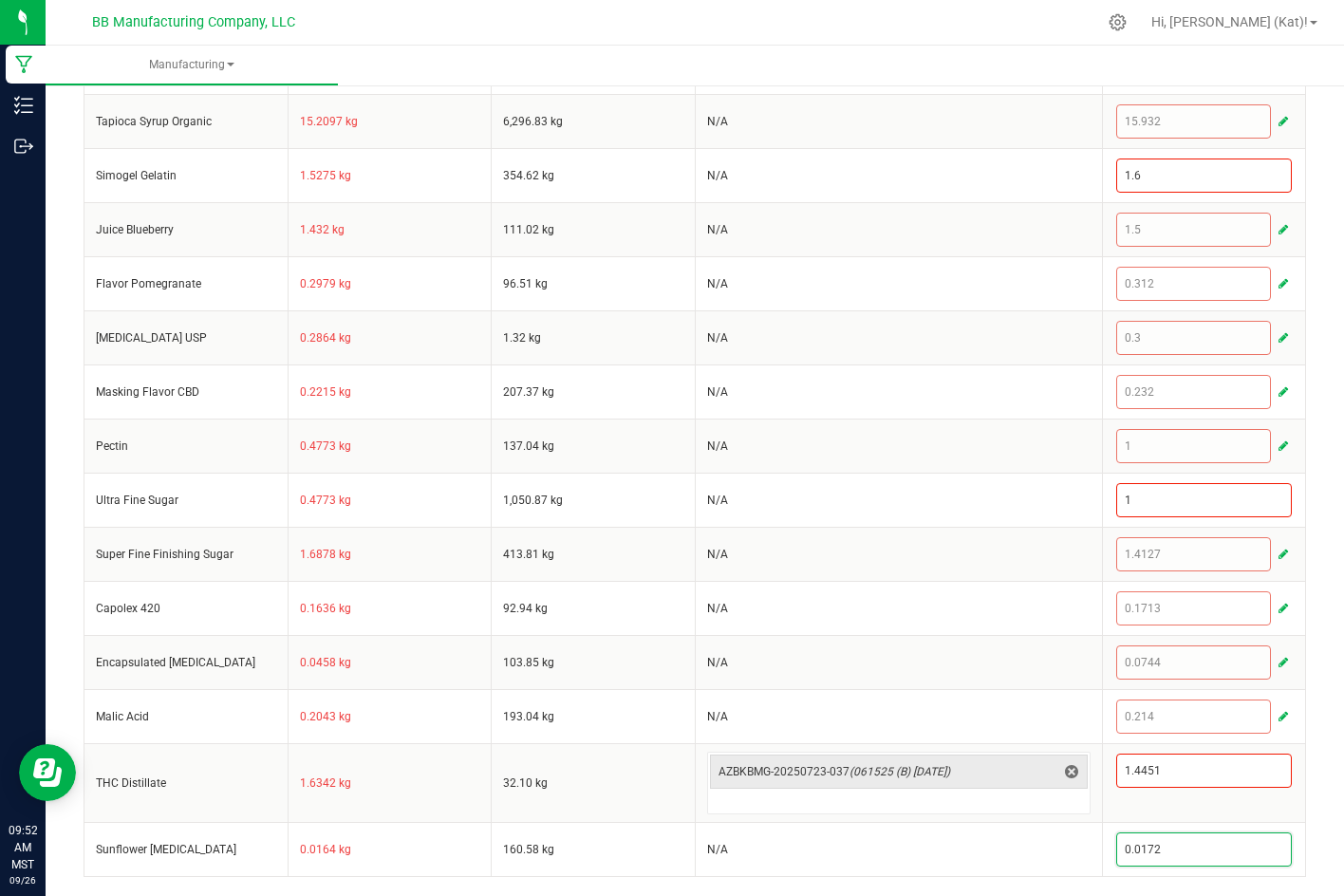
paste input "45"
type input "0.0145"
click at [1316, 778] on div "< All Runs Cancel Save Complete In Progress MP-20250925182831-652 Created: [DAT…" at bounding box center [694, 150] width 1299 height 1491
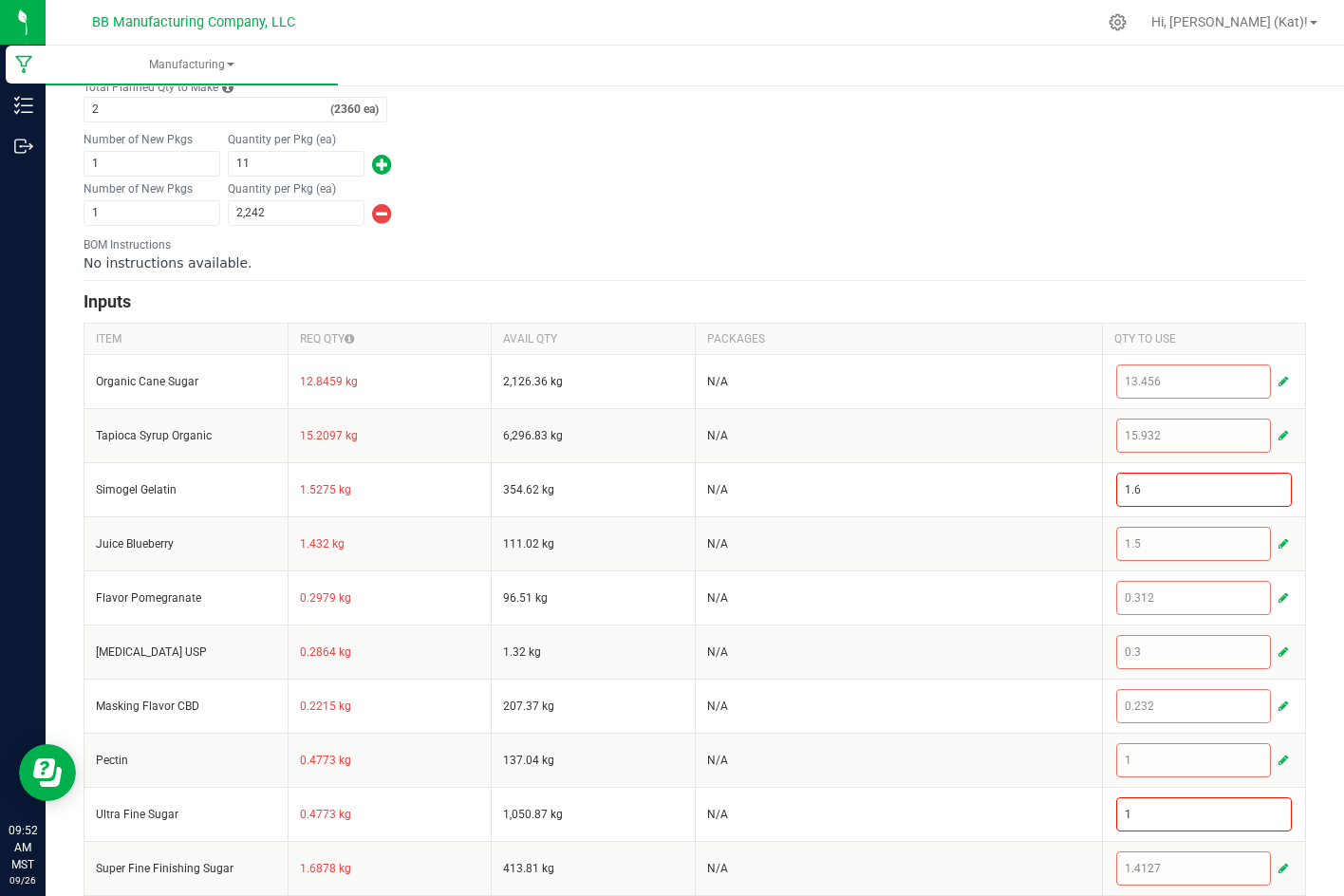
scroll to position [0, 0]
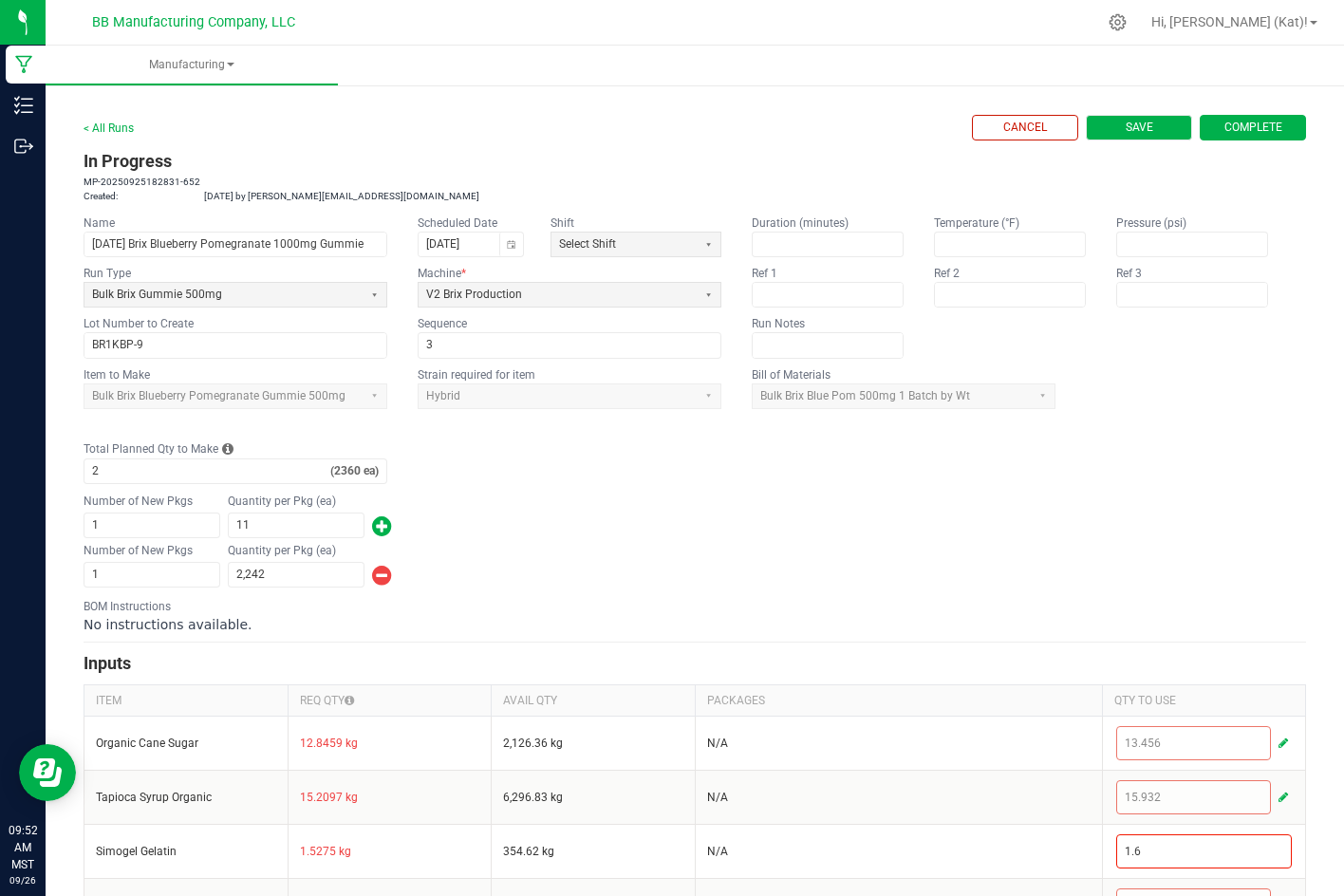
click at [1126, 129] on span "Save" at bounding box center [1140, 128] width 27 height 16
type input "0"
click at [1165, 116] on button "Save" at bounding box center [1139, 128] width 106 height 26
type input "0"
click at [119, 131] on link "< All Runs" at bounding box center [108, 129] width 50 height 14
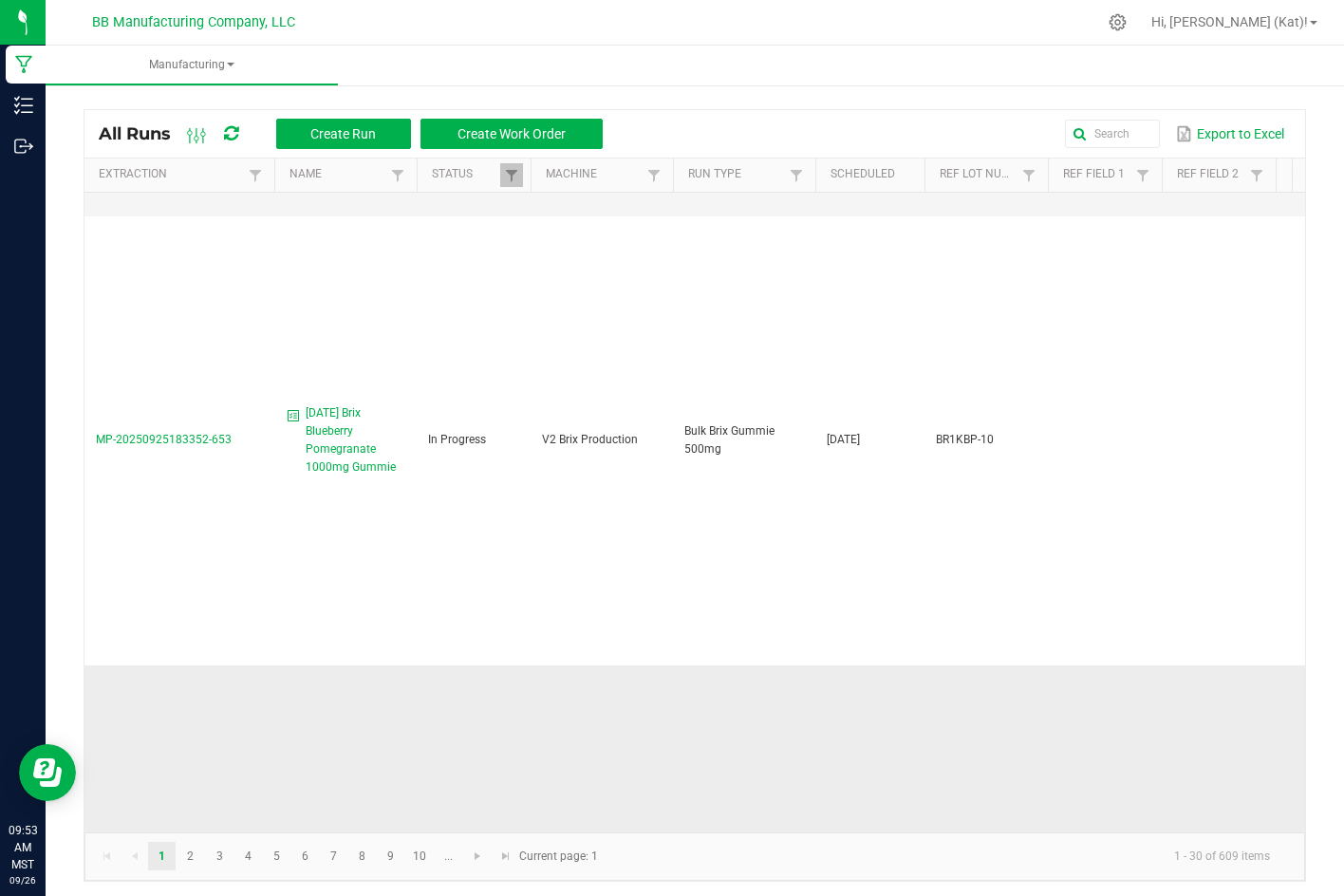
scroll to position [2277, 0]
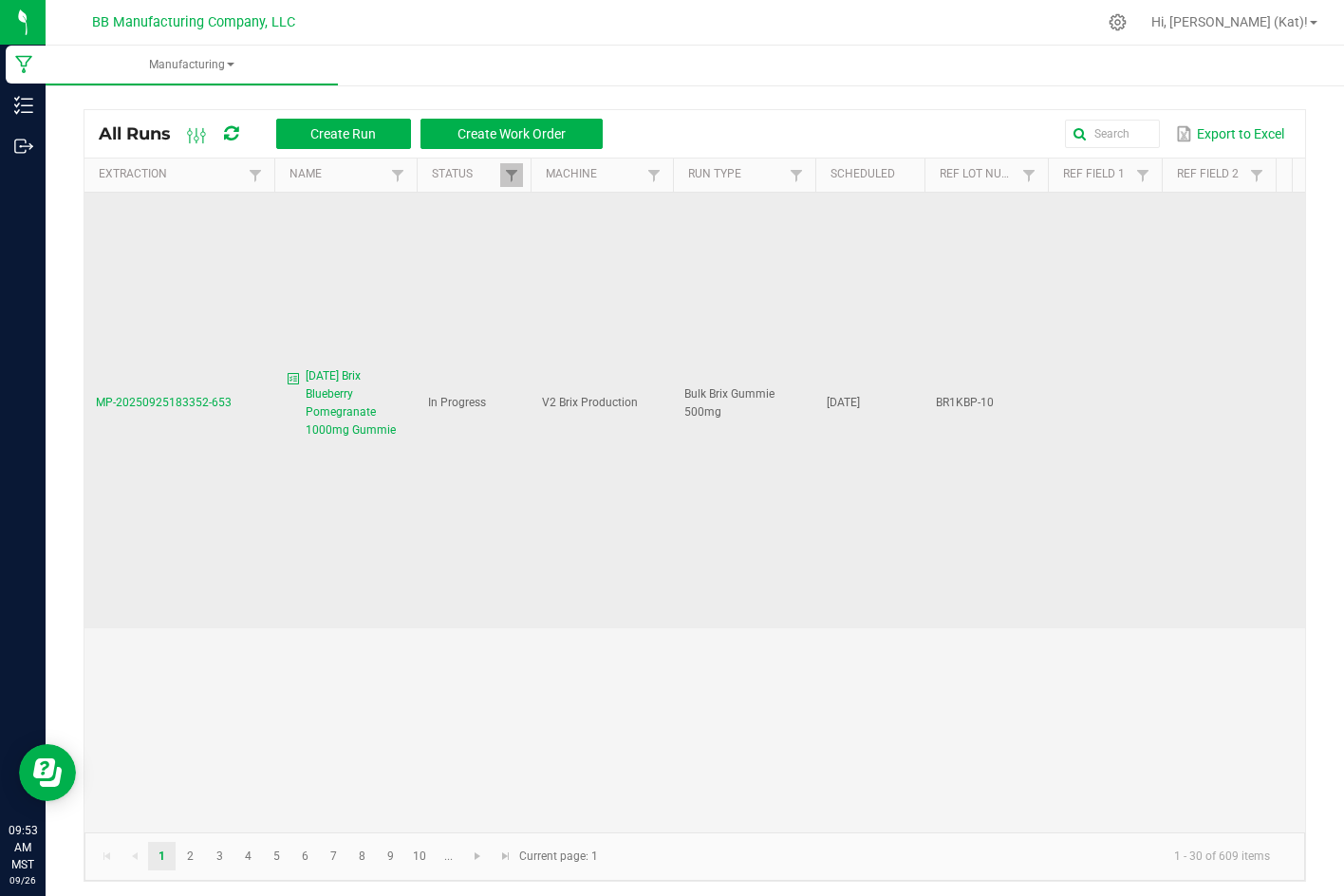
click at [342, 367] on span "[DATE] Brix Blueberry Pomegranate 1000mg Gummie" at bounding box center [355, 403] width 100 height 73
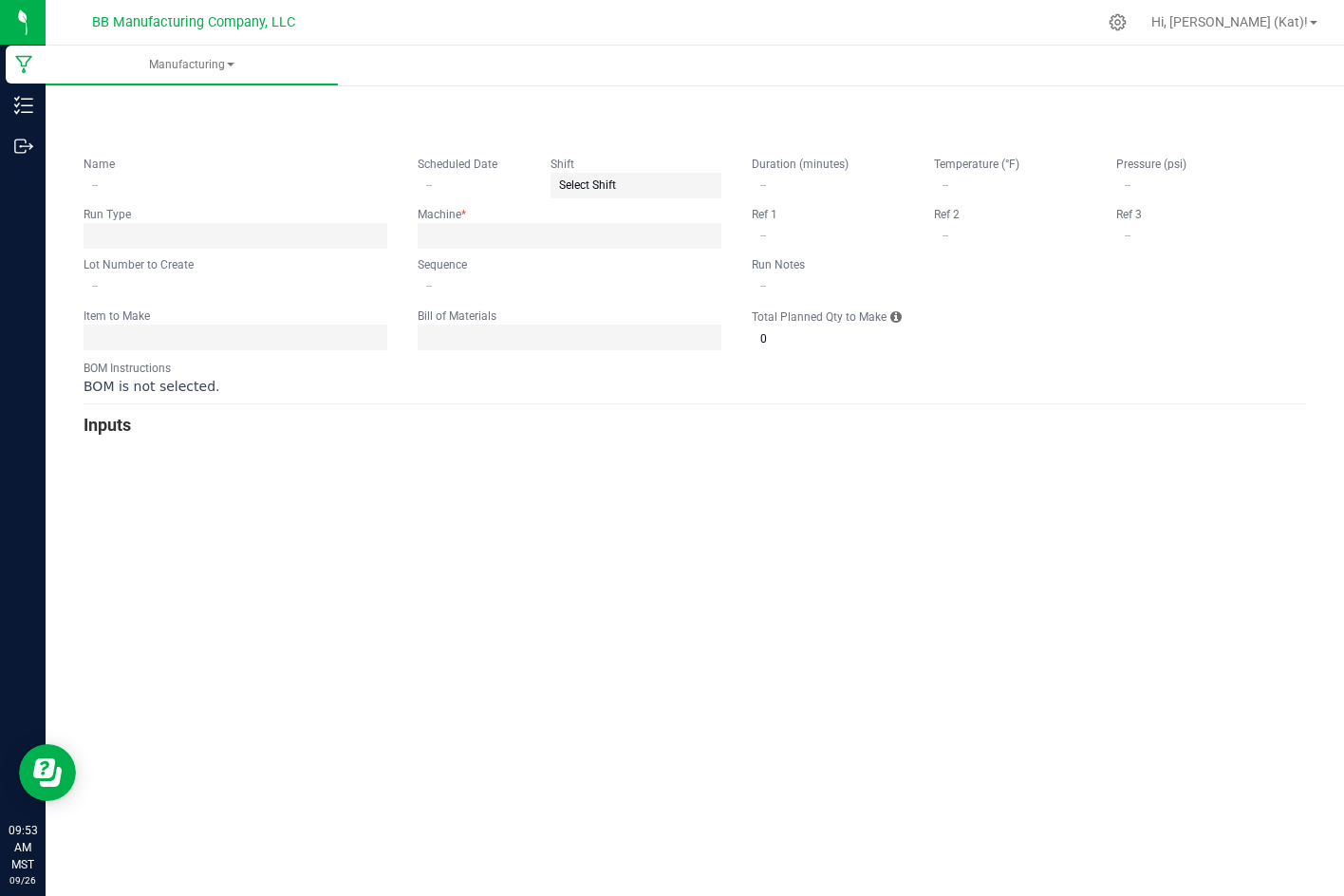
type input "[DATE] Brix Blueberry Pomegranate 1000mg Gummie"
type input "[DATE]"
type input "BR1KBP-10"
type input "3"
type input "2"
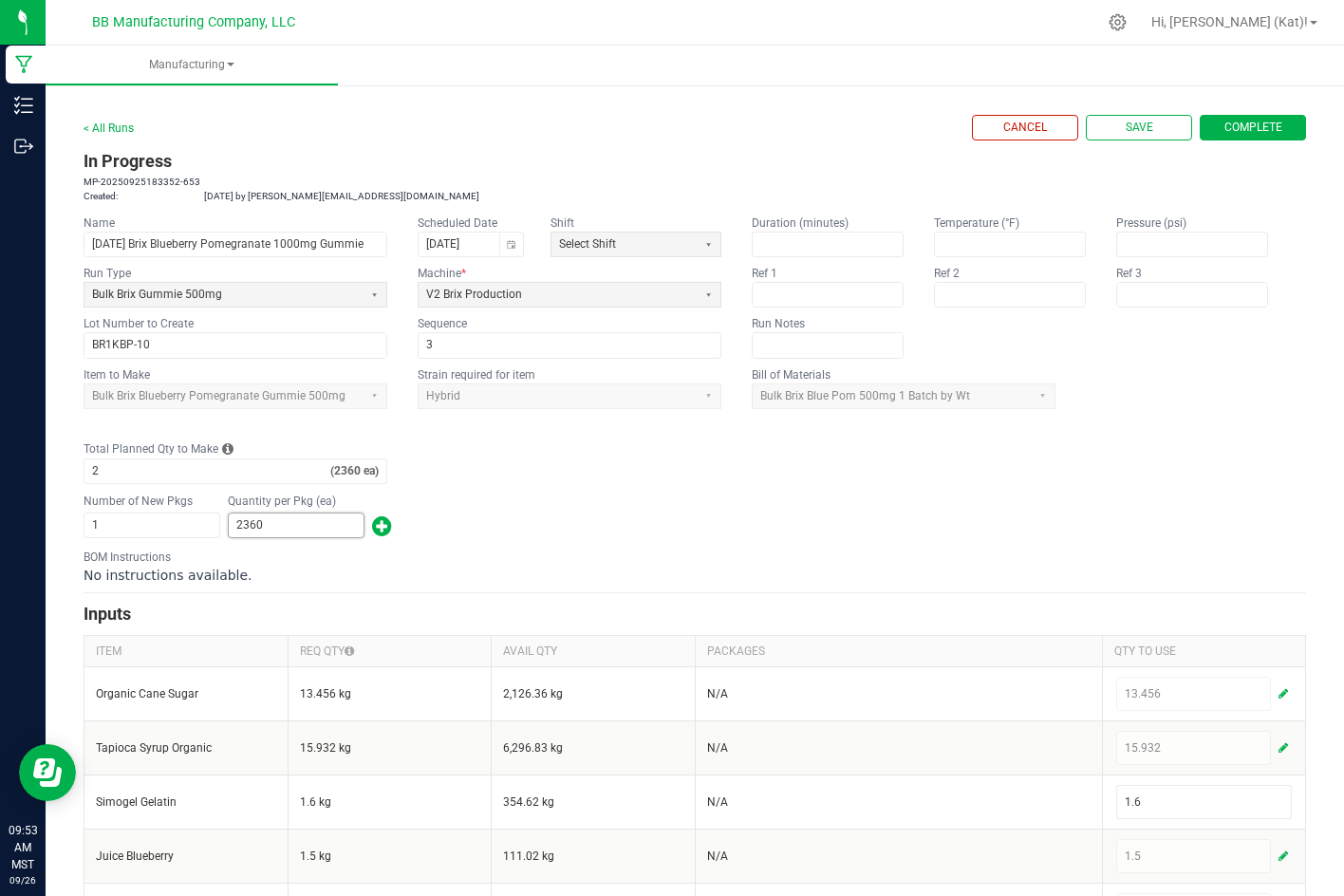
click at [317, 517] on input "2360" at bounding box center [296, 525] width 134 height 24
type input "11"
click at [383, 522] on span "button" at bounding box center [382, 525] width 20 height 30
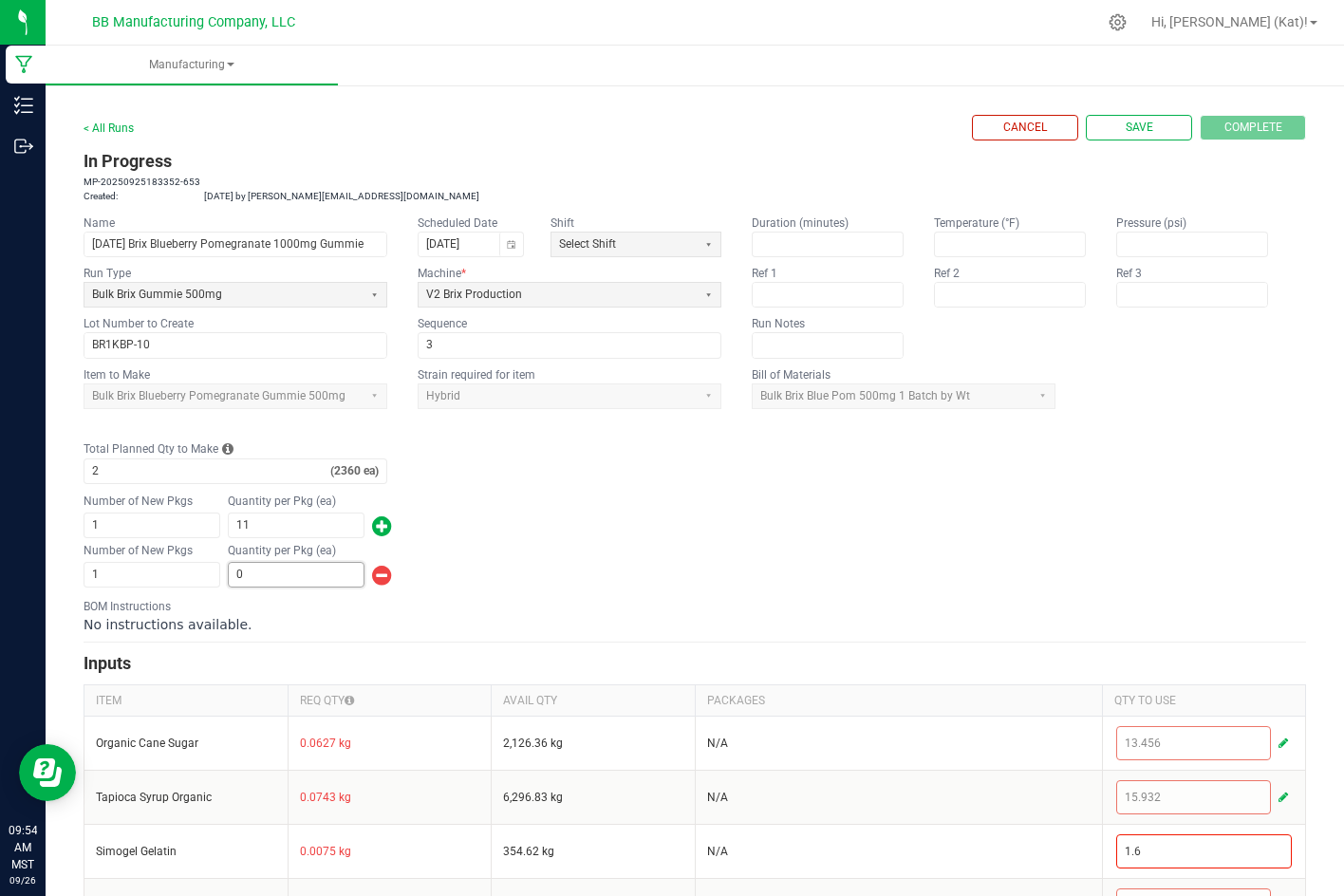
click at [300, 582] on input "0" at bounding box center [296, 574] width 134 height 24
type input "2,251"
click at [843, 528] on div "Number of New Pkgs 1 Quantity per Pkg (ea) 11" at bounding box center [694, 516] width 1222 height 49
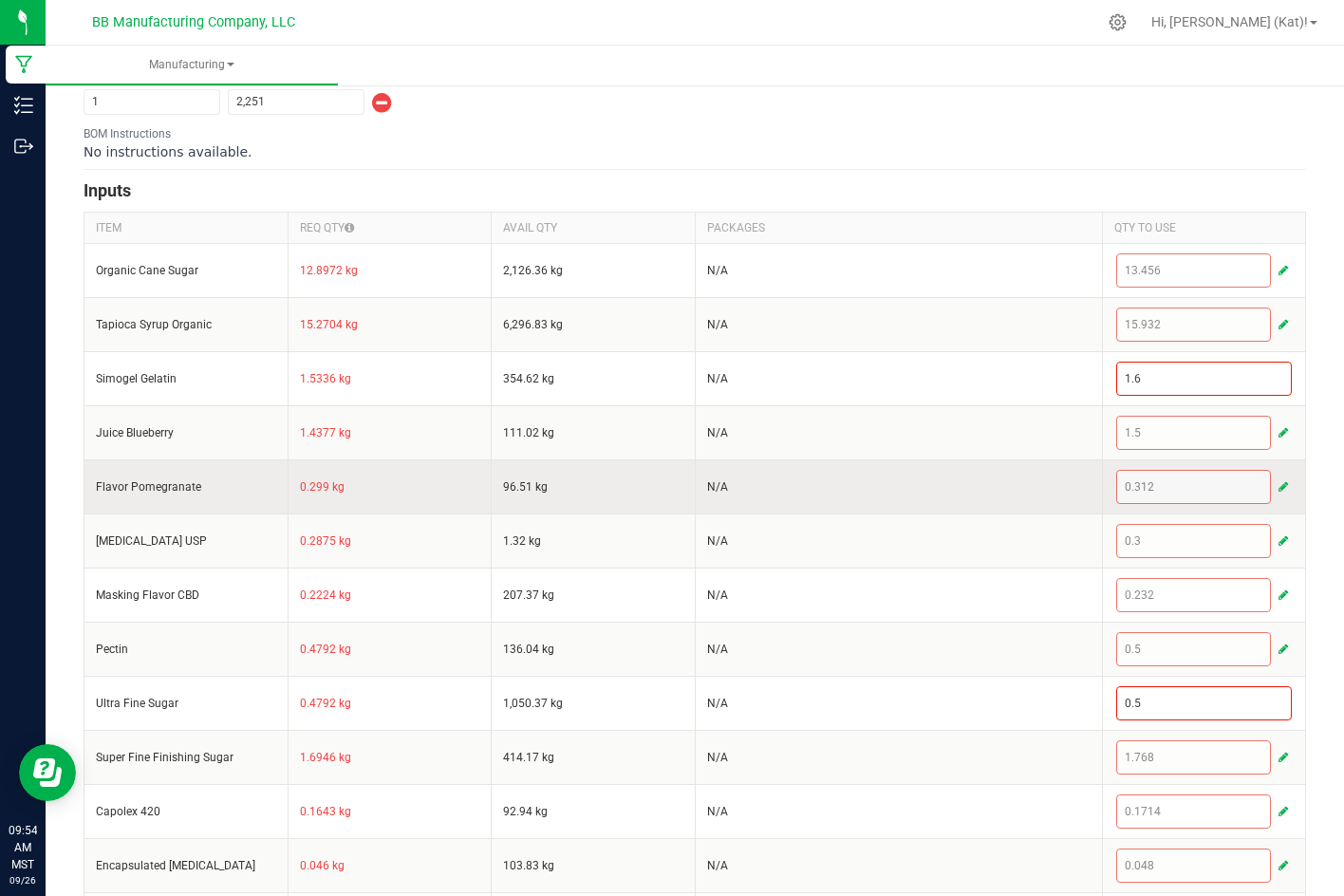
scroll to position [474, 0]
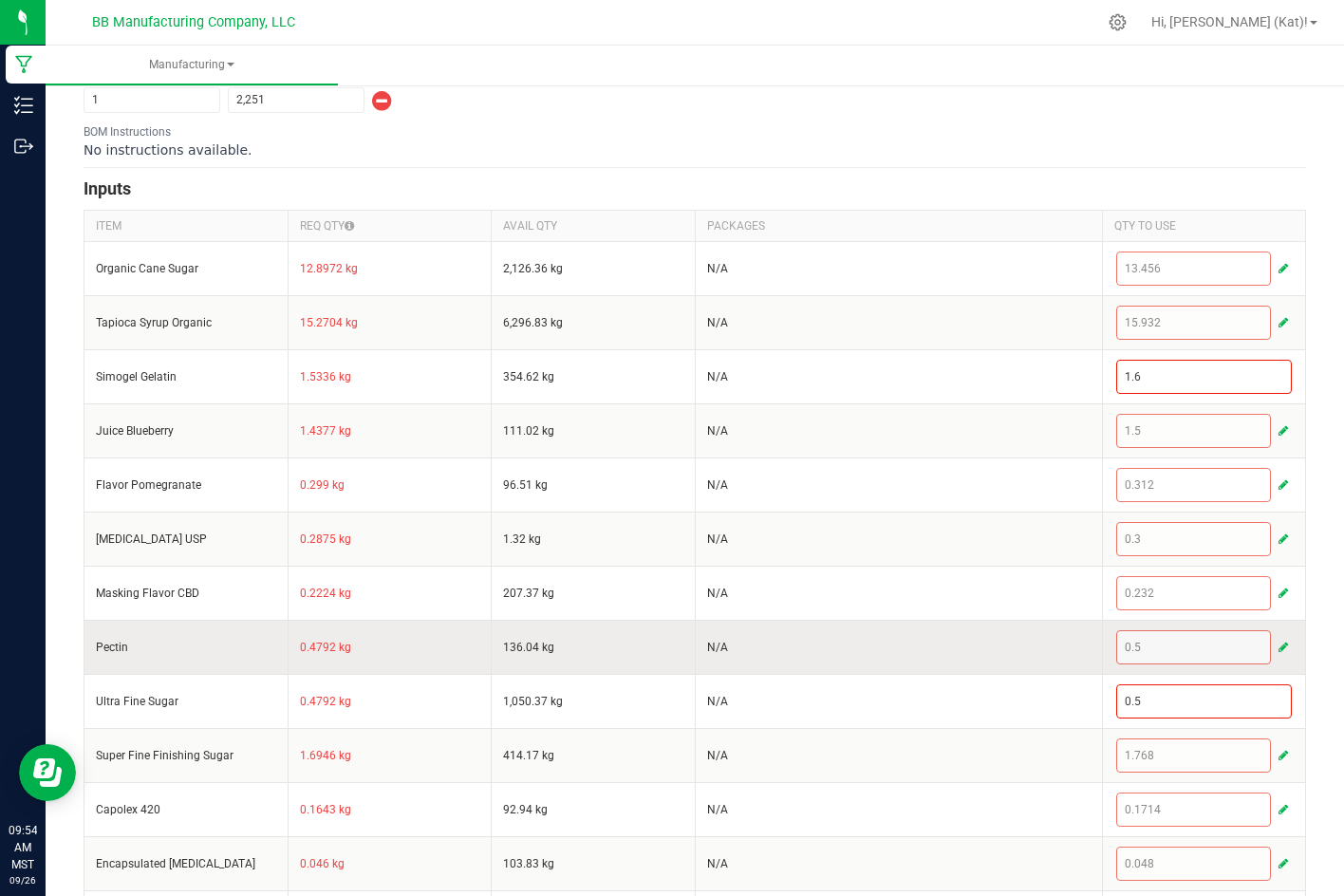
click at [1278, 647] on span "button" at bounding box center [1283, 647] width 10 height 15
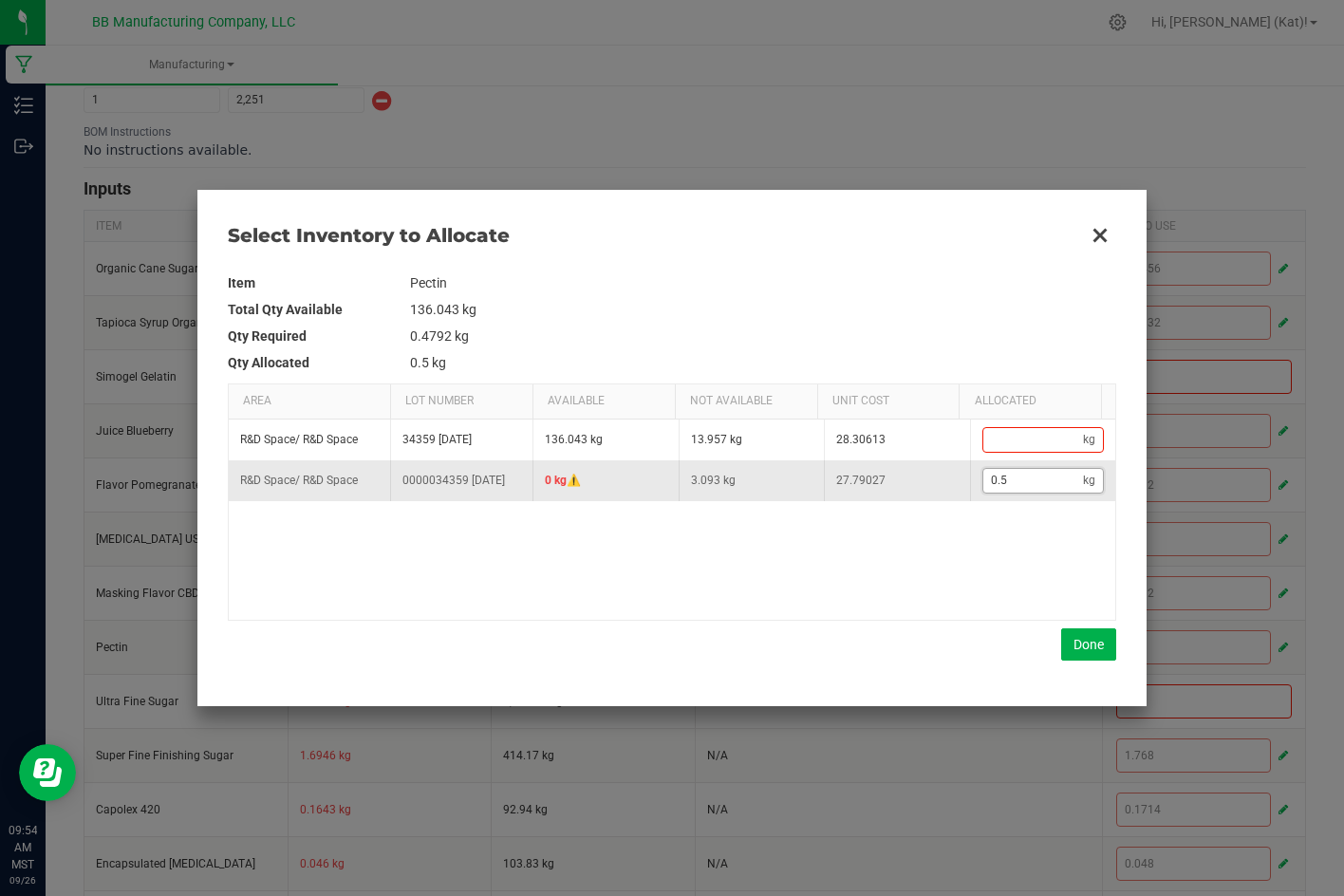
click at [1028, 482] on input "0.5" at bounding box center [1034, 481] width 100 height 24
type input "0"
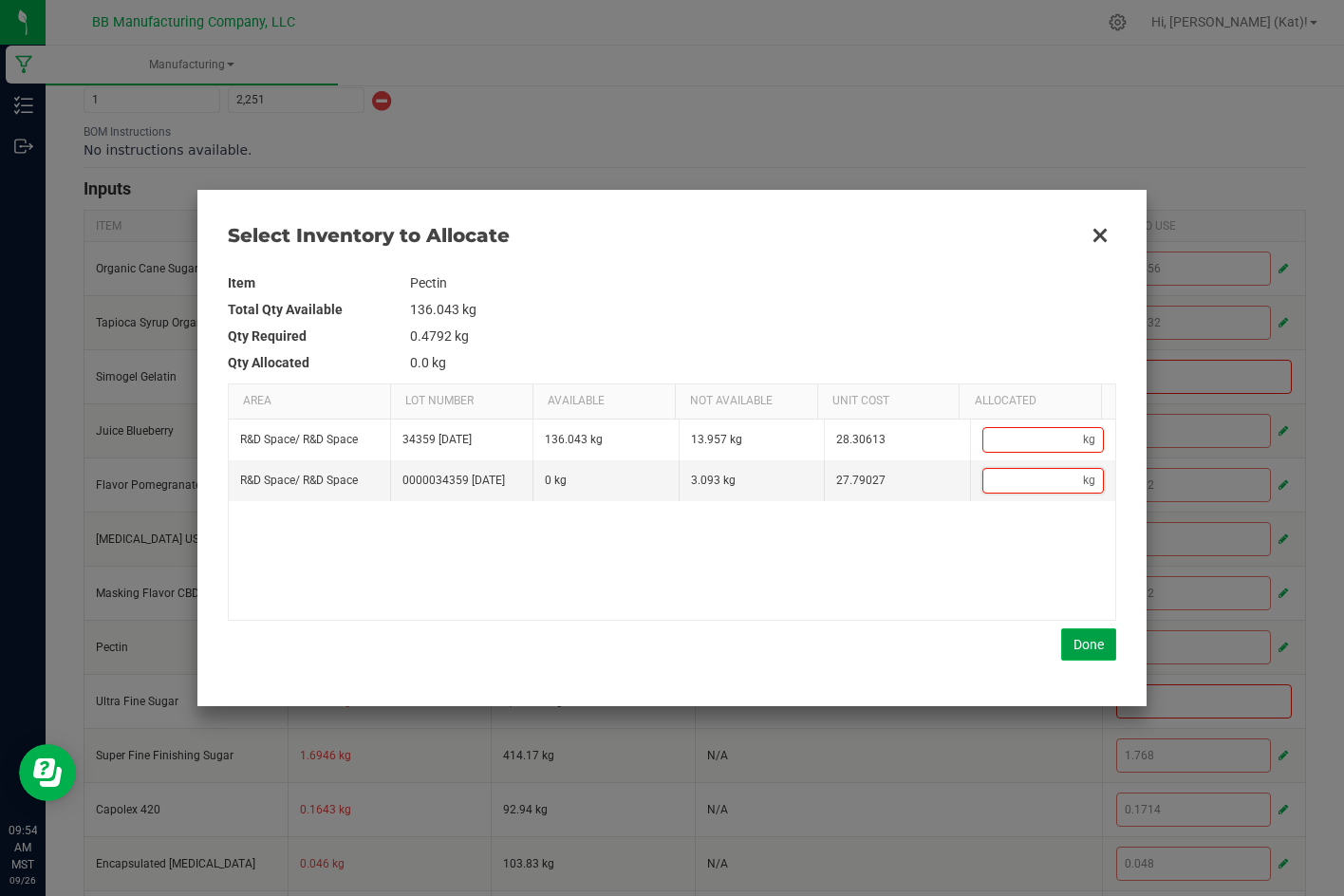
click at [1091, 648] on button "Done" at bounding box center [1089, 644] width 55 height 32
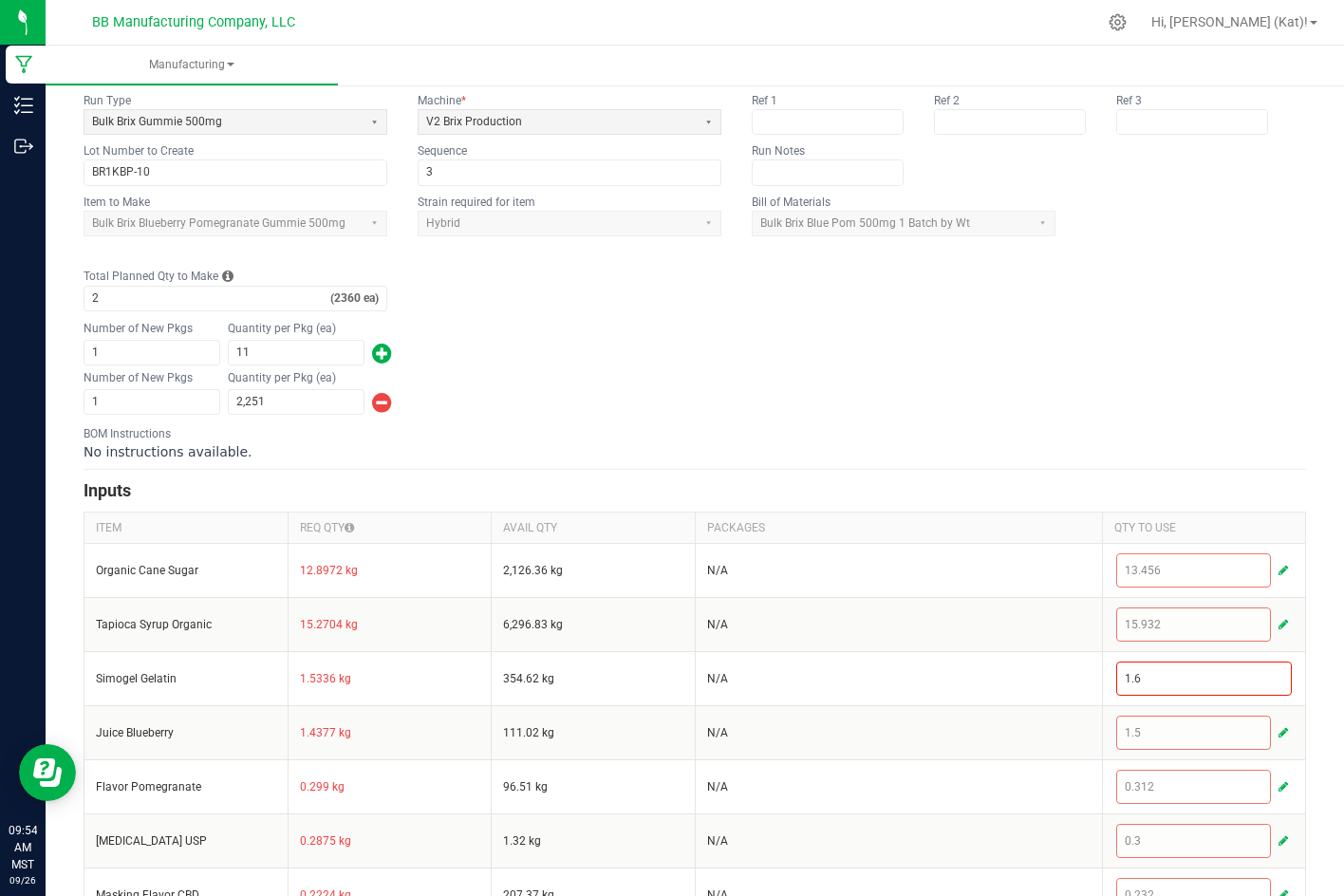
scroll to position [0, 0]
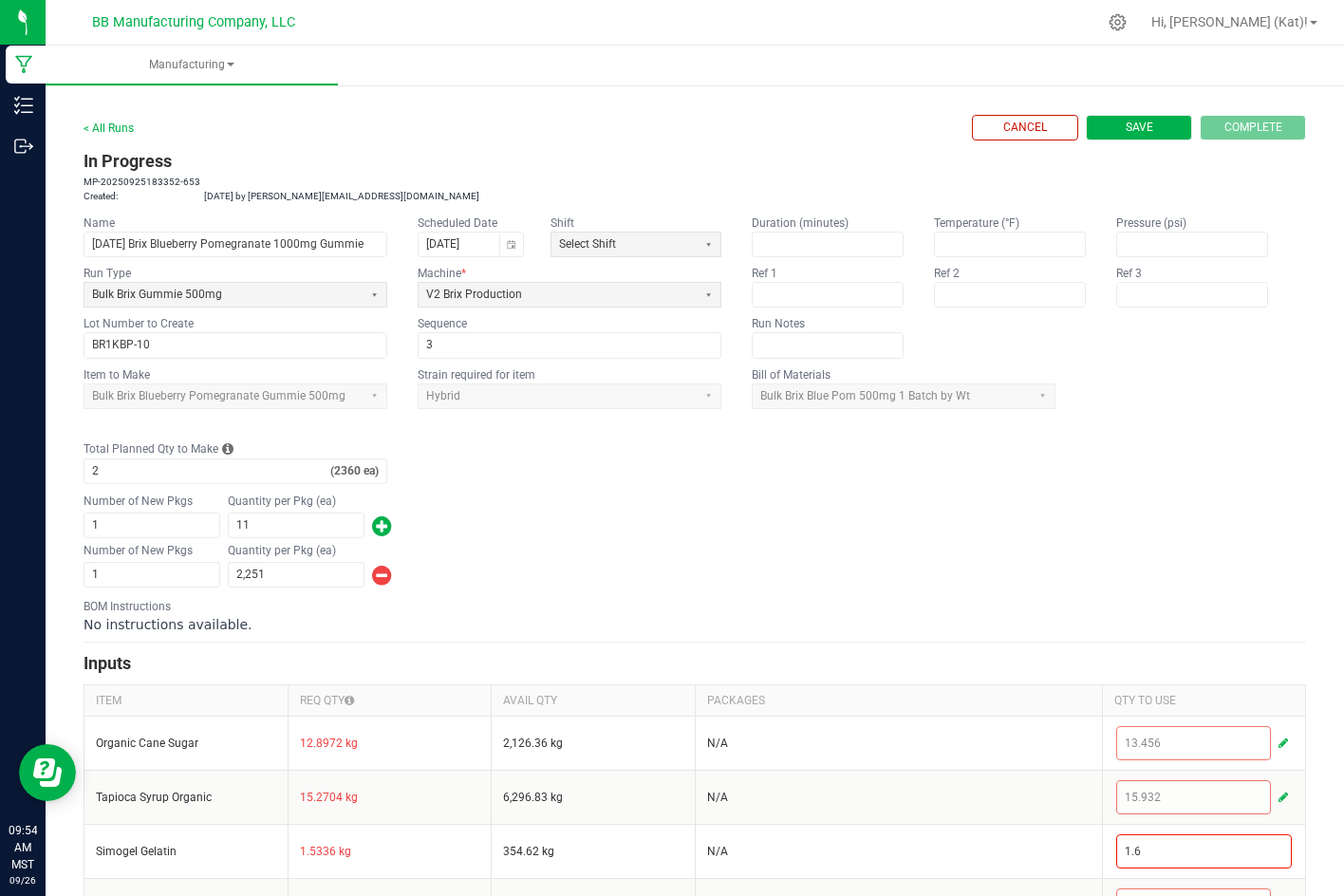
click at [1097, 133] on button "Save" at bounding box center [1139, 128] width 106 height 26
type input "0"
type input "2,360"
type input "0"
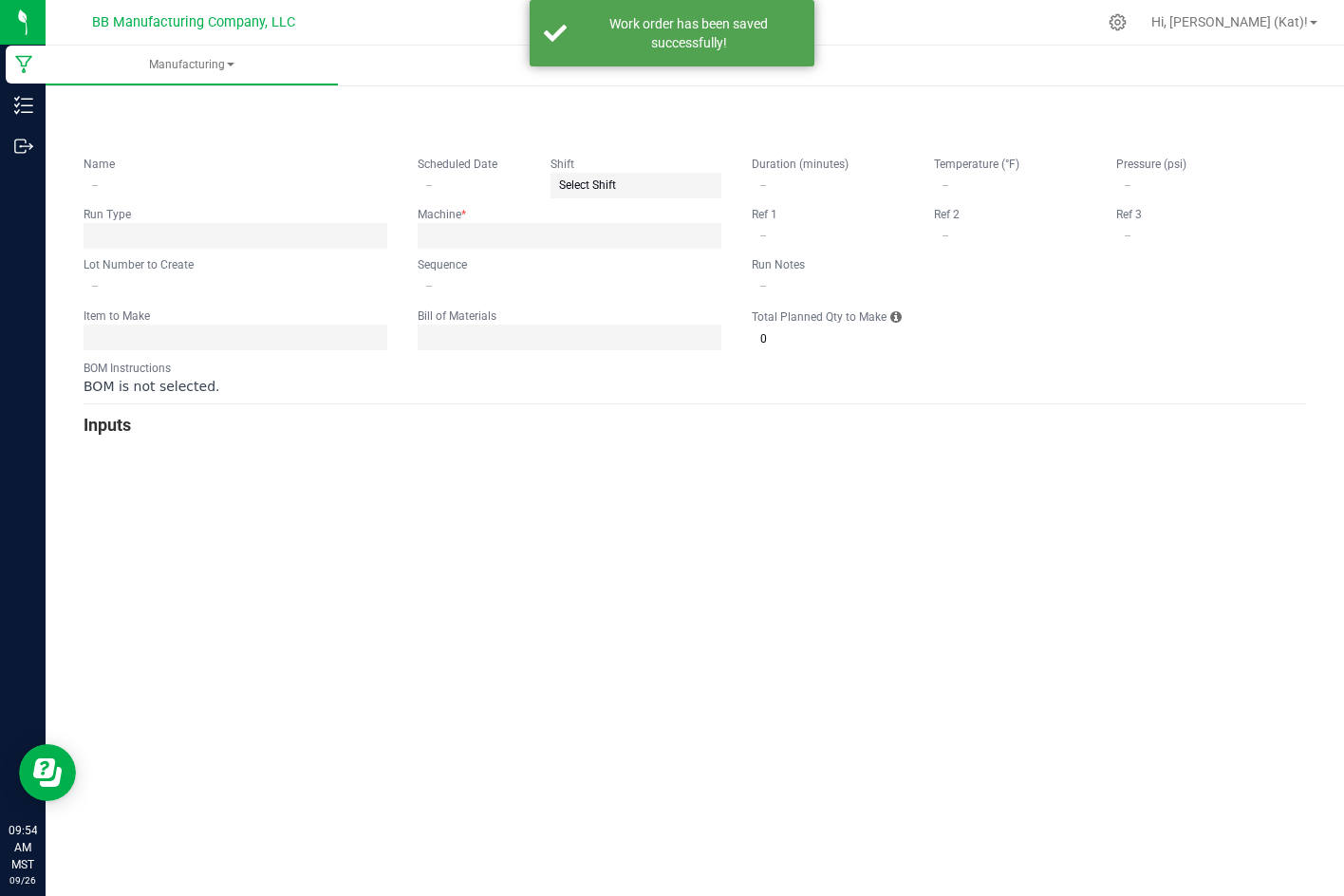
type input "[DATE] Brix Blueberry Pomegranate 1000mg Gummie"
type input "[DATE]"
type input "BR1KBP-10"
type input "3"
type input "2"
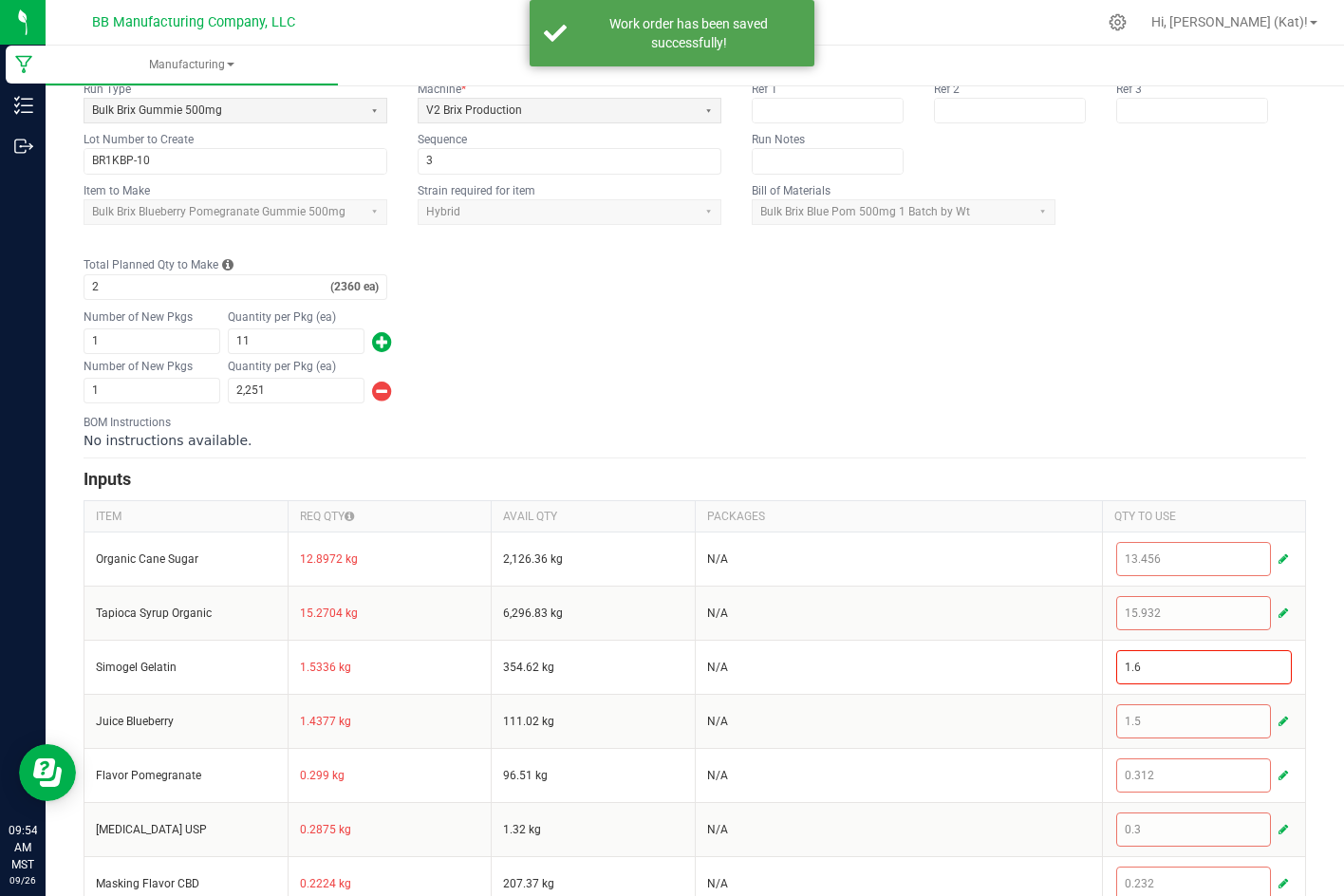
scroll to position [569, 0]
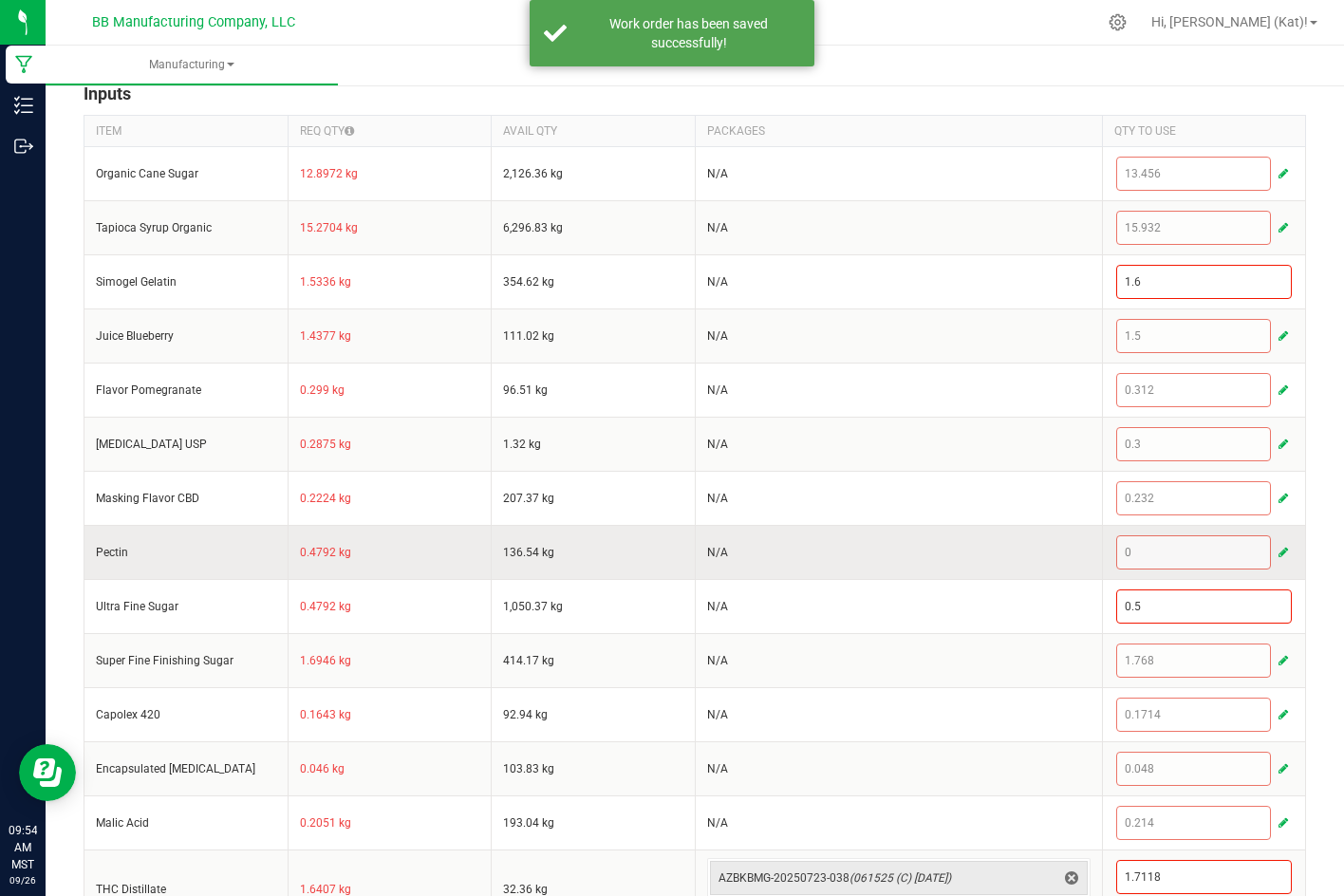
click at [1278, 557] on span "button" at bounding box center [1283, 552] width 10 height 15
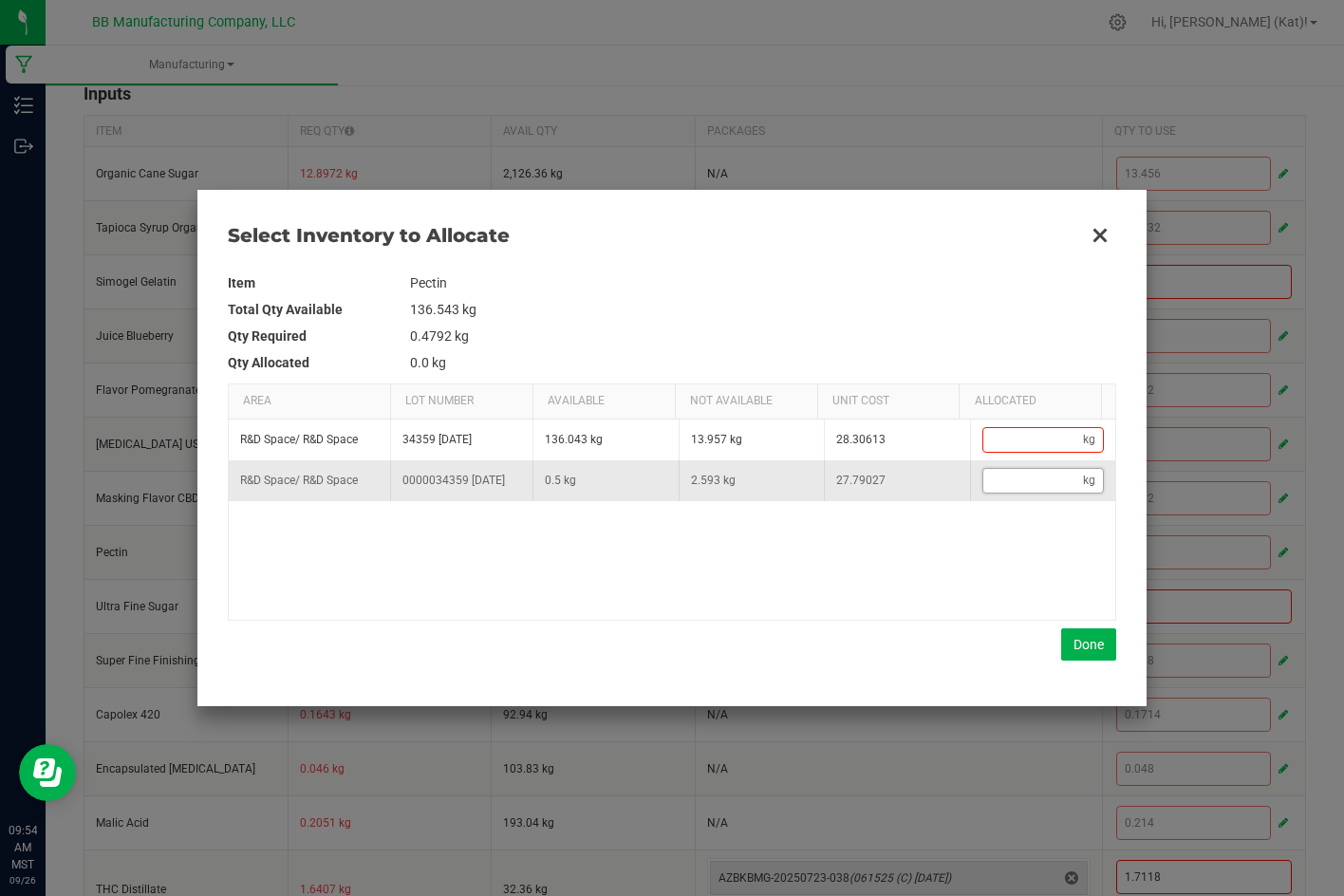
click at [1017, 485] on input "Data table" at bounding box center [1034, 481] width 100 height 24
type input "."
type input "0.5"
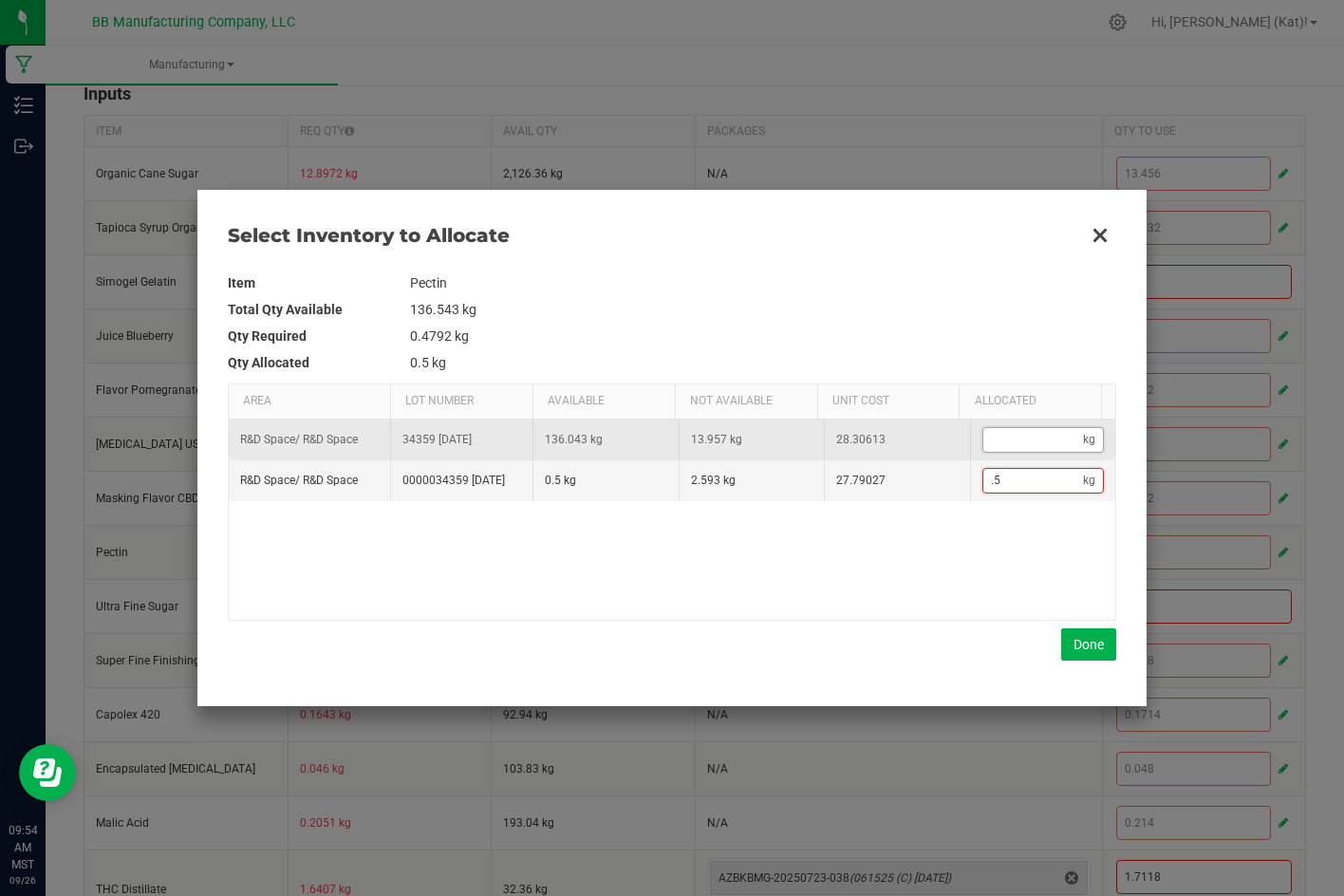
type input "0.5"
click at [1033, 448] on input "Data table" at bounding box center [1034, 440] width 100 height 24
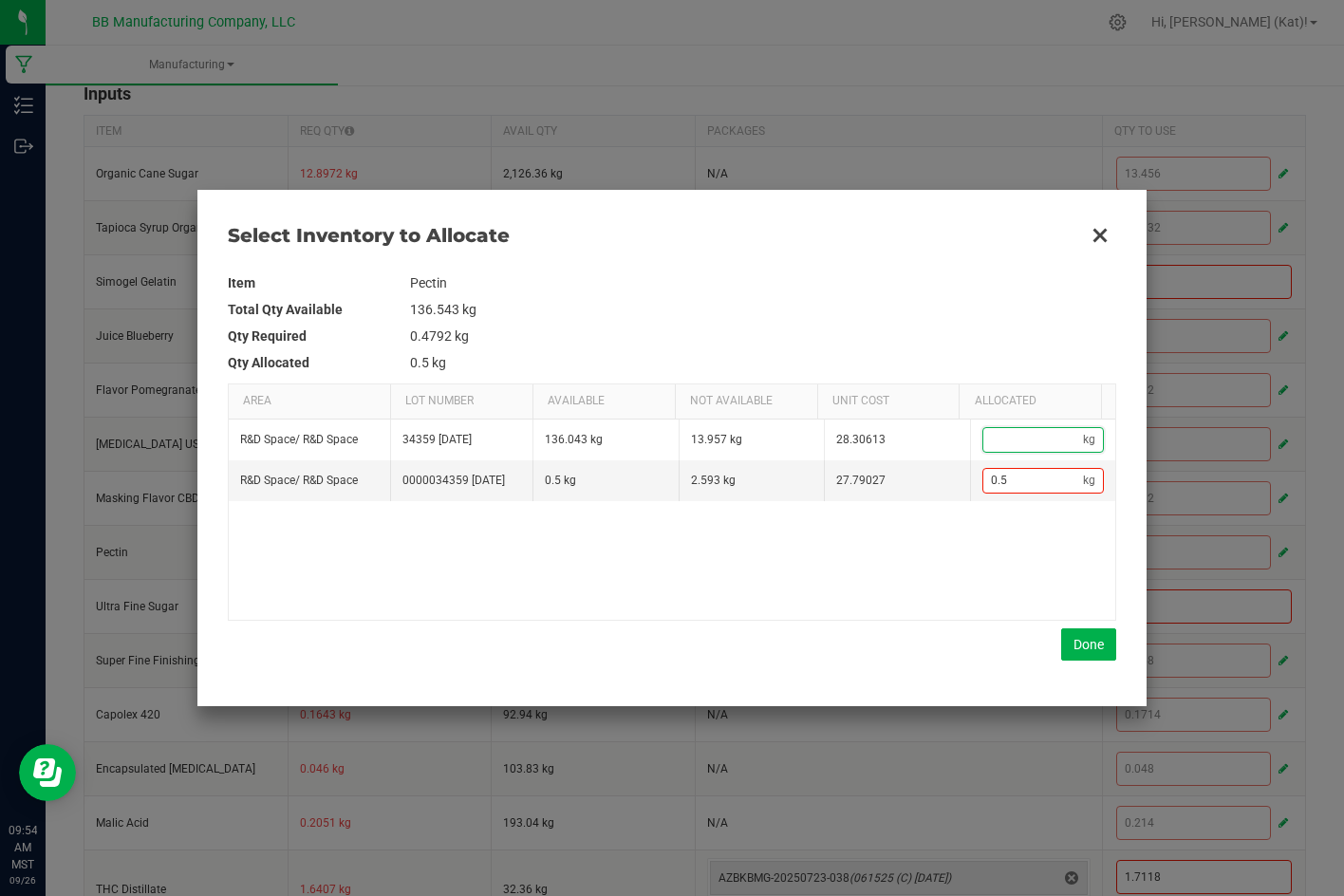
type input "5.5"
type input "5"
type input "0.5"
type input "."
type input "1"
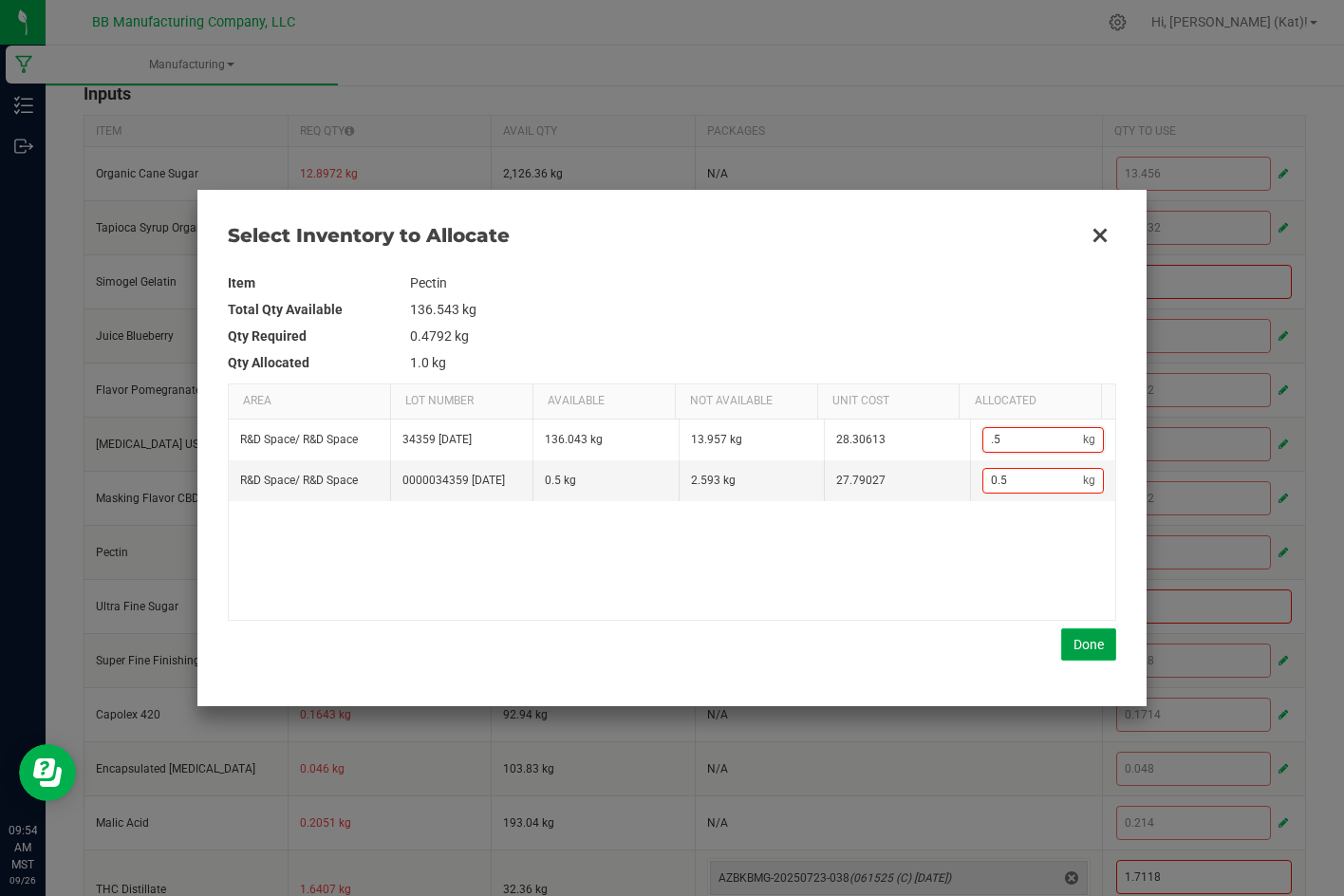
type input "0.5"
click at [1072, 649] on button "Done" at bounding box center [1089, 644] width 55 height 32
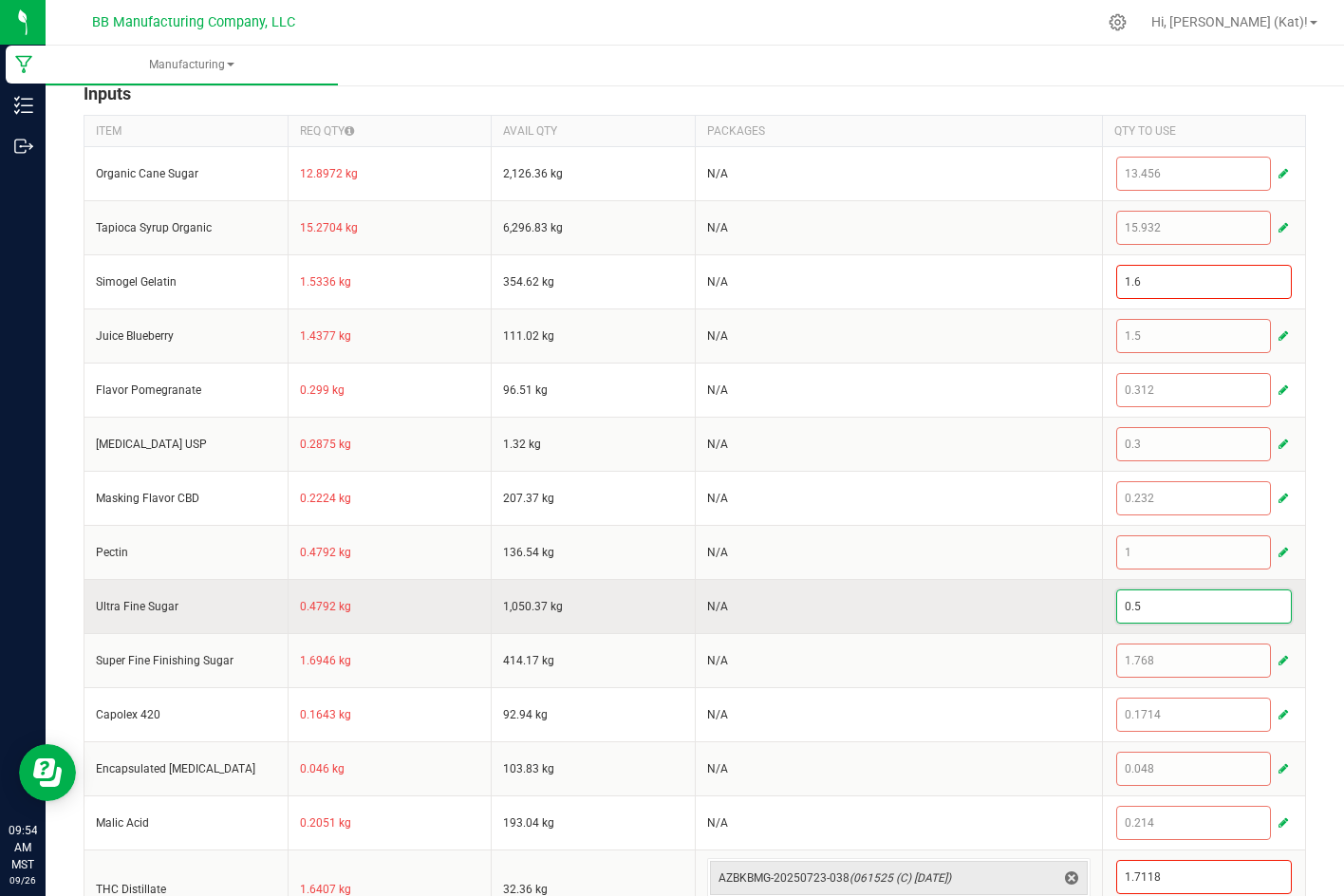
click at [1156, 611] on input "0.5" at bounding box center [1205, 606] width 175 height 32
paste input "1"
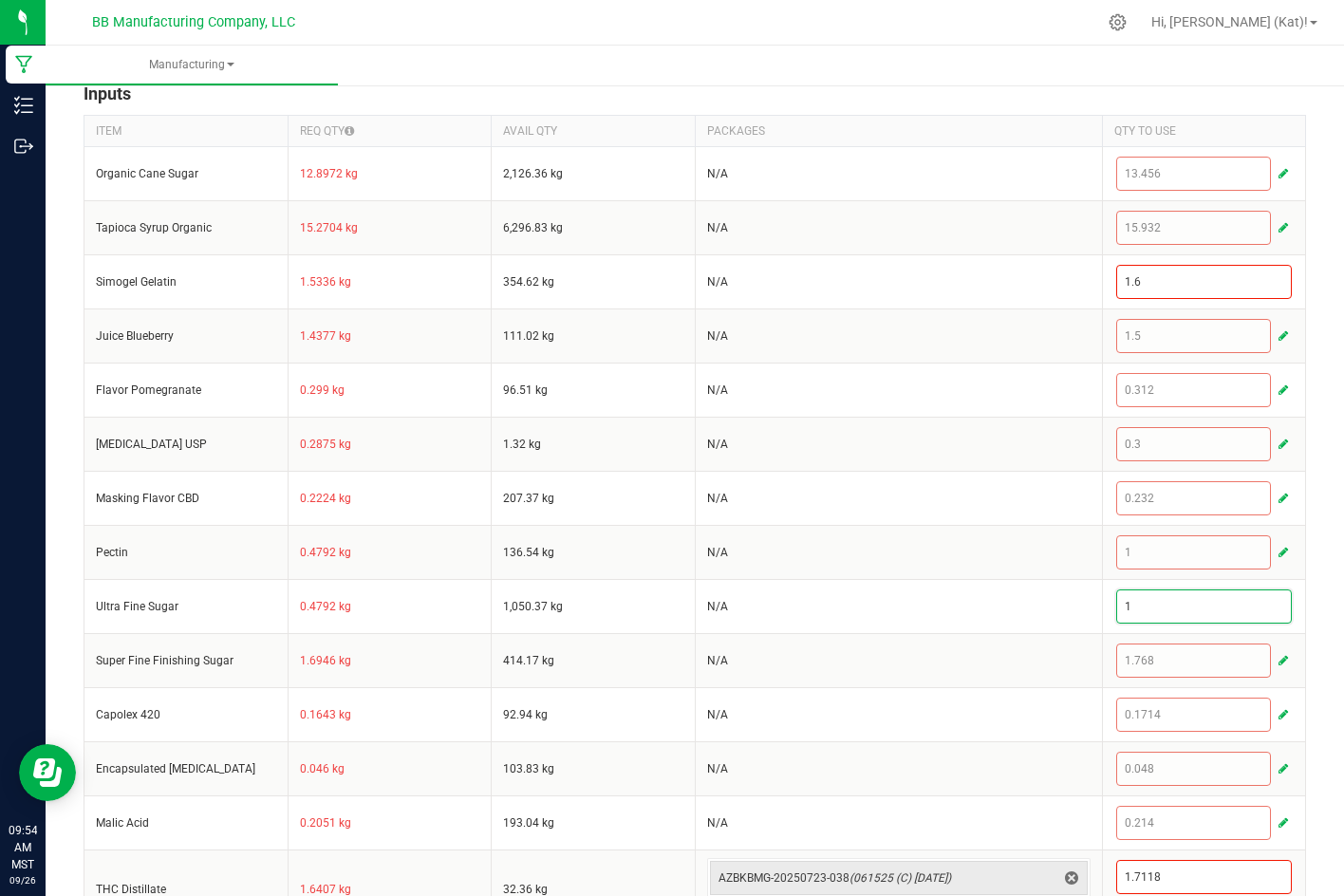
type input "1"
click at [1307, 603] on div "< All Runs Cancel Save Complete In Progress MP-20250925183352-653 Created: [DAT…" at bounding box center [694, 256] width 1299 height 1491
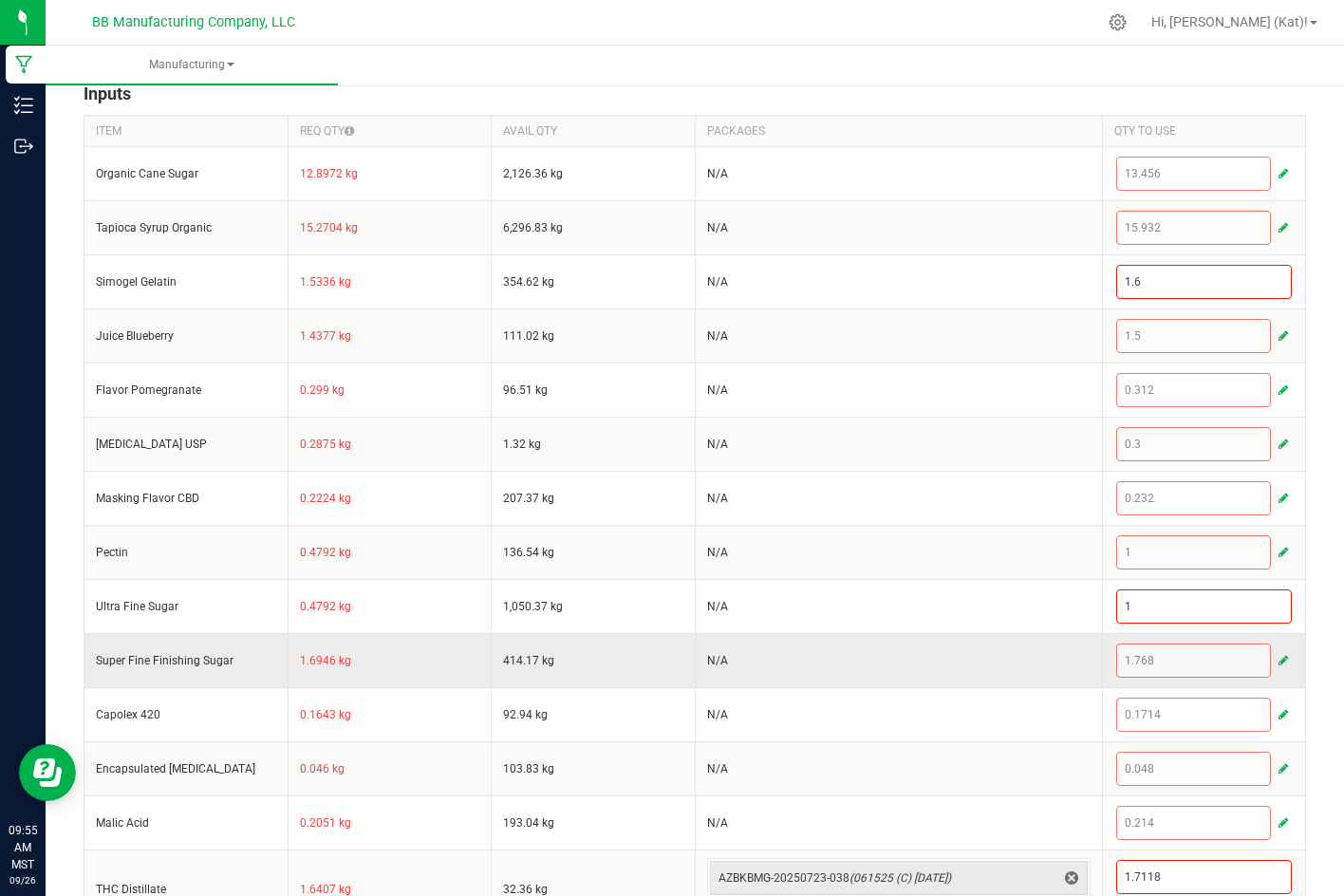
click at [1274, 662] on button "button" at bounding box center [1282, 659] width 17 height 23
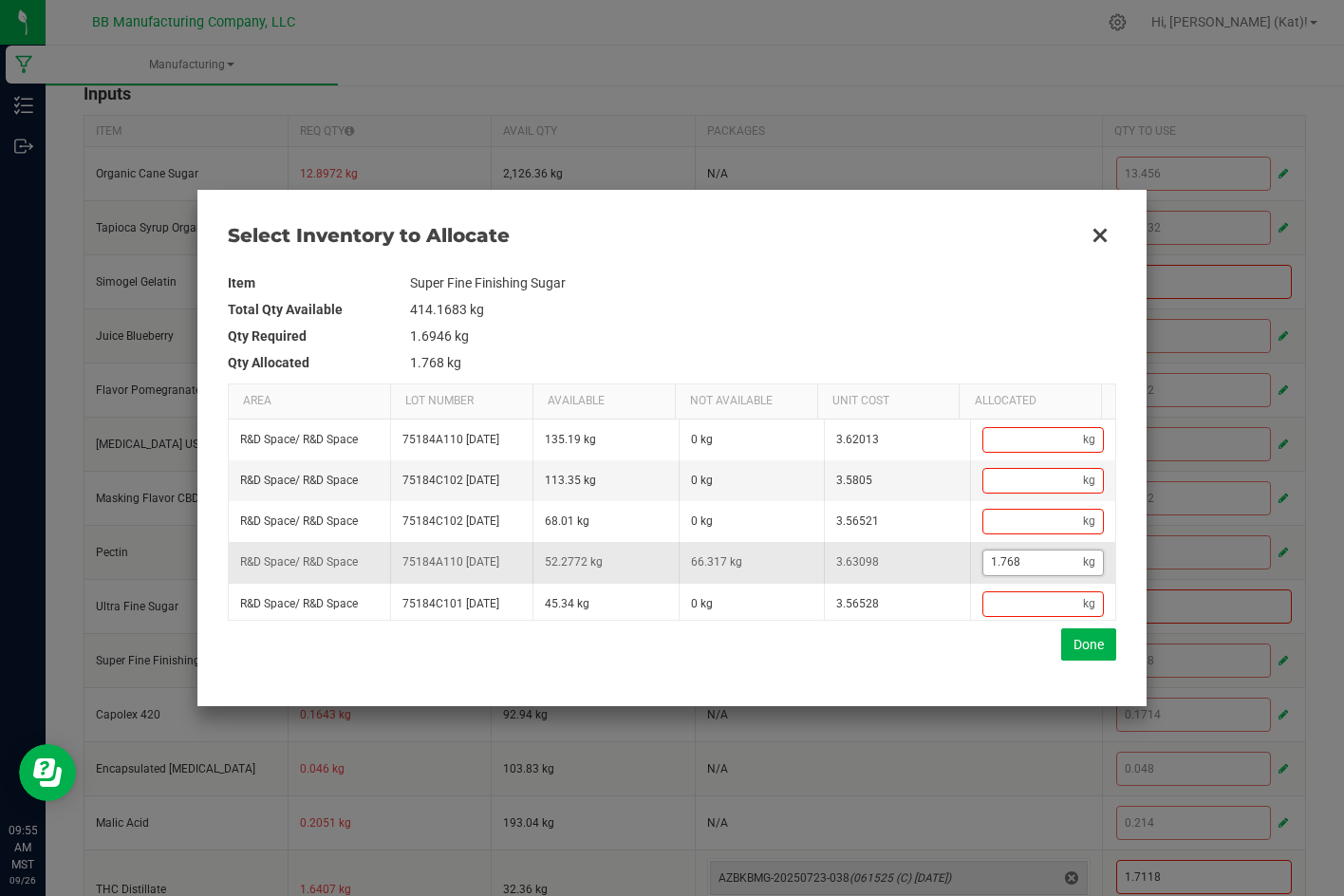
click at [1015, 574] on input "1.768" at bounding box center [1034, 562] width 100 height 24
paste input "4127"
type input "1.4127"
click at [1072, 646] on button "Done" at bounding box center [1089, 644] width 55 height 32
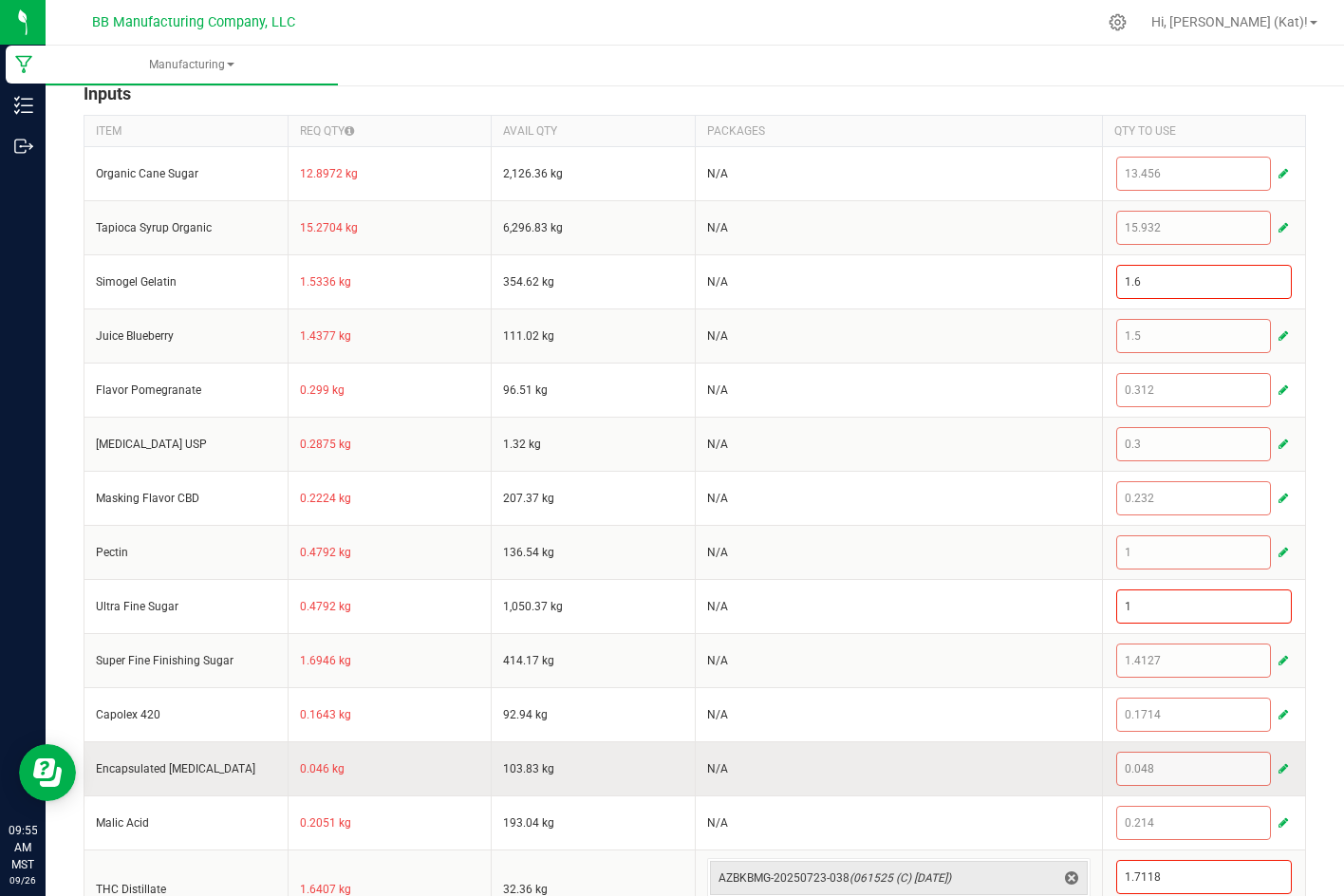
click at [1278, 770] on span "button" at bounding box center [1283, 767] width 10 height 15
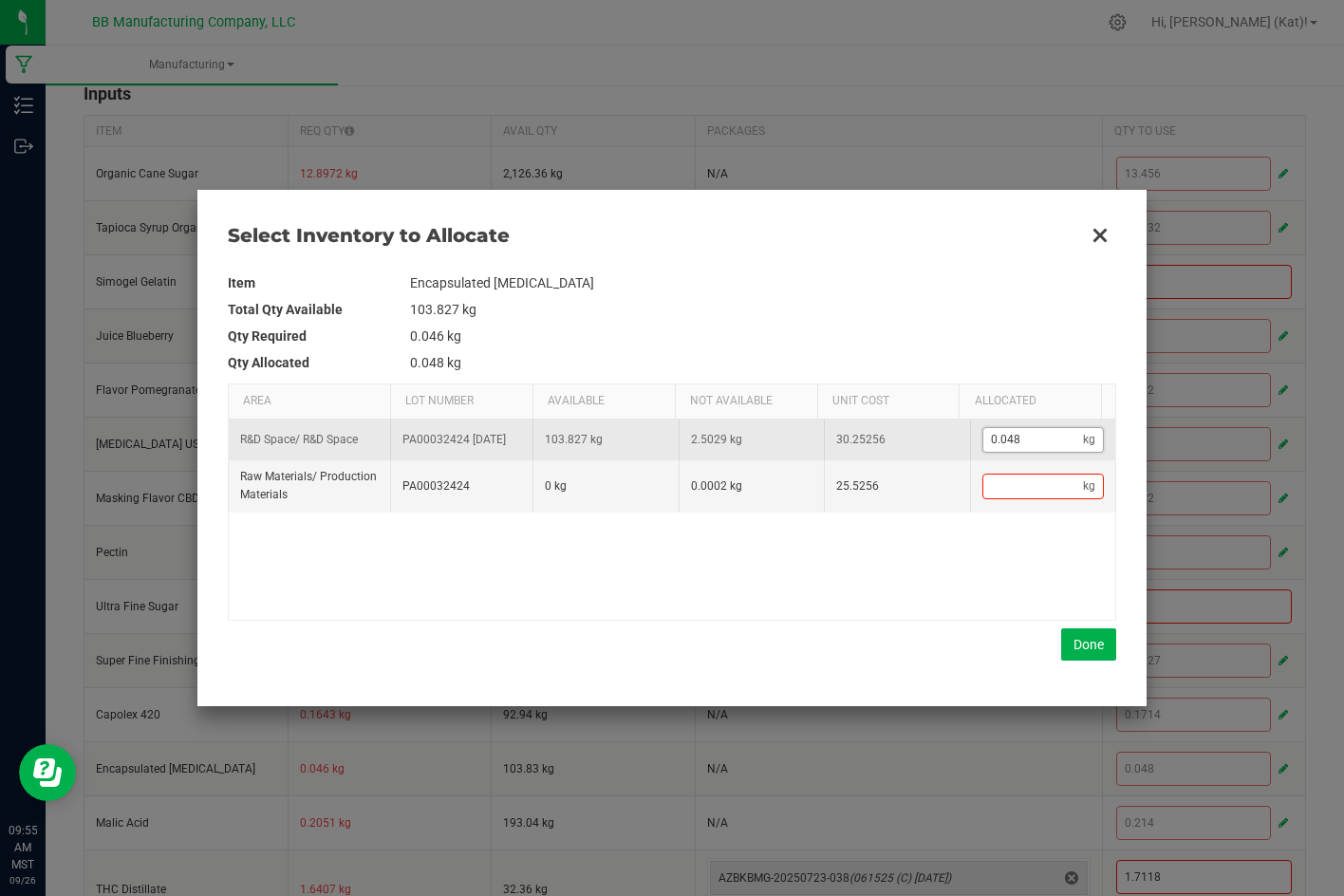
click at [1026, 449] on input "0.048" at bounding box center [1034, 440] width 100 height 24
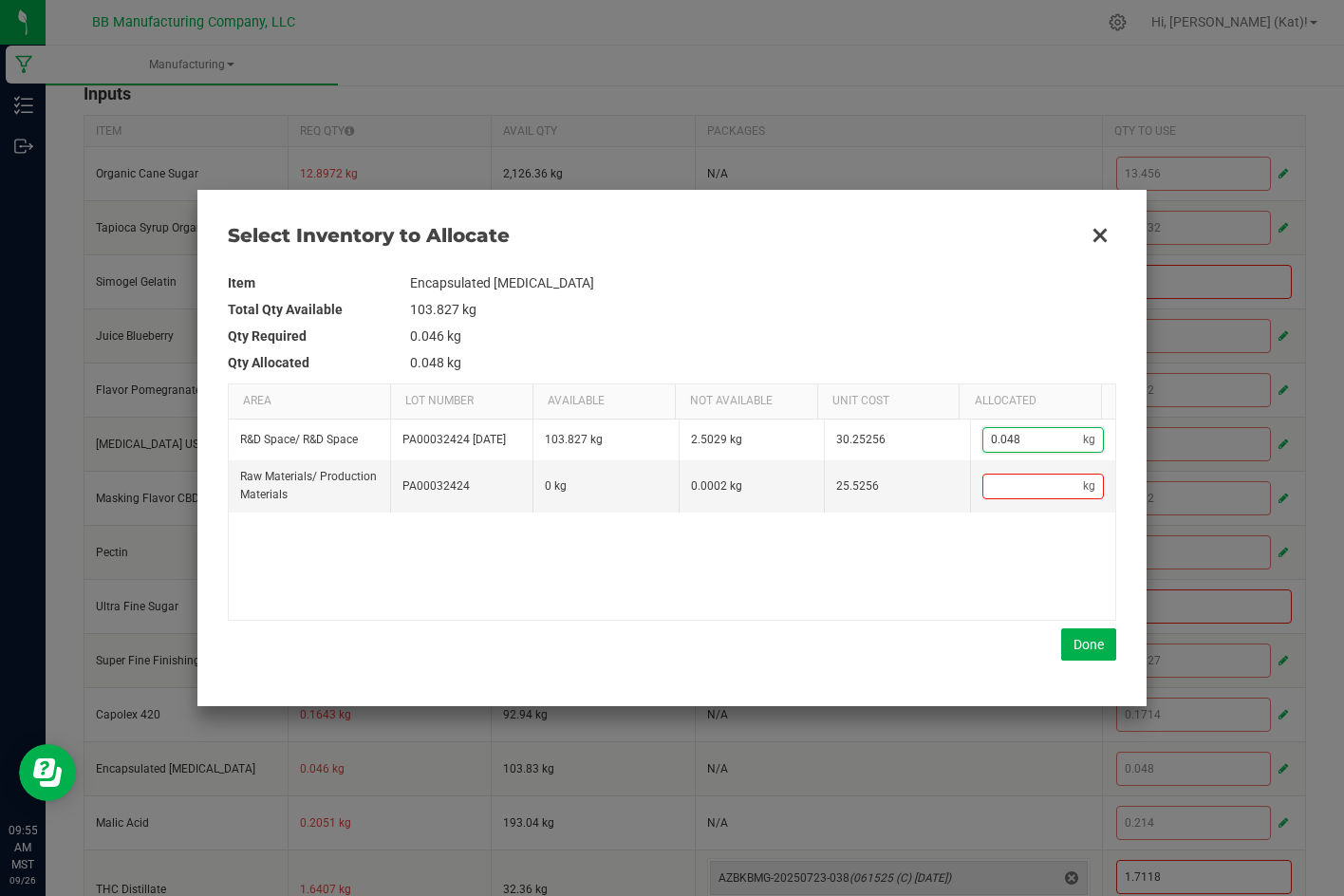
paste input "744"
type input "0.0744"
click at [1084, 650] on button "Done" at bounding box center [1089, 644] width 55 height 32
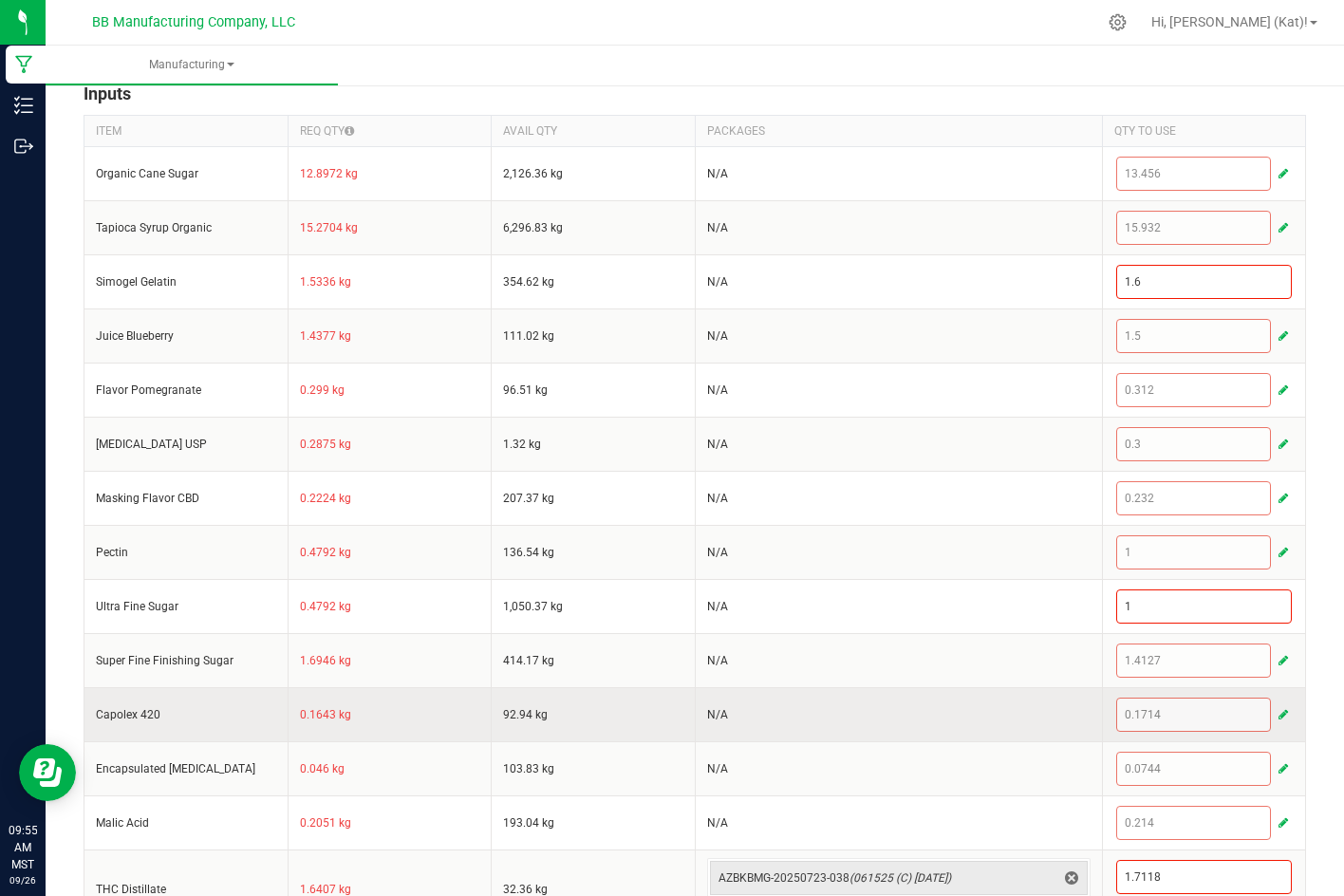
click at [1278, 715] on span "button" at bounding box center [1283, 713] width 10 height 15
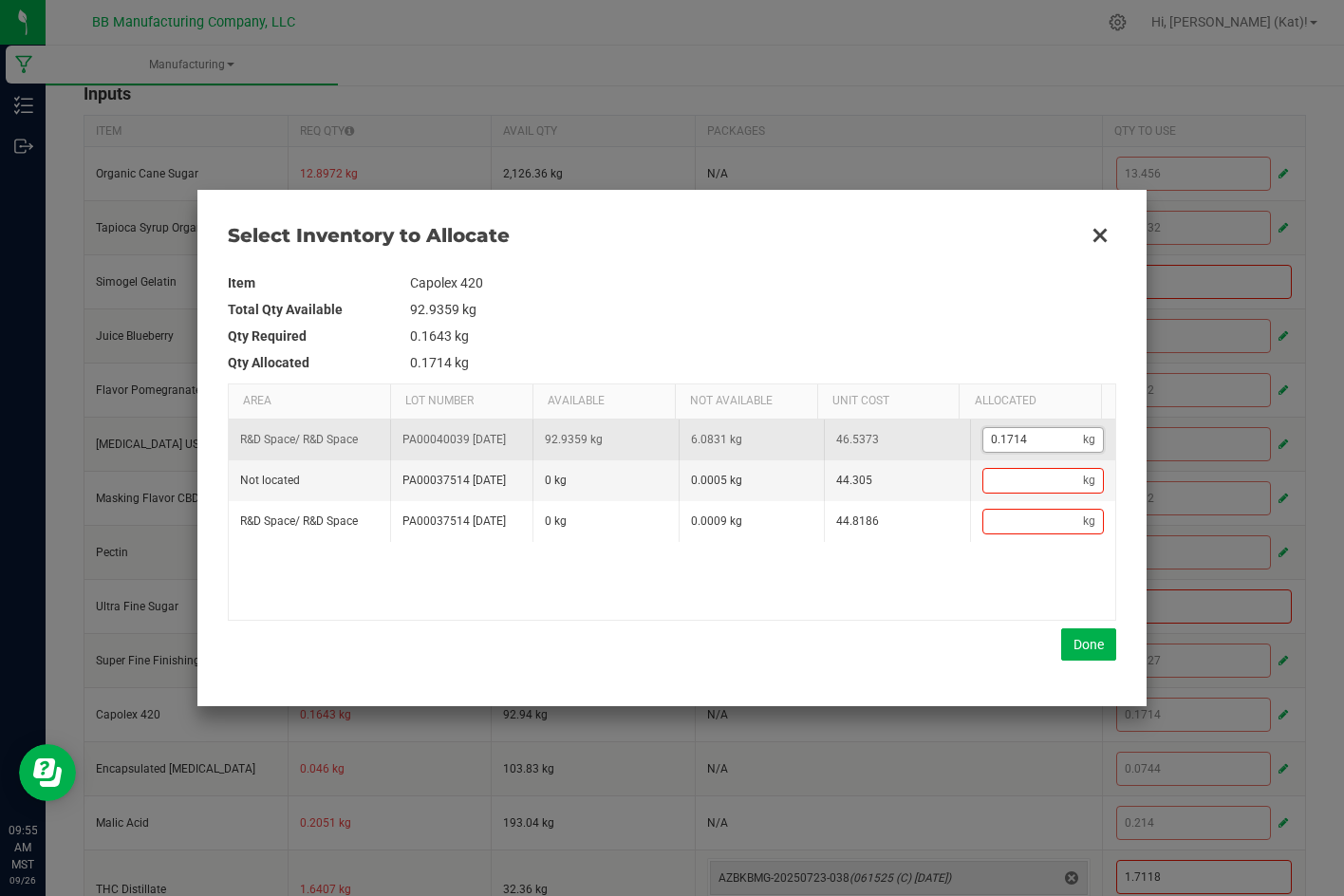
click at [1010, 439] on input "0.1714" at bounding box center [1034, 440] width 100 height 24
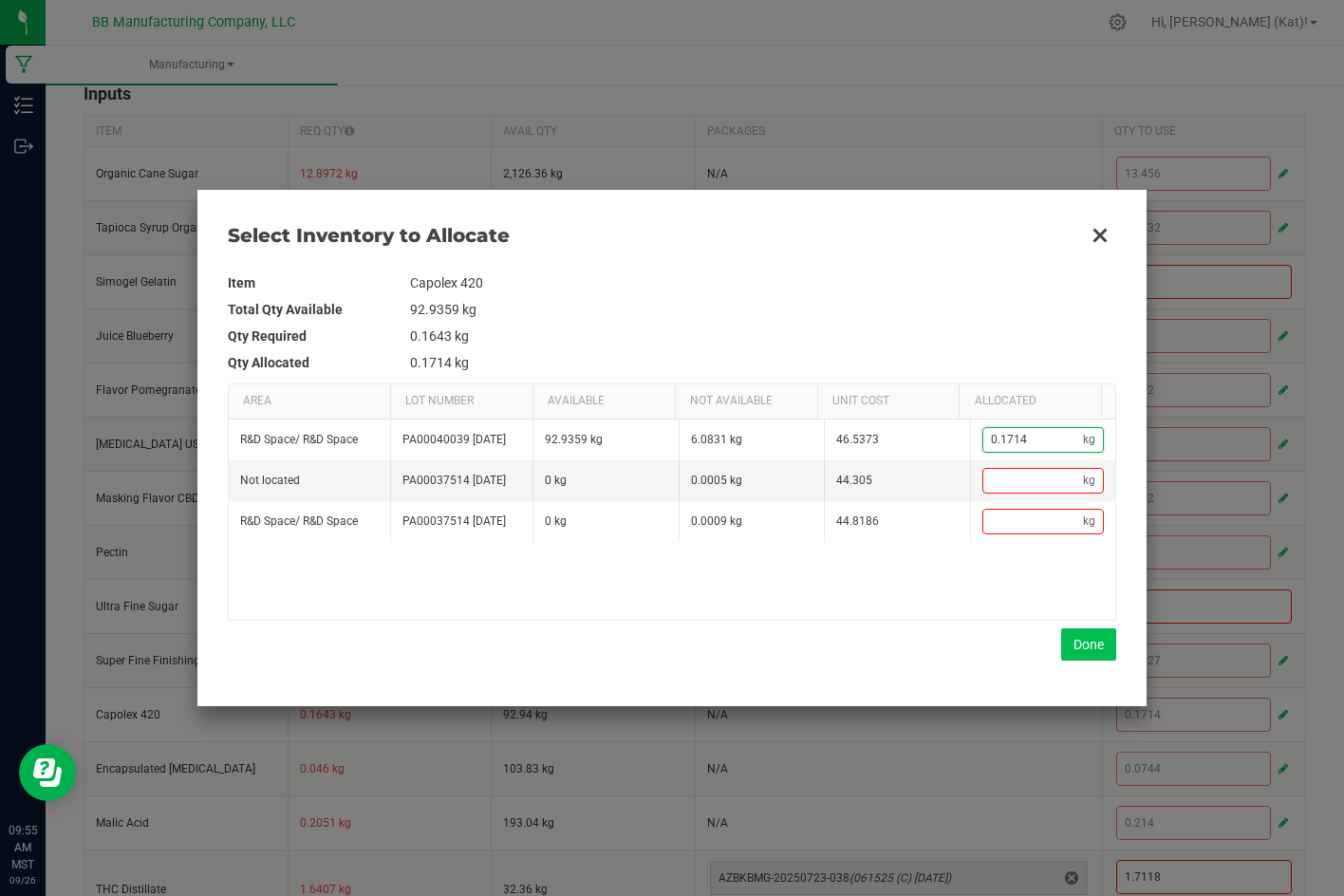
paste input "3"
type input "0.1713"
click at [1074, 643] on button "Done" at bounding box center [1089, 644] width 55 height 32
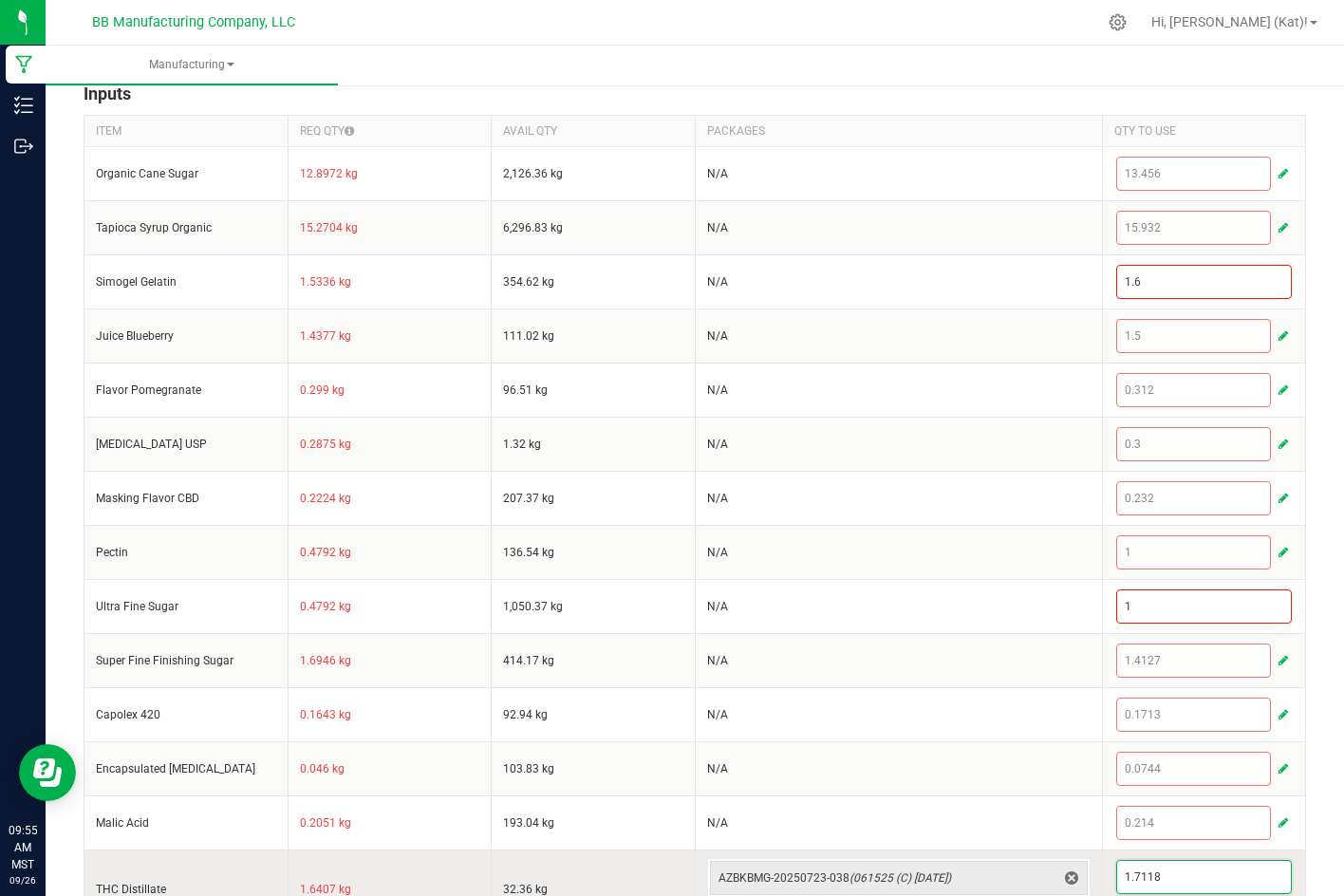
click at [1159, 879] on td "1.7118" at bounding box center [1204, 888] width 204 height 79
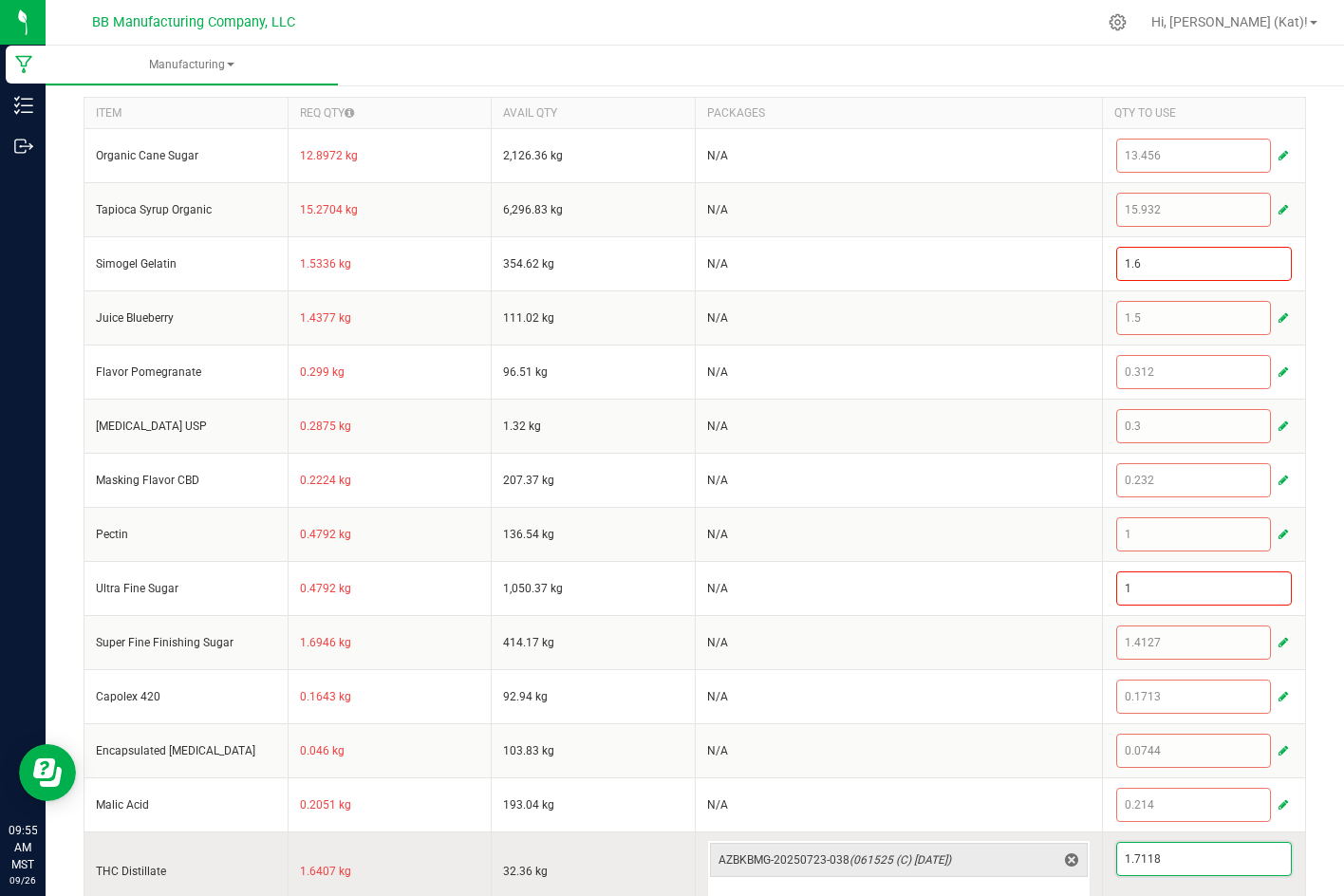
paste input "4132"
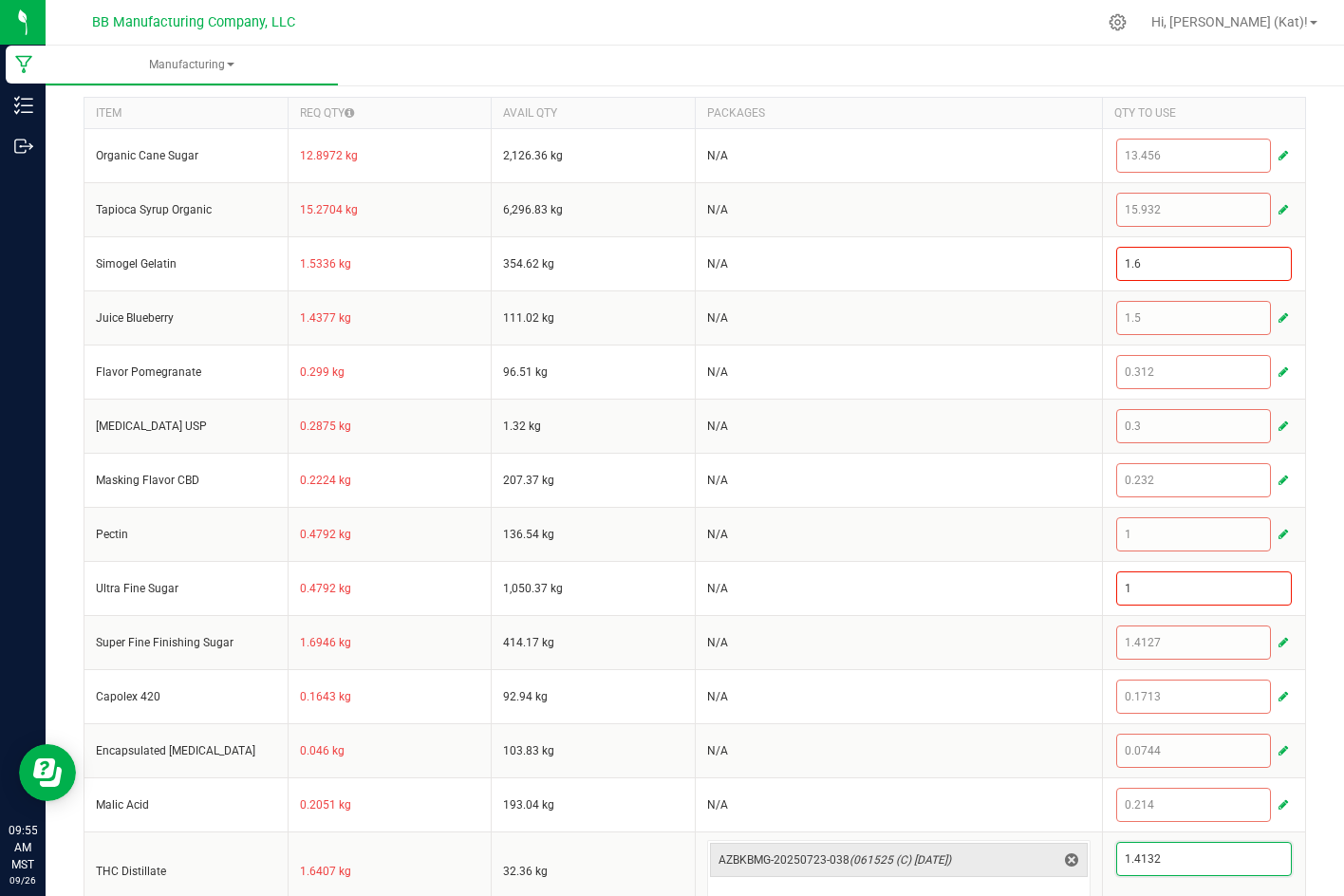
type input "1.4132"
click at [1304, 840] on div "< All Runs Cancel Save Complete In Progress MP-20250925183352-653 Created: [DAT…" at bounding box center [694, 238] width 1299 height 1491
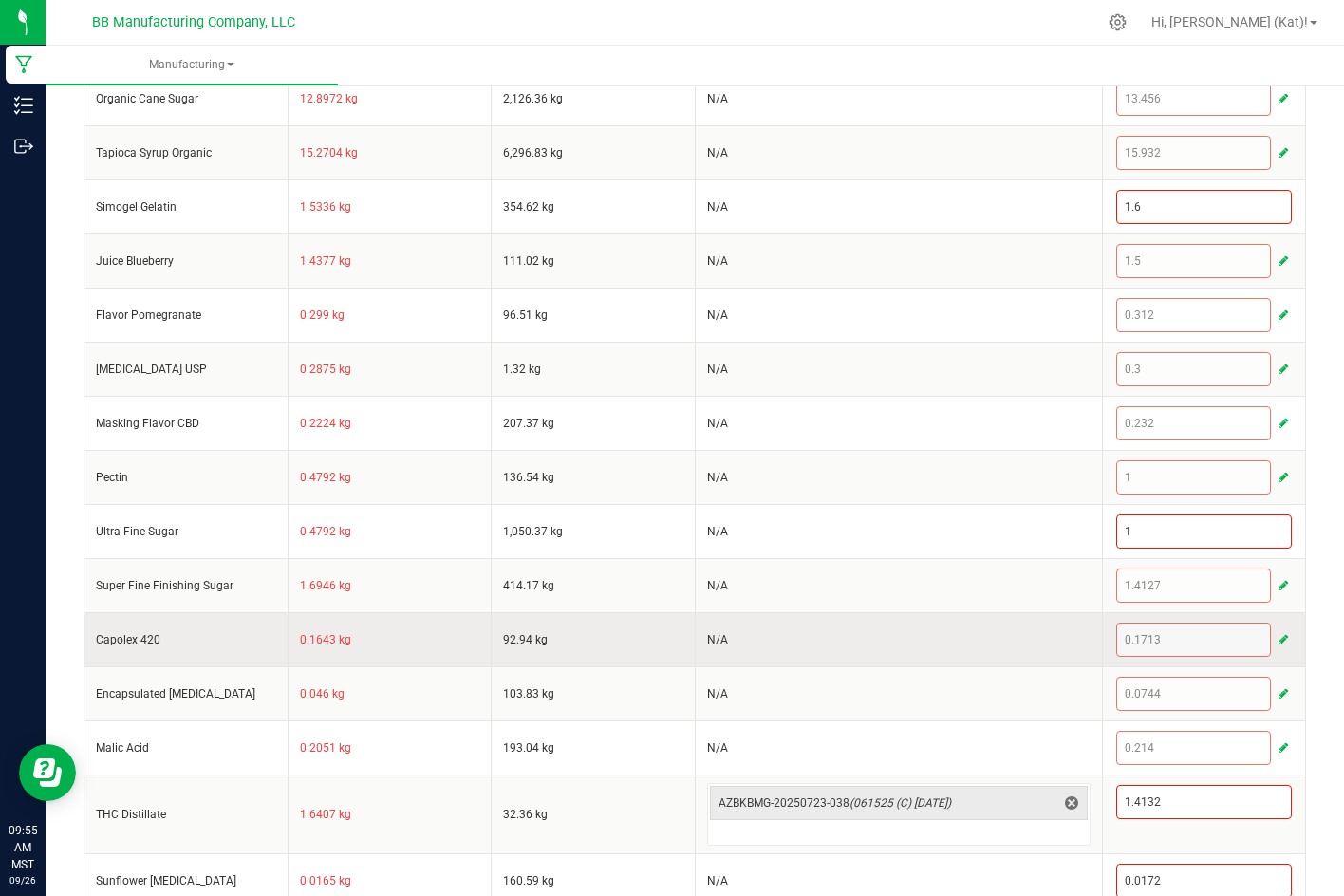
scroll to position [675, 0]
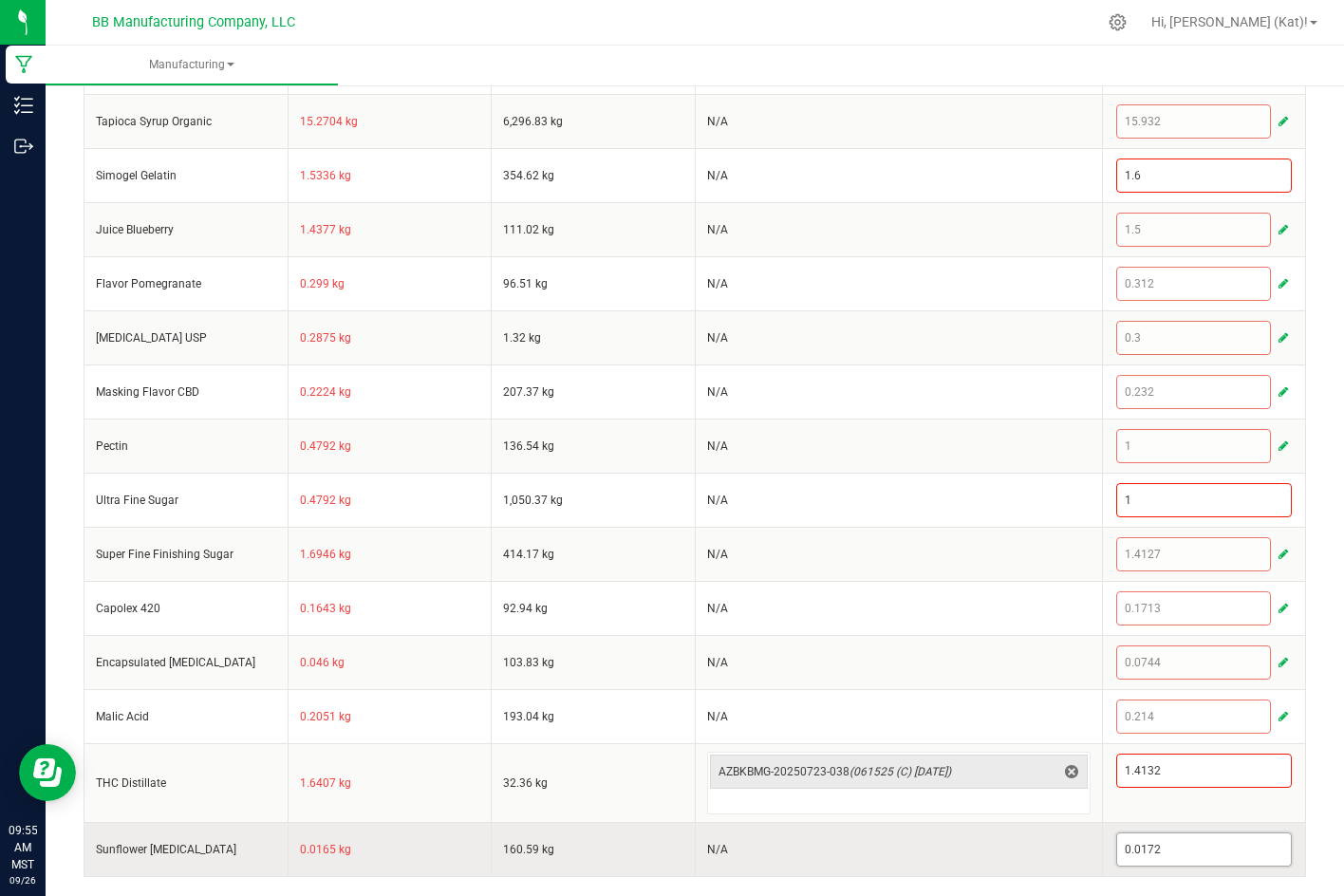
click at [1161, 852] on input "0.0172" at bounding box center [1205, 849] width 175 height 32
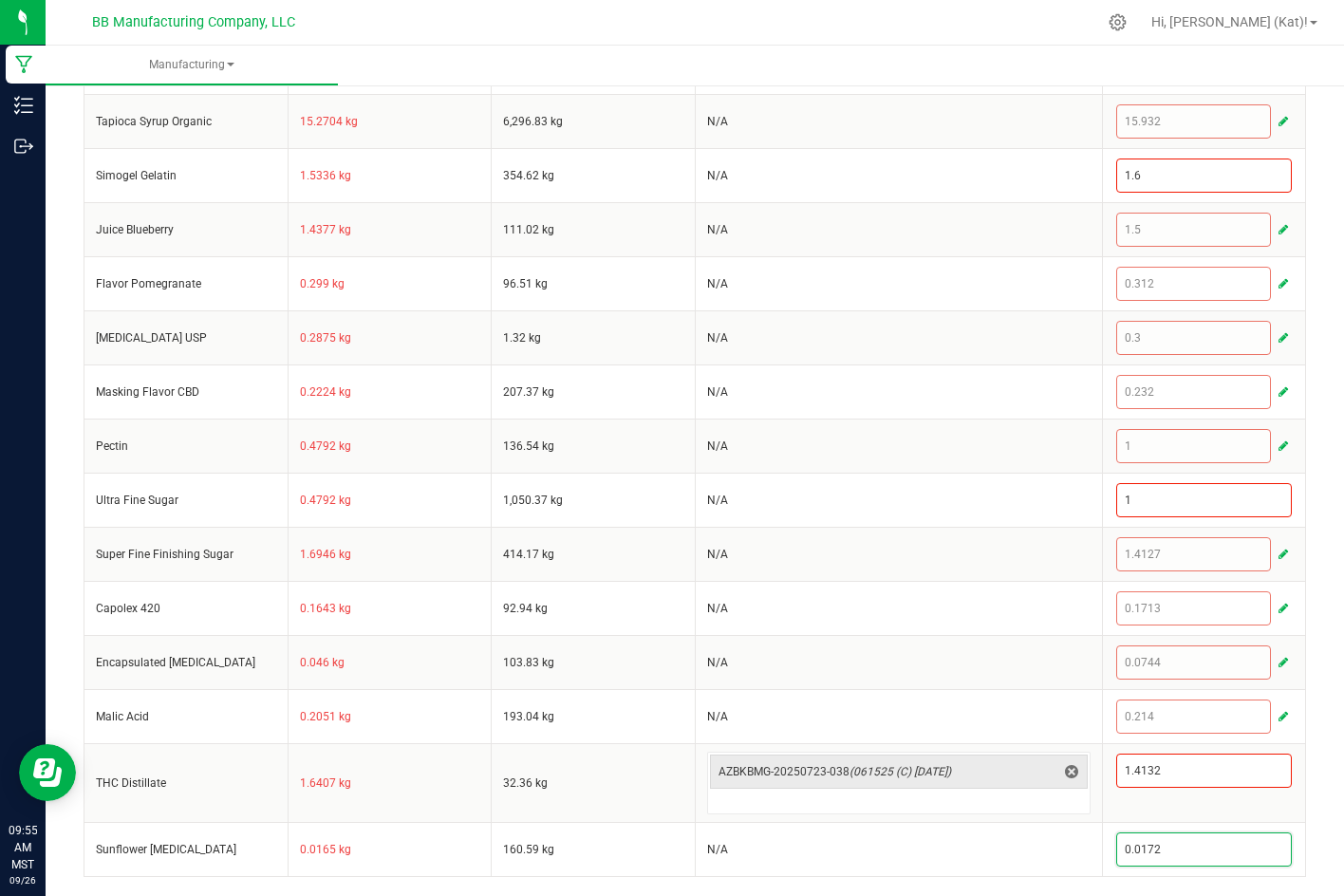
paste input "41"
type input "0.0141"
click at [1302, 769] on div "< All Runs Cancel Save Complete In Progress MP-20250925183352-653 Created: [DAT…" at bounding box center [694, 150] width 1299 height 1491
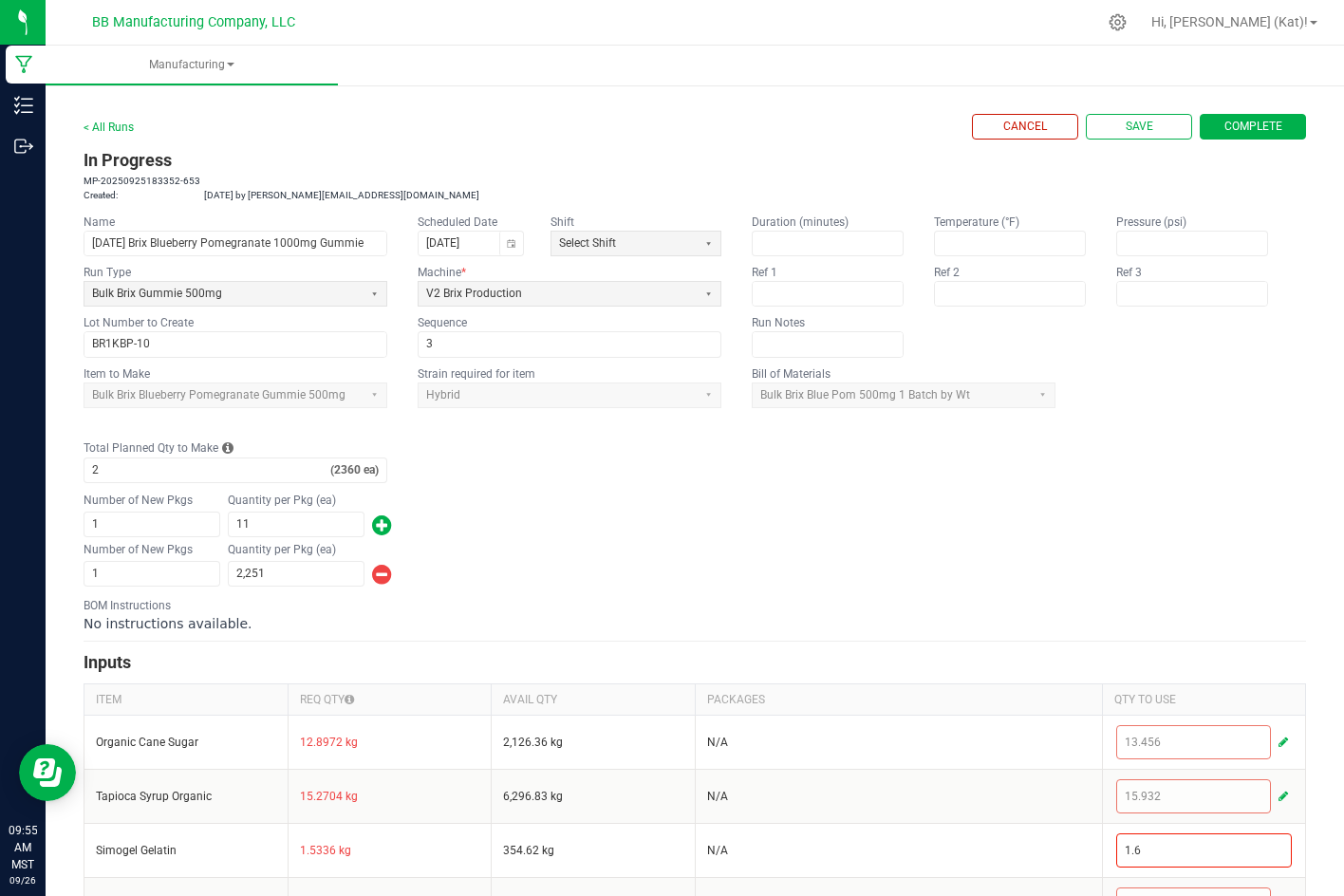
scroll to position [0, 0]
click at [1095, 129] on button "Save" at bounding box center [1139, 128] width 106 height 26
click at [94, 129] on link "< All Runs" at bounding box center [108, 129] width 50 height 14
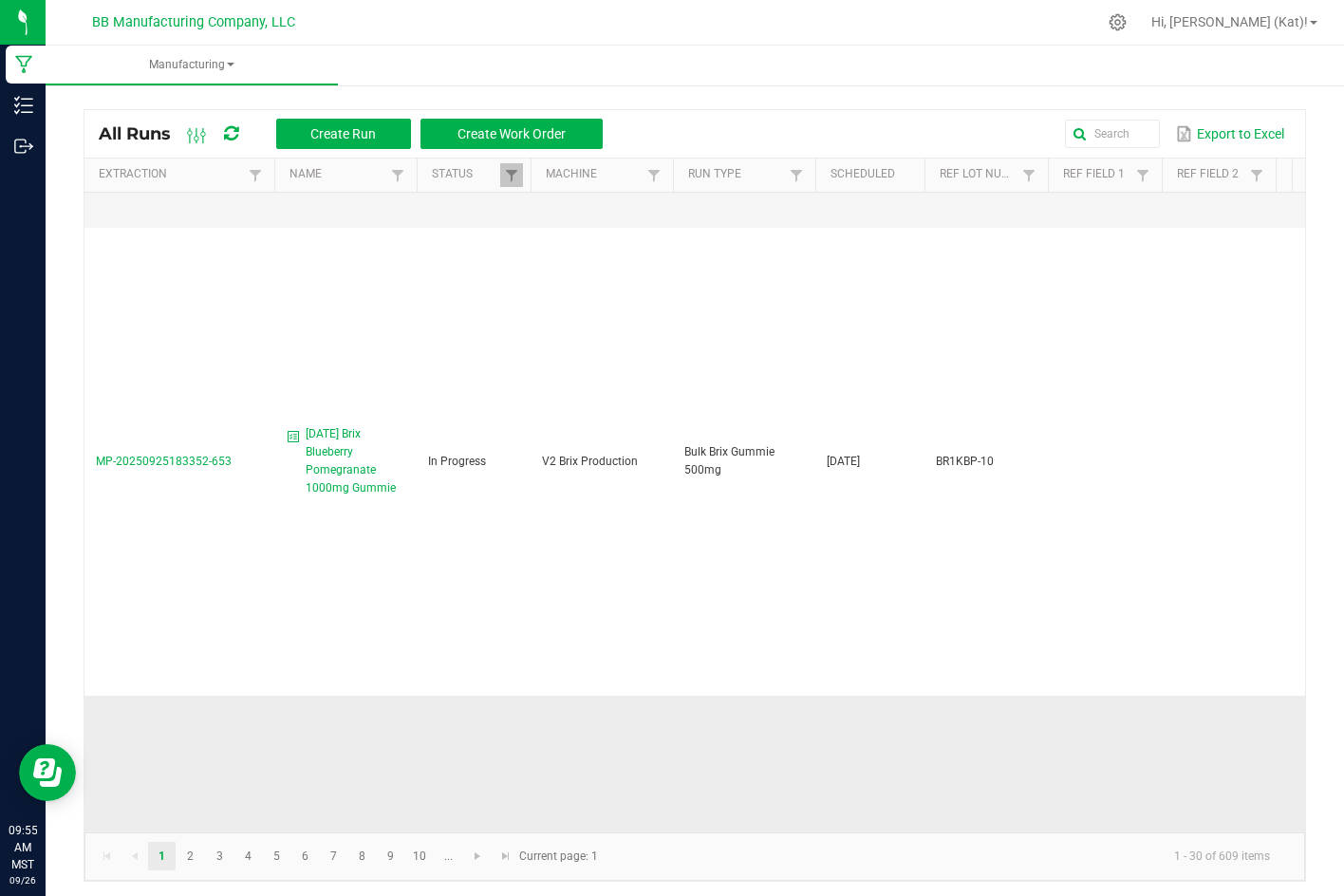
scroll to position [2372, 0]
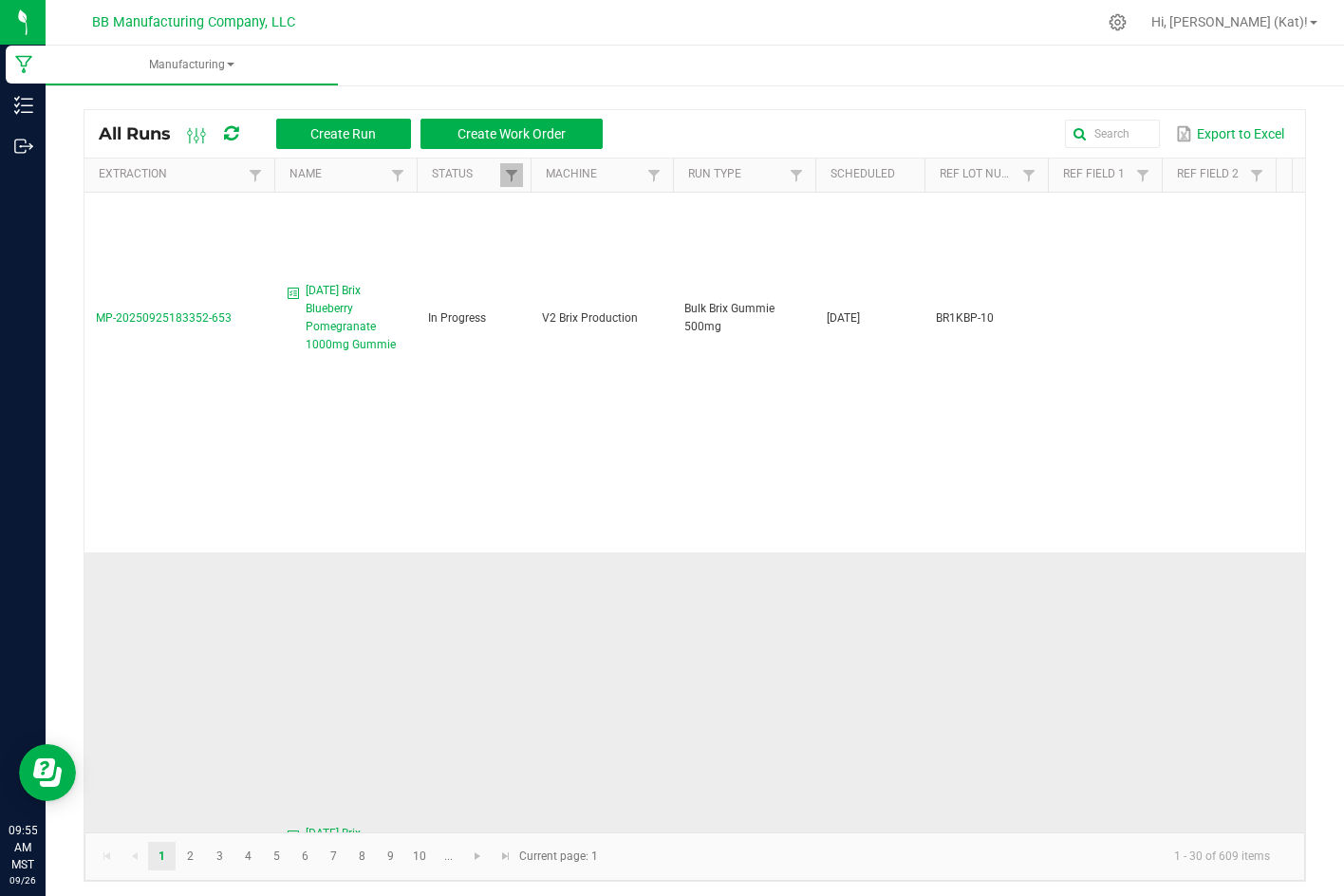
click at [337, 824] on span "[DATE] Brix Blueberry Pomegranate 1000mg Gummie" at bounding box center [355, 861] width 100 height 73
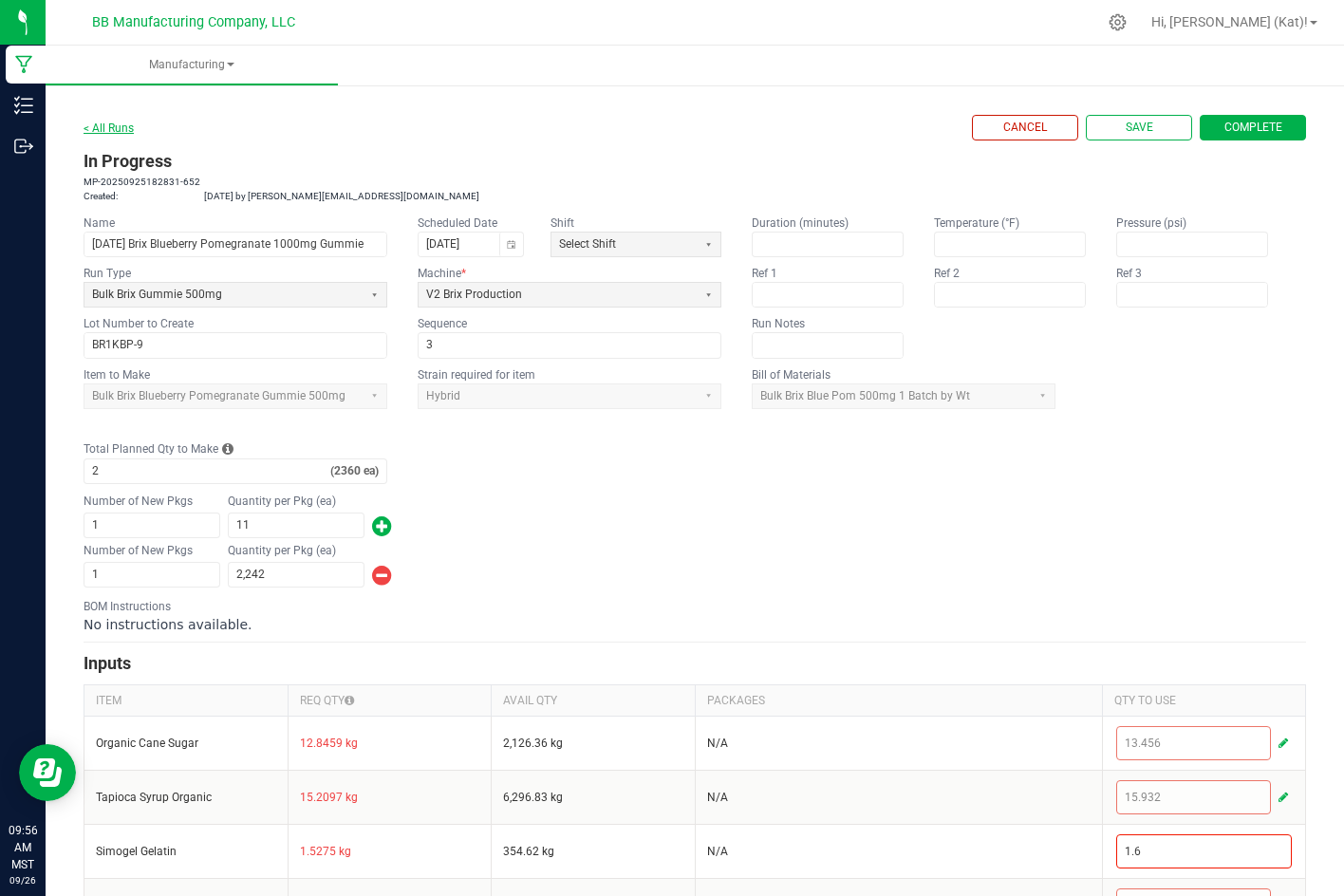
click at [102, 129] on link "< All Runs" at bounding box center [108, 129] width 50 height 14
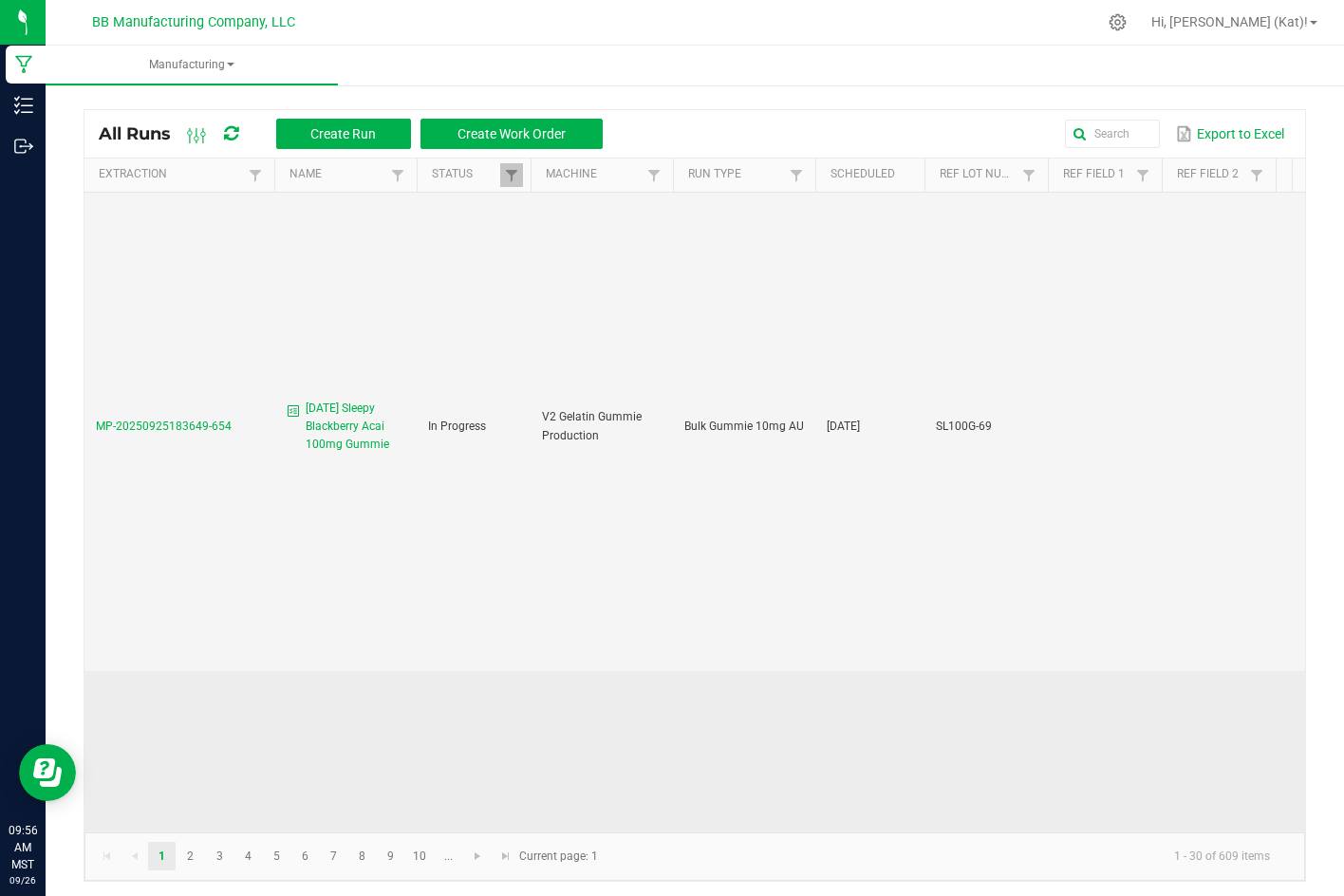
scroll to position [1992, 0]
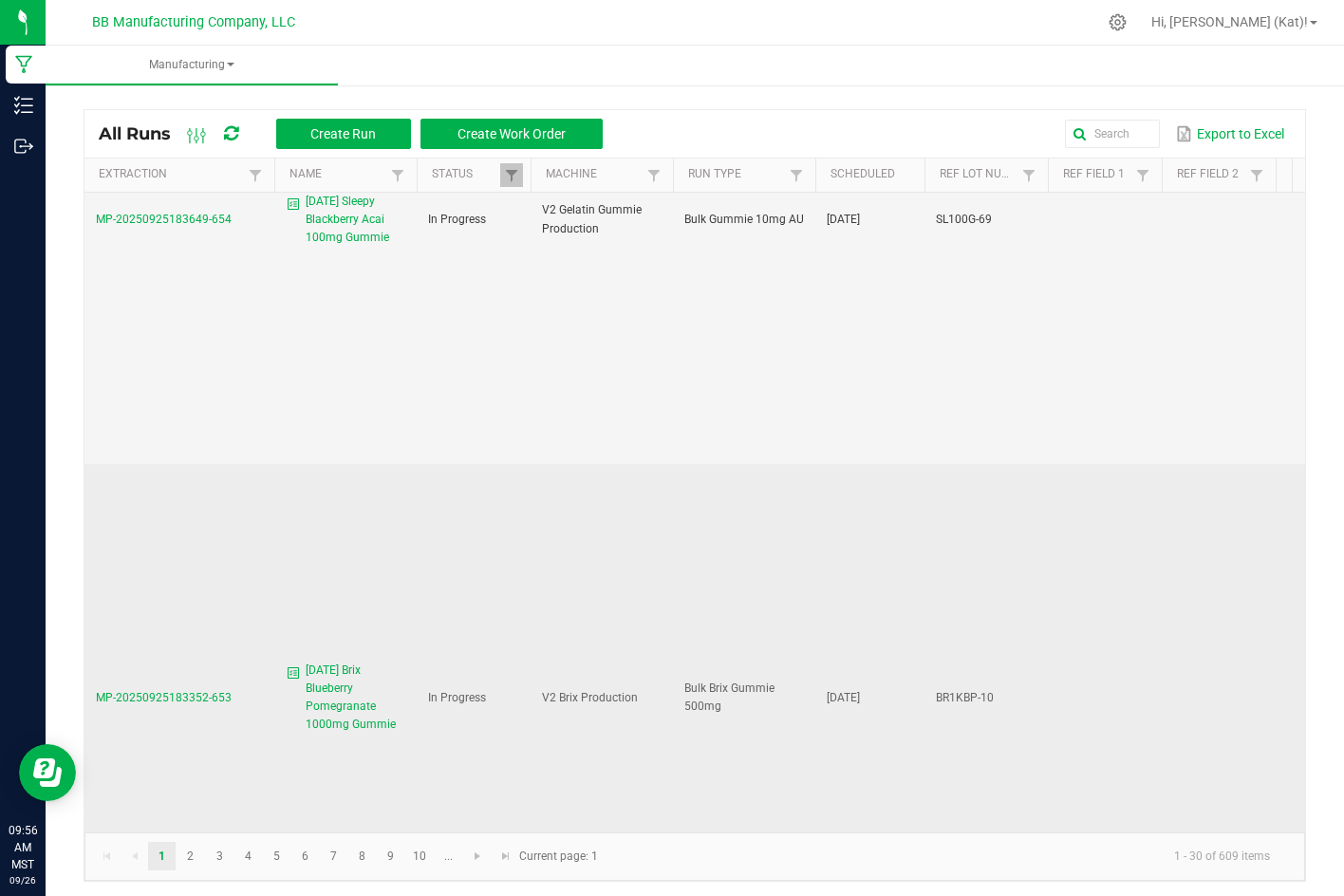
click at [359, 661] on span "[DATE] Brix Blueberry Pomegranate 1000mg Gummie" at bounding box center [355, 698] width 100 height 73
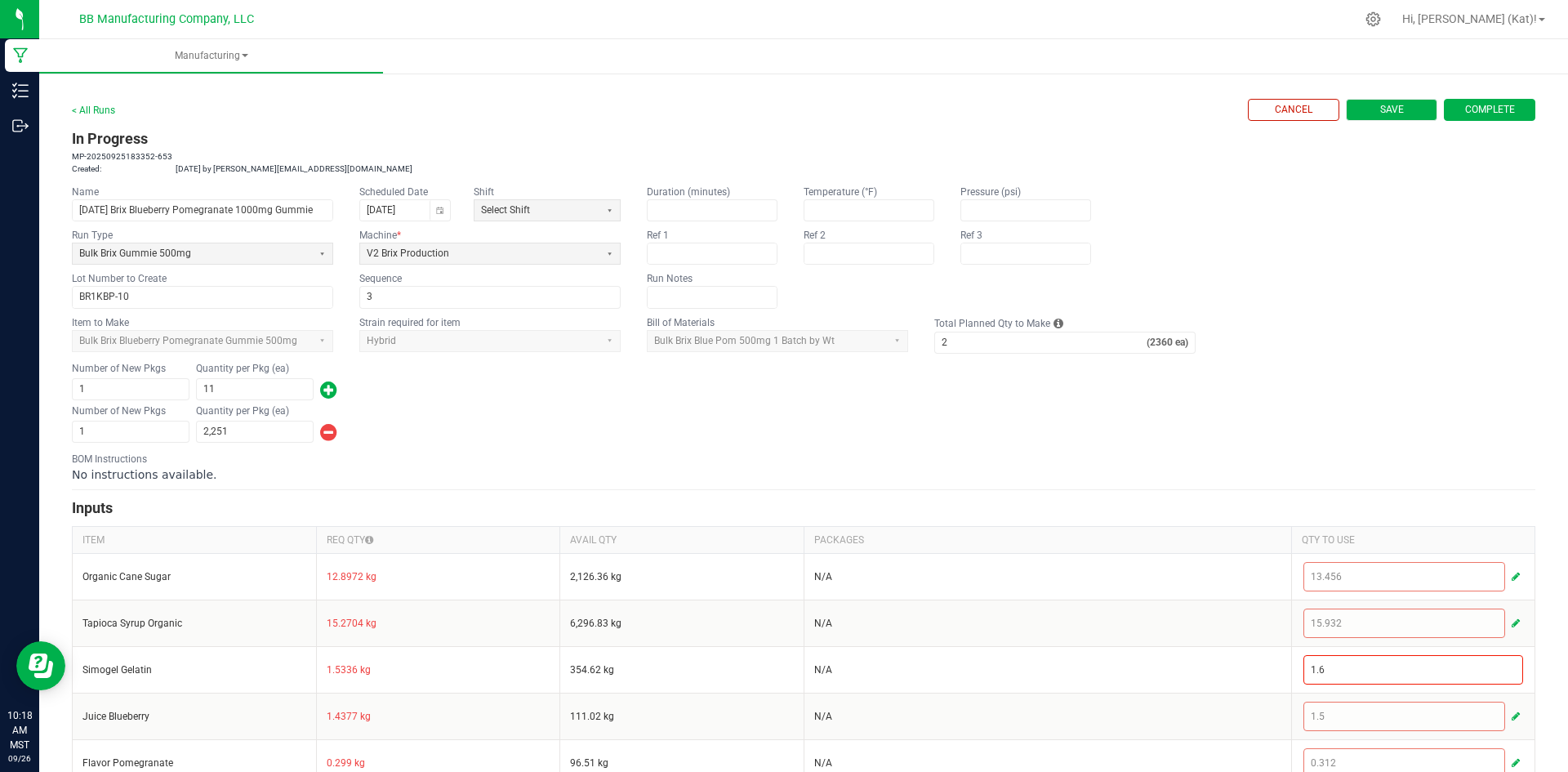
click at [1380, 107] on span "Save" at bounding box center [1392, 110] width 24 height 14
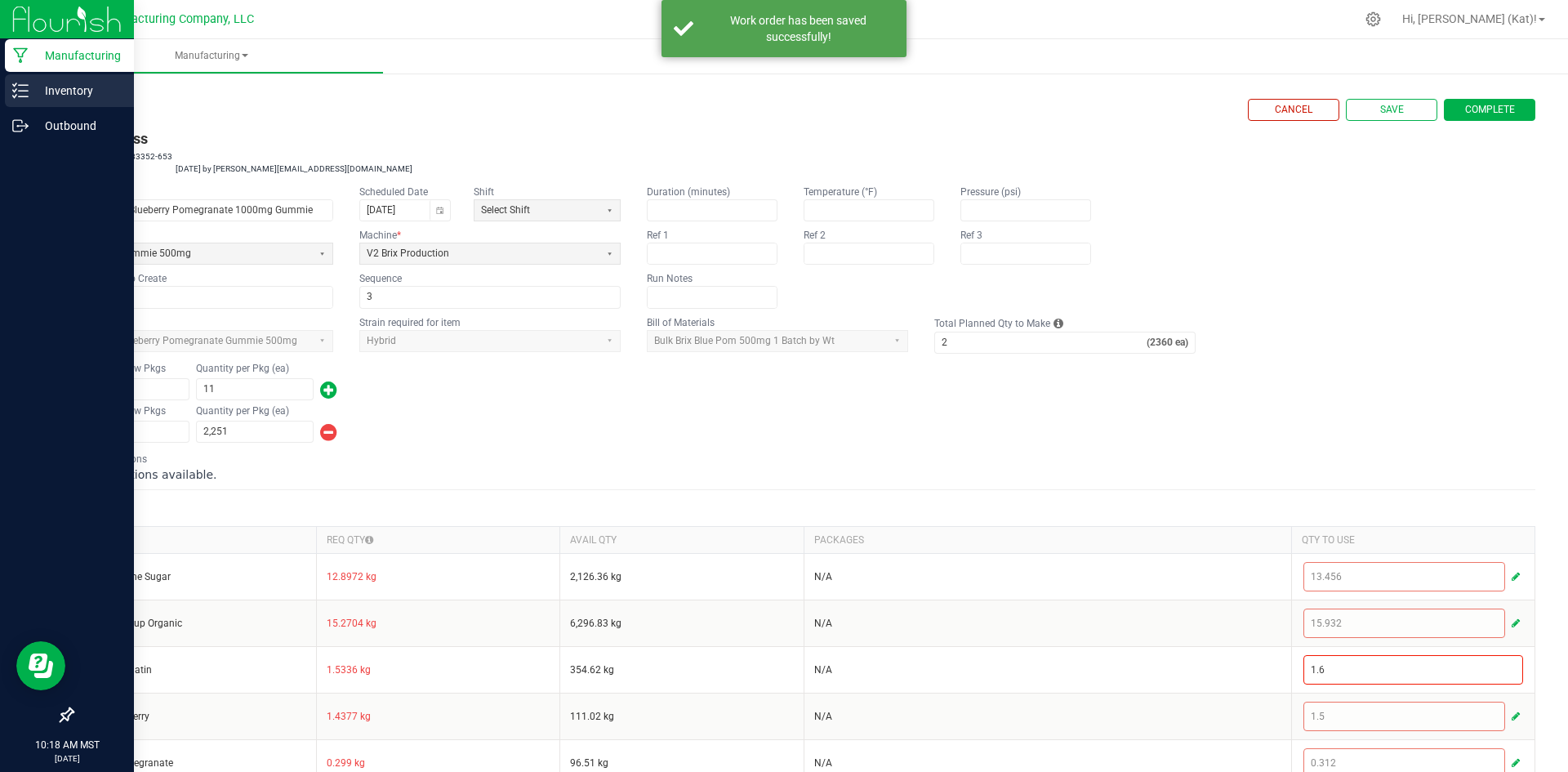
click at [32, 82] on p "Inventory" at bounding box center [78, 90] width 98 height 19
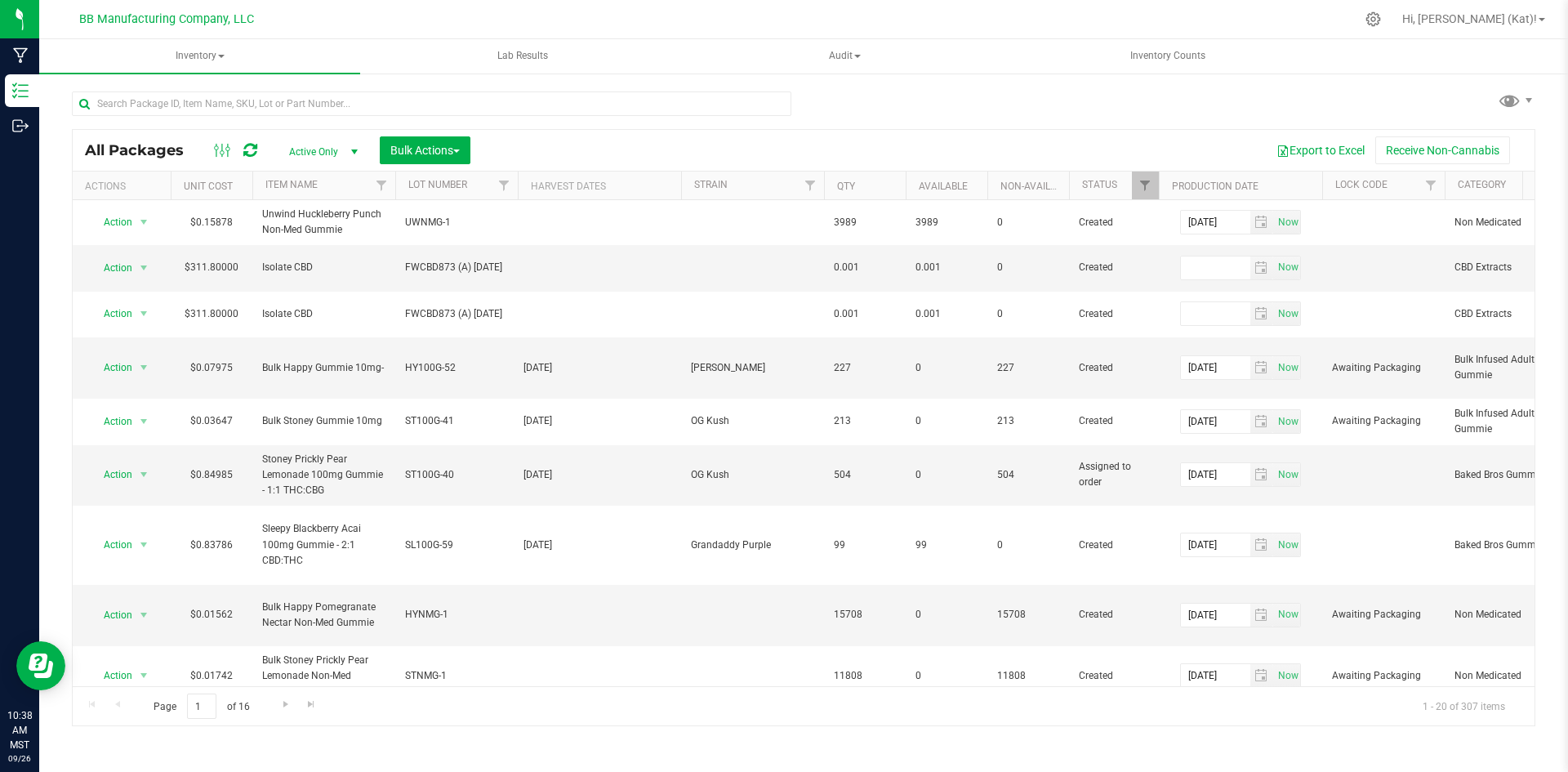
click at [929, 111] on div "All Packages Active Only Active Only Lab Samples Locked All Bulk Actions Add to…" at bounding box center [803, 401] width 1463 height 650
